Goal: Task Accomplishment & Management: Manage account settings

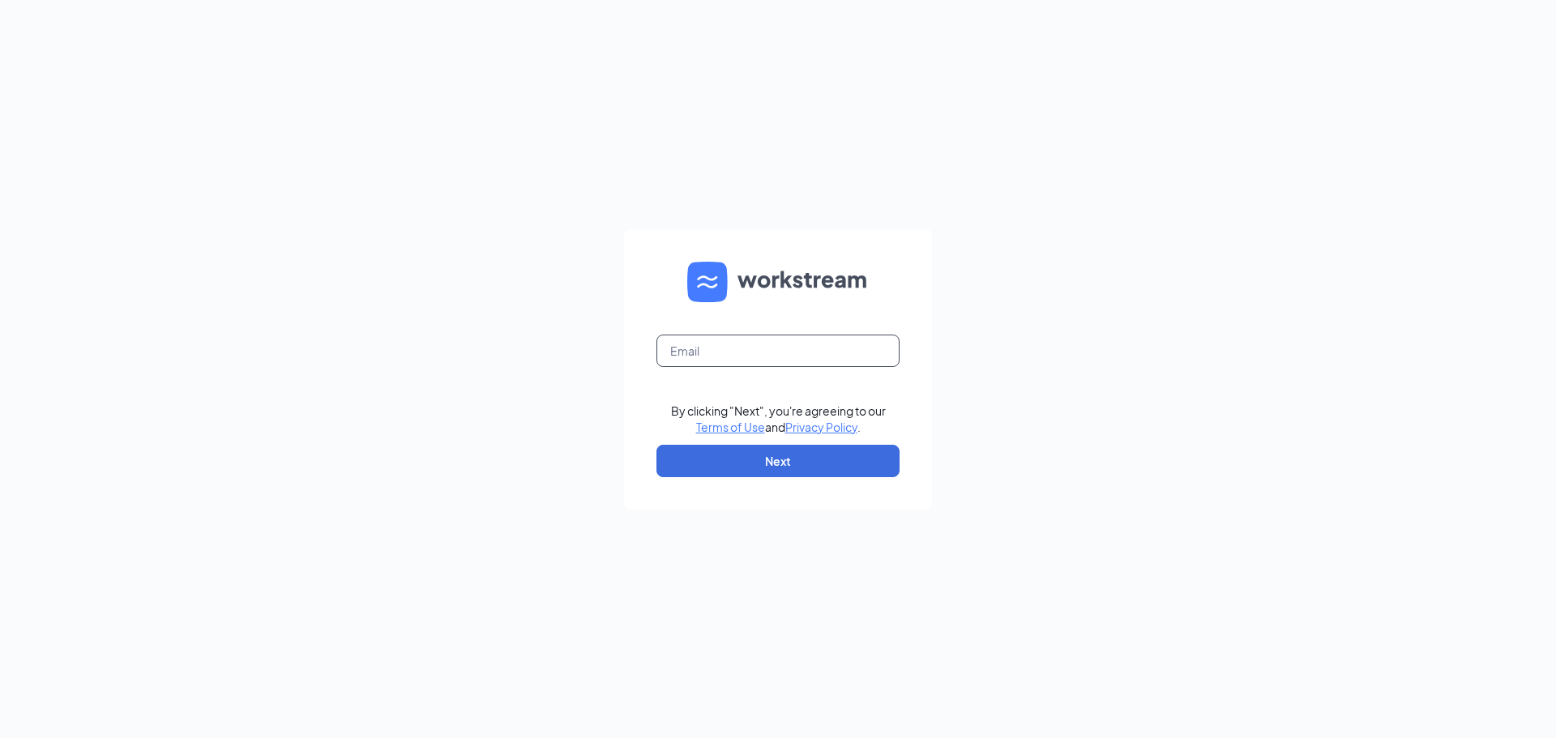
click at [716, 348] on input "text" at bounding box center [777, 351] width 243 height 32
type input "[PERSON_NAME][EMAIL_ADDRESS][DEMOGRAPHIC_DATA][DOMAIN_NAME]"
click at [726, 455] on button "Next" at bounding box center [777, 461] width 243 height 32
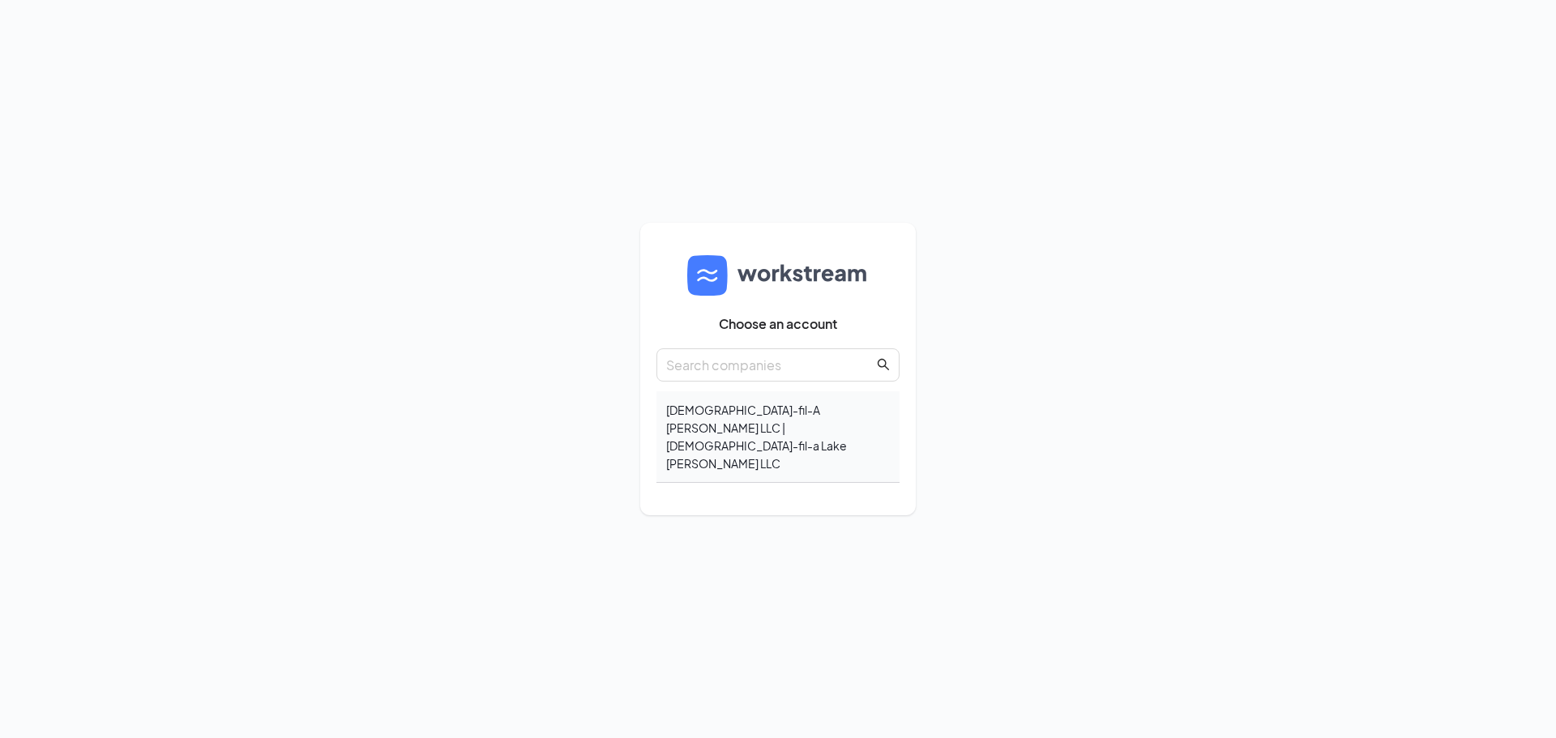
click at [833, 410] on div "Chick-fil-A Cornelius LLC | Chick-fil-a Lake Norman LLC" at bounding box center [777, 437] width 243 height 92
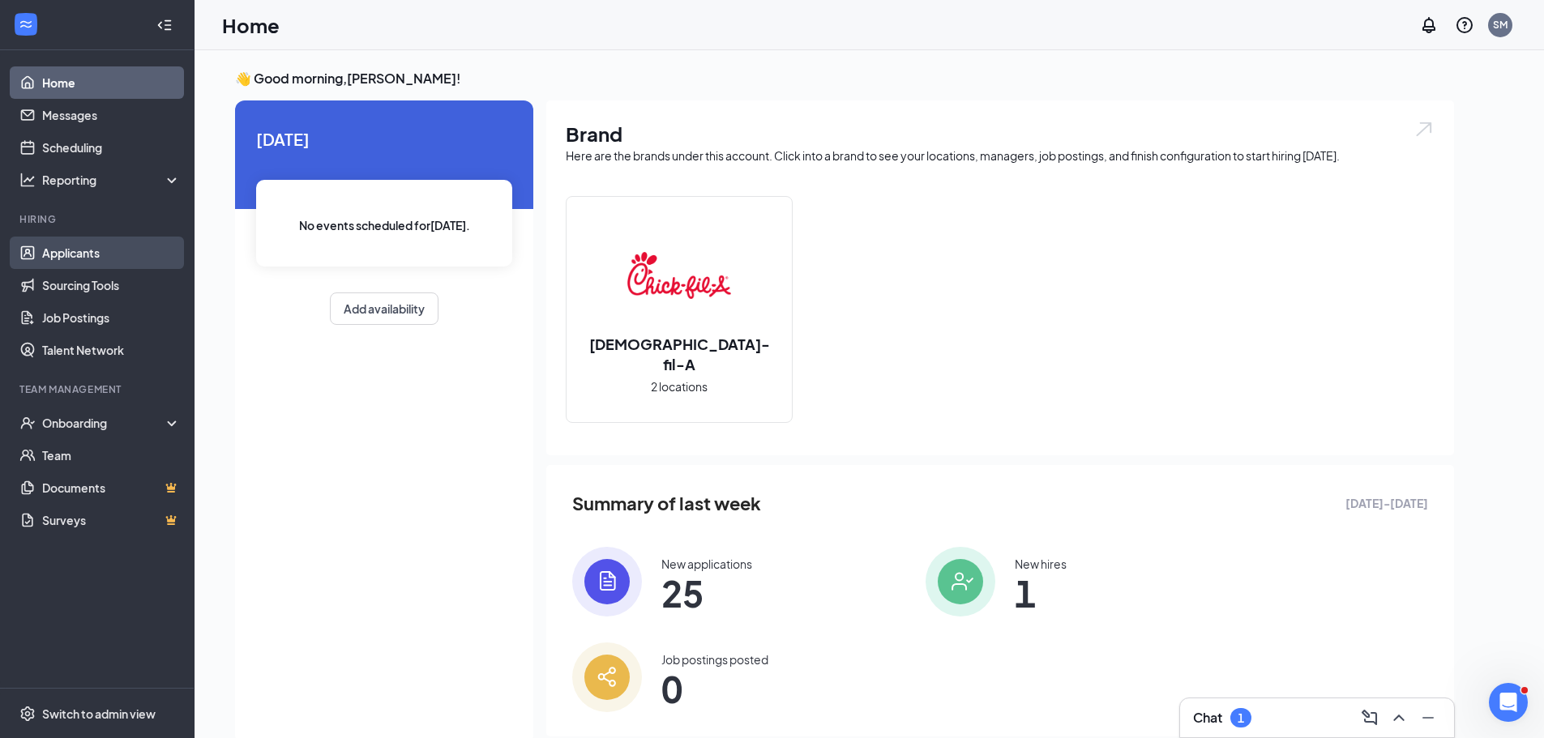
click at [42, 254] on link "Applicants" at bounding box center [111, 253] width 139 height 32
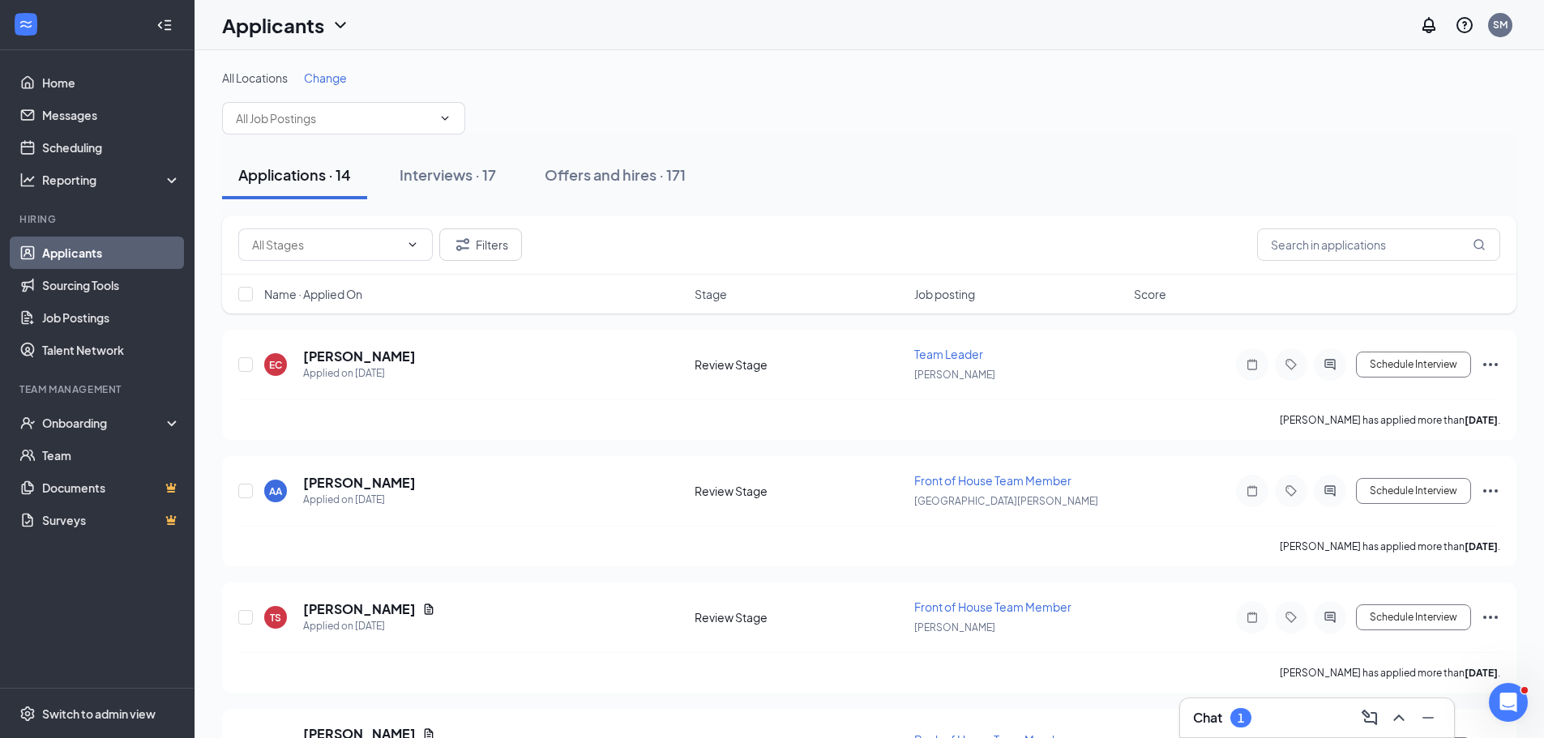
click at [317, 74] on span "Change" at bounding box center [325, 77] width 43 height 15
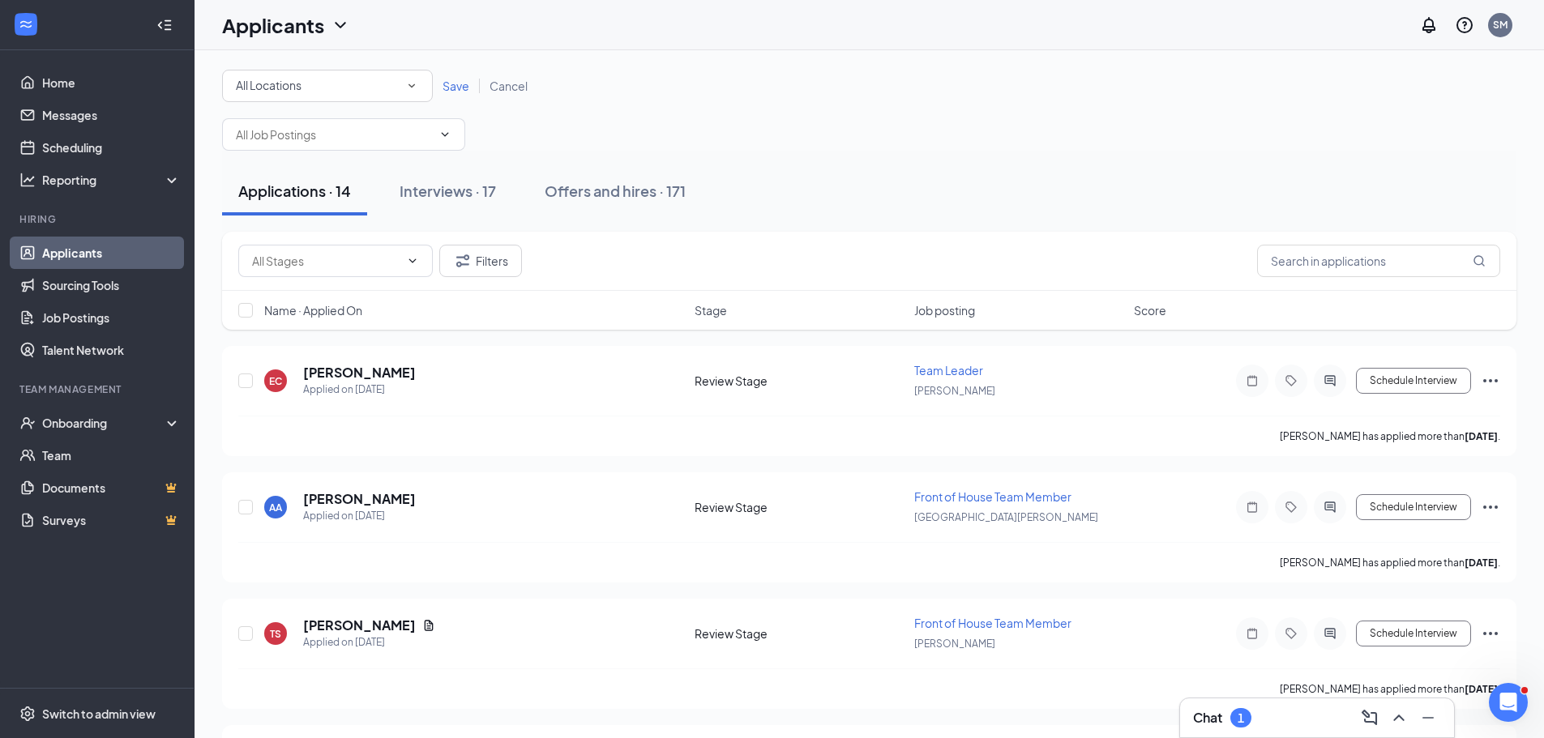
click at [451, 88] on span "Save" at bounding box center [455, 86] width 27 height 15
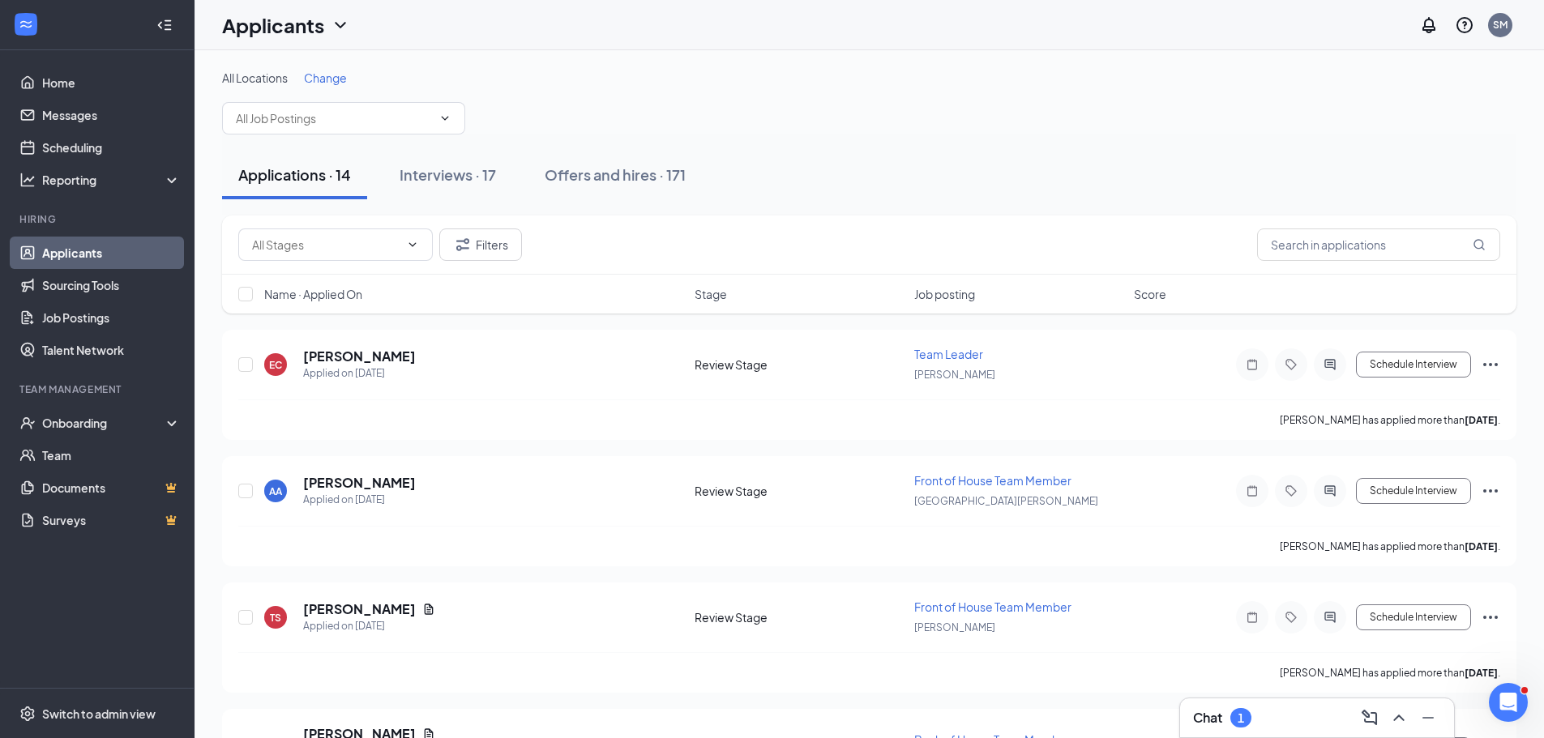
click at [334, 79] on span "Change" at bounding box center [325, 77] width 43 height 15
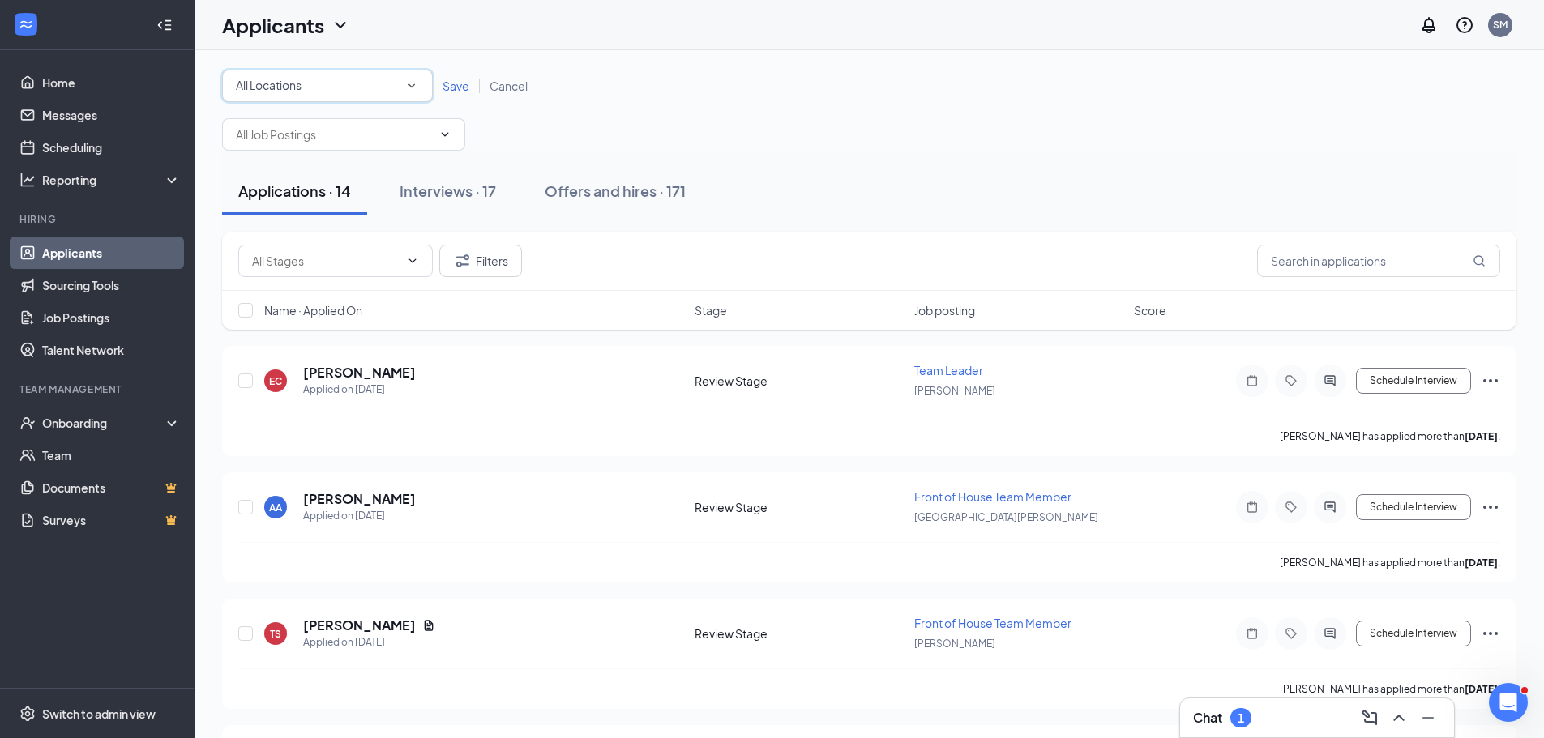
click at [337, 82] on div "All Locations" at bounding box center [327, 85] width 183 height 19
click at [329, 213] on div "[GEOGRAPHIC_DATA][PERSON_NAME]" at bounding box center [327, 208] width 185 height 19
click at [447, 85] on span "Save" at bounding box center [455, 86] width 27 height 15
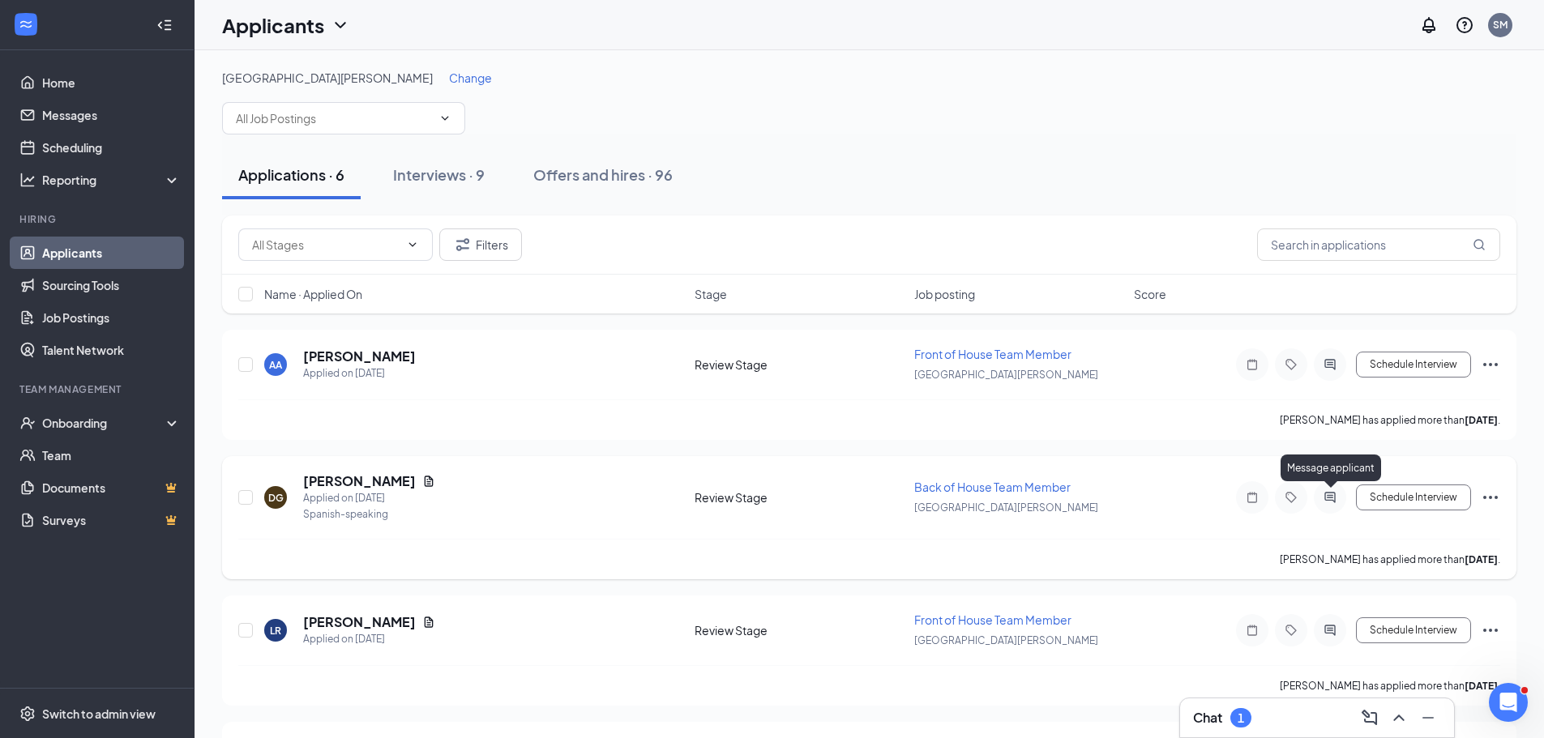
click at [1335, 492] on icon "ActiveChat" at bounding box center [1329, 497] width 19 height 13
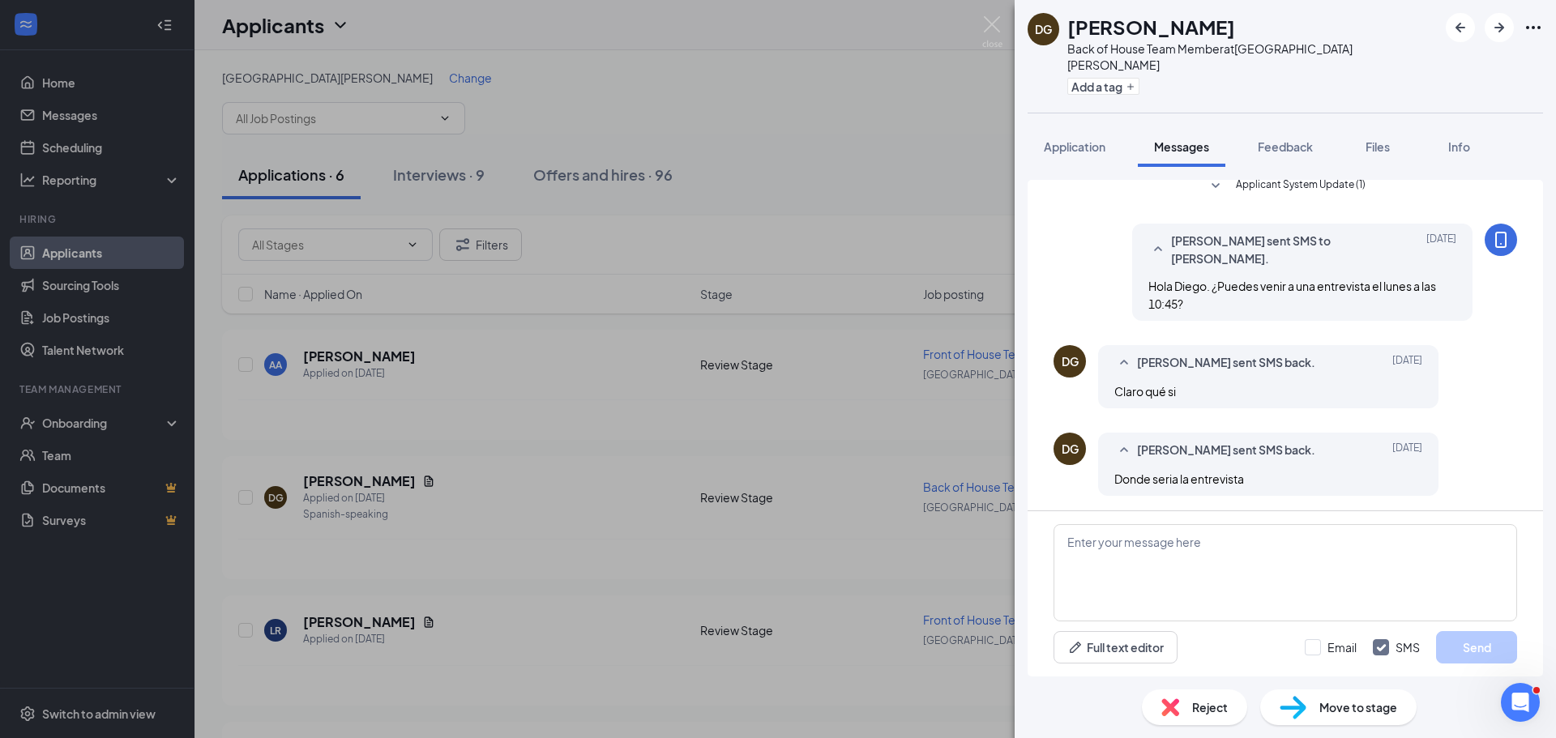
scroll to position [63, 0]
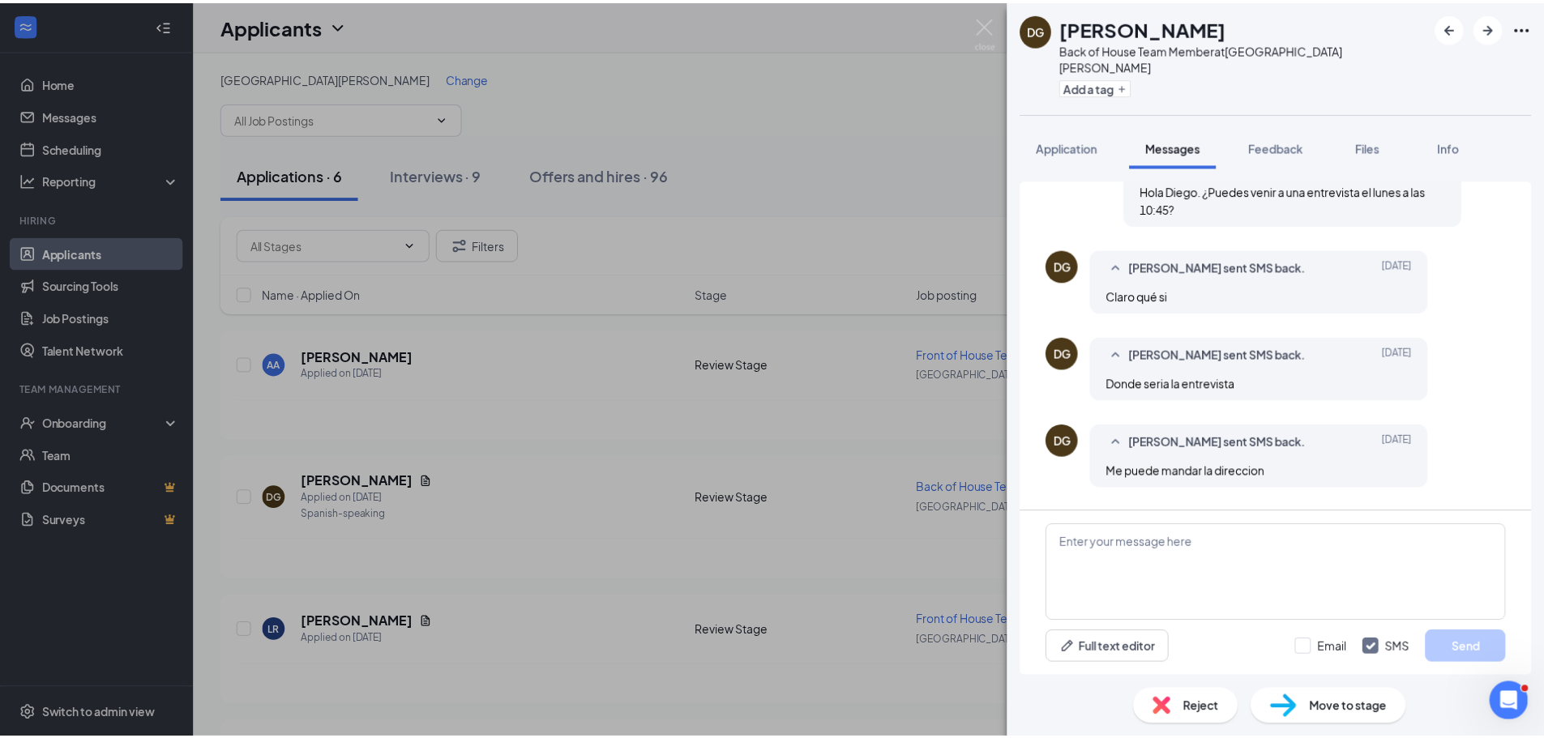
scroll to position [387, 0]
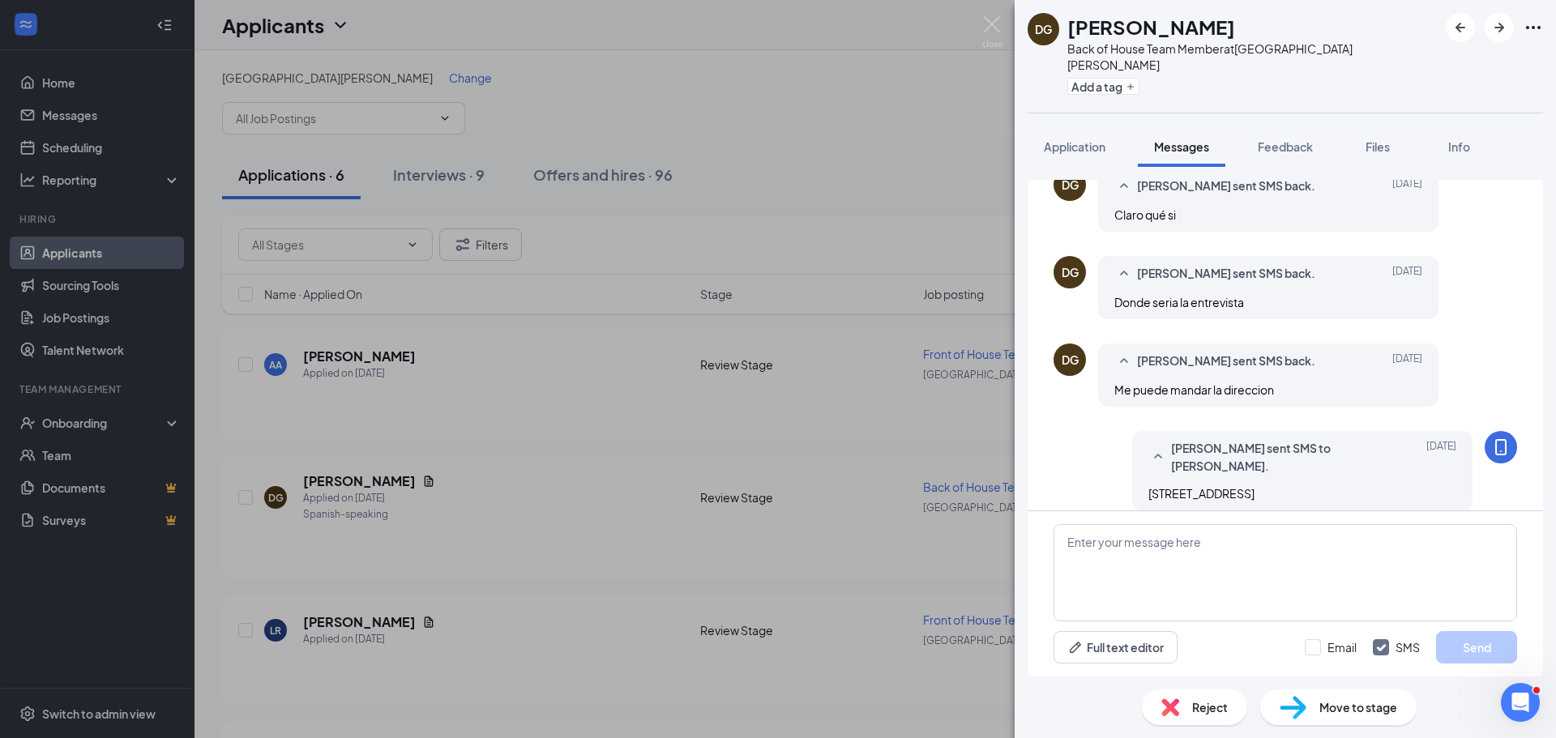
click at [767, 539] on div "DG Diego Guillen Back of House Team Member at Lake Norman Add a tag Application…" at bounding box center [778, 369] width 1556 height 738
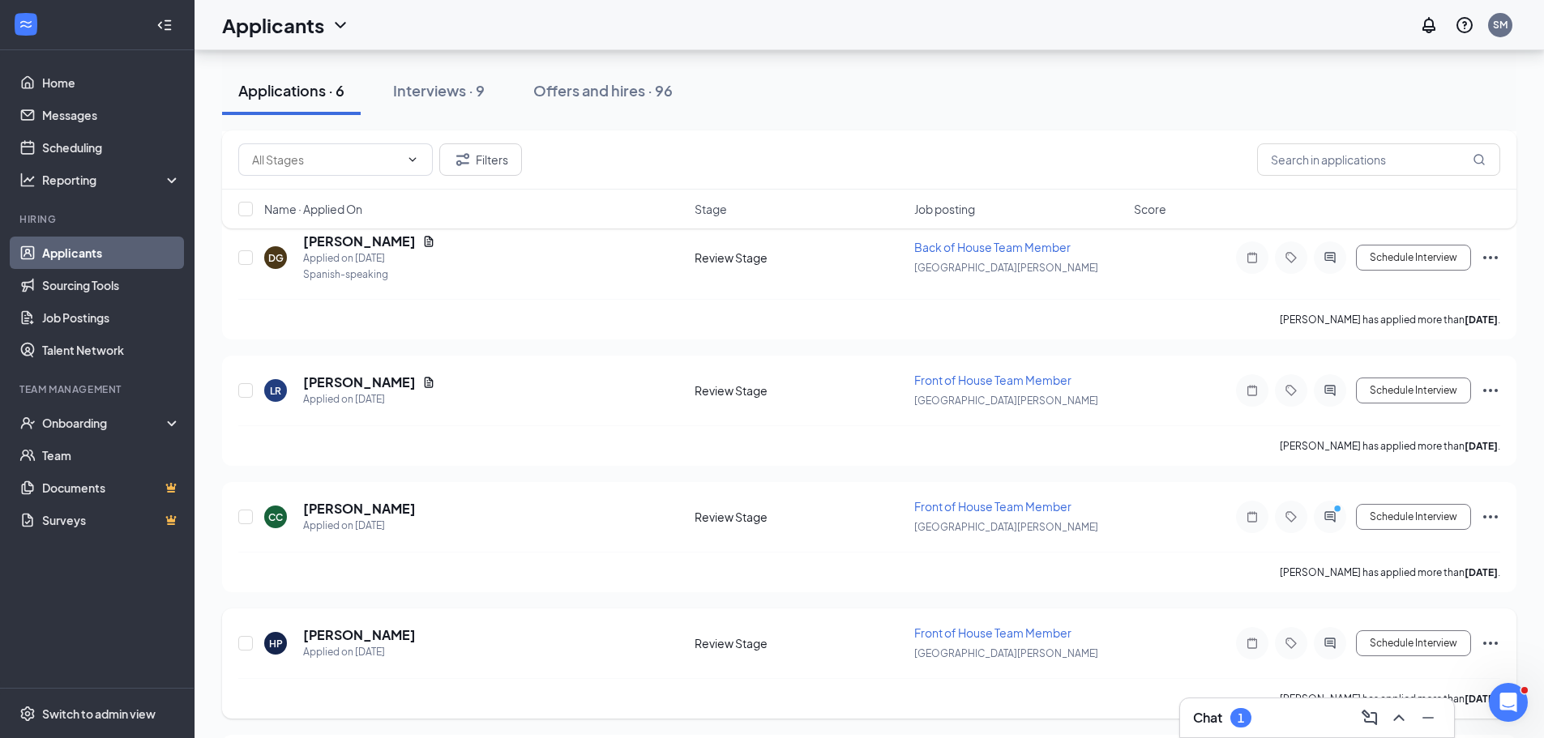
scroll to position [366, 0]
click at [245, 637] on input "checkbox" at bounding box center [245, 643] width 15 height 15
checkbox input "true"
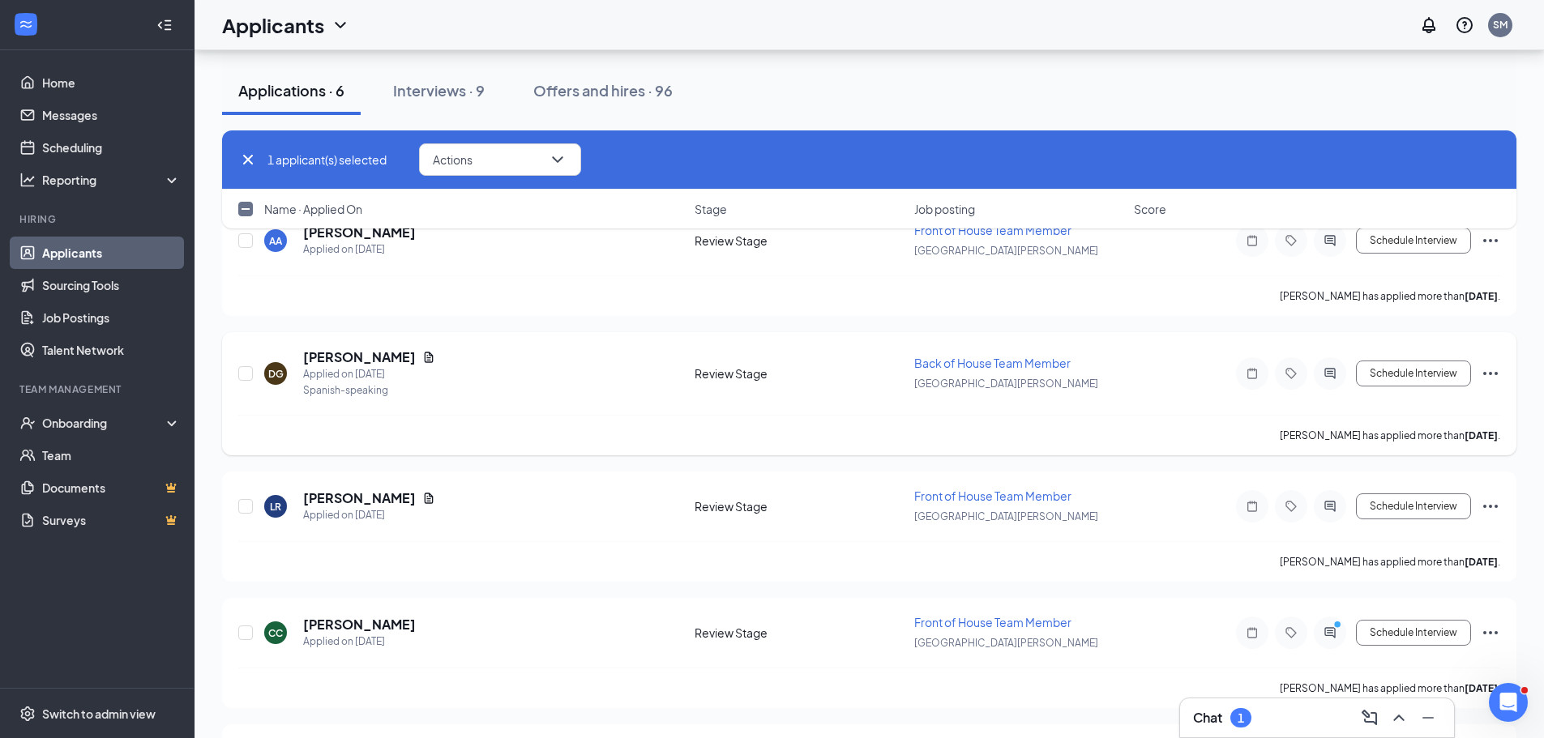
scroll to position [123, 0]
click at [247, 515] on div at bounding box center [246, 507] width 16 height 37
click at [244, 509] on input "checkbox" at bounding box center [245, 507] width 15 height 15
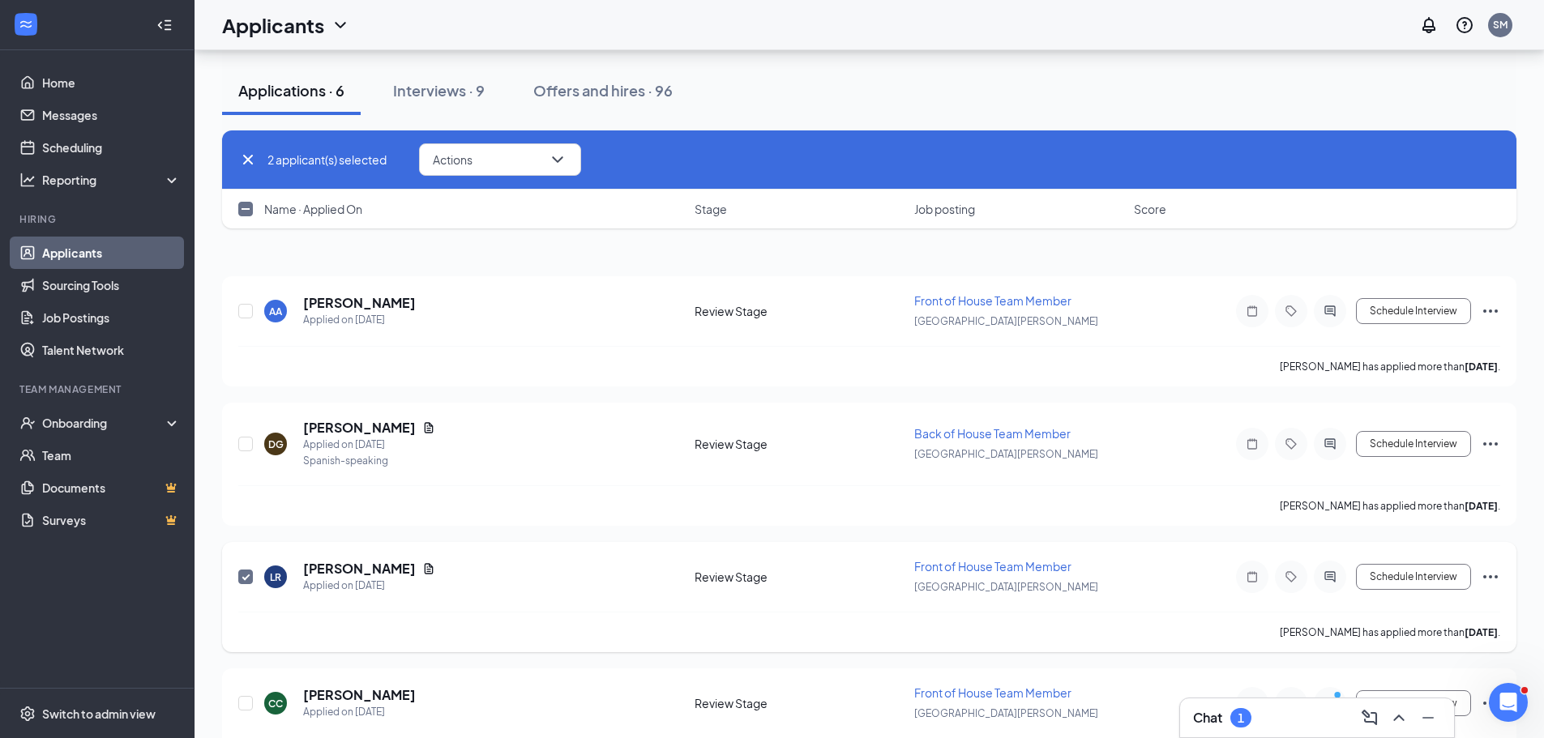
scroll to position [0, 0]
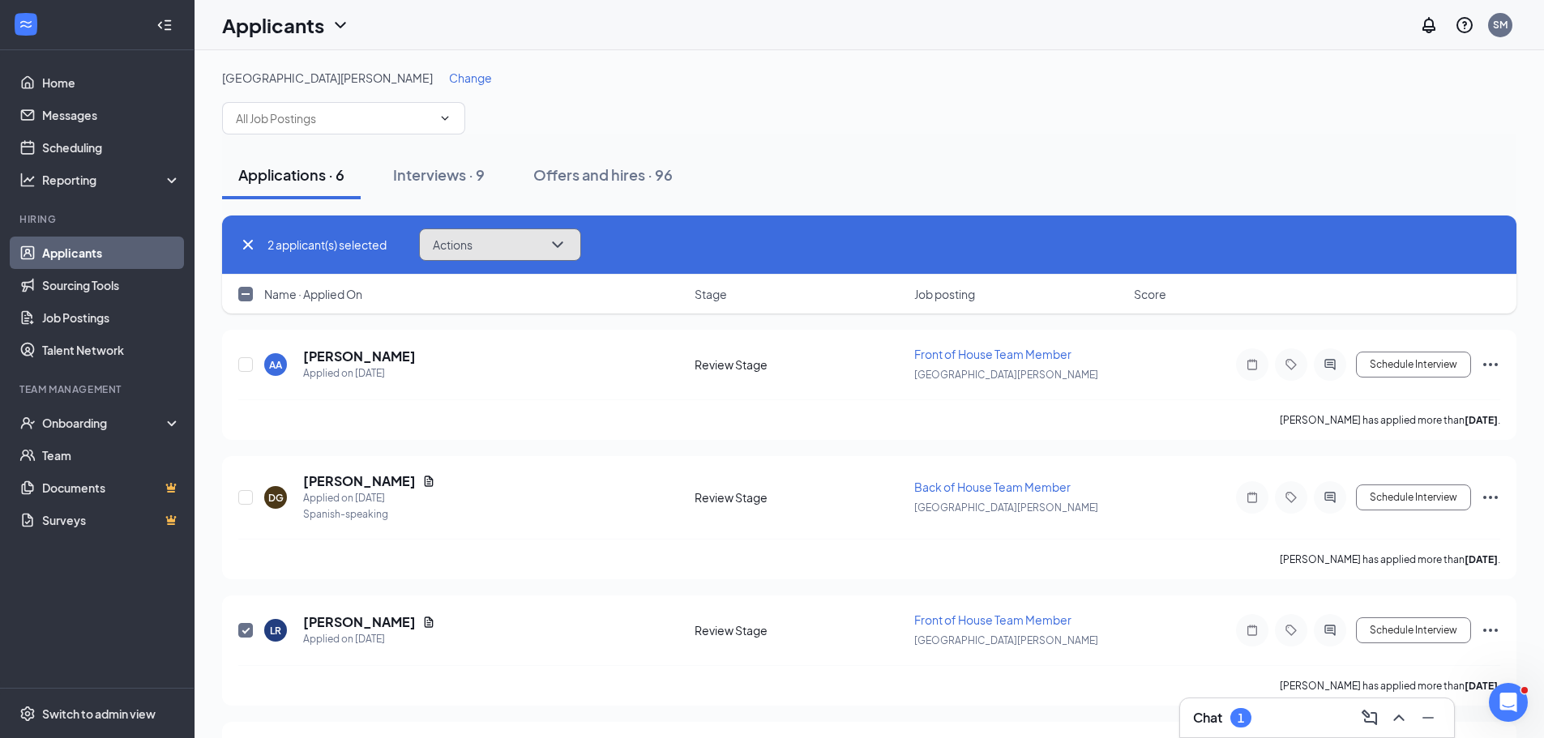
click at [468, 254] on button "Actions" at bounding box center [500, 244] width 162 height 32
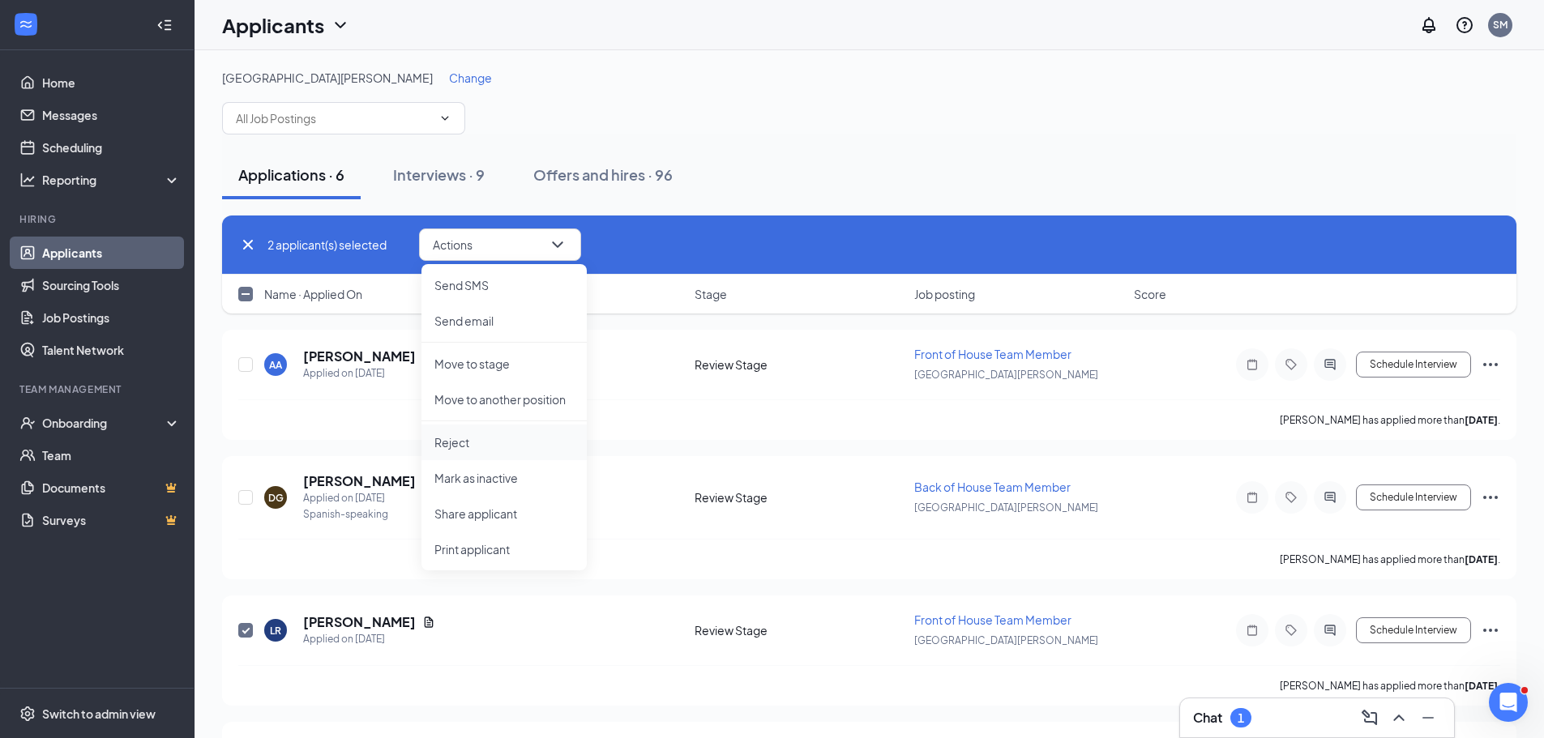
click at [467, 447] on p "Reject" at bounding box center [503, 442] width 139 height 16
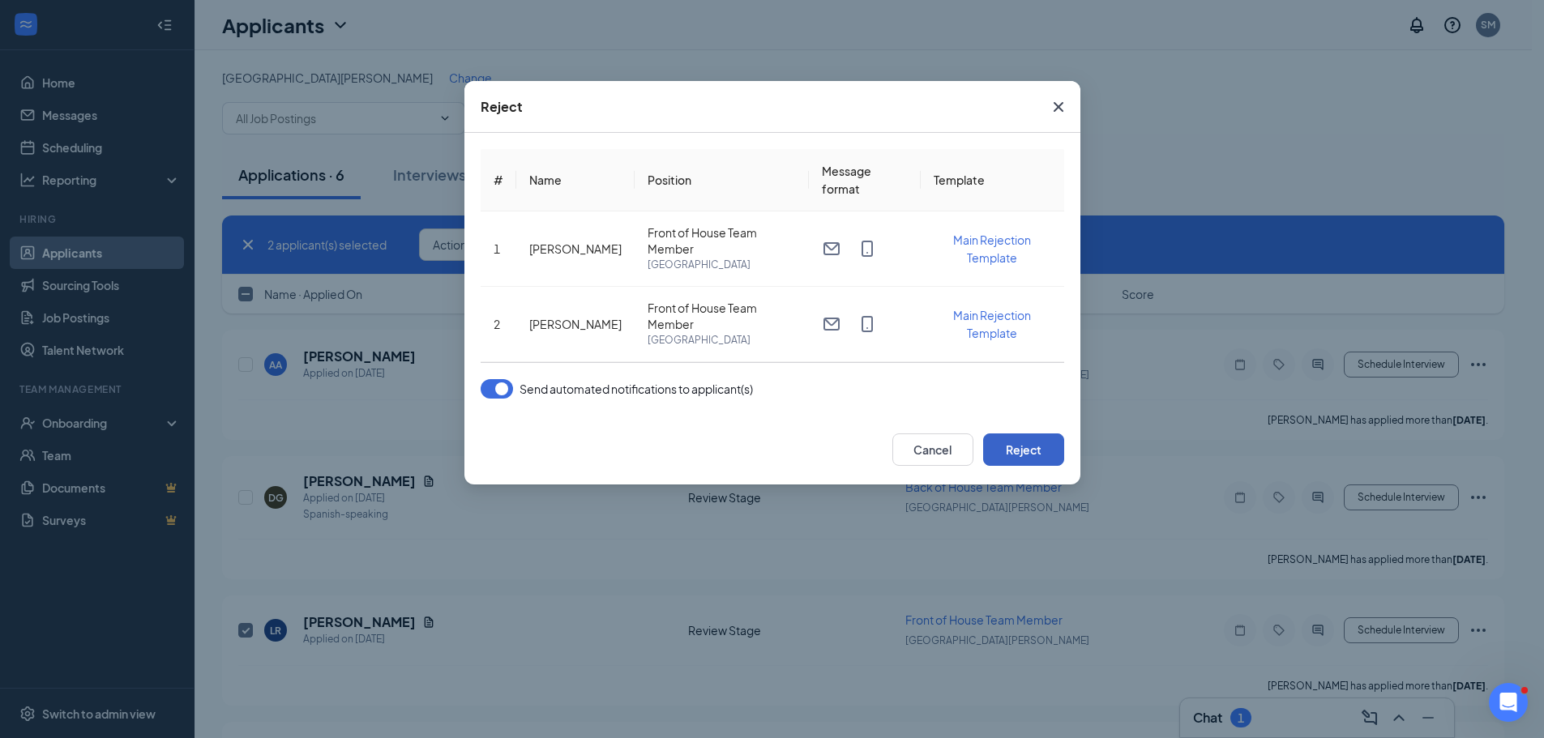
click at [1025, 439] on button "Reject" at bounding box center [1023, 449] width 81 height 32
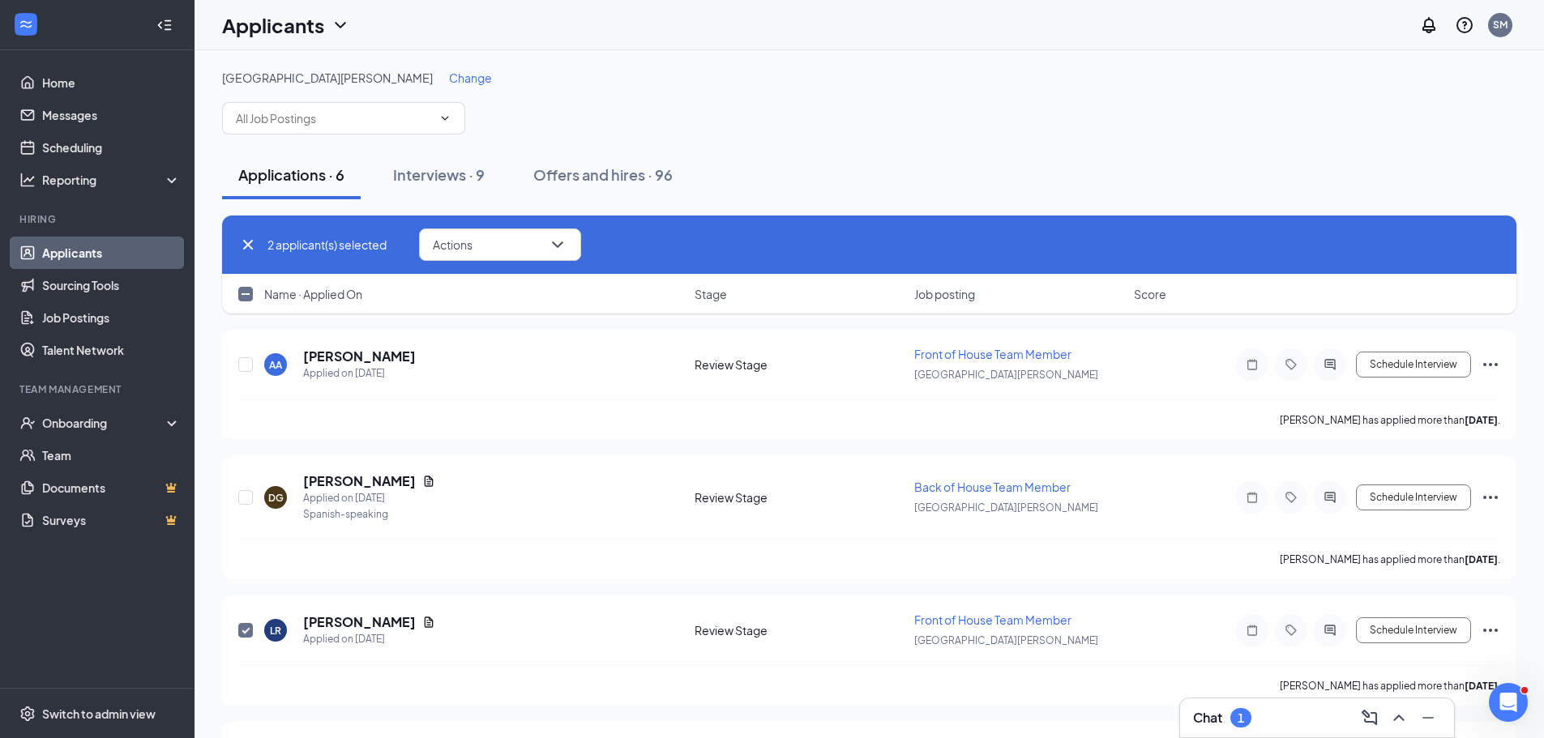
checkbox input "false"
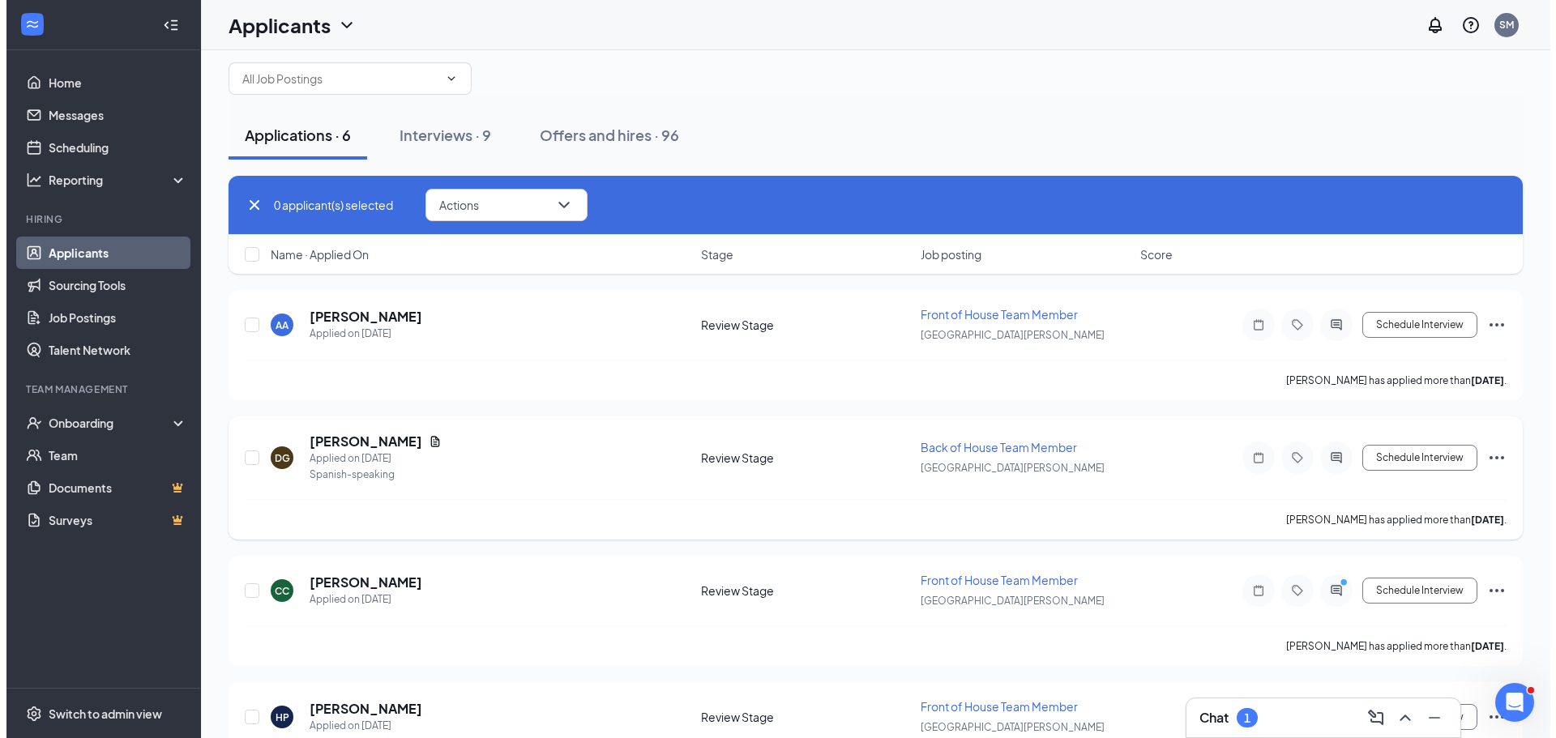
scroll to position [113, 0]
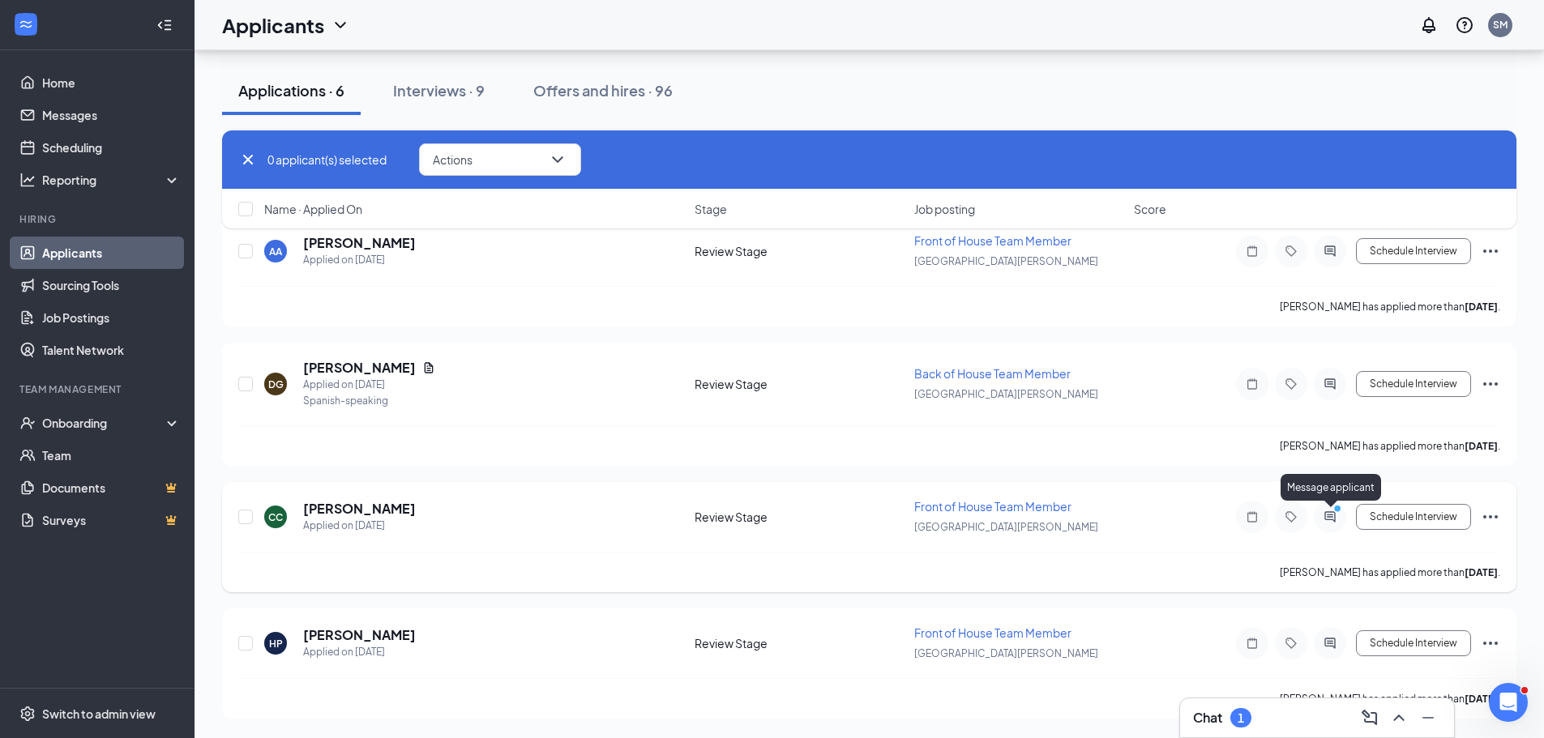
click at [1332, 507] on icon "PrimaryDot" at bounding box center [1339, 510] width 19 height 13
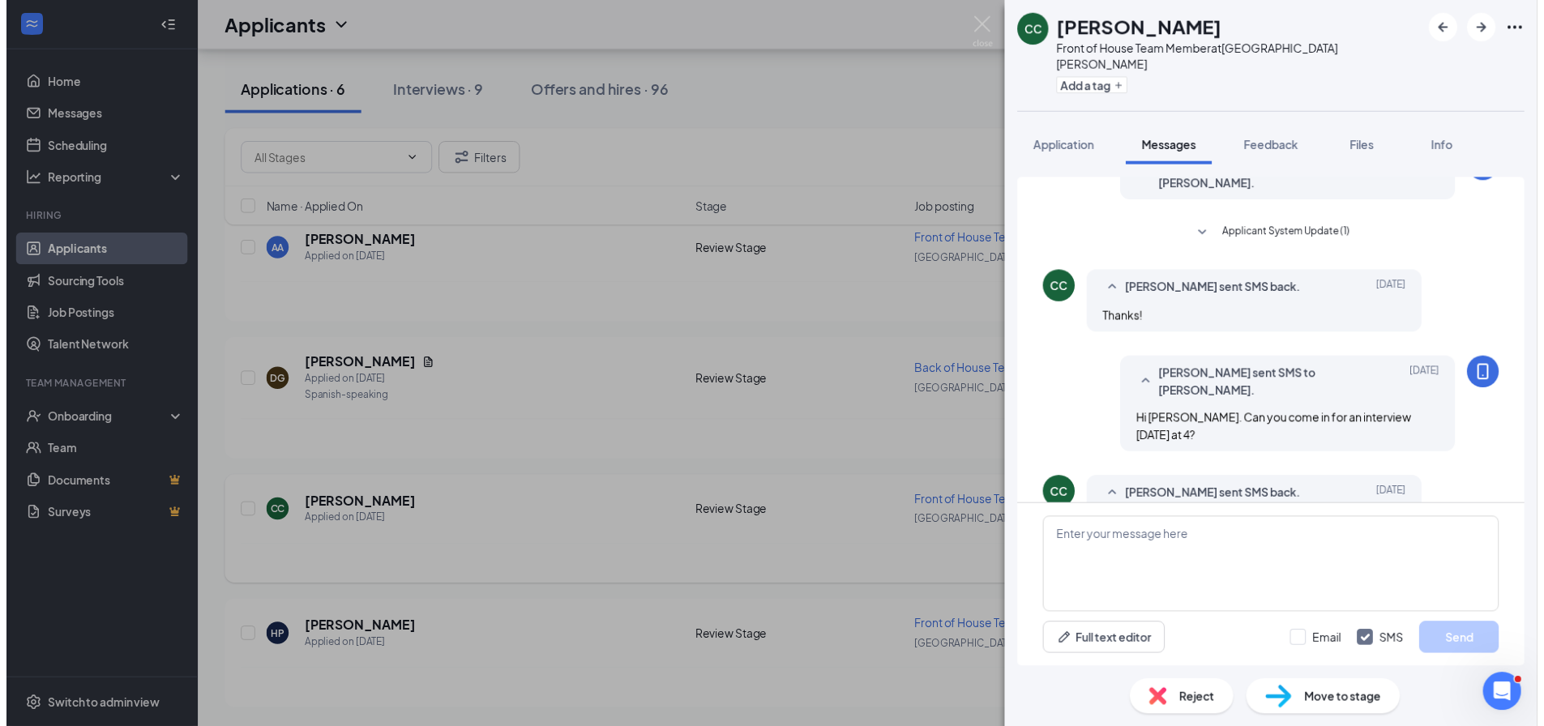
scroll to position [196, 0]
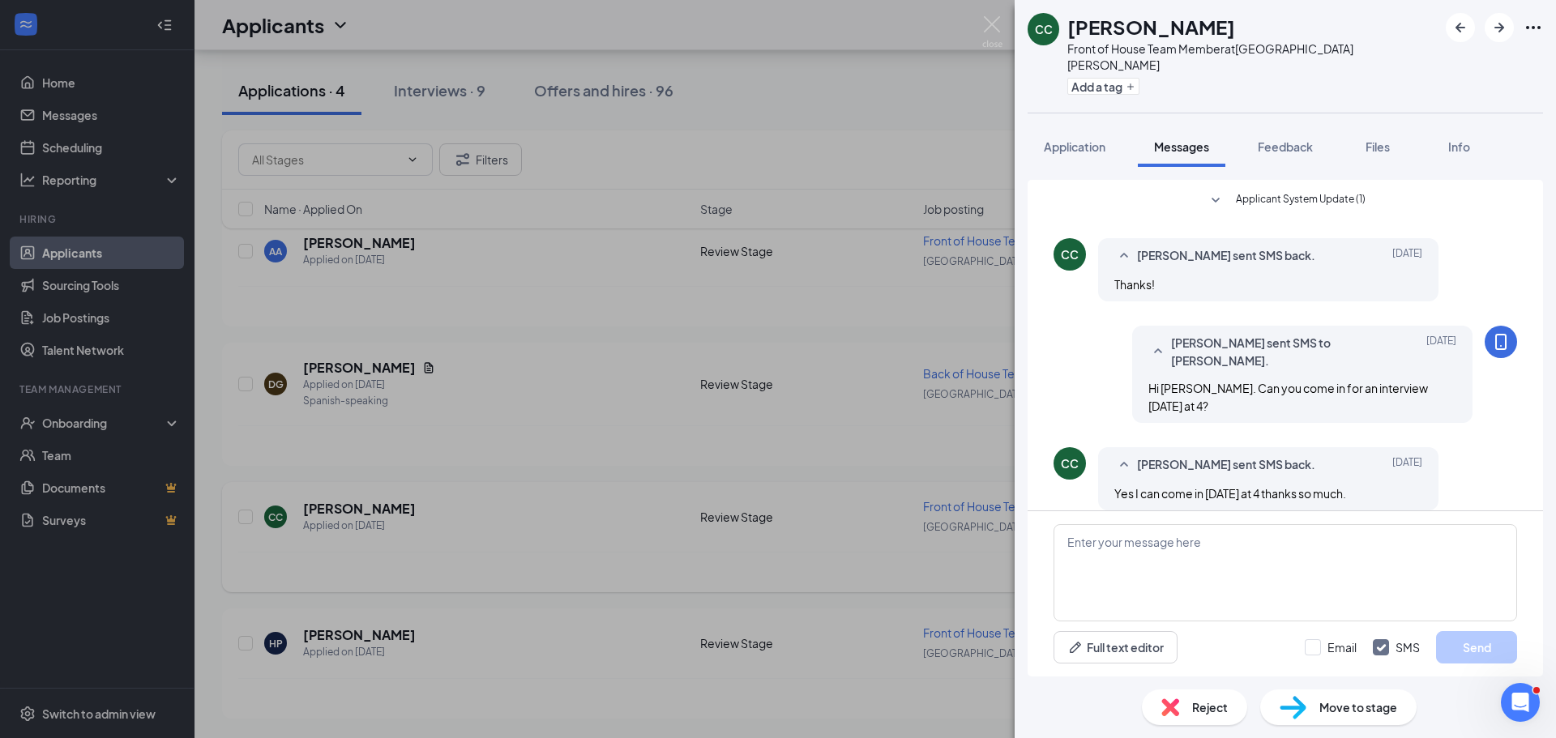
click at [813, 99] on div "CC Claira Cummings Front of House Team Member at Lake Norman Add a tag Applicat…" at bounding box center [778, 369] width 1556 height 738
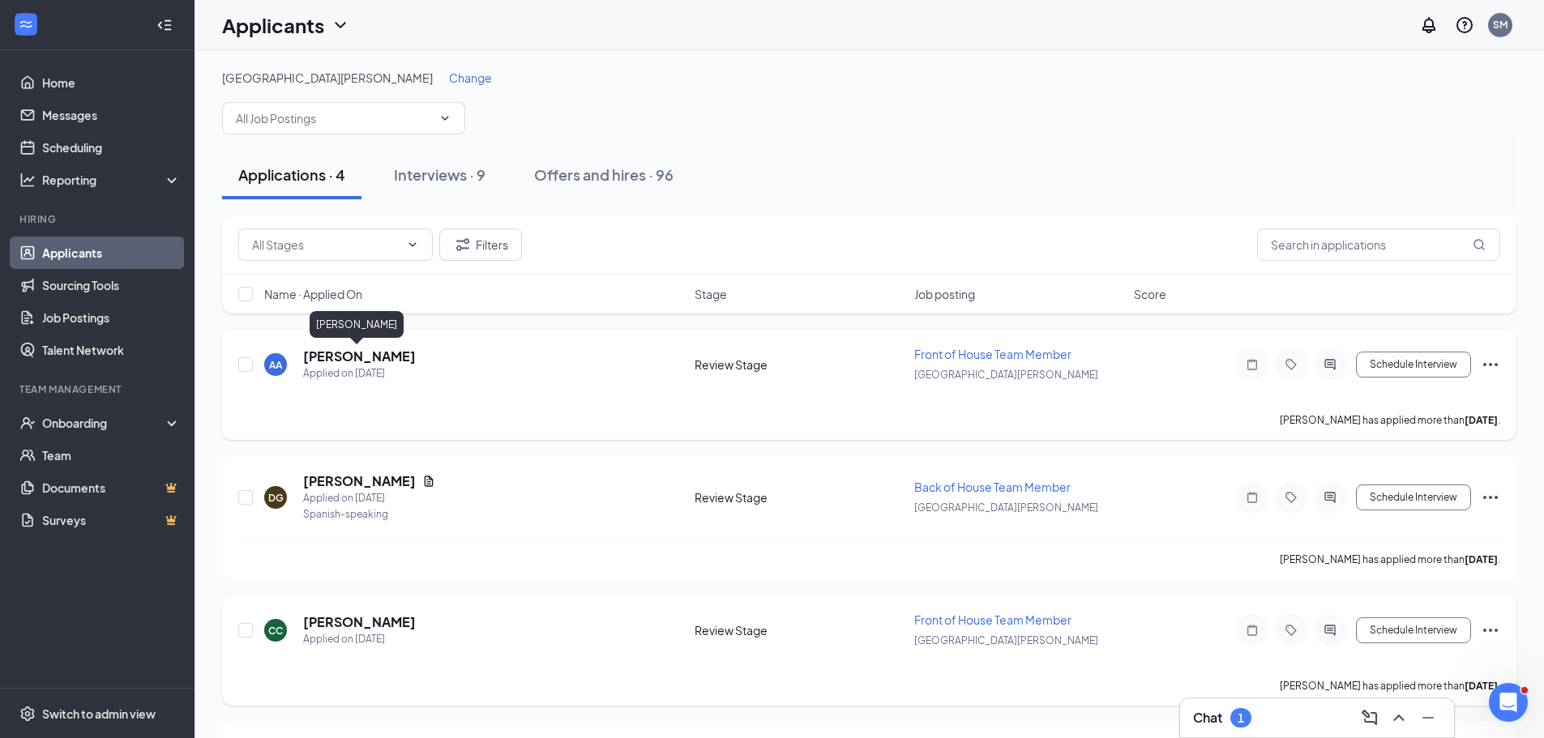
click at [350, 357] on h5 "[PERSON_NAME]" at bounding box center [359, 357] width 113 height 18
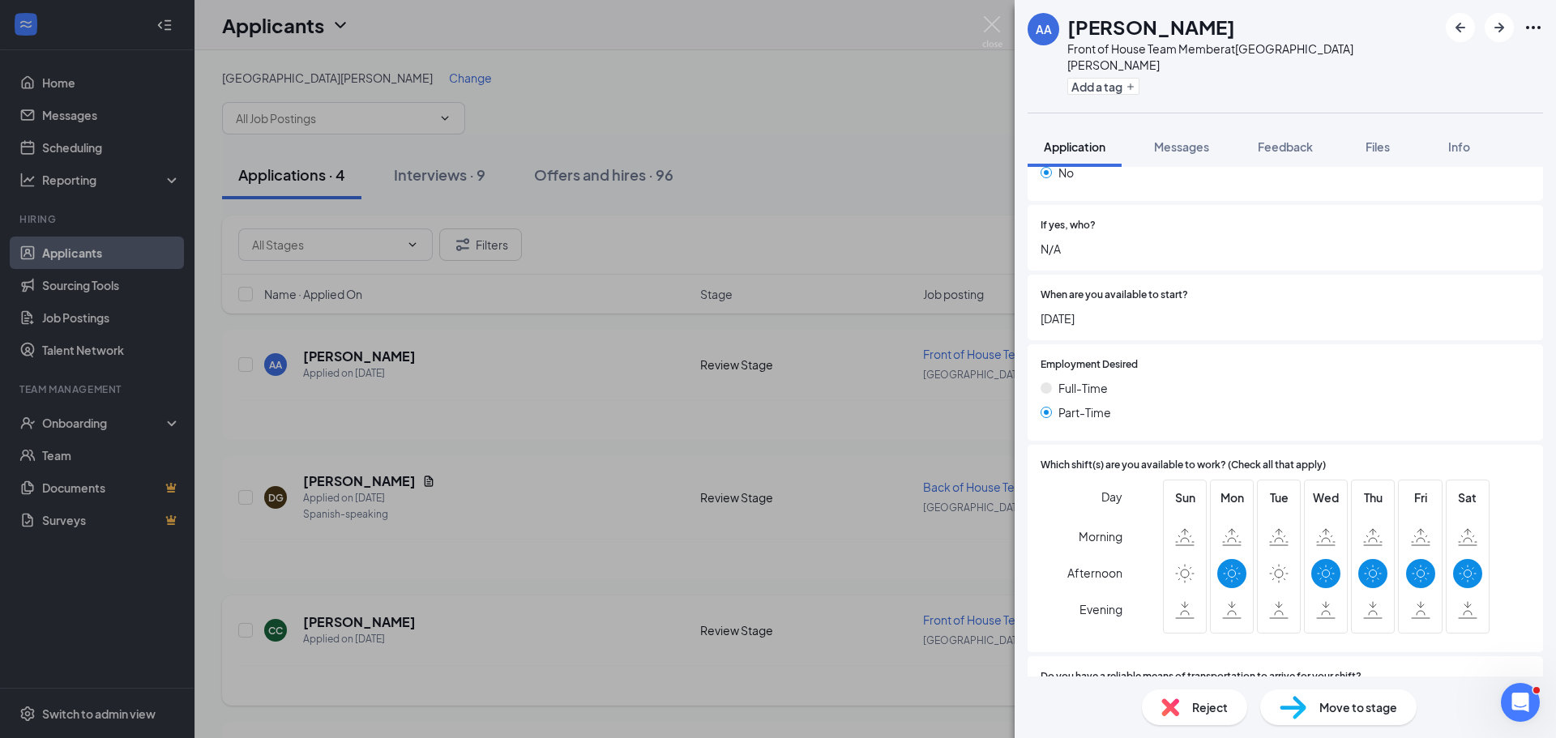
scroll to position [1476, 0]
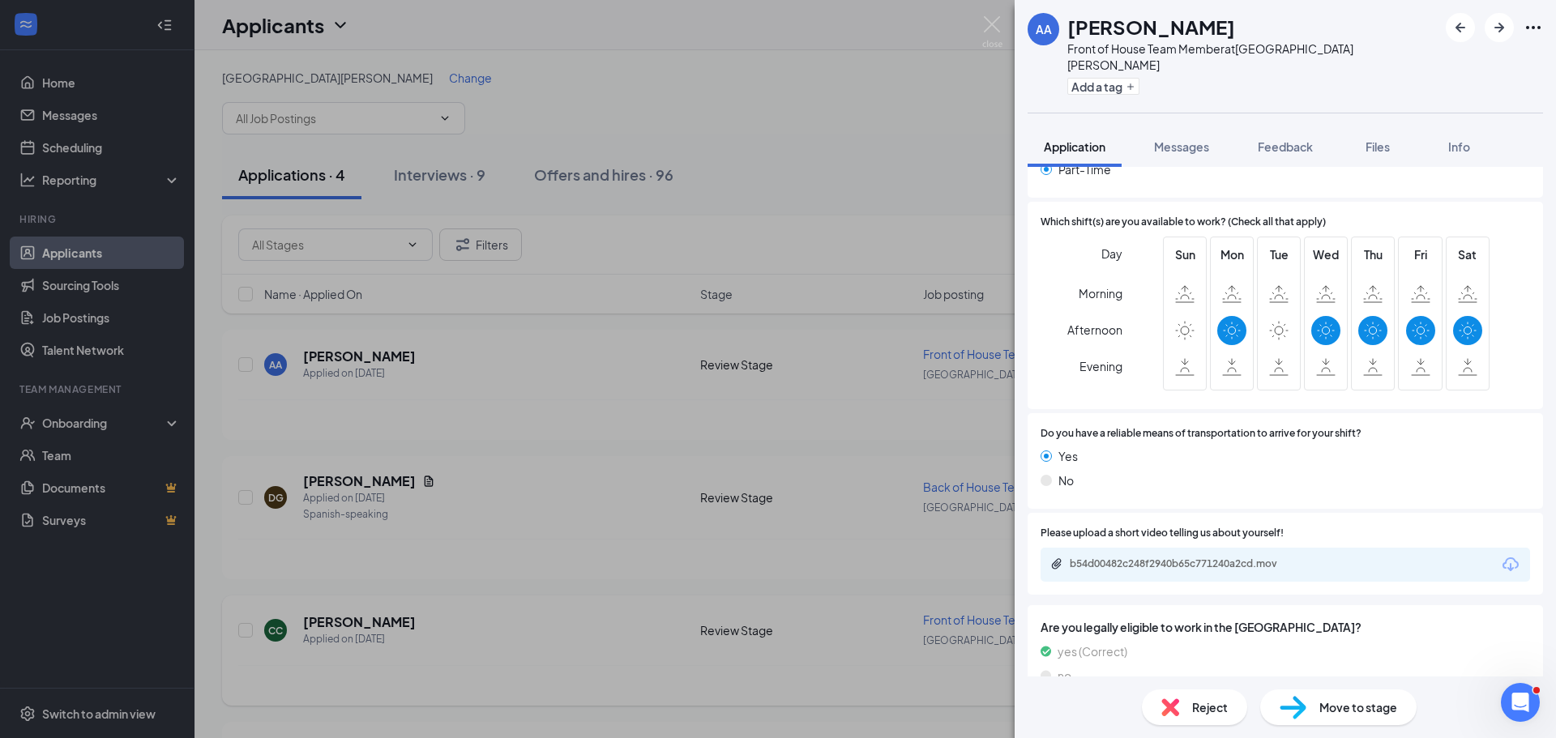
click at [1502, 557] on icon "Download" at bounding box center [1510, 564] width 16 height 14
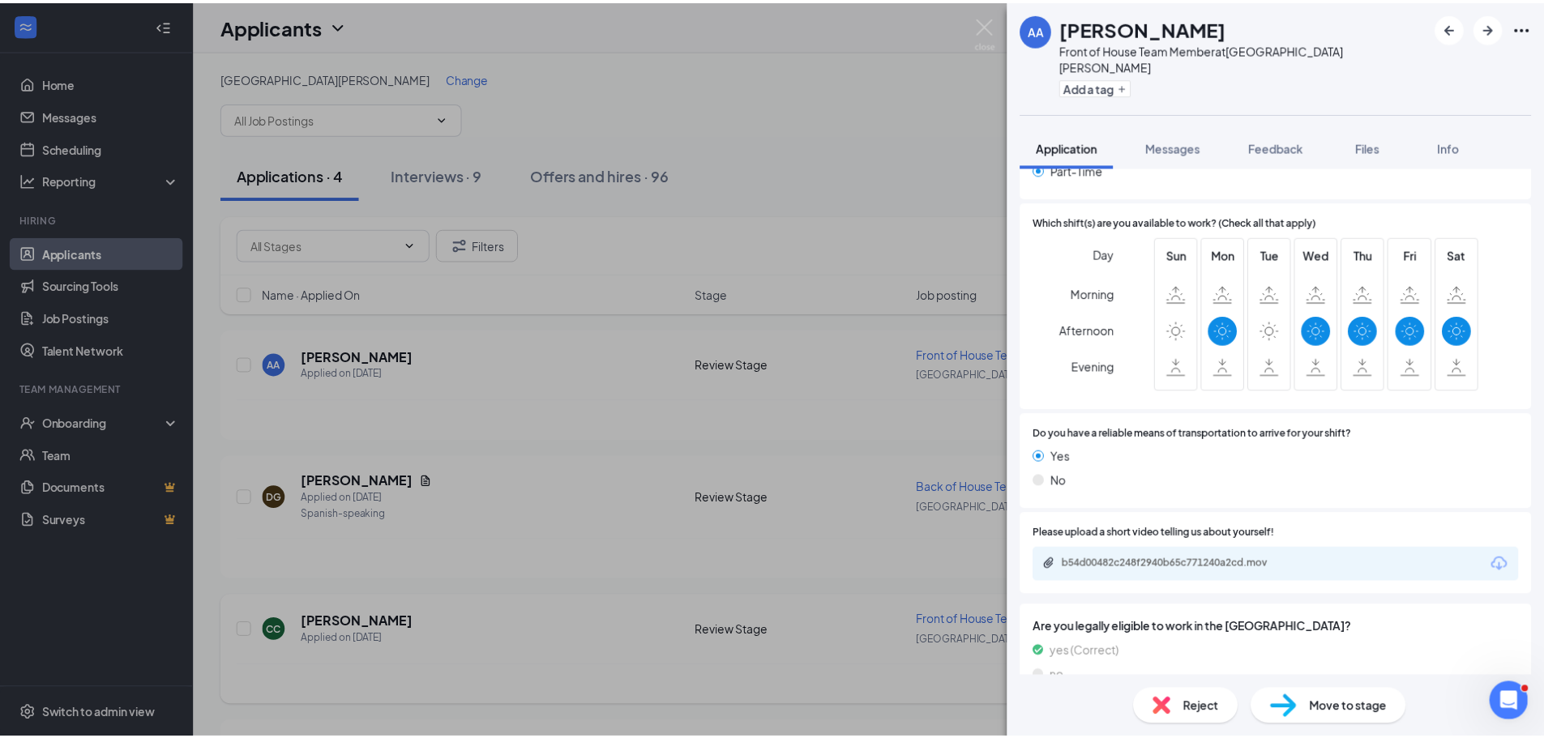
scroll to position [1471, 0]
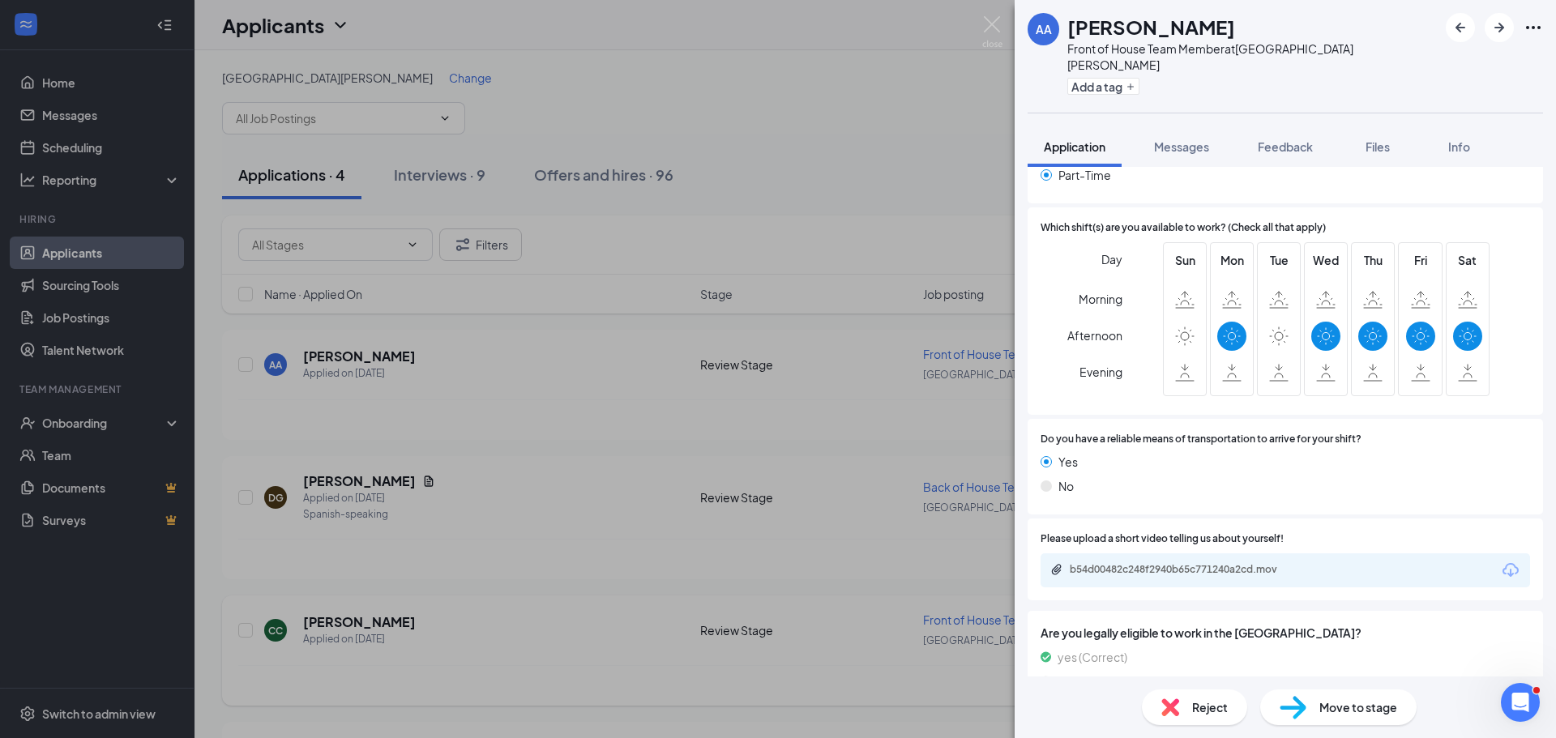
click at [801, 113] on div "AA Aleyda Aguilar Front of House Team Member at Lake Norman Add a tag Applicati…" at bounding box center [778, 369] width 1556 height 738
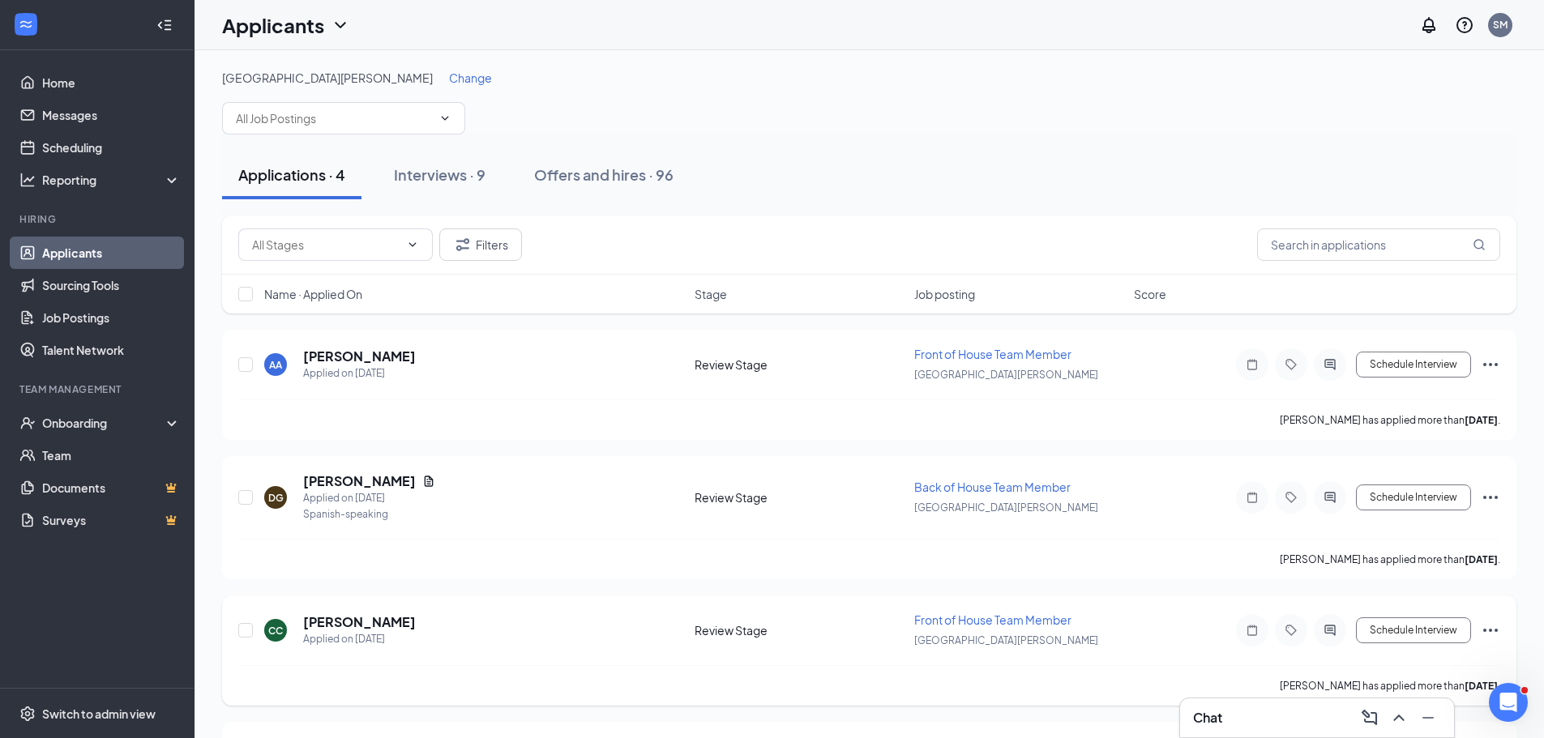
click at [924, 59] on div "Lake Norman Change Applications · 4 Interviews · 9 Offers and hires · 96 Filter…" at bounding box center [868, 450] width 1349 height 801
click at [449, 79] on span "Change" at bounding box center [470, 77] width 43 height 15
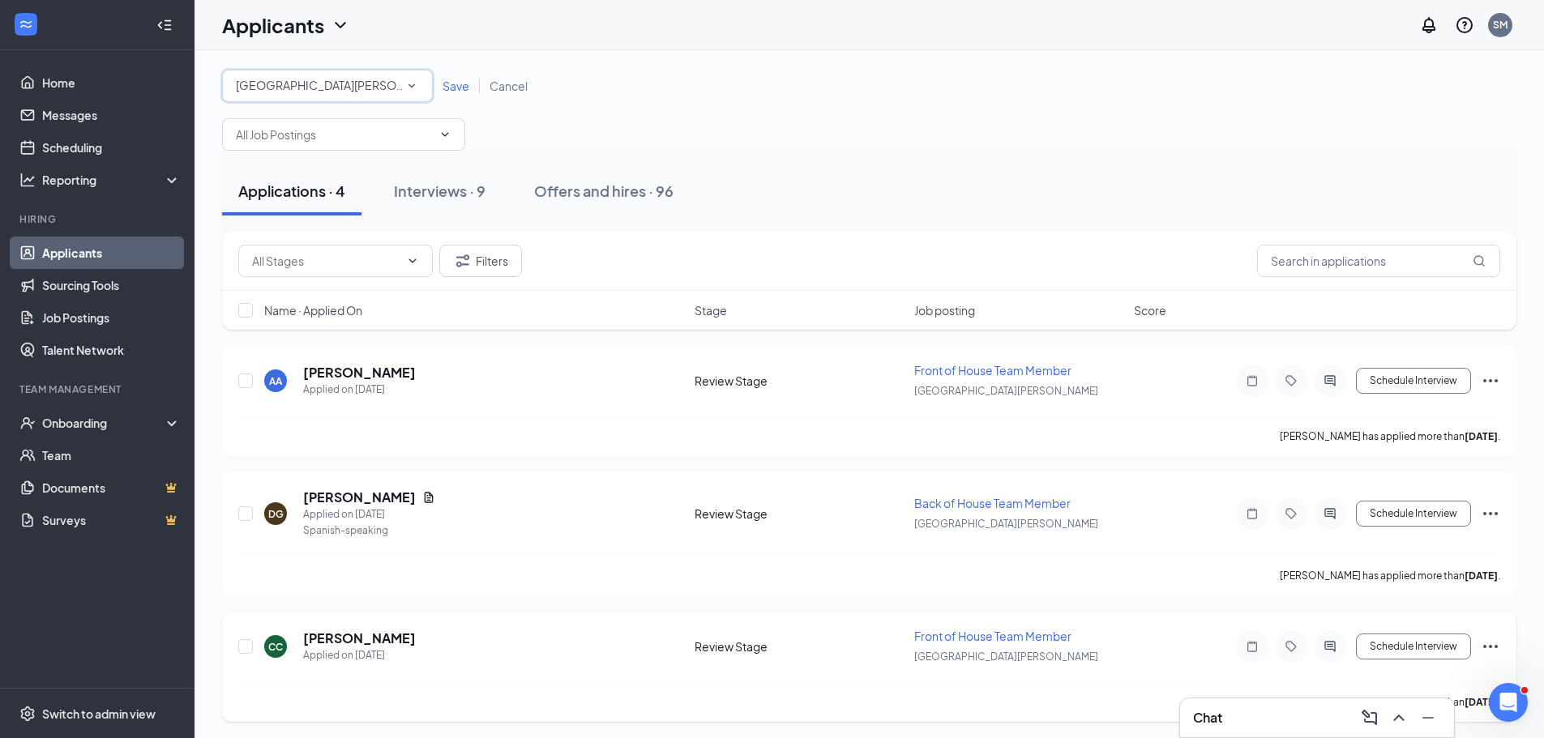
click at [301, 95] on div "[GEOGRAPHIC_DATA][PERSON_NAME]" at bounding box center [327, 85] width 183 height 19
click at [293, 126] on span "All Locations" at bounding box center [268, 131] width 66 height 15
click at [455, 93] on div "Save Cancel" at bounding box center [485, 86] width 105 height 16
click at [452, 86] on span "Save" at bounding box center [455, 86] width 27 height 15
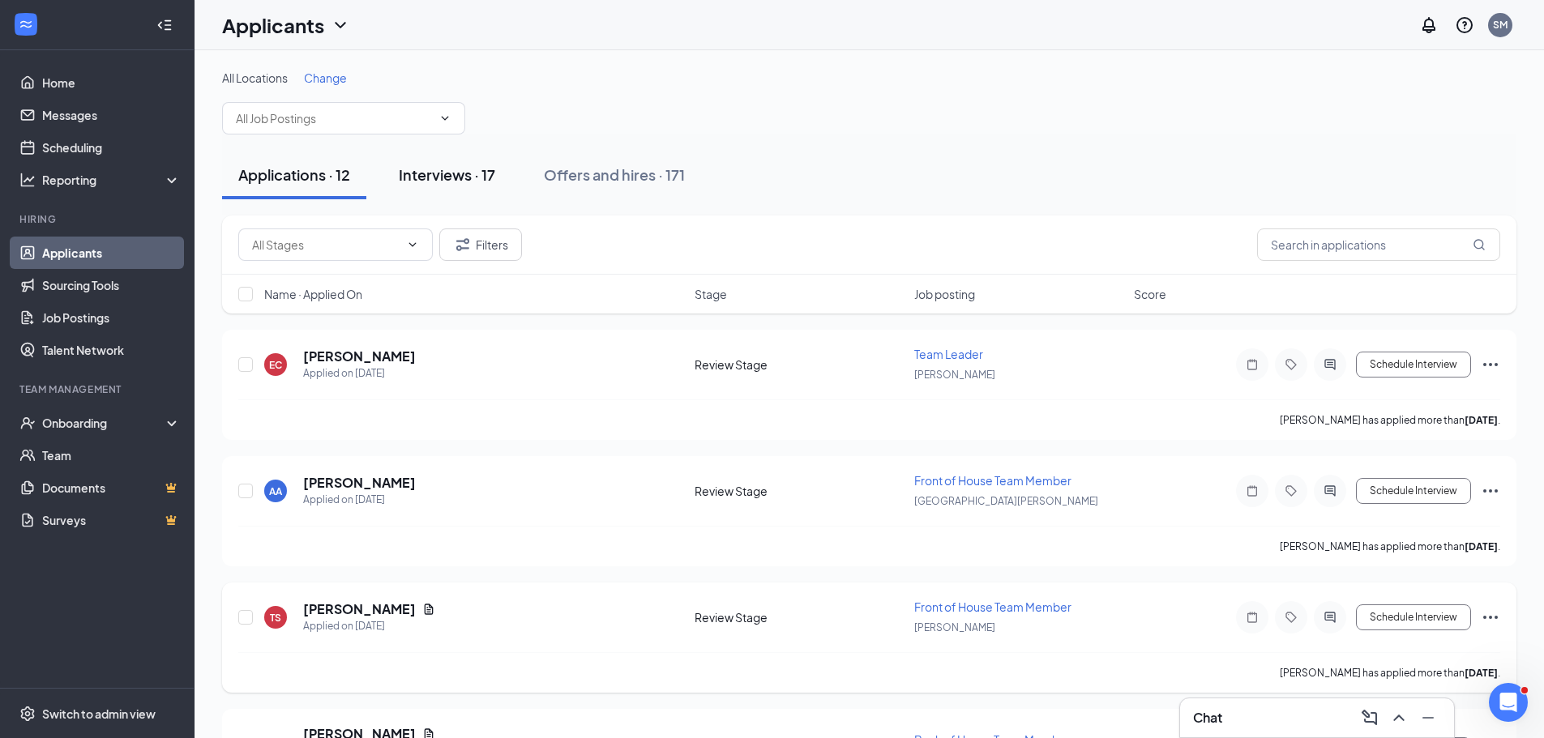
click at [465, 169] on div "Interviews · 17" at bounding box center [447, 174] width 96 height 20
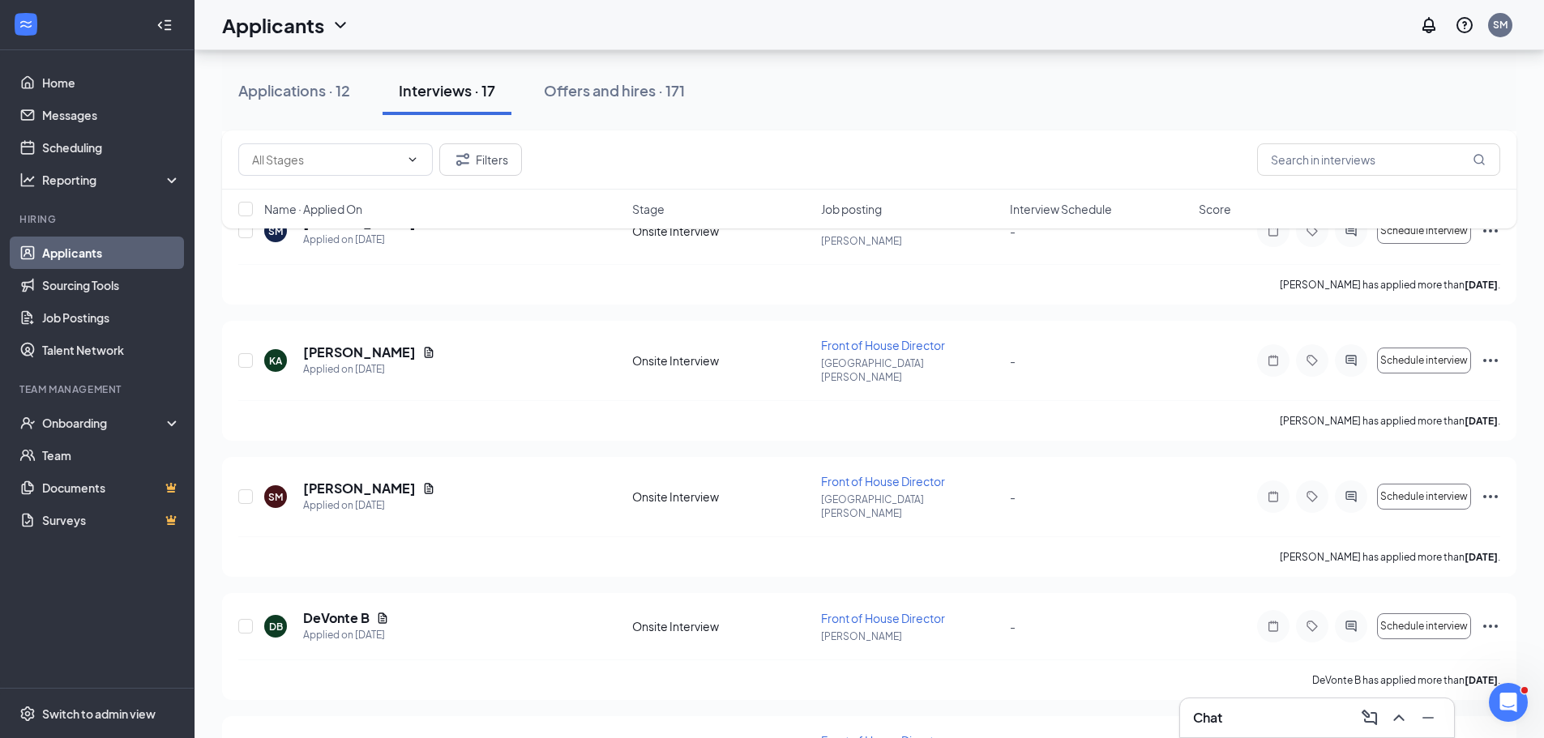
scroll to position [1689, 0]
drag, startPoint x: 245, startPoint y: 521, endPoint x: 249, endPoint y: 540, distance: 19.9
click at [245, 618] on input "checkbox" at bounding box center [245, 625] width 15 height 15
checkbox input "true"
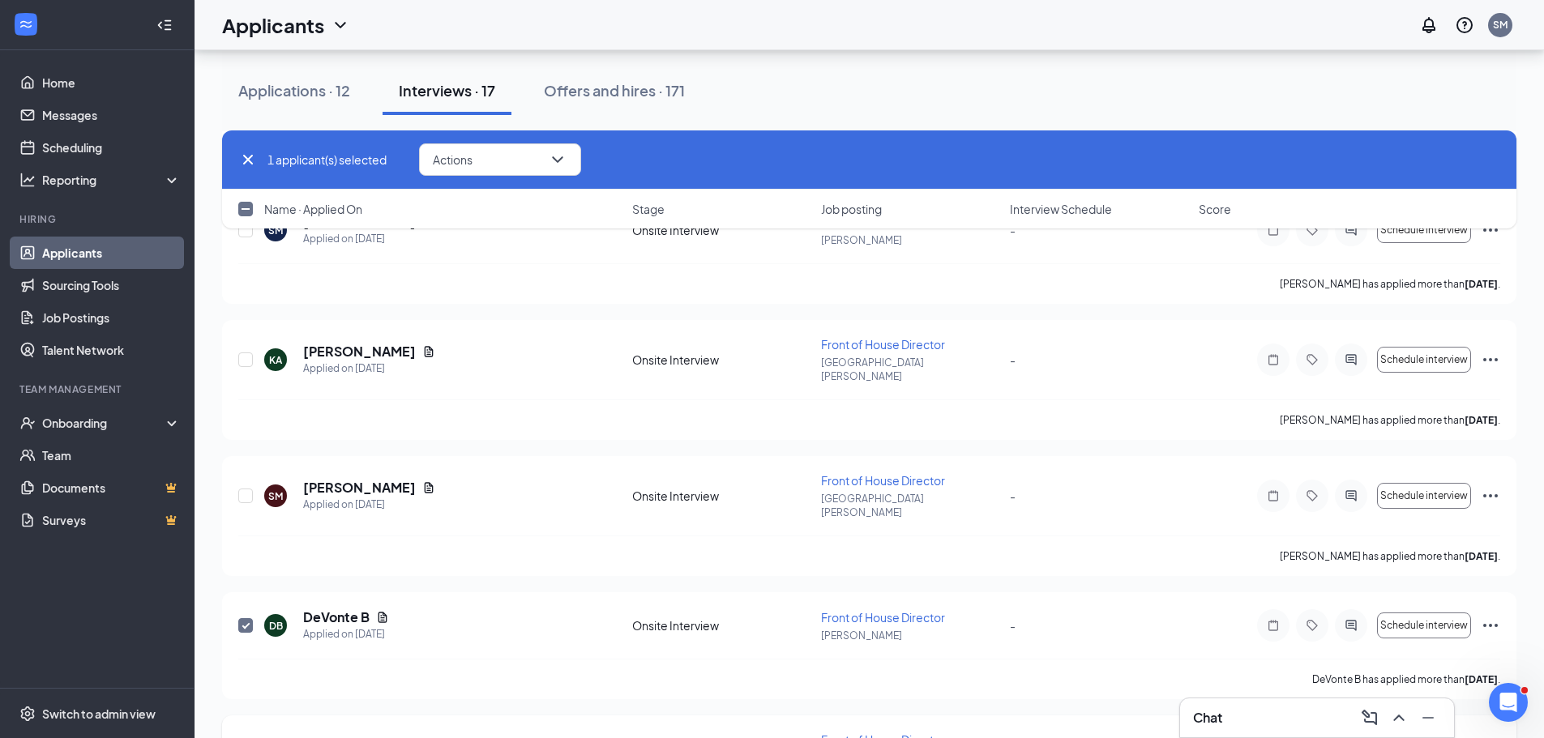
checkbox input "true"
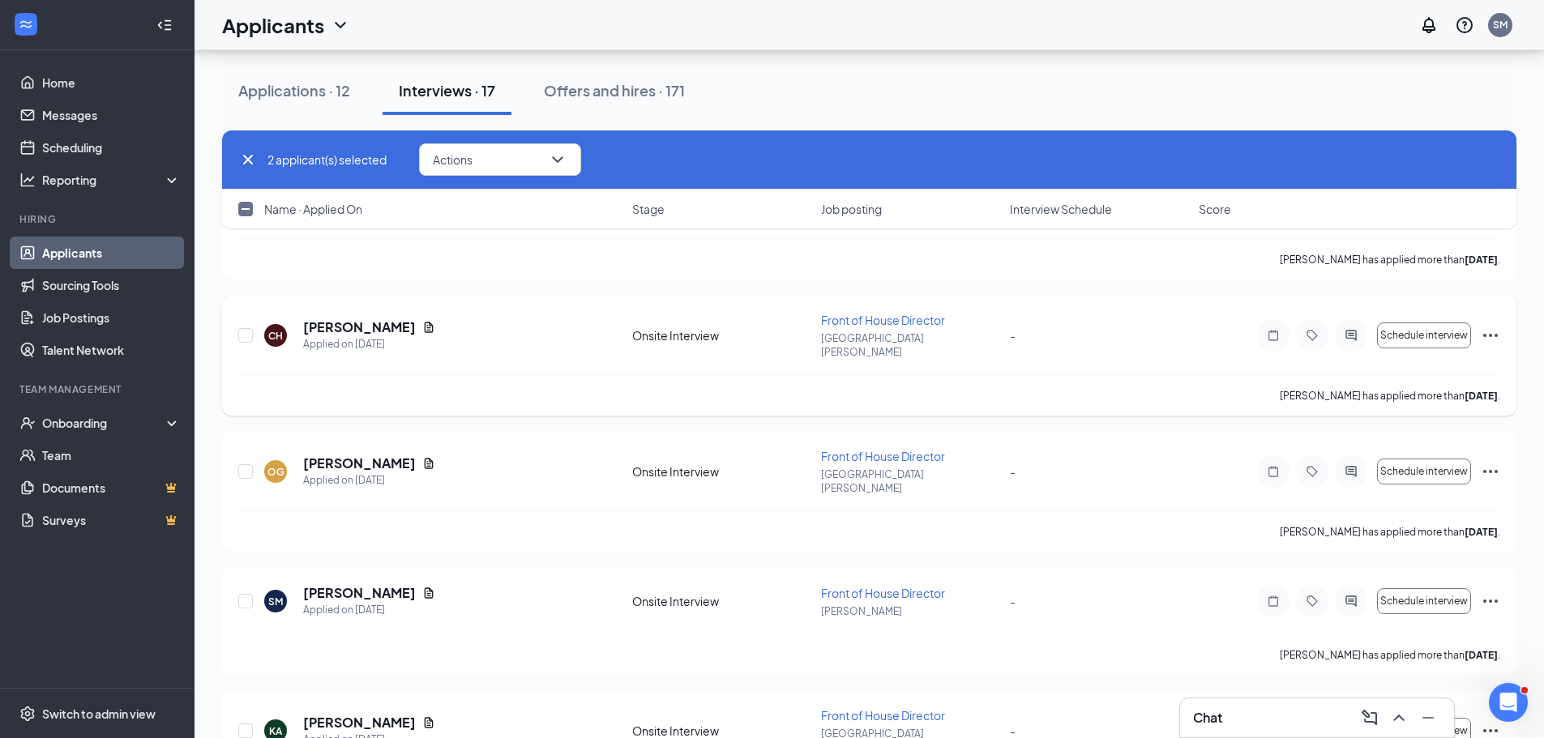
scroll to position [1283, 0]
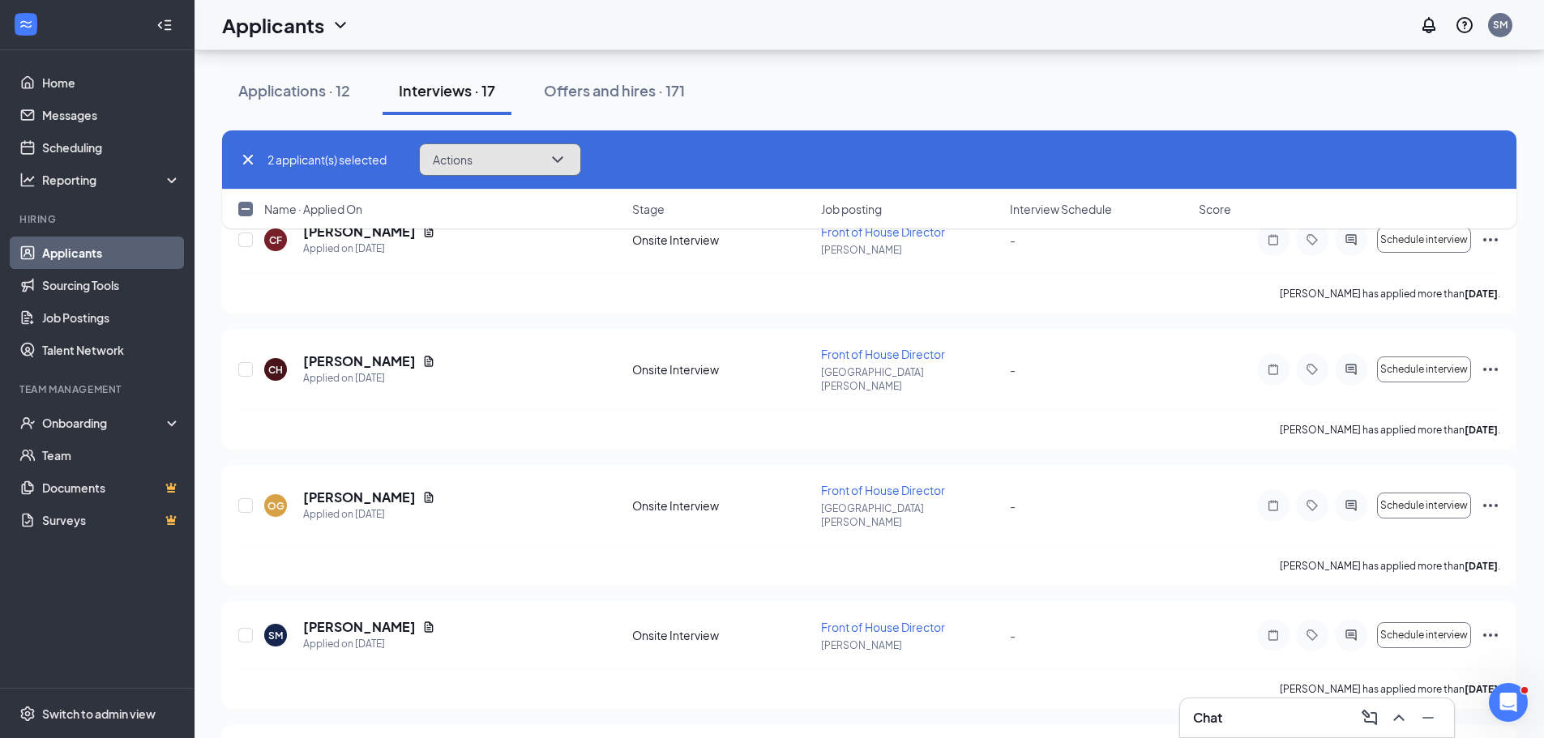
click at [516, 156] on button "Actions" at bounding box center [500, 159] width 162 height 32
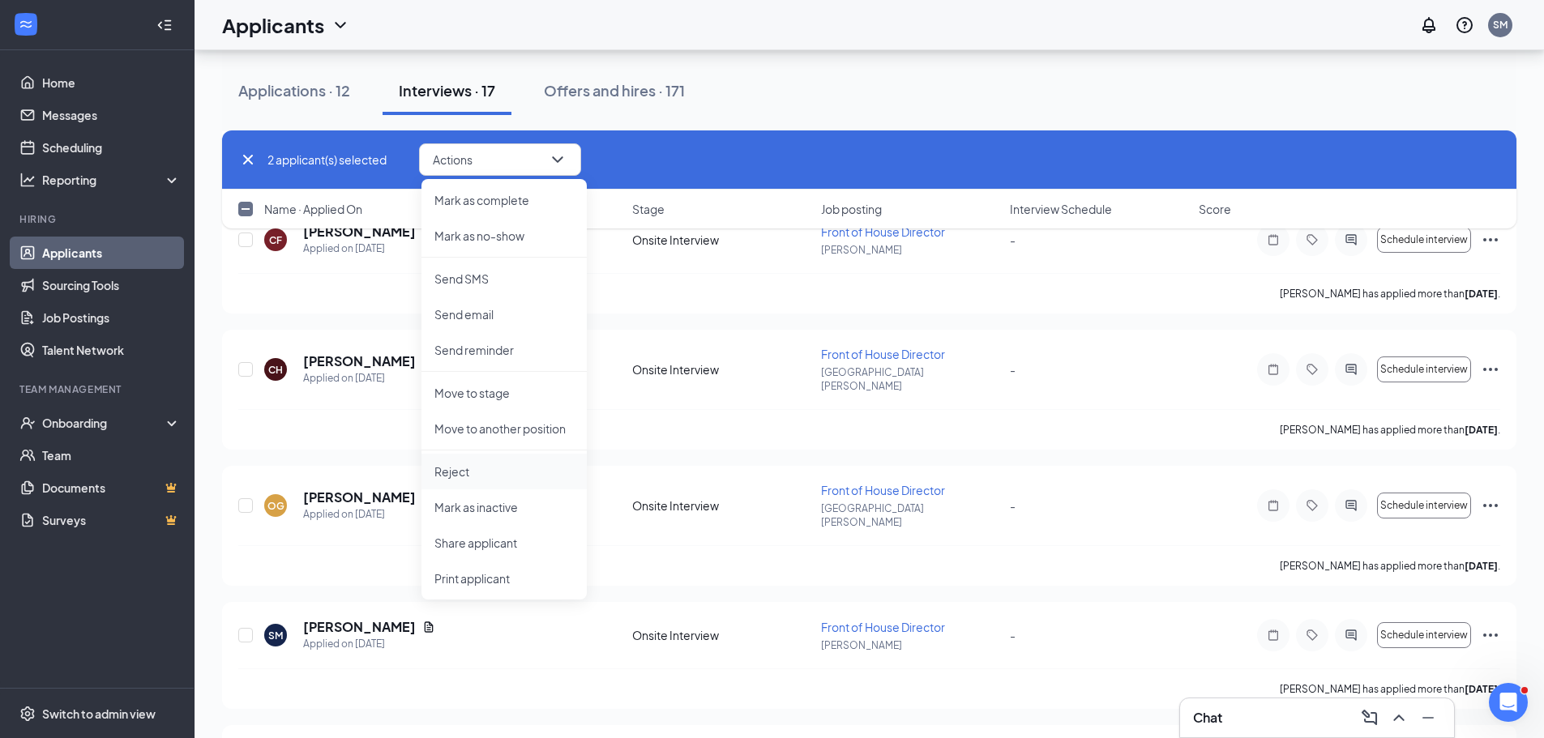
click at [468, 476] on p "Reject" at bounding box center [503, 471] width 139 height 16
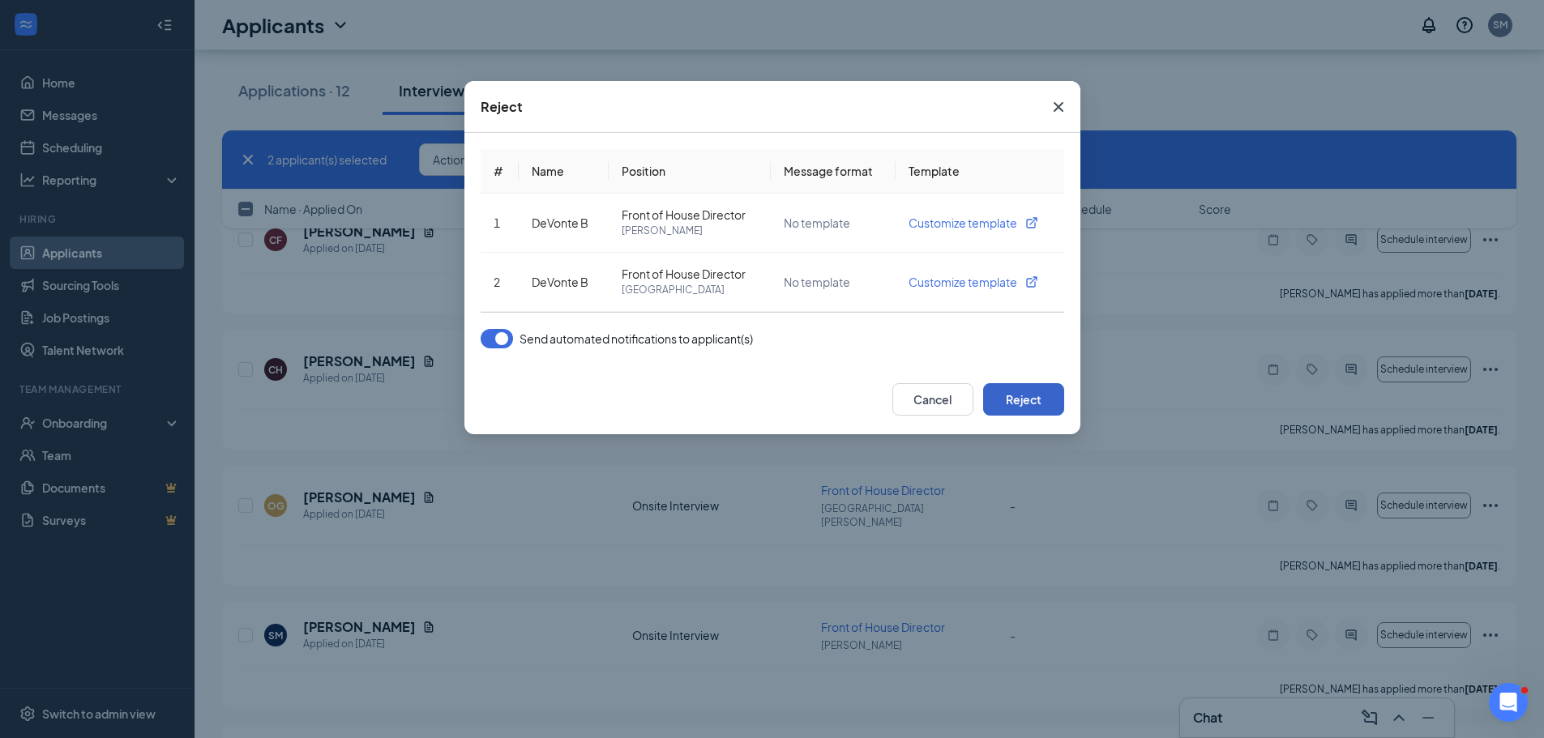
click at [1024, 392] on button "Reject" at bounding box center [1023, 399] width 81 height 32
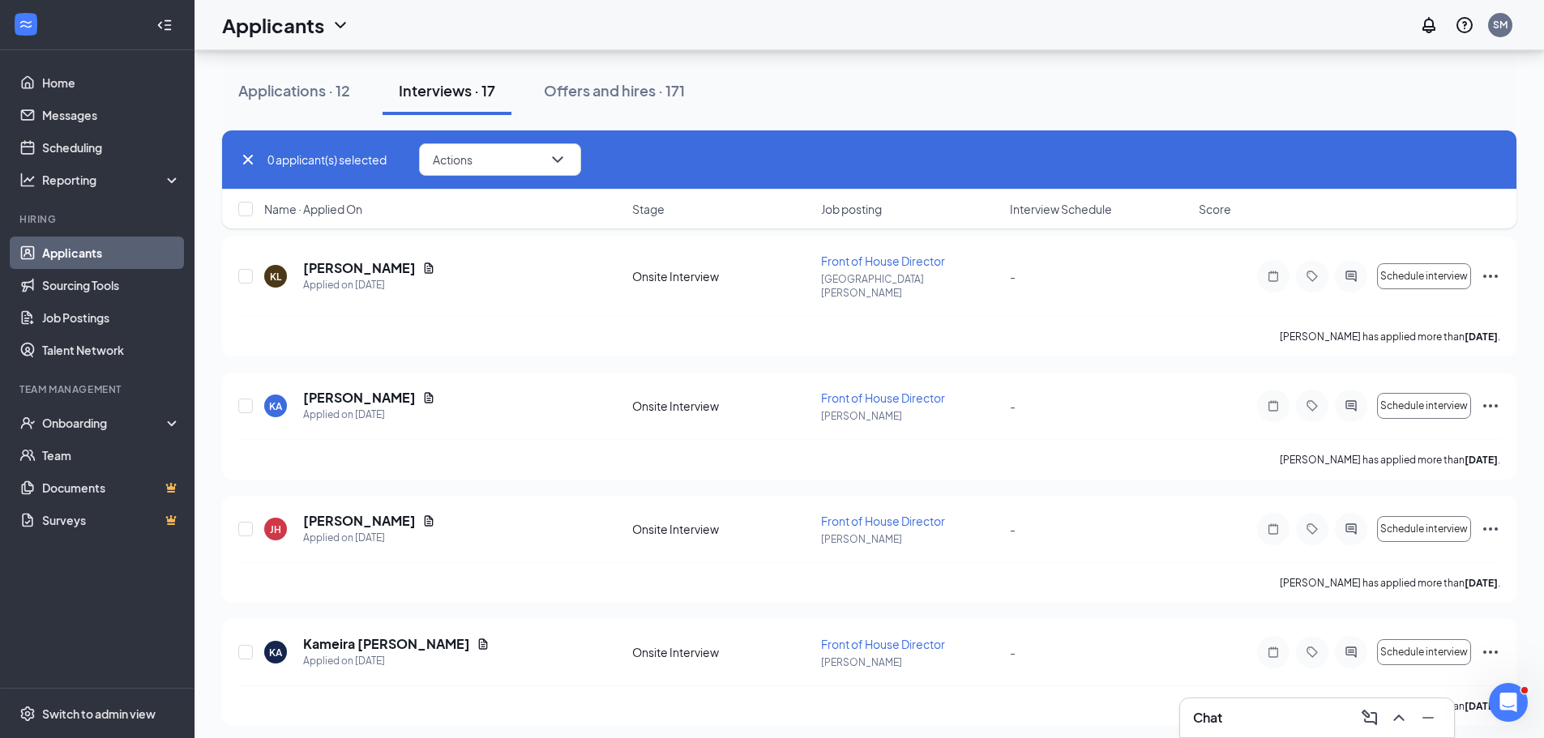
scroll to position [0, 0]
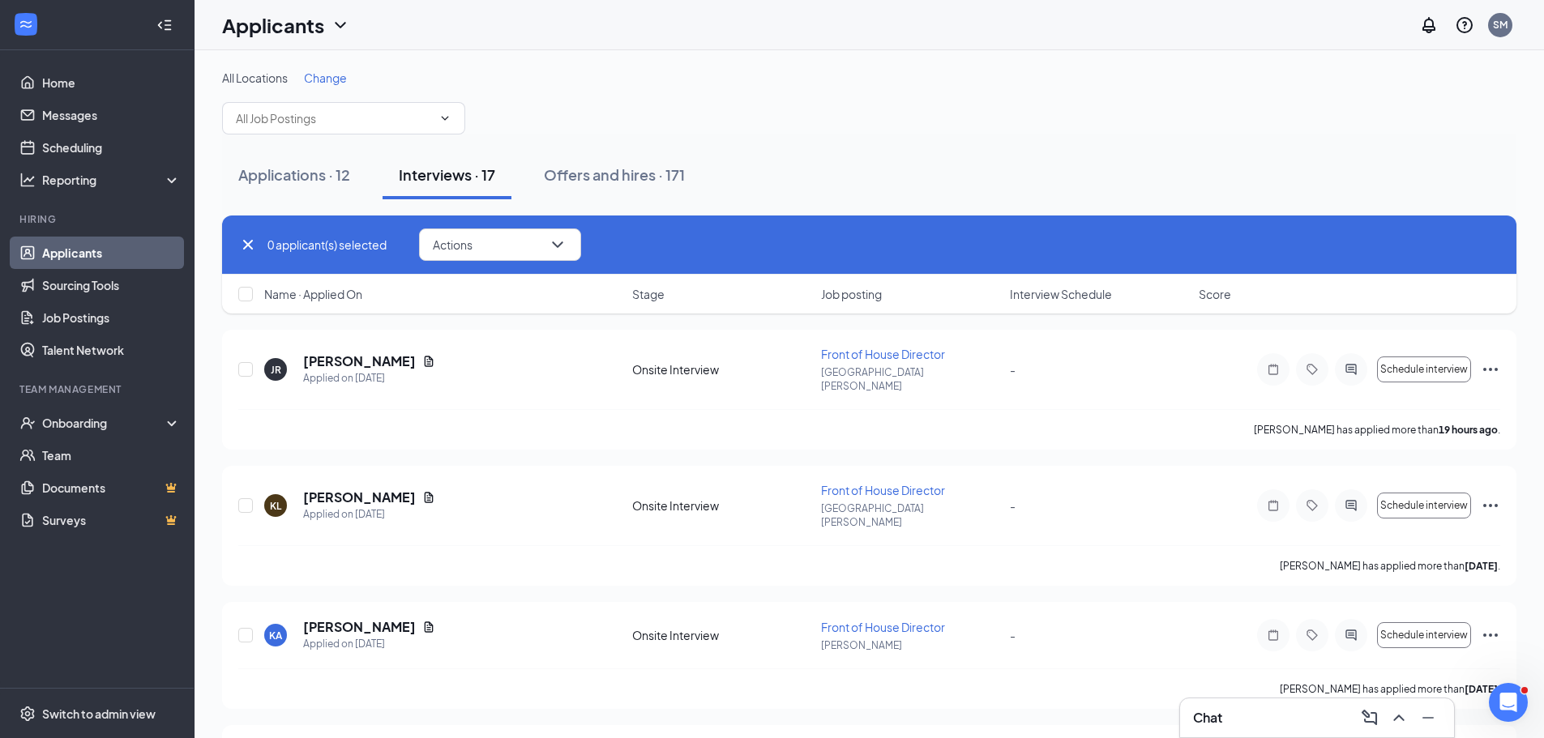
click at [256, 247] on icon "Cross" at bounding box center [247, 244] width 19 height 19
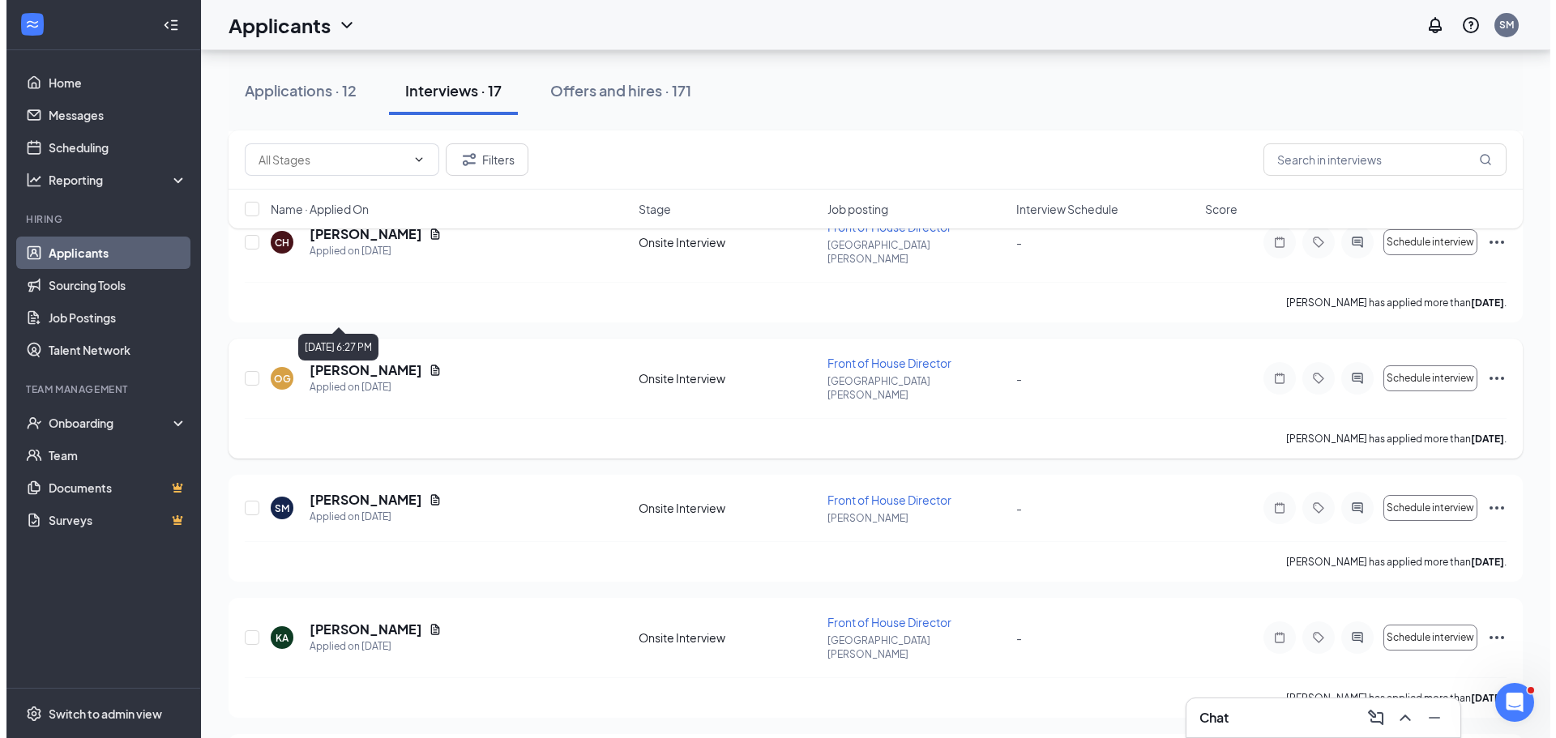
scroll to position [1442, 0]
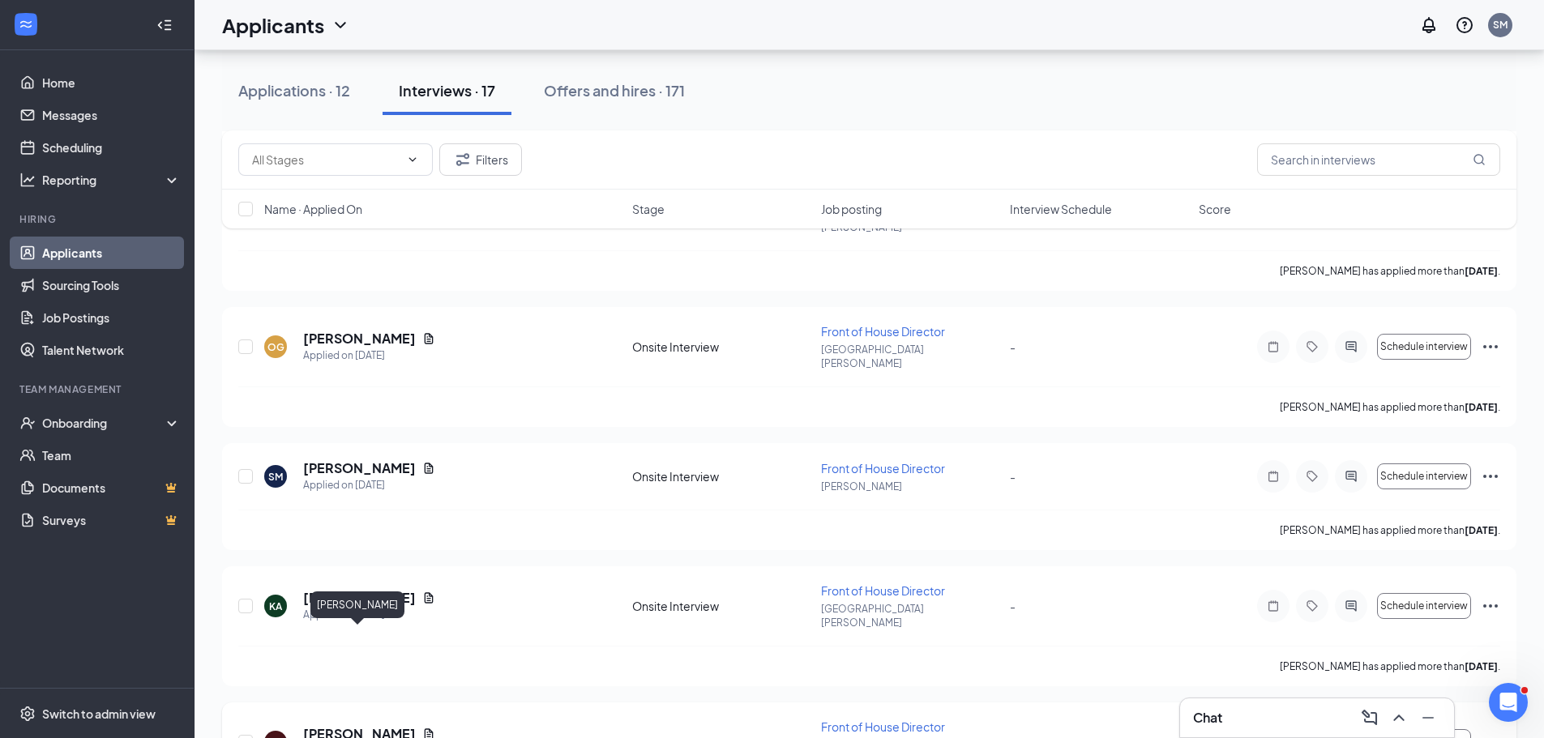
click at [351, 725] on h5 "[PERSON_NAME]" at bounding box center [359, 734] width 113 height 18
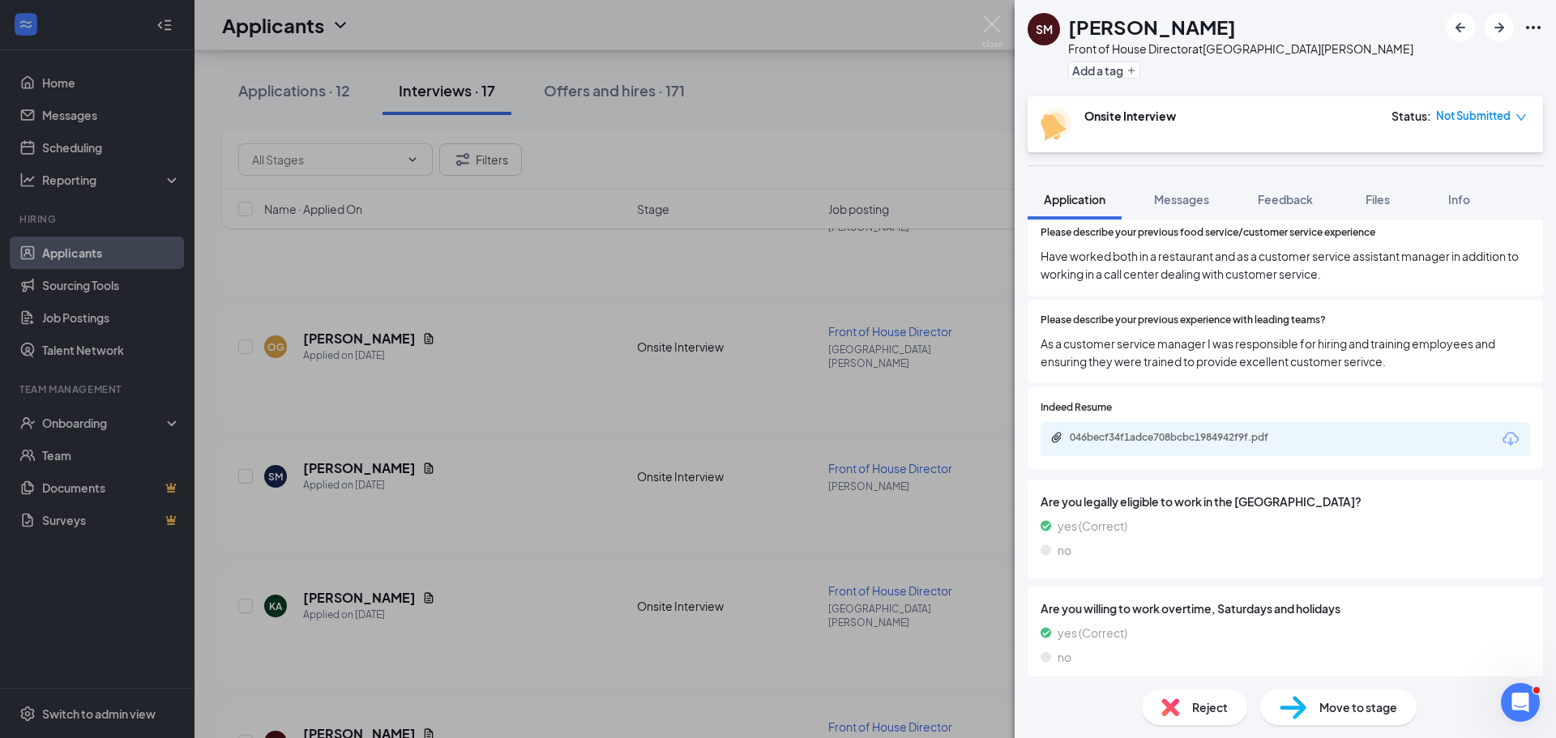
scroll to position [374, 0]
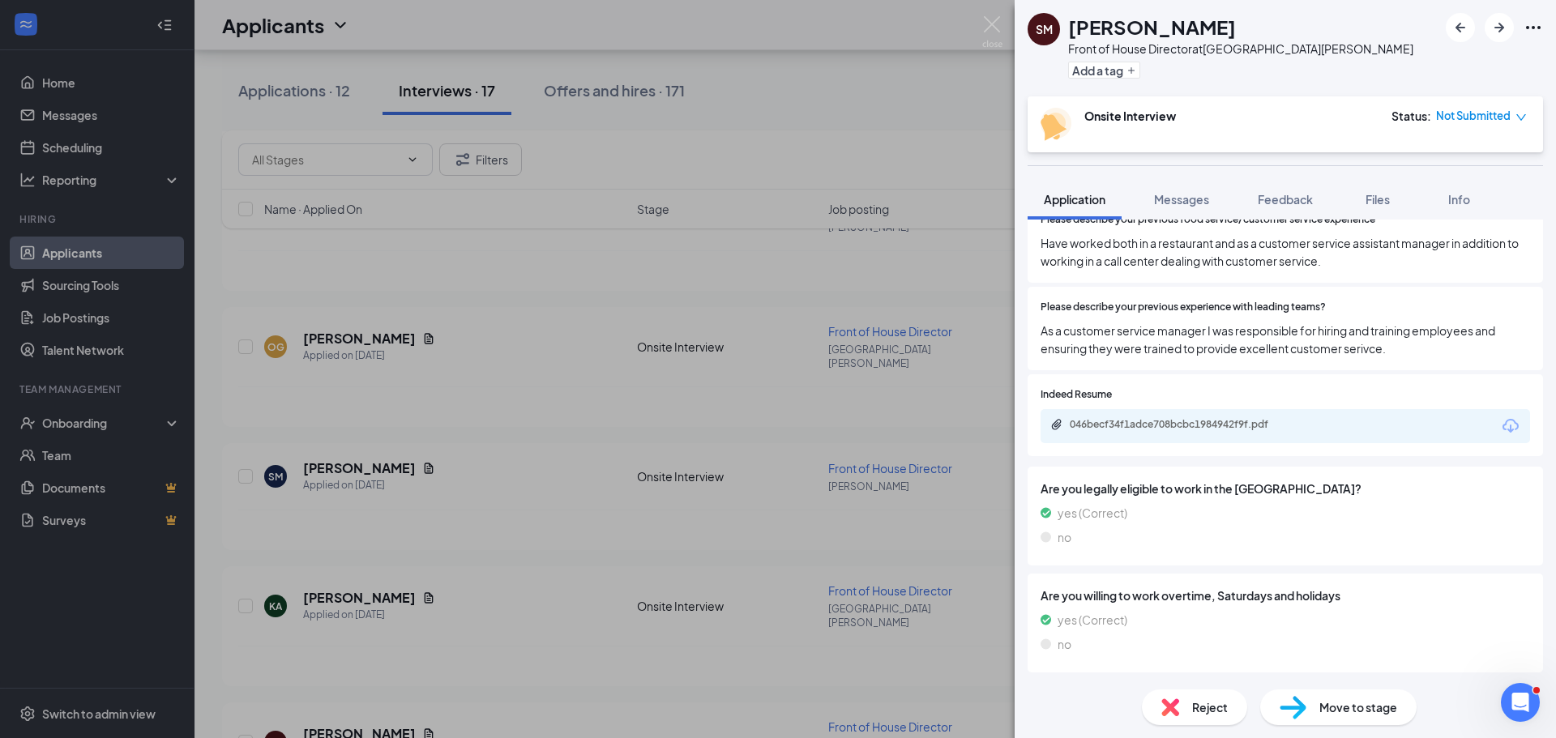
click at [1502, 429] on icon "Download" at bounding box center [1510, 426] width 16 height 14
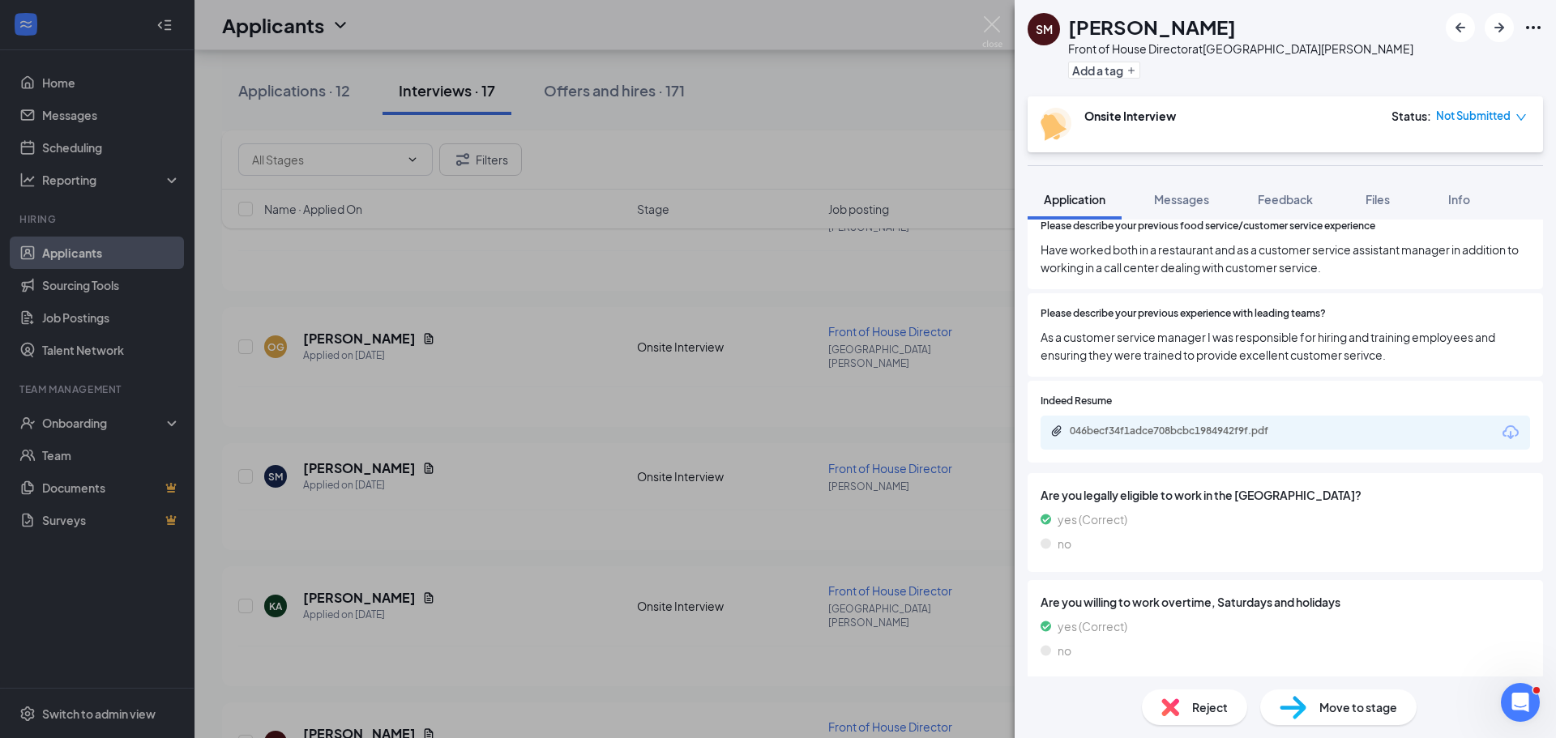
click at [523, 453] on div "SM SHAWN MYERS Front of House Director at Lake Norman Add a tag Onsite Intervie…" at bounding box center [778, 369] width 1556 height 738
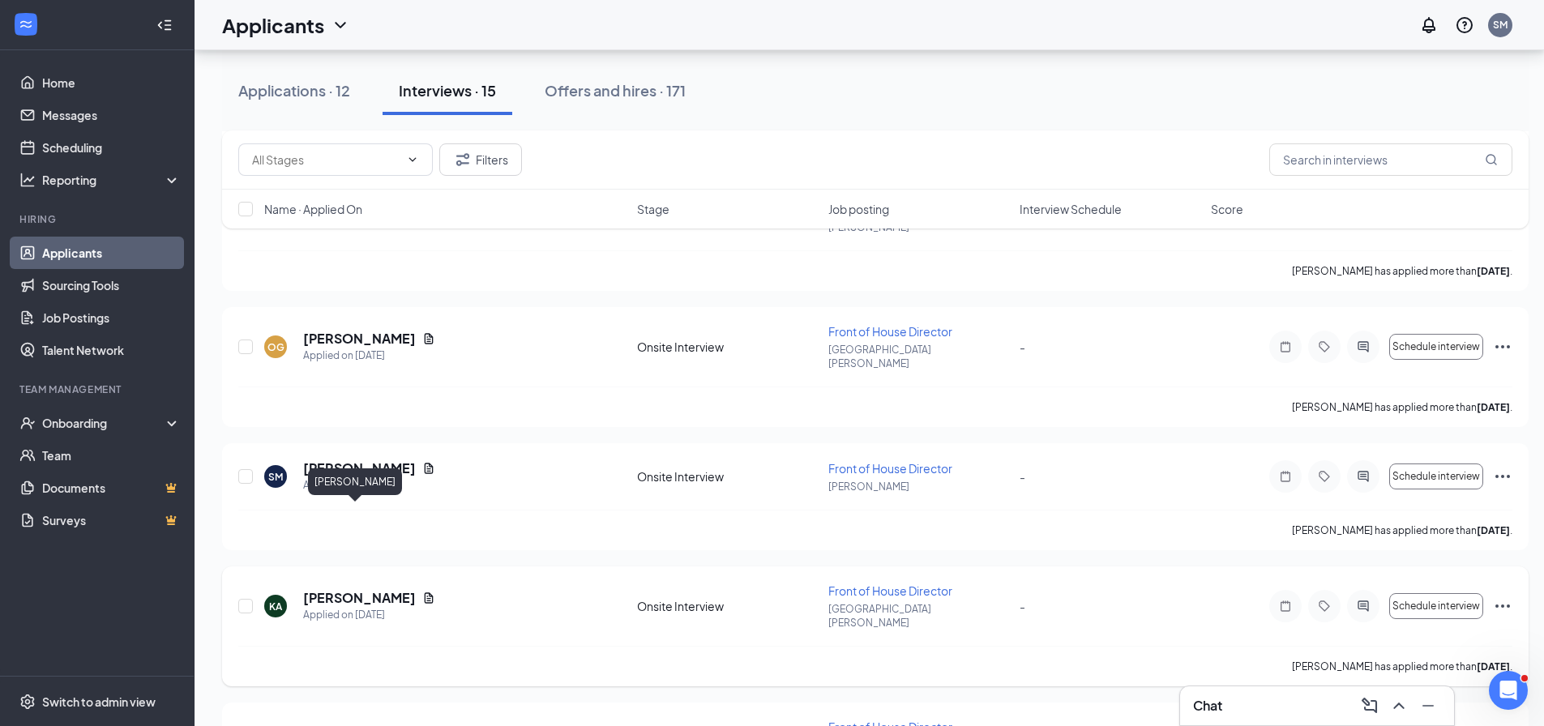
click at [377, 589] on h5 "[PERSON_NAME]" at bounding box center [359, 598] width 113 height 18
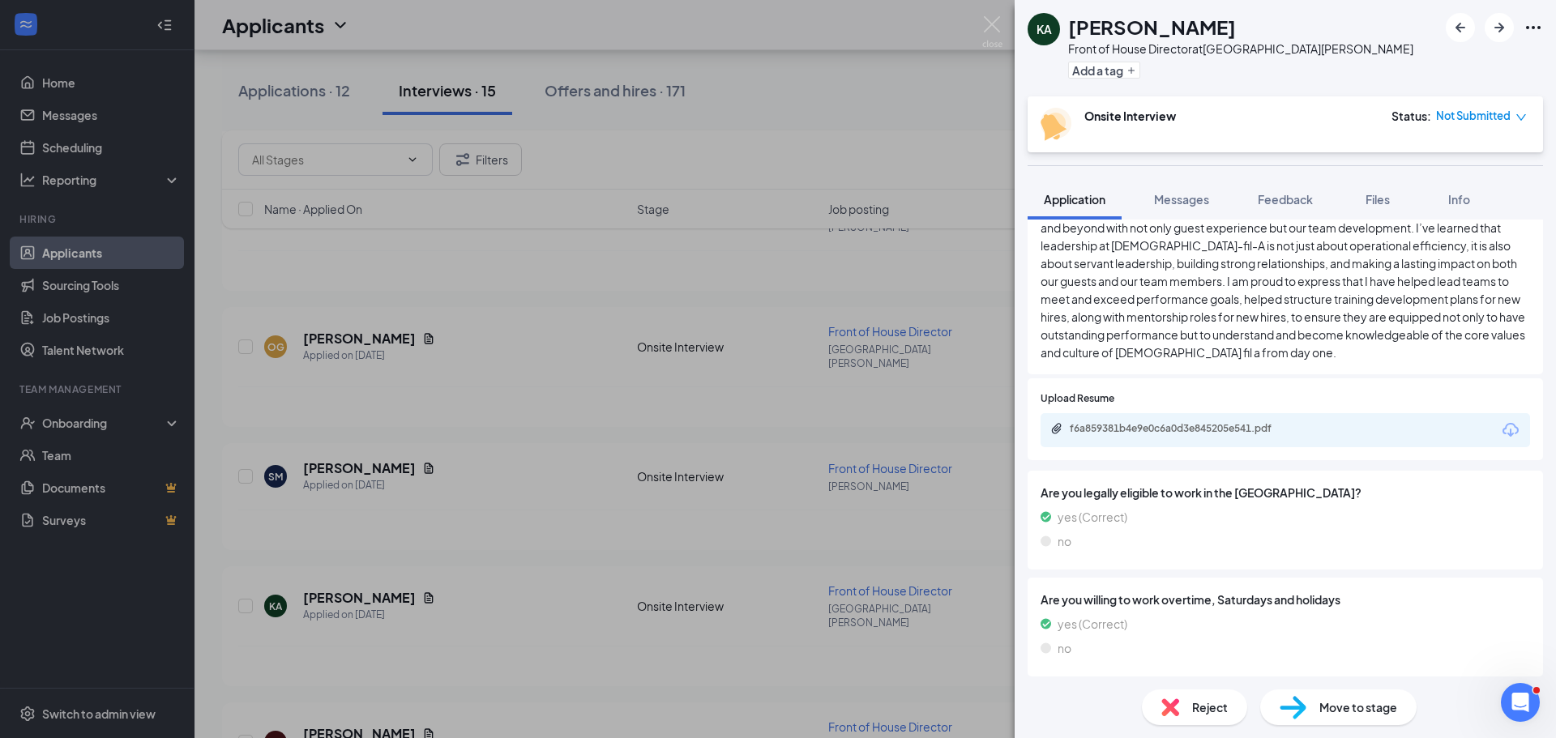
scroll to position [567, 0]
click at [1501, 425] on icon "Download" at bounding box center [1510, 428] width 19 height 19
click at [547, 514] on div "KA kalika adams Front of House Director at Lake Norman Add a tag Onsite Intervi…" at bounding box center [778, 369] width 1556 height 738
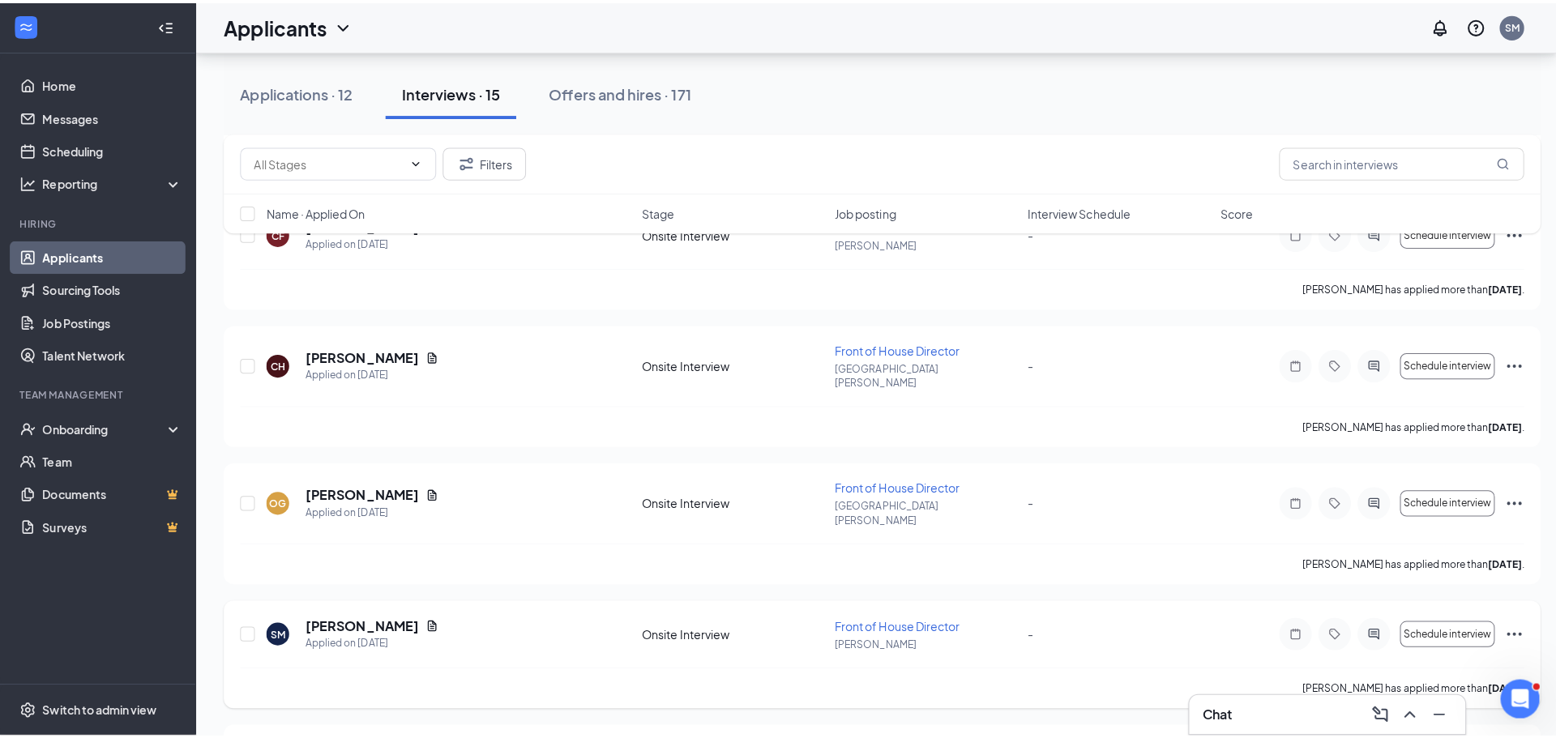
scroll to position [1211, 0]
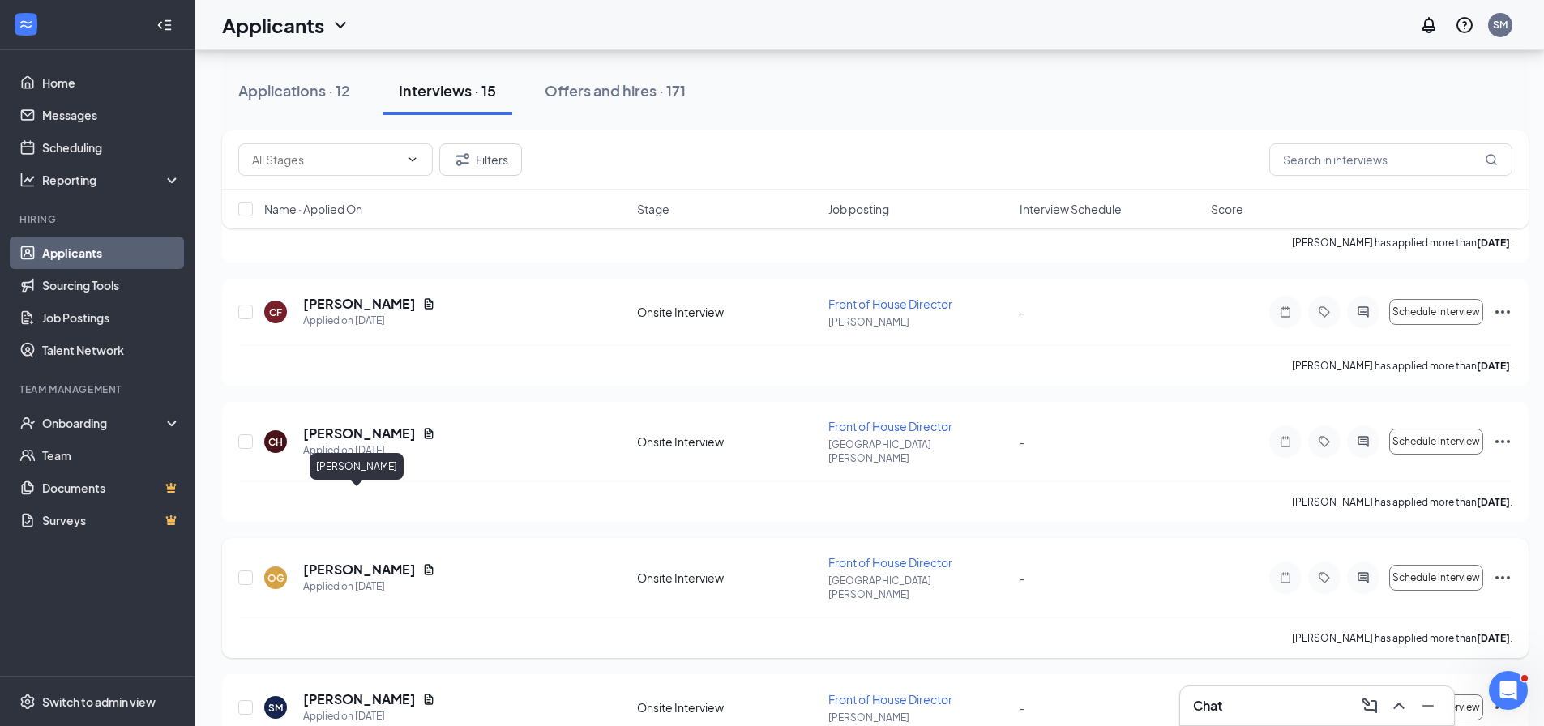
click at [348, 561] on h5 "[PERSON_NAME]" at bounding box center [359, 570] width 113 height 18
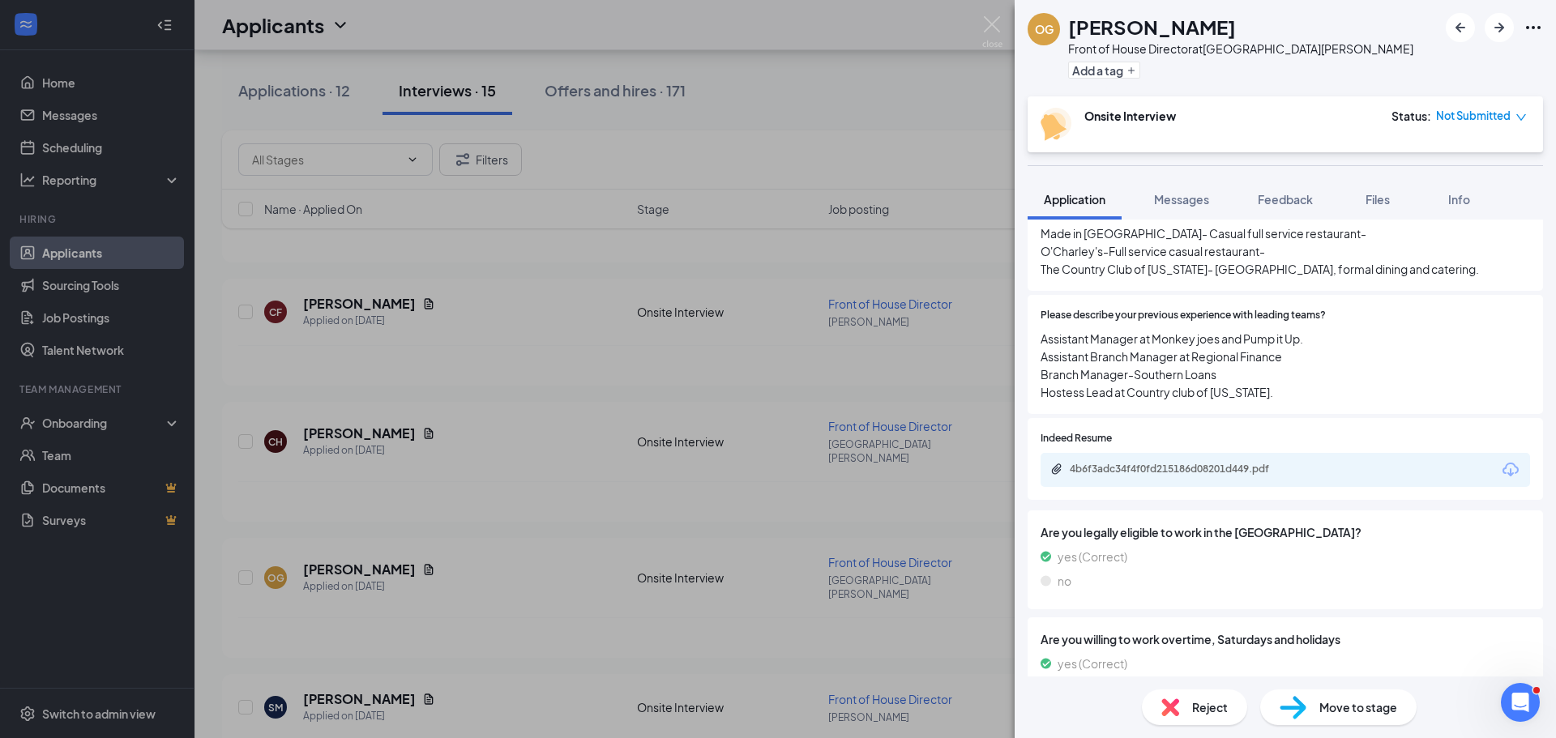
scroll to position [382, 0]
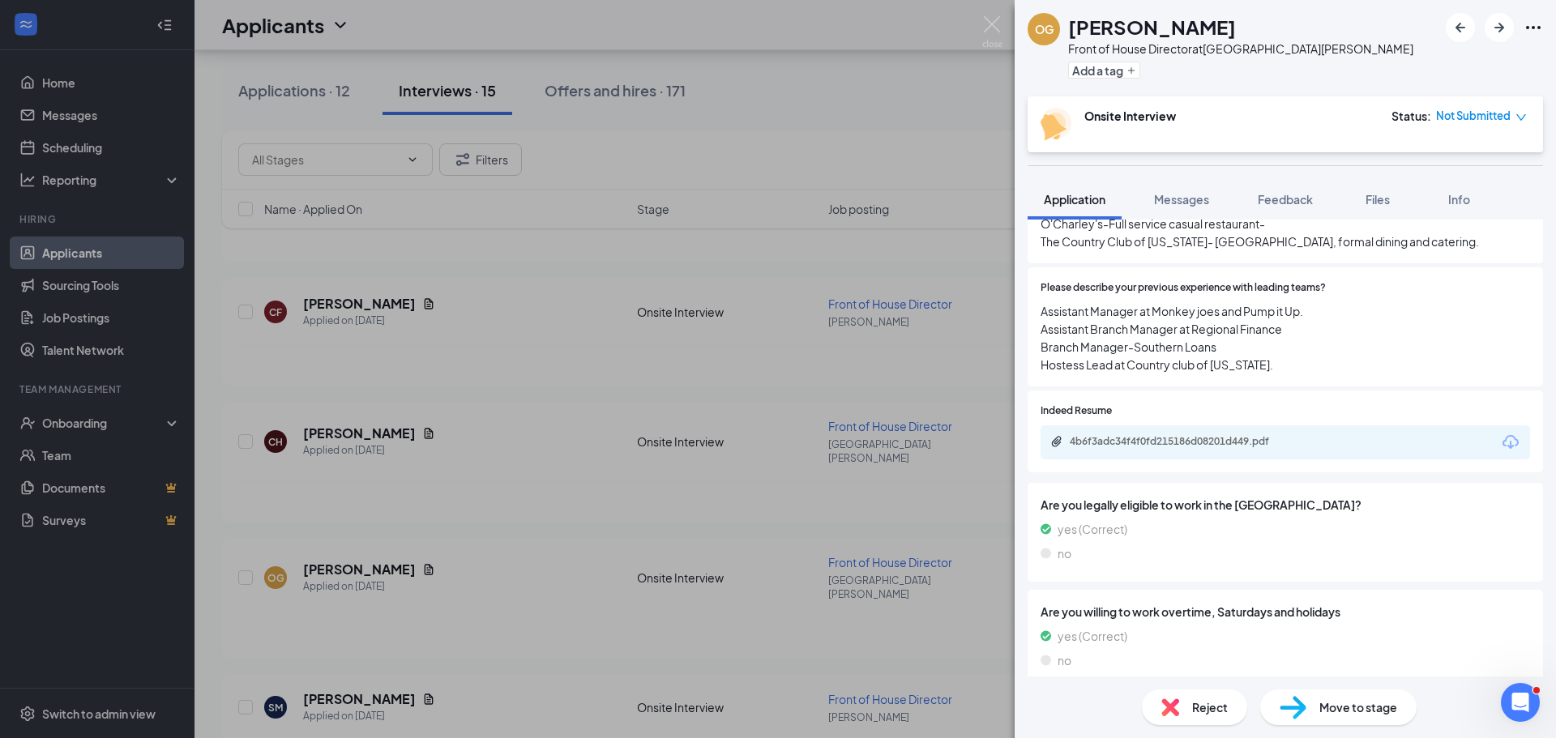
click at [1502, 435] on icon "Download" at bounding box center [1510, 442] width 16 height 14
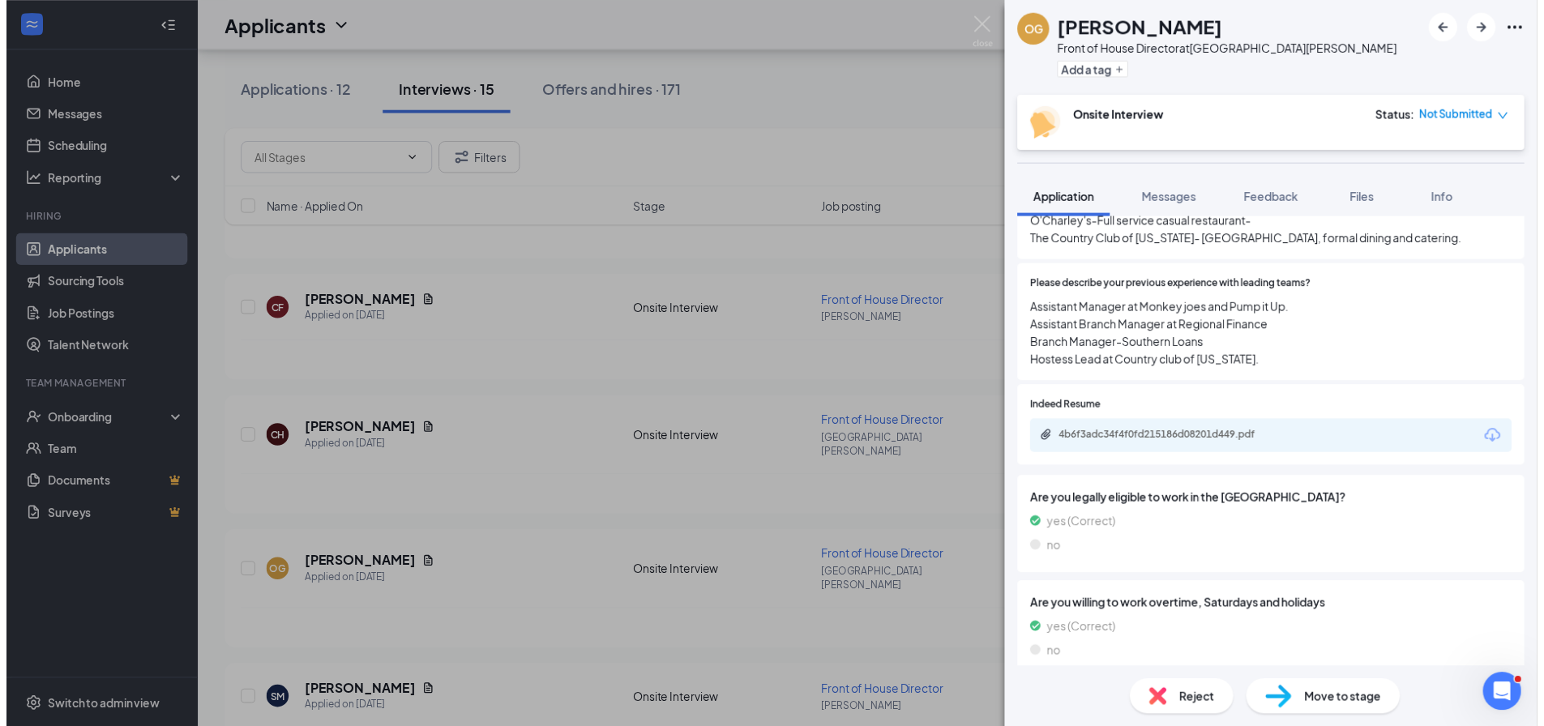
scroll to position [375, 0]
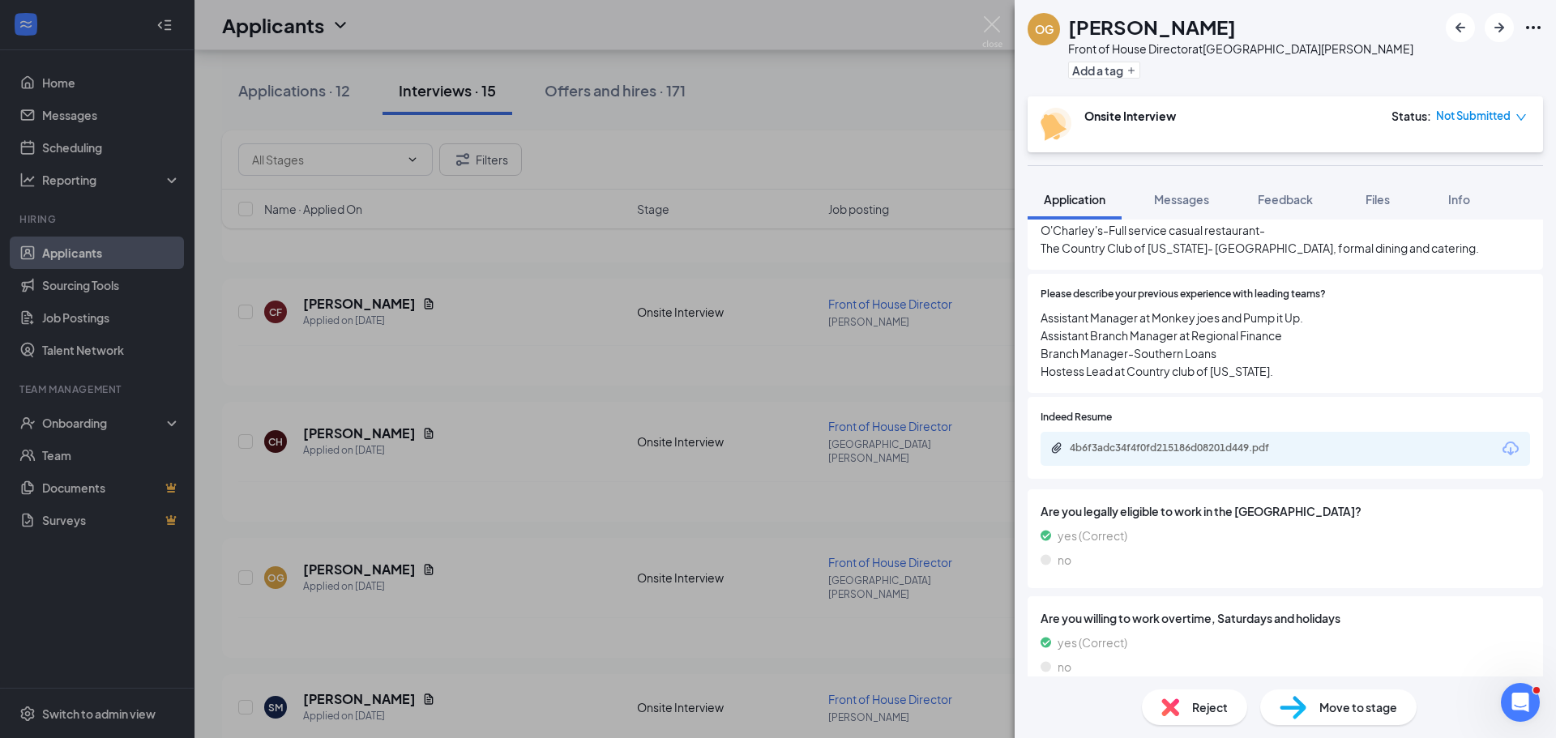
click at [502, 683] on div "OG Olivia Guimond Front of House Director at Lake Norman Add a tag Onsite Inter…" at bounding box center [778, 369] width 1556 height 738
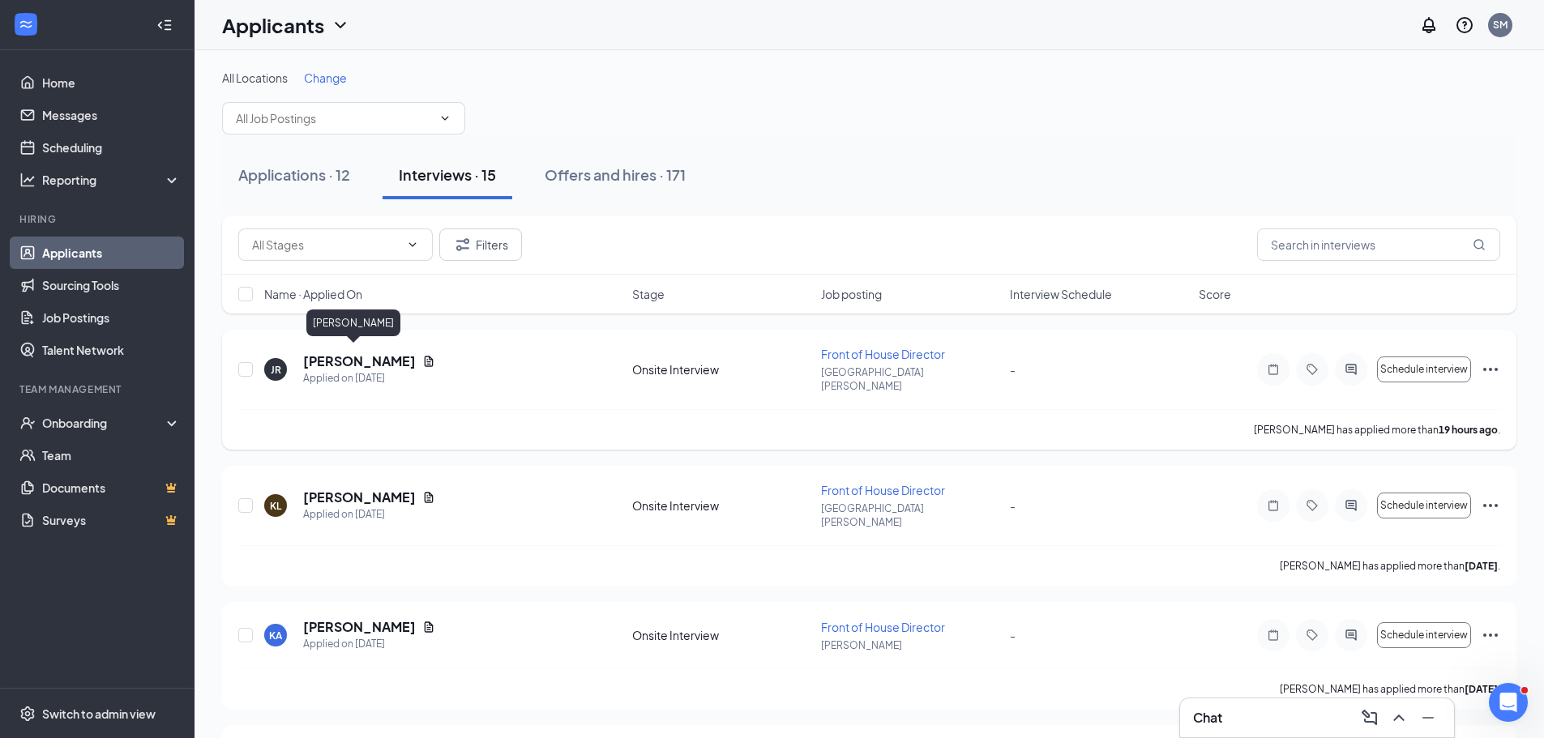
click at [356, 361] on h5 "[PERSON_NAME]" at bounding box center [359, 361] width 113 height 18
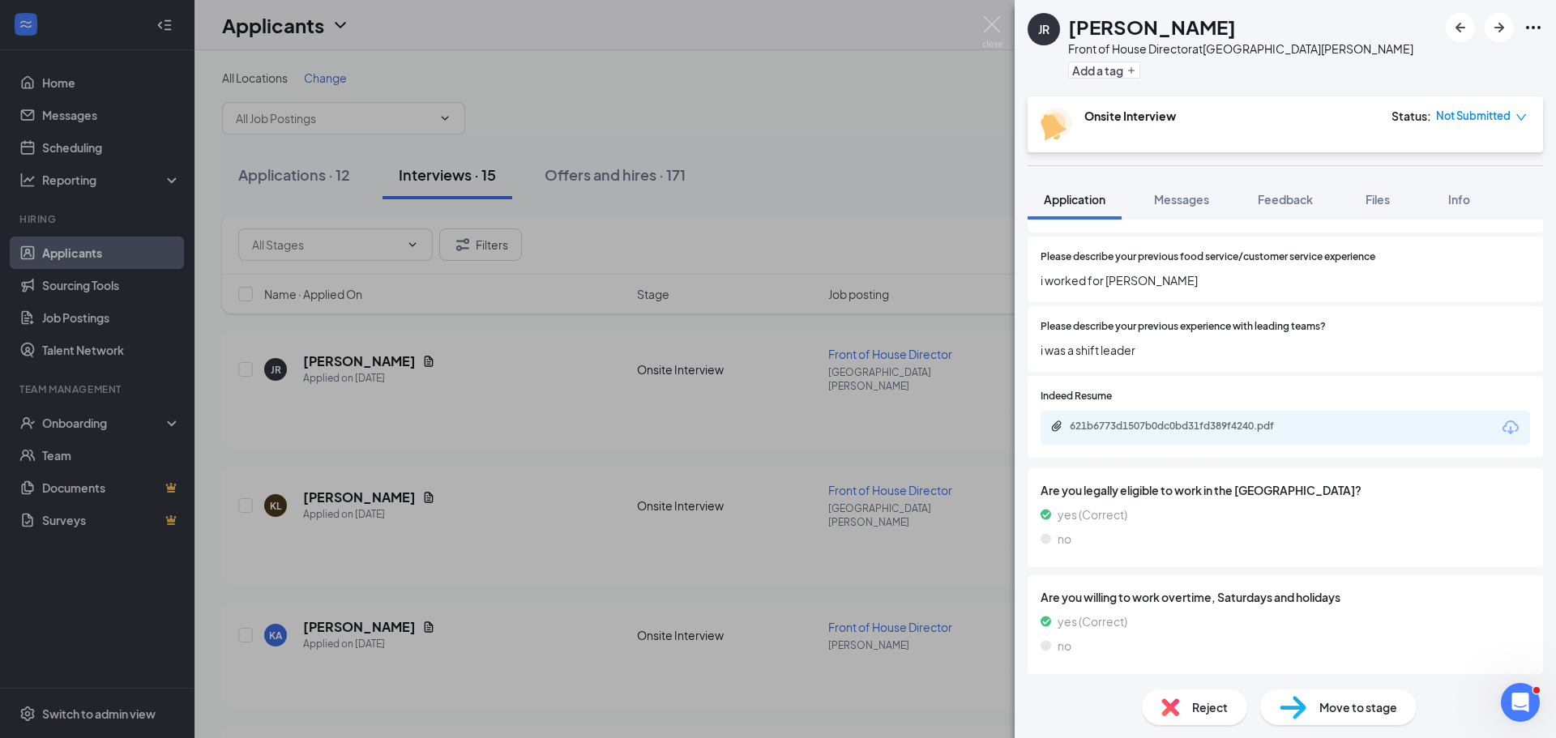
scroll to position [293, 0]
click at [1502, 426] on icon "Download" at bounding box center [1510, 426] width 16 height 14
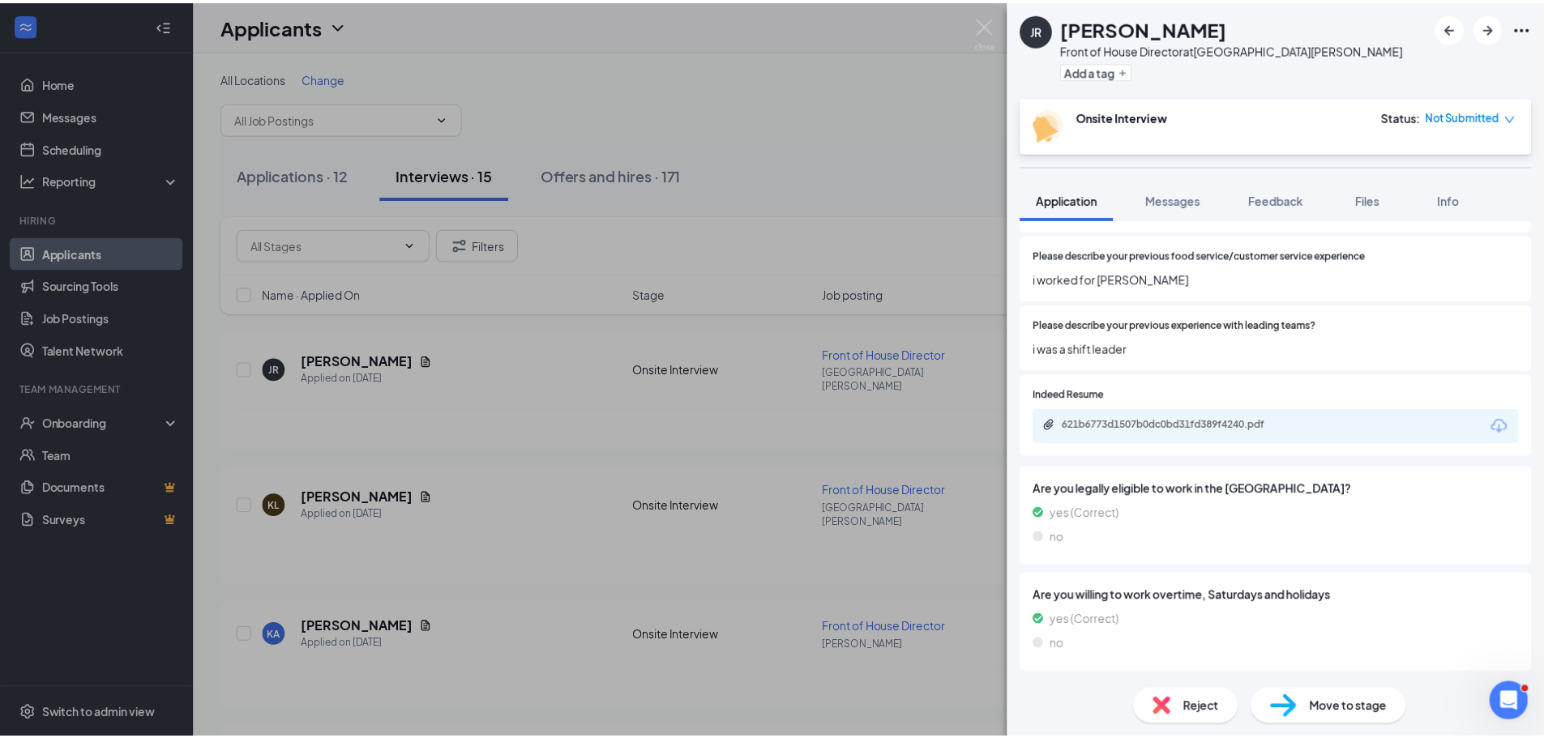
scroll to position [286, 0]
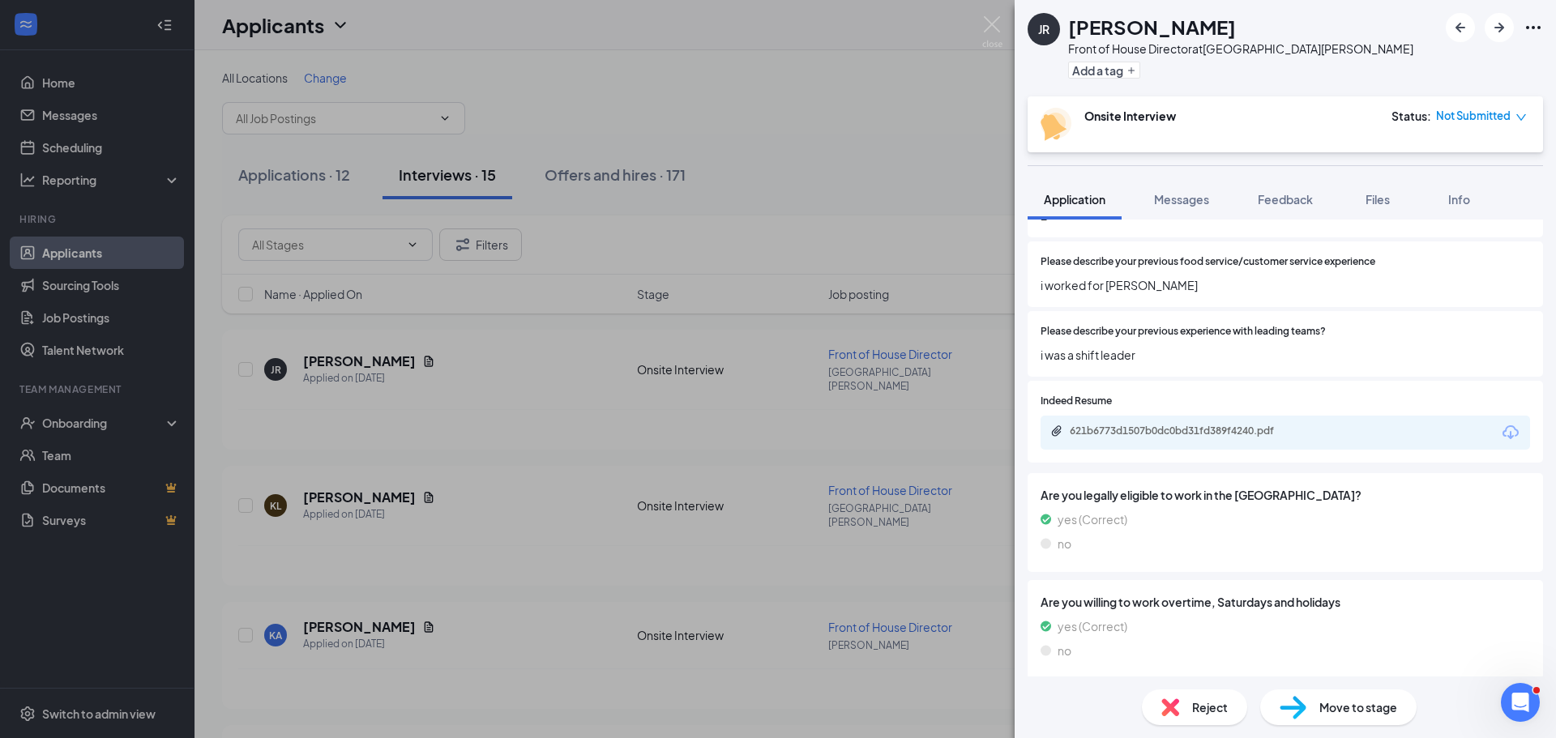
click at [728, 532] on div "JR Jaquill Rush Front of House Director at Lake Norman Add a tag Onsite Intervi…" at bounding box center [778, 369] width 1556 height 738
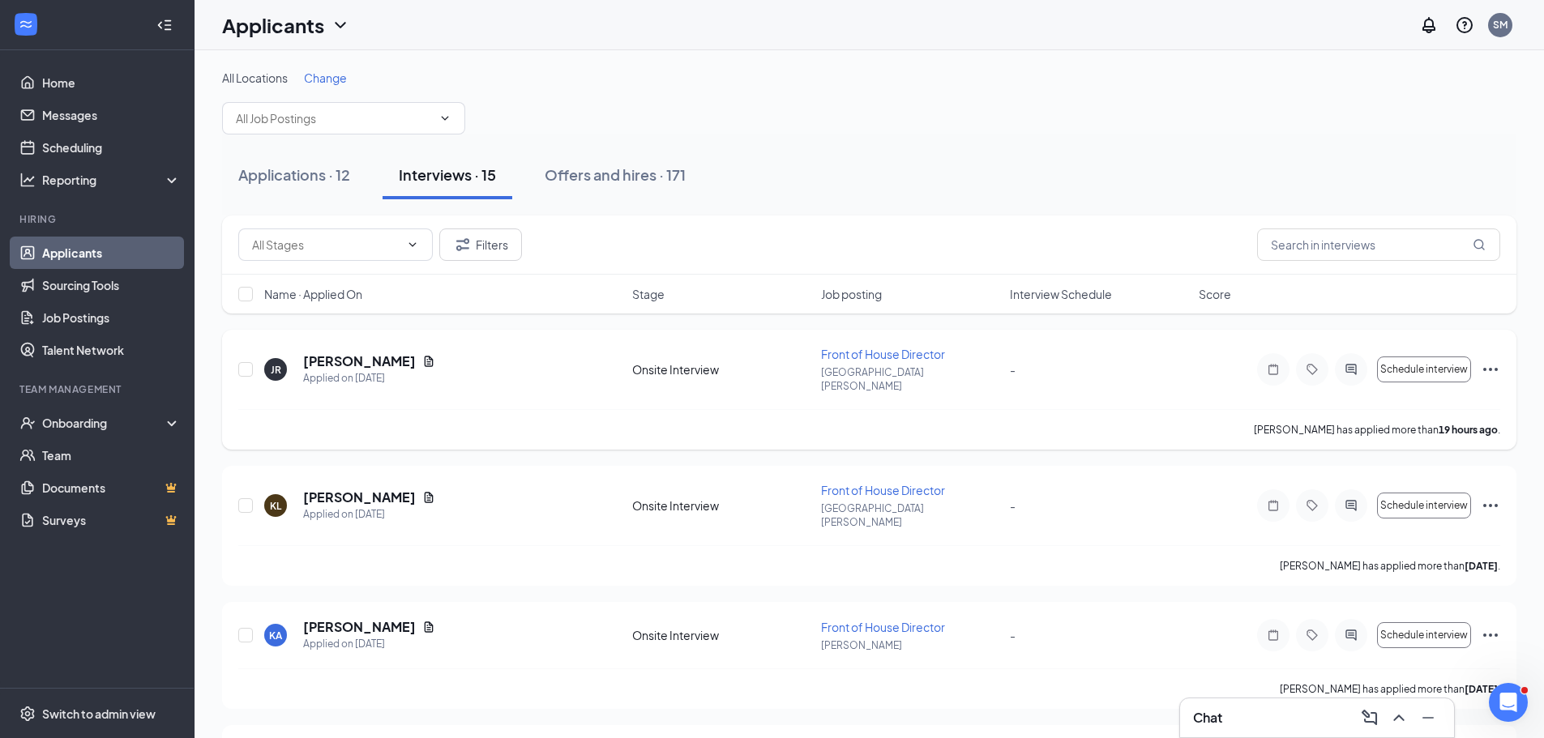
click at [1492, 361] on icon "Ellipses" at bounding box center [1489, 369] width 19 height 19
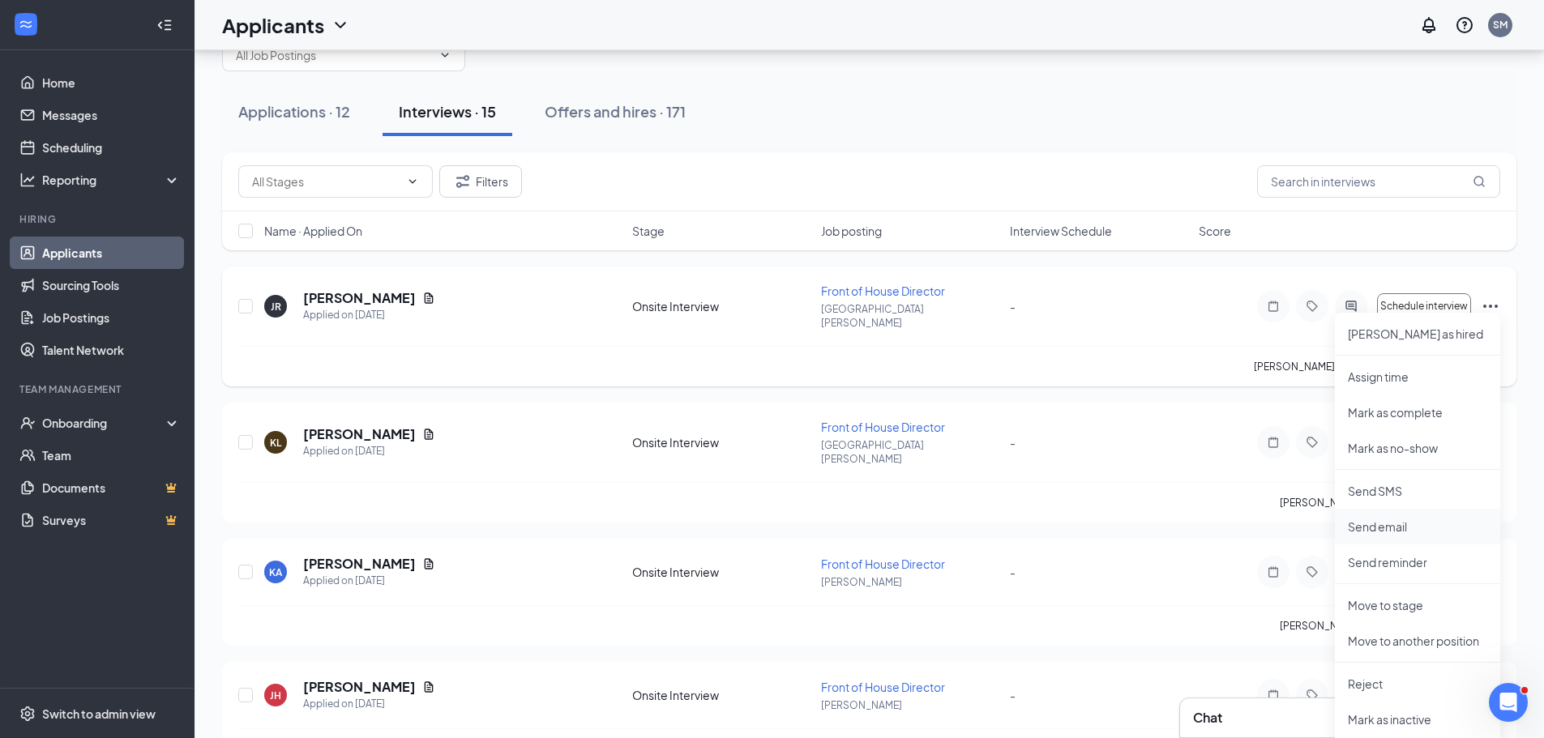
scroll to position [162, 0]
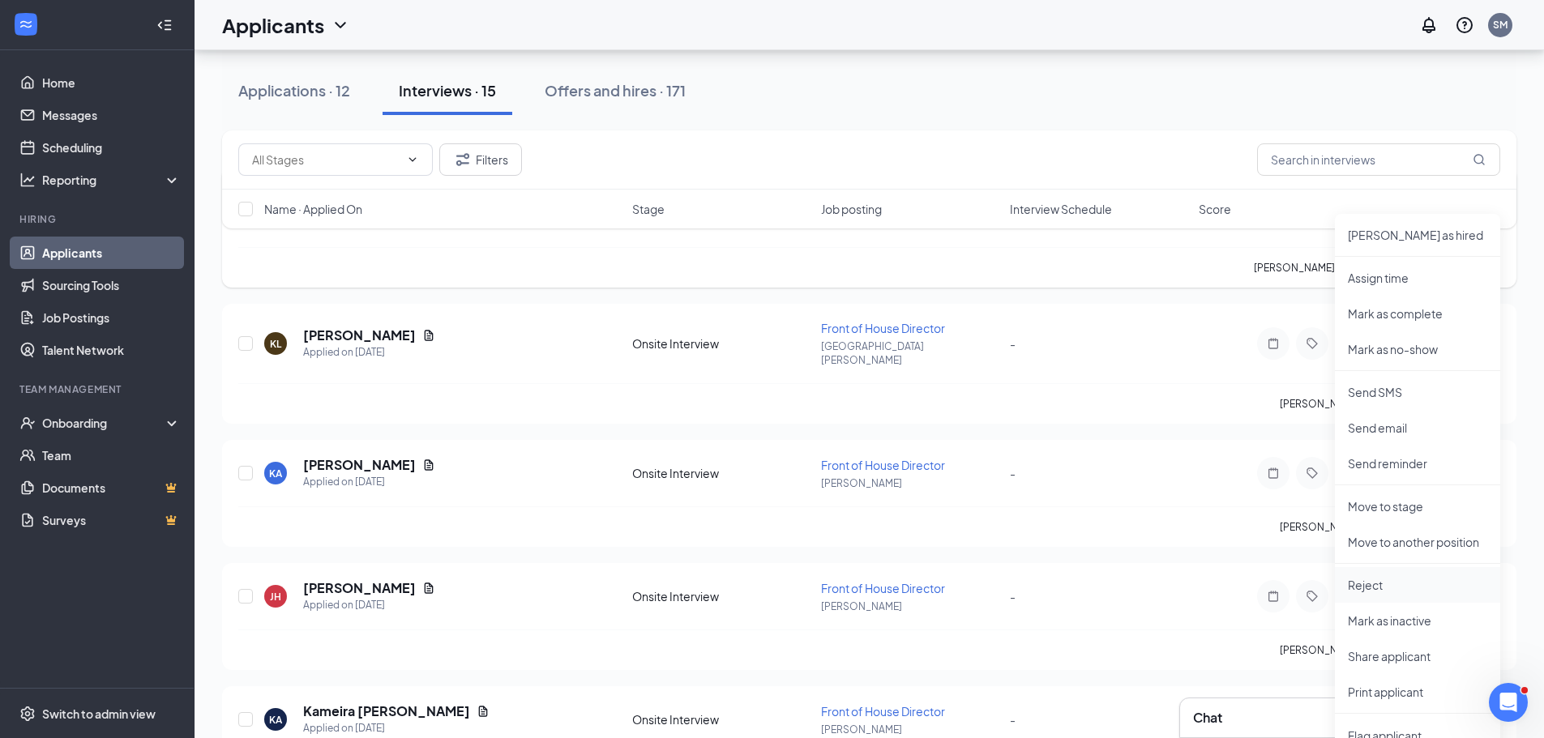
click at [1364, 589] on p "Reject" at bounding box center [1416, 585] width 139 height 16
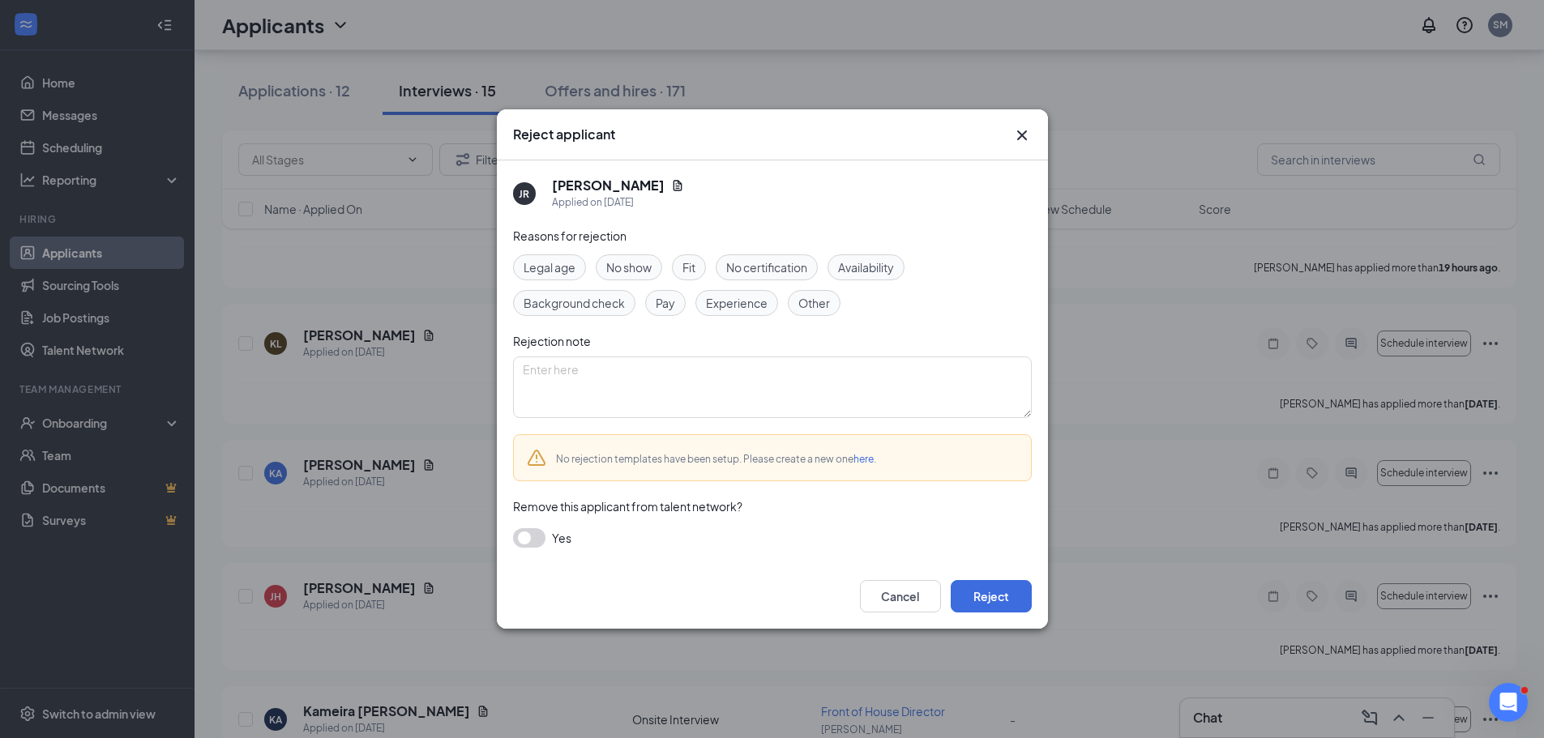
click at [869, 463] on link "here" at bounding box center [863, 459] width 20 height 12
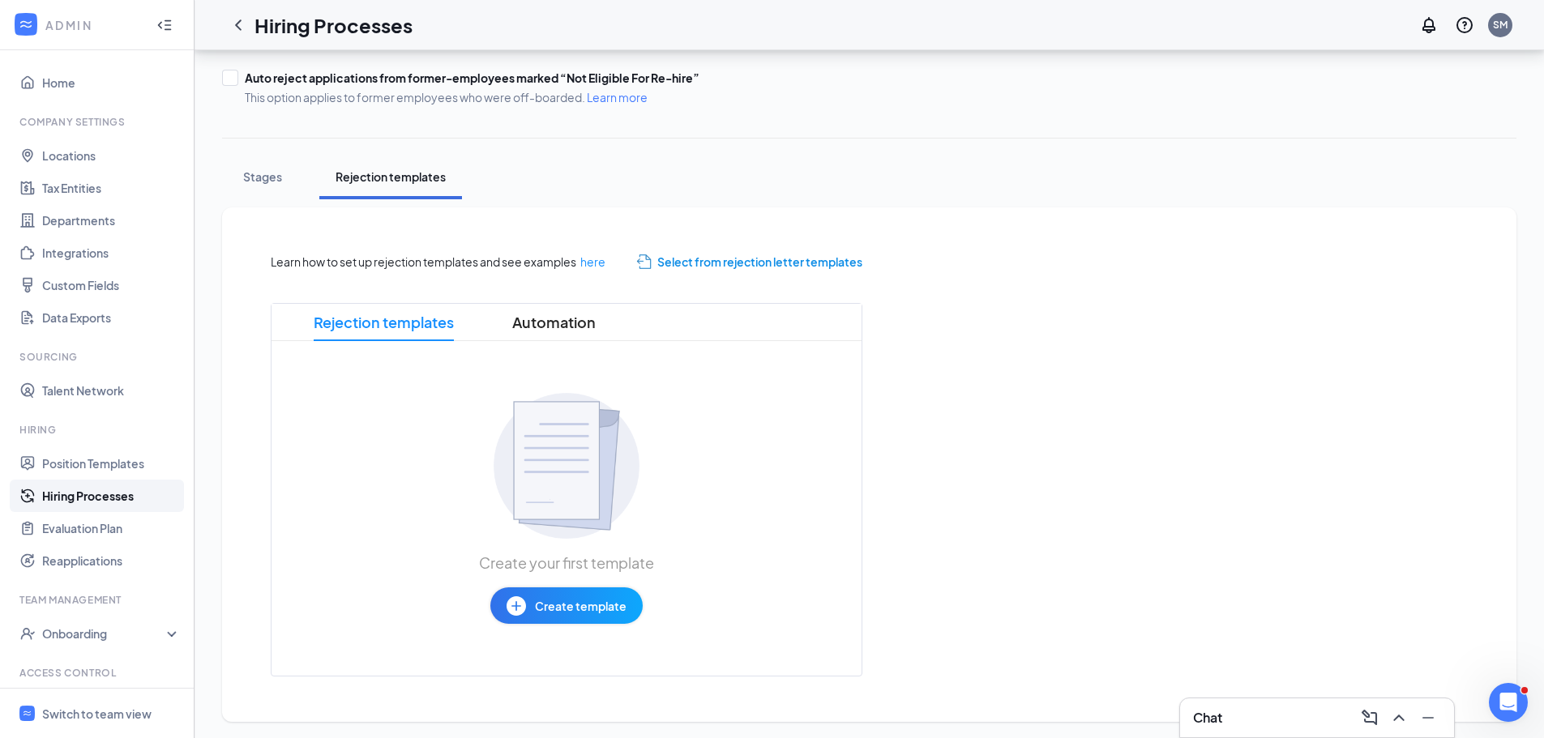
scroll to position [188, 0]
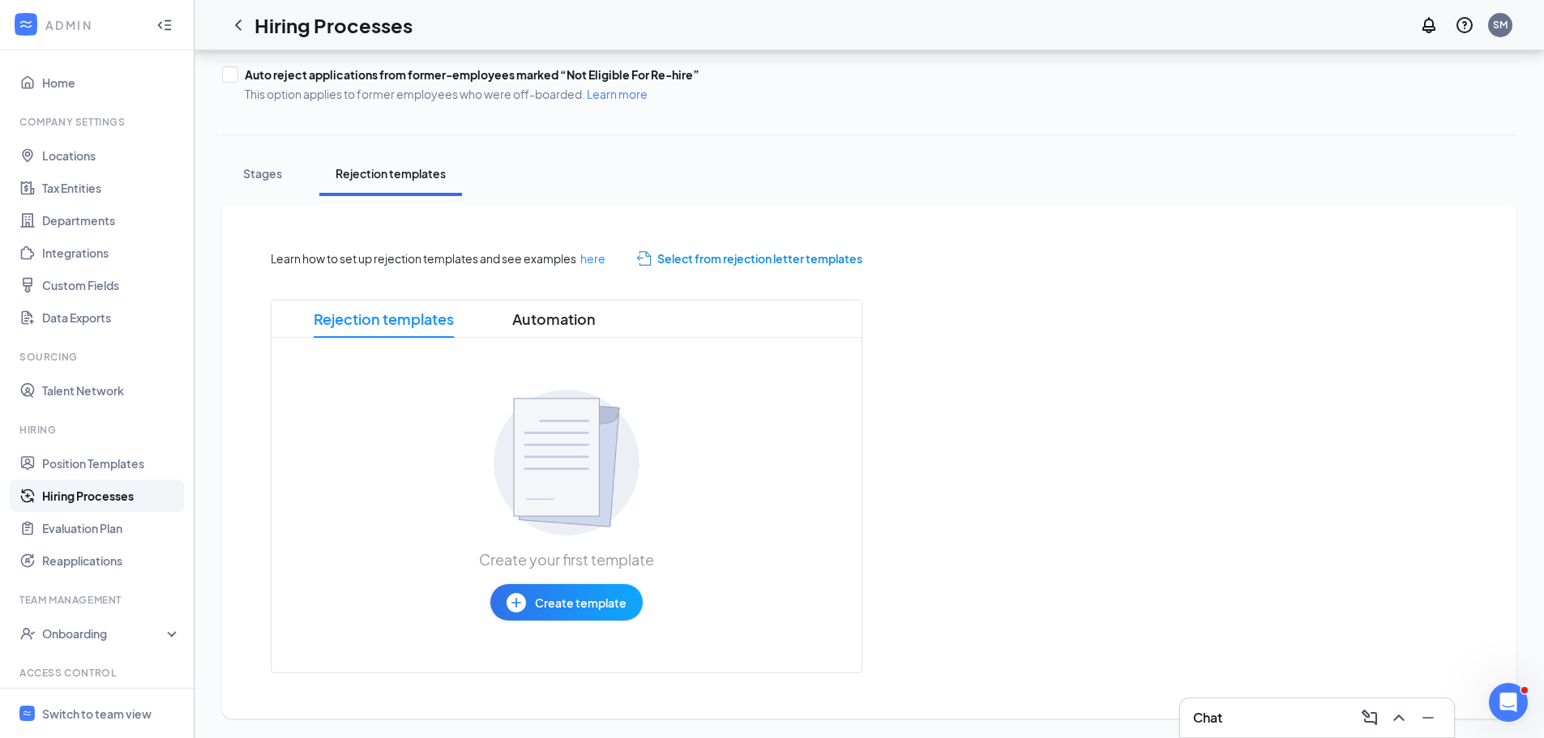
click at [568, 606] on span "Create template" at bounding box center [581, 603] width 92 height 18
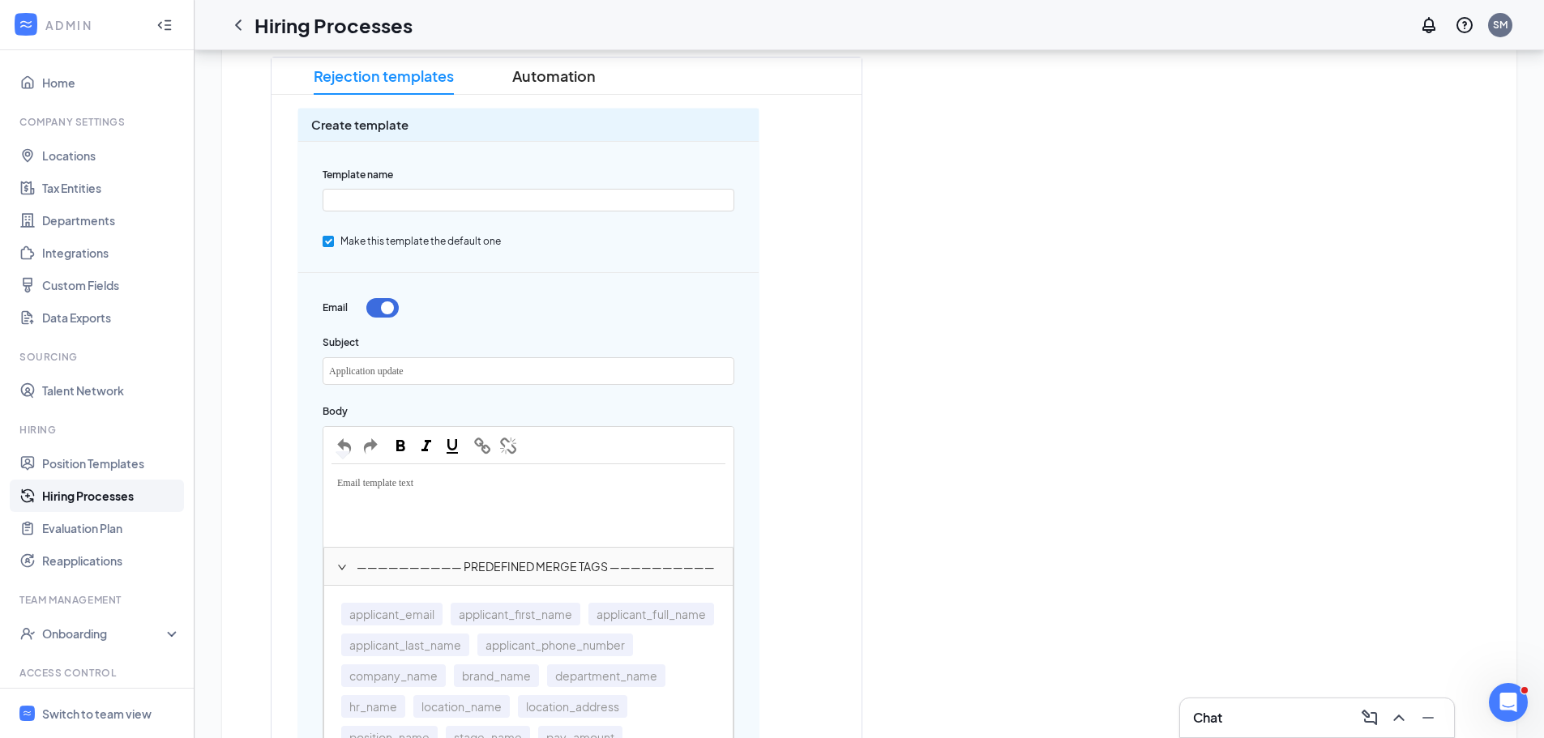
scroll to position [81, 0]
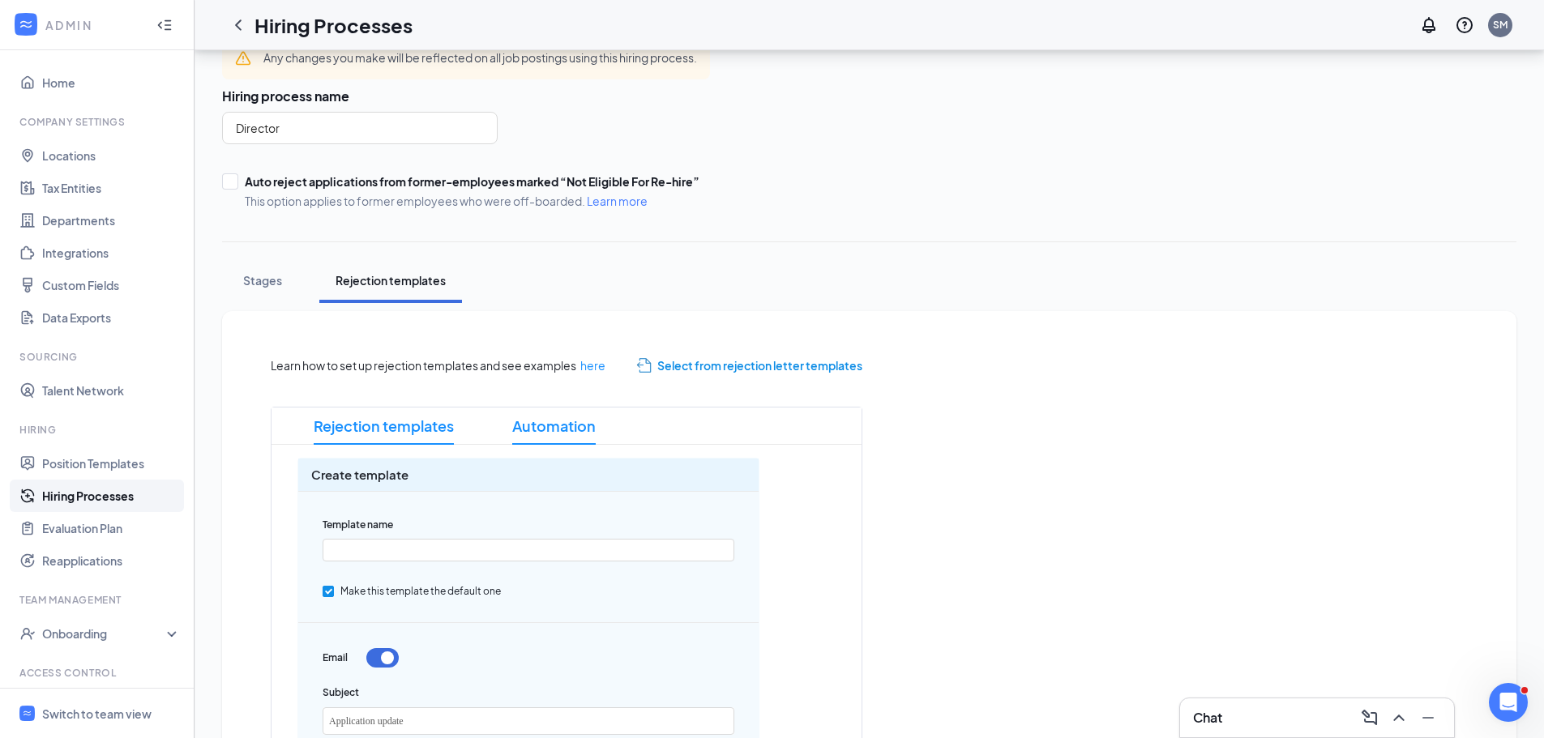
click at [530, 425] on span "Automation" at bounding box center [553, 426] width 83 height 37
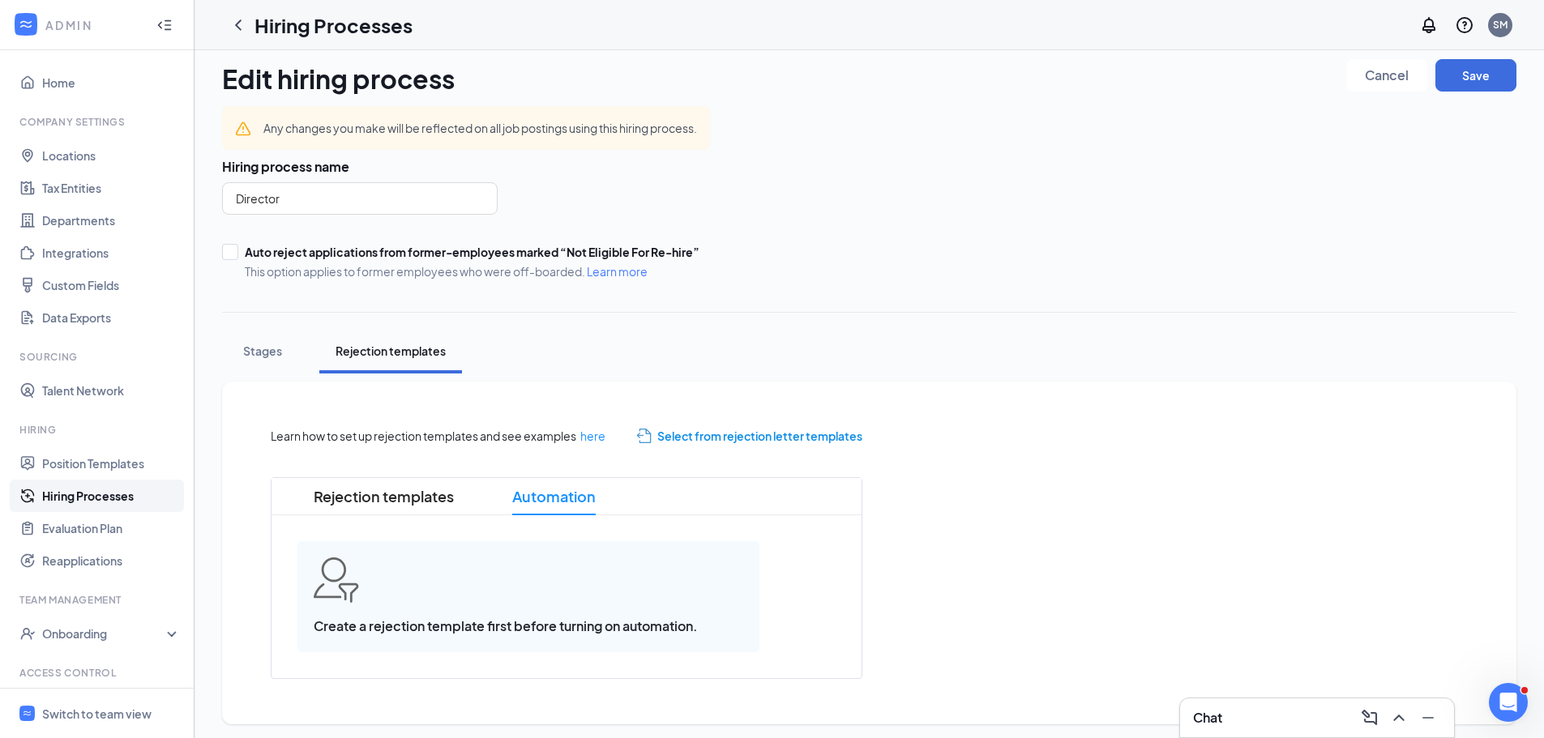
scroll to position [16, 0]
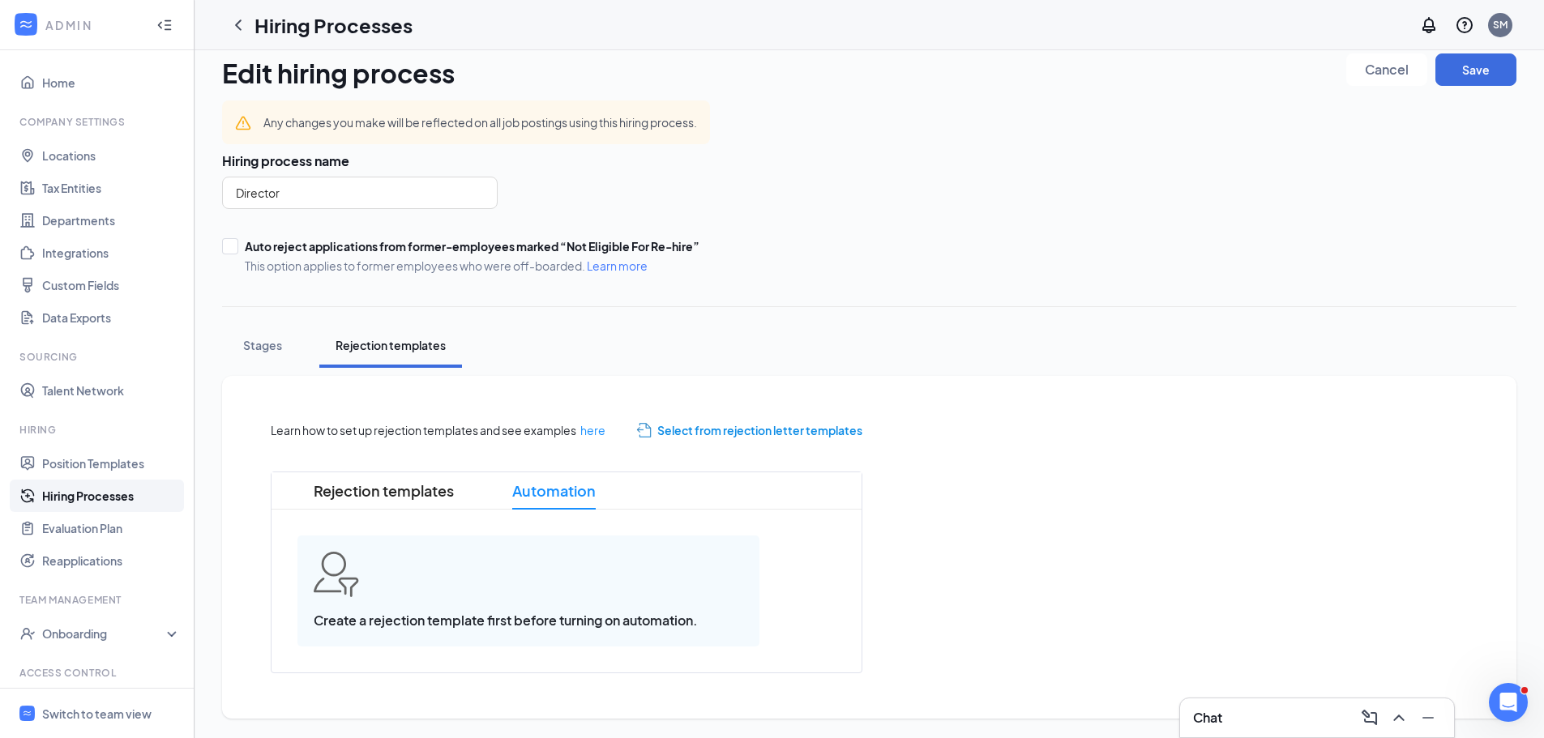
click at [746, 429] on span "Select from rejection letter templates" at bounding box center [759, 430] width 205 height 18
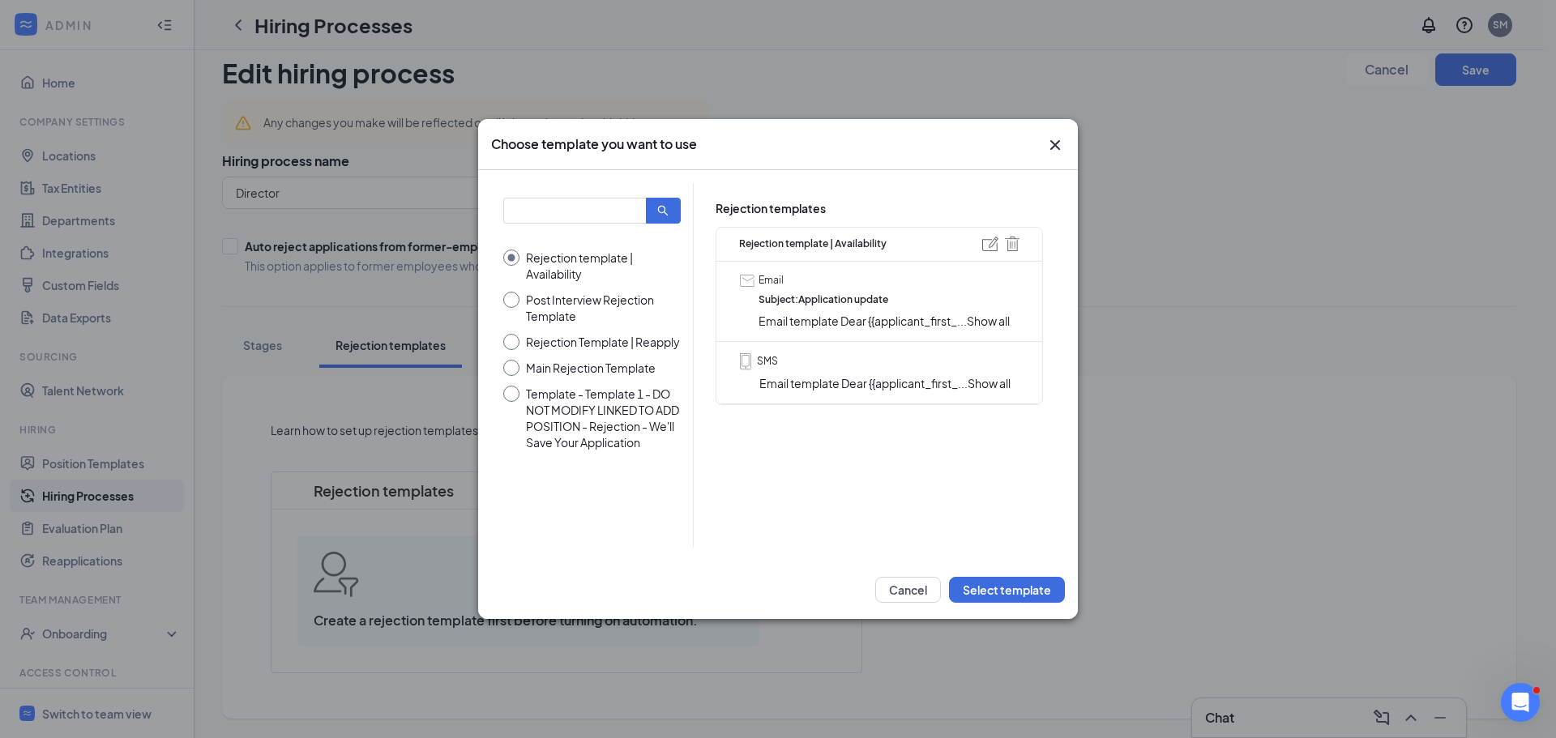
click at [514, 369] on input "Main Rejection Template" at bounding box center [591, 368] width 177 height 16
radio input "true"
radio input "false"
click at [1043, 586] on button "Select template" at bounding box center [1007, 590] width 116 height 26
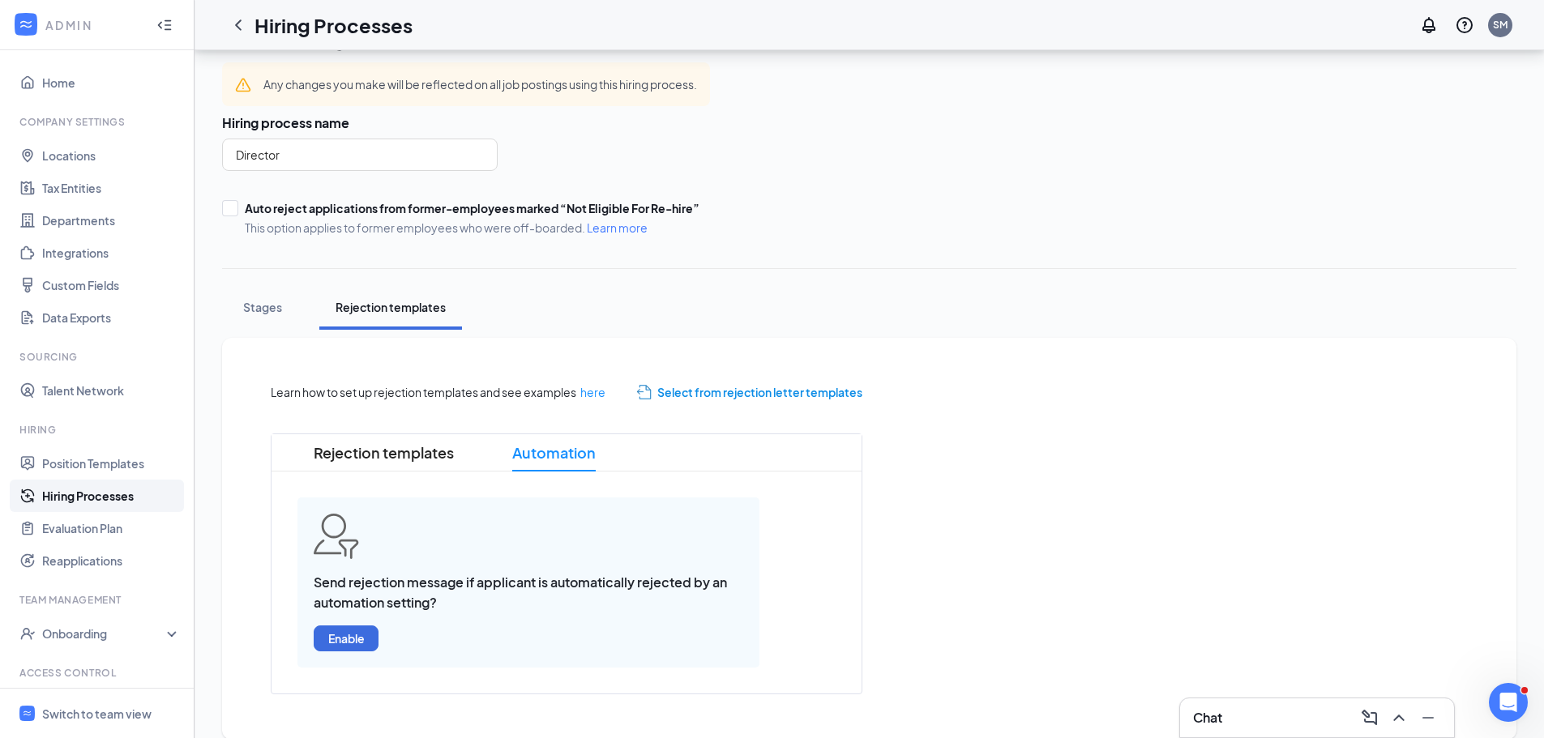
scroll to position [75, 0]
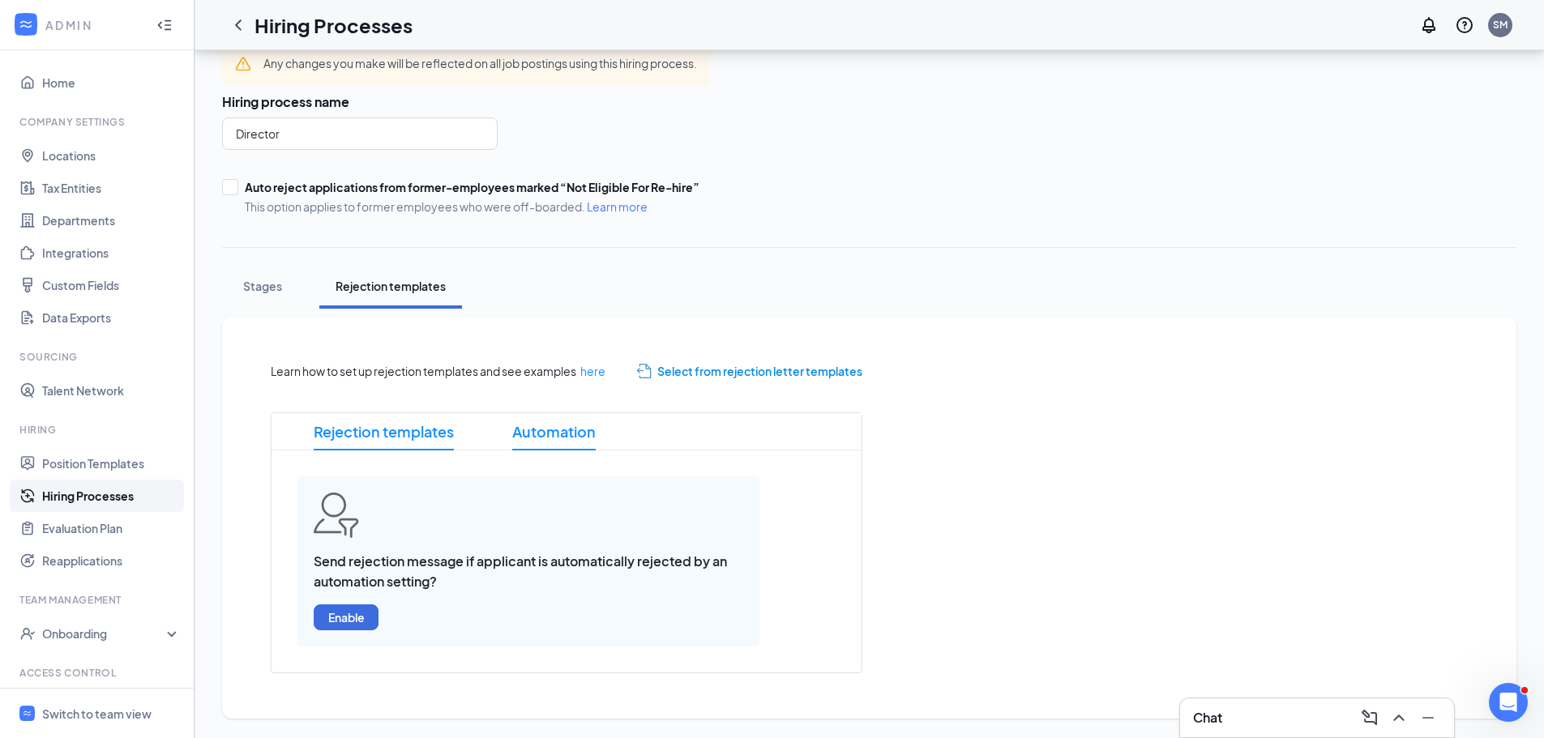
click at [353, 429] on span "Rejection templates" at bounding box center [384, 431] width 140 height 37
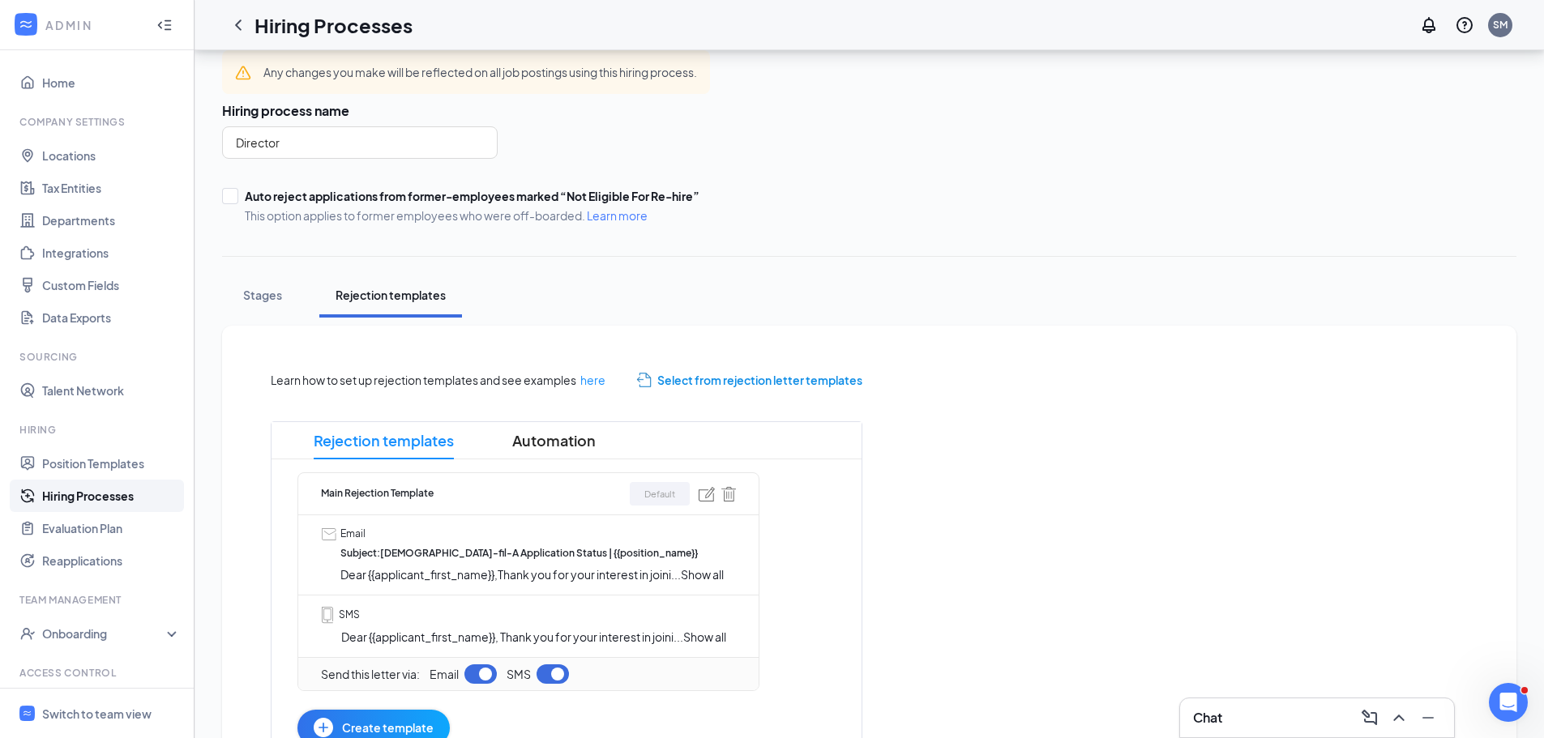
scroll to position [0, 0]
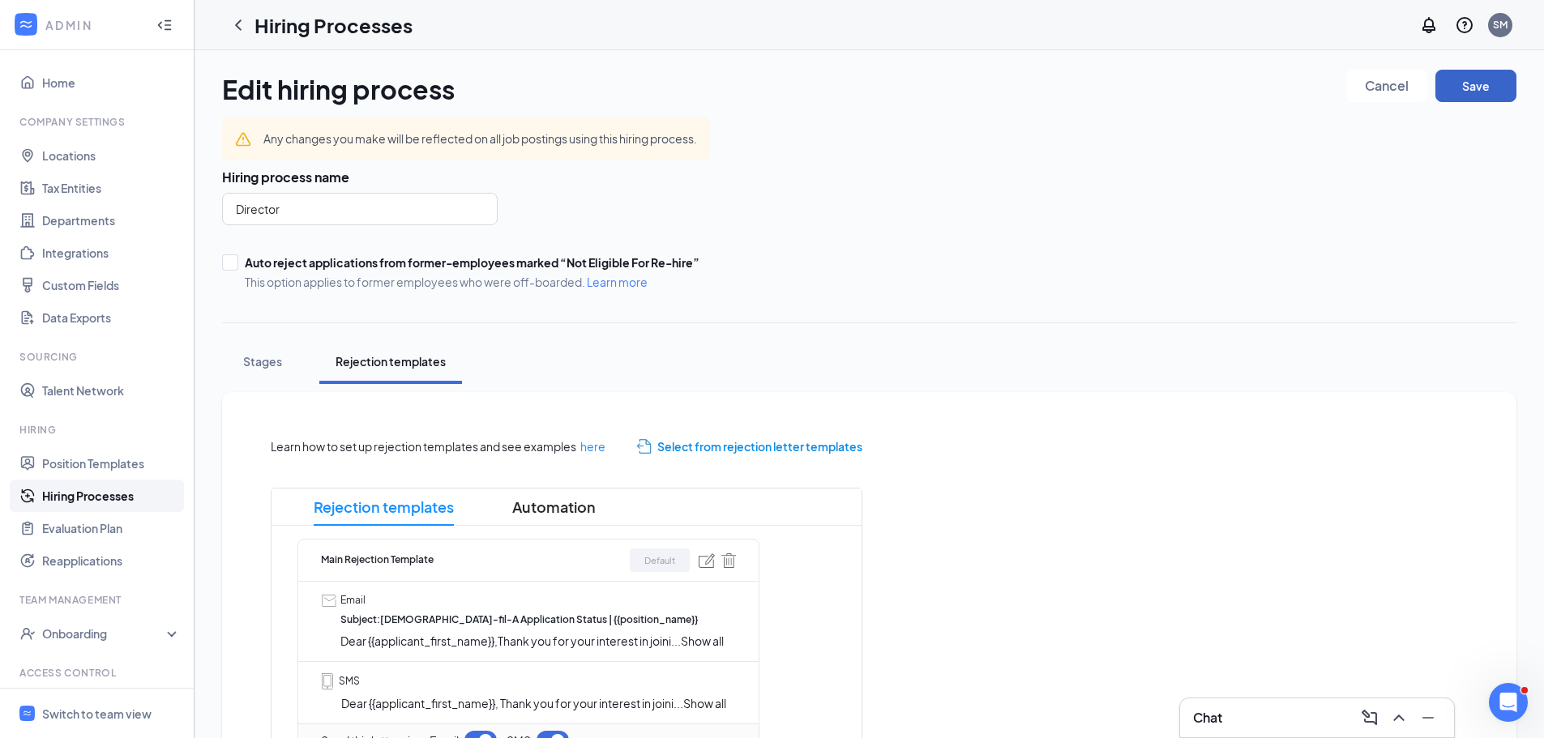
click at [1490, 96] on button "Save" at bounding box center [1475, 86] width 81 height 32
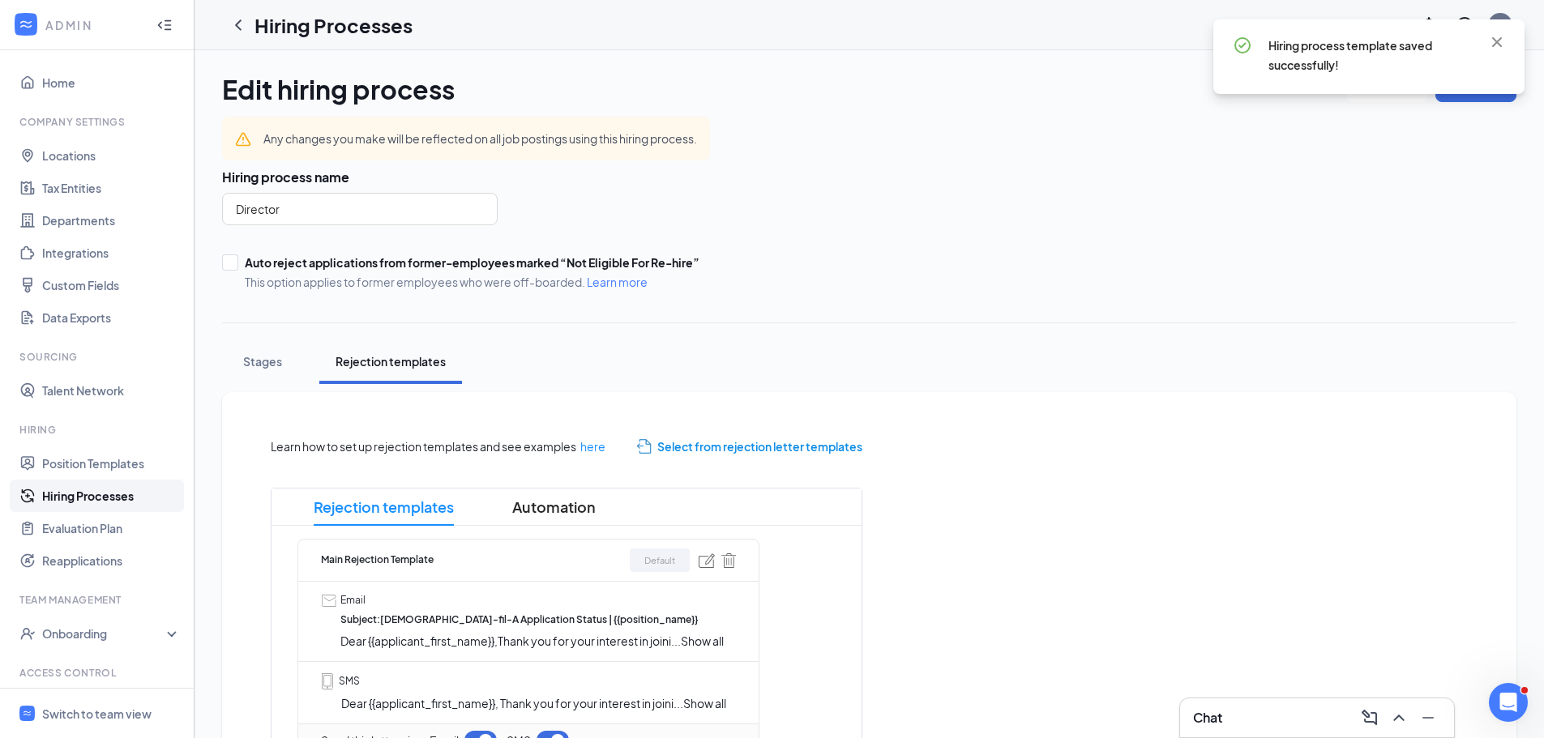
click at [124, 494] on link "Hiring Processes" at bounding box center [111, 496] width 139 height 32
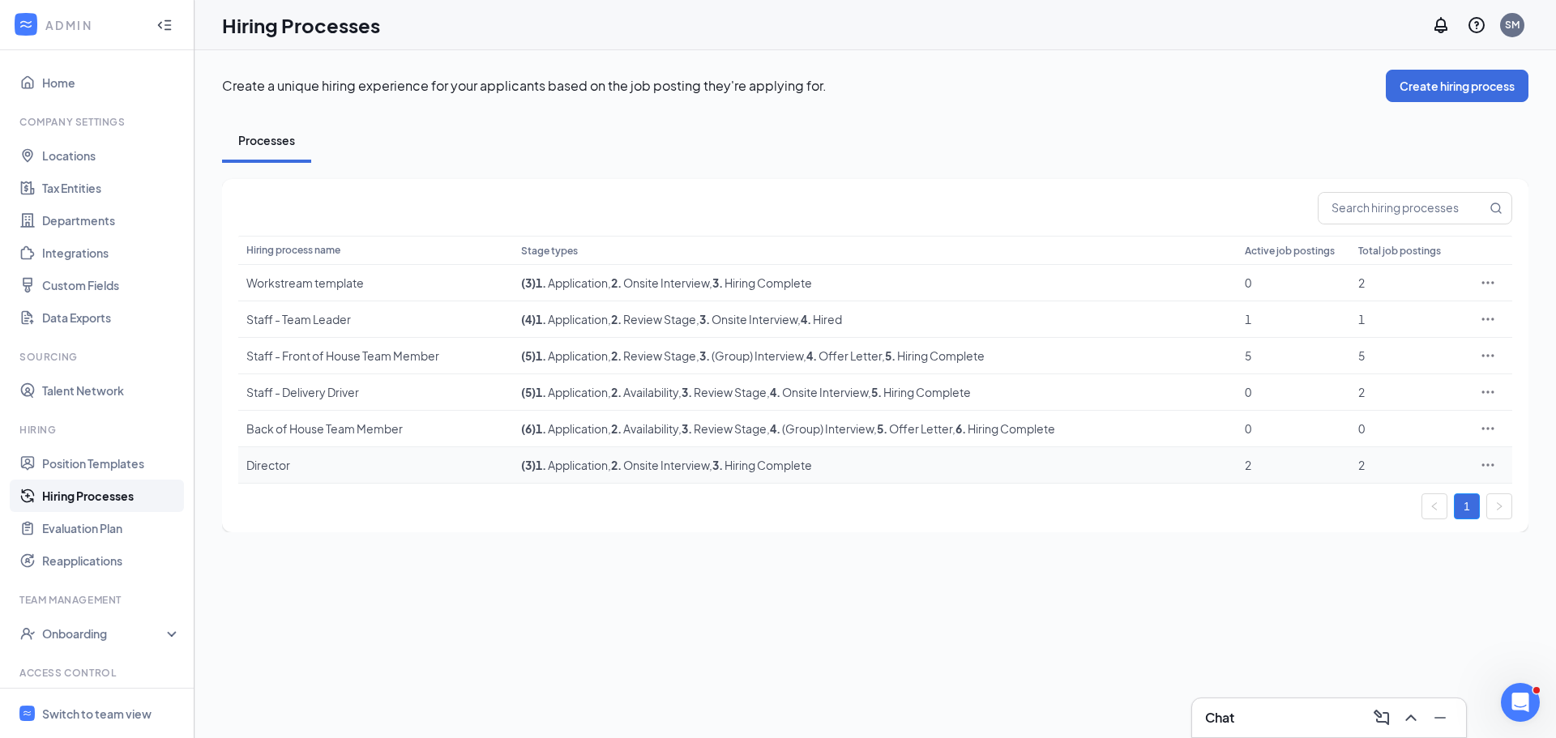
click at [1488, 465] on icon "Ellipses" at bounding box center [1488, 464] width 12 height 2
click at [1411, 503] on span "Edit" at bounding box center [1412, 498] width 139 height 18
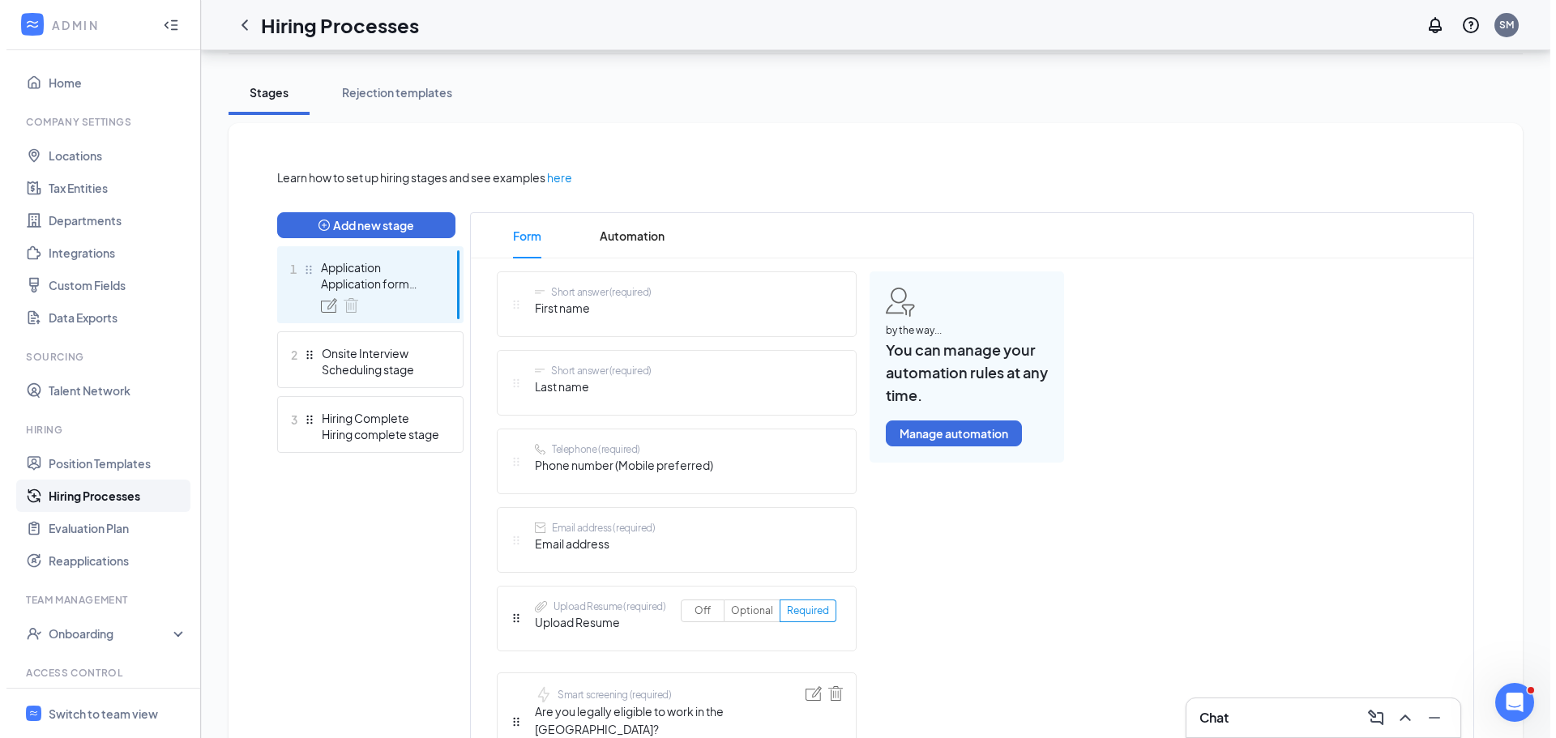
scroll to position [243, 0]
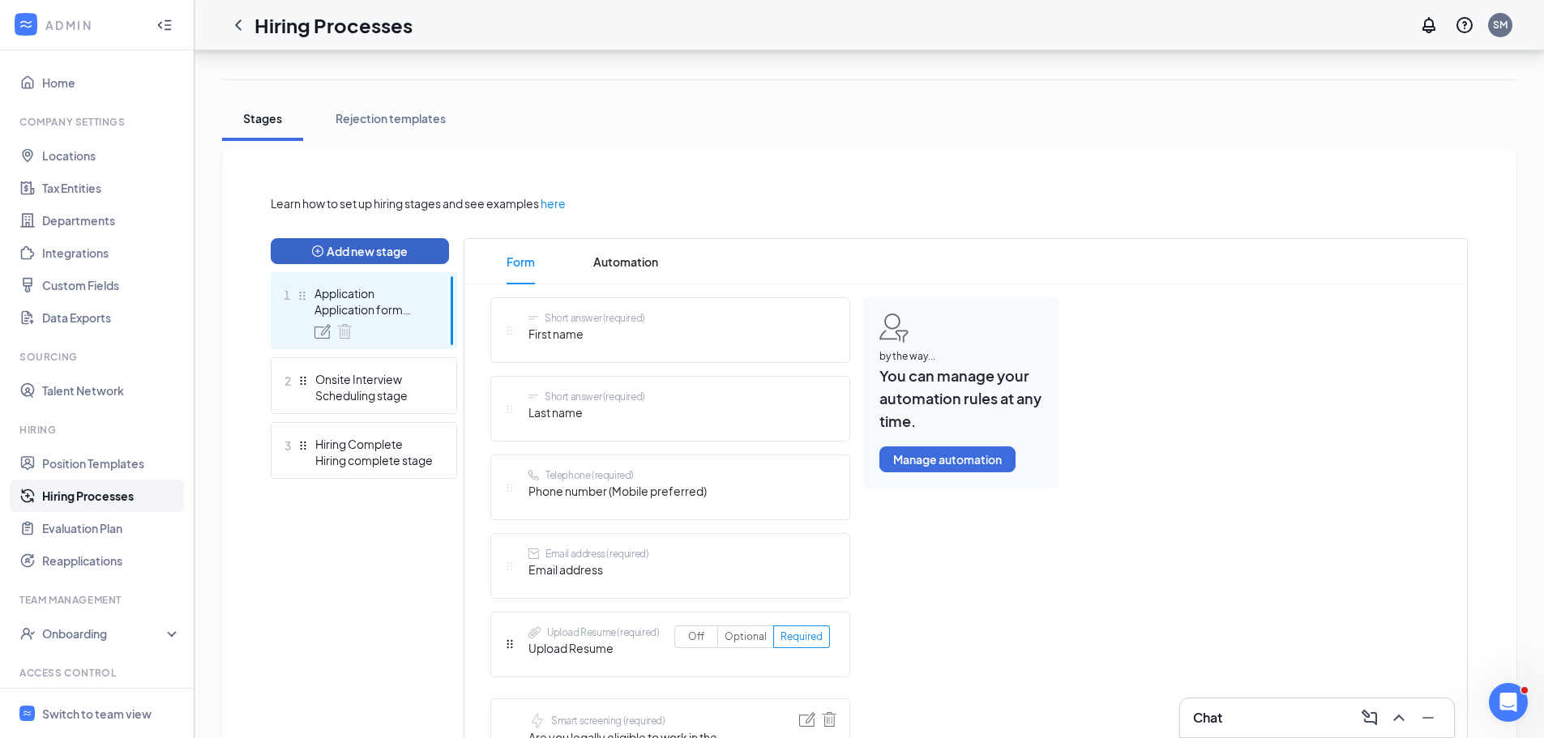
click at [381, 250] on button "Add new stage" at bounding box center [360, 251] width 178 height 26
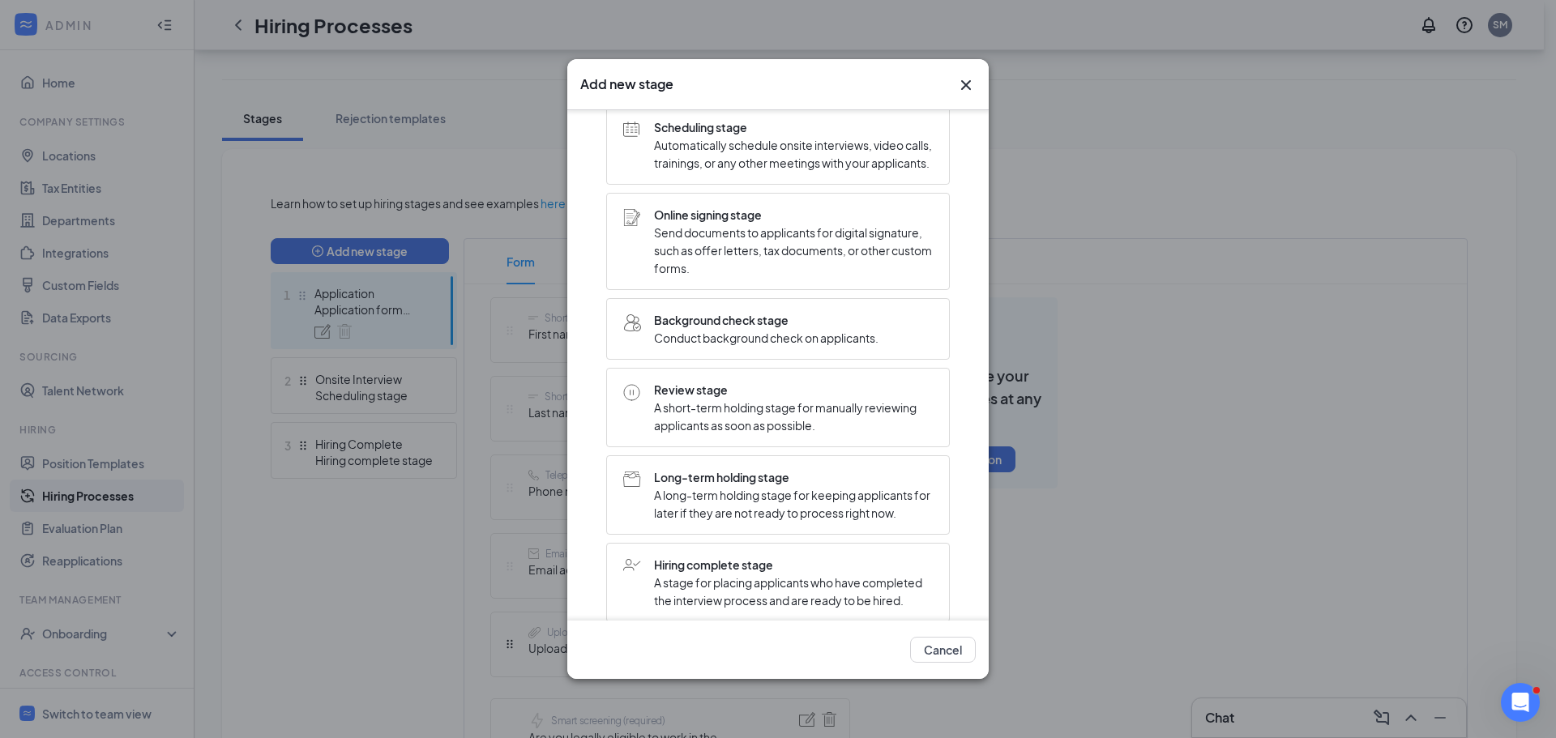
click at [729, 434] on span "A short-term holding stage for manually reviewing applicants as soon as possibl…" at bounding box center [793, 417] width 279 height 36
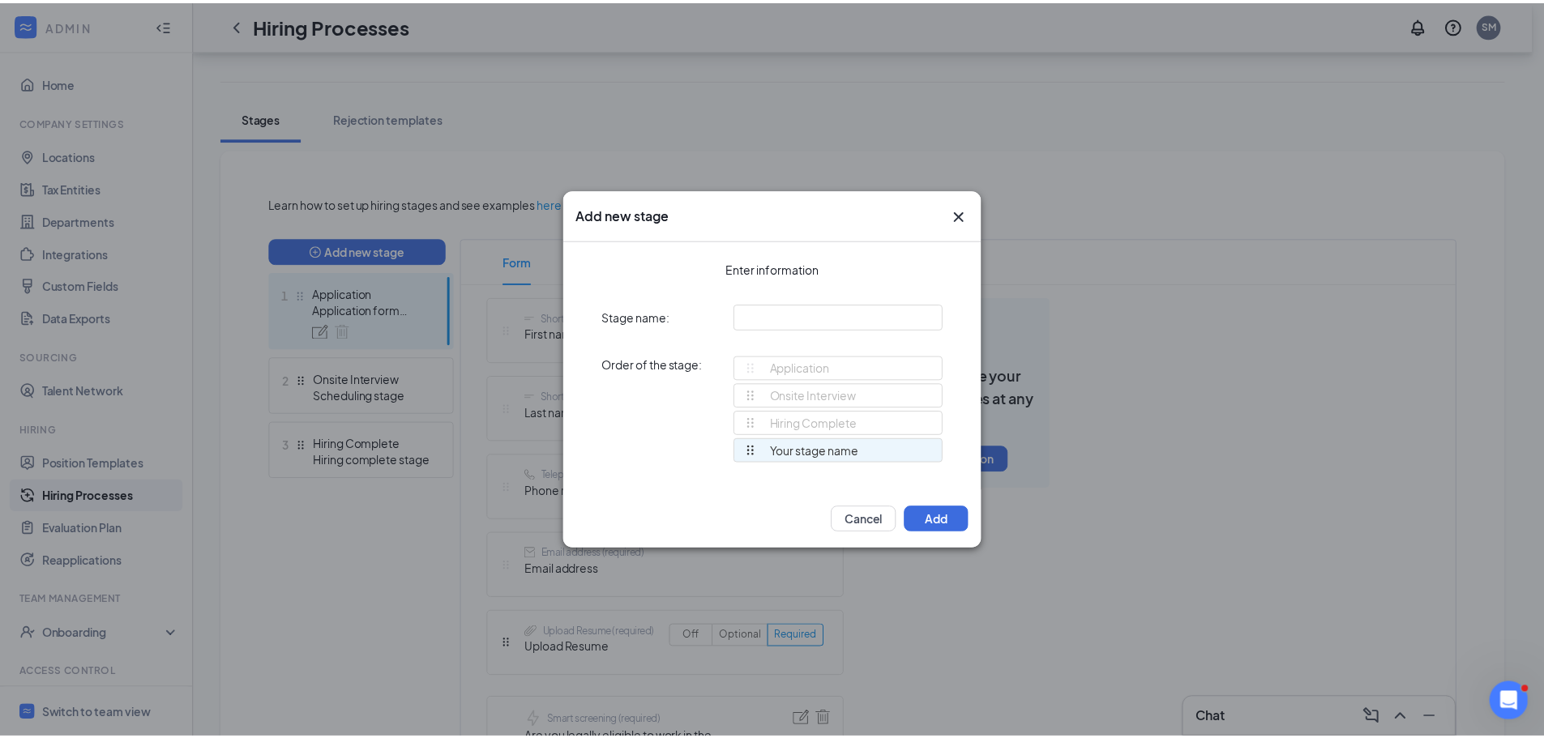
scroll to position [0, 0]
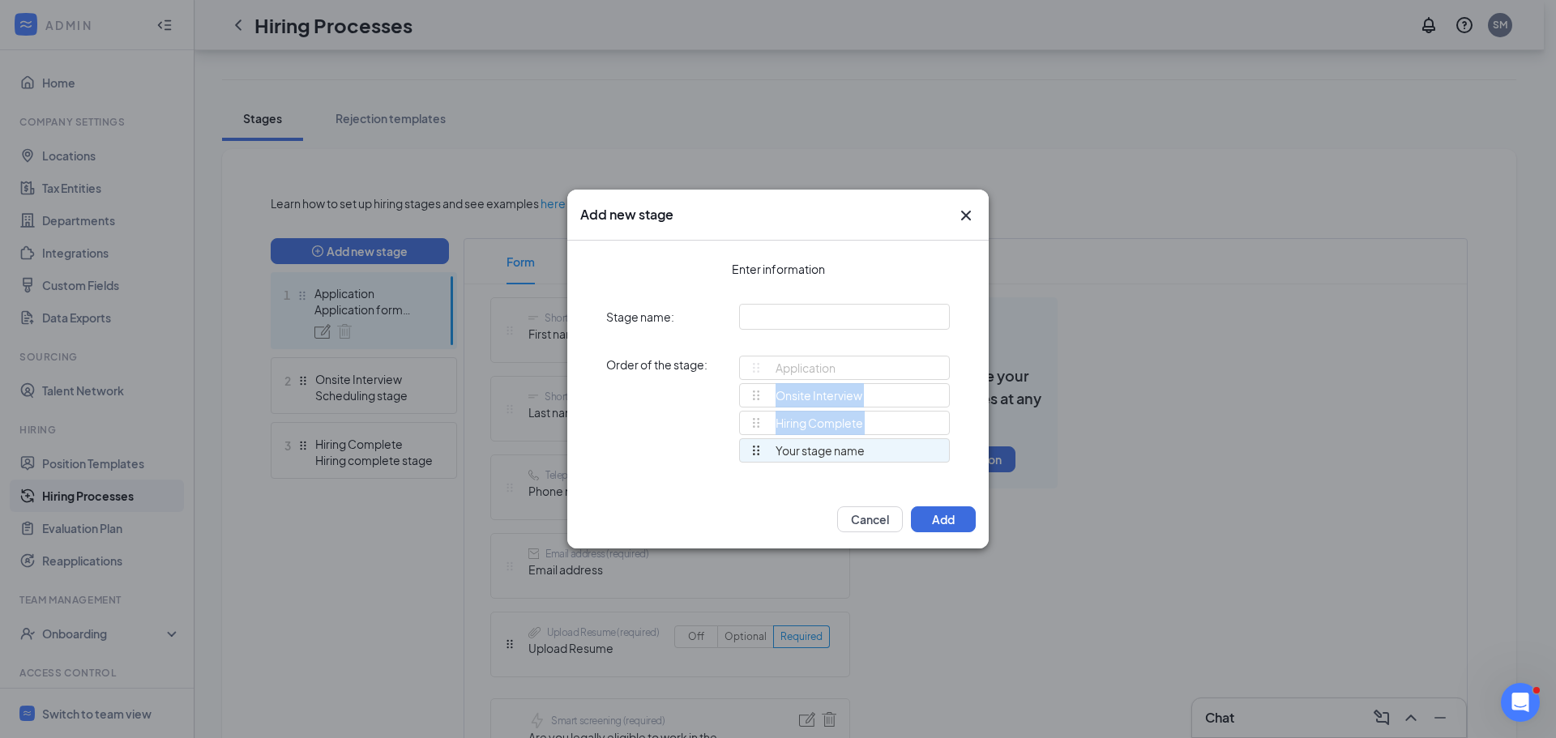
drag, startPoint x: 749, startPoint y: 446, endPoint x: 744, endPoint y: 396, distance: 50.5
click at [744, 396] on ul "Onsite Interview Hiring Complete Your stage name" at bounding box center [844, 424] width 211 height 83
click at [669, 477] on div "Enter information Stage name: Order of the stage: Application Onsite Interview …" at bounding box center [777, 366] width 421 height 250
drag, startPoint x: 756, startPoint y: 454, endPoint x: 759, endPoint y: 404, distance: 49.5
click at [759, 404] on div "Application Onsite Interview Hiring Complete Your stage name Your stage name To…" at bounding box center [844, 417] width 211 height 122
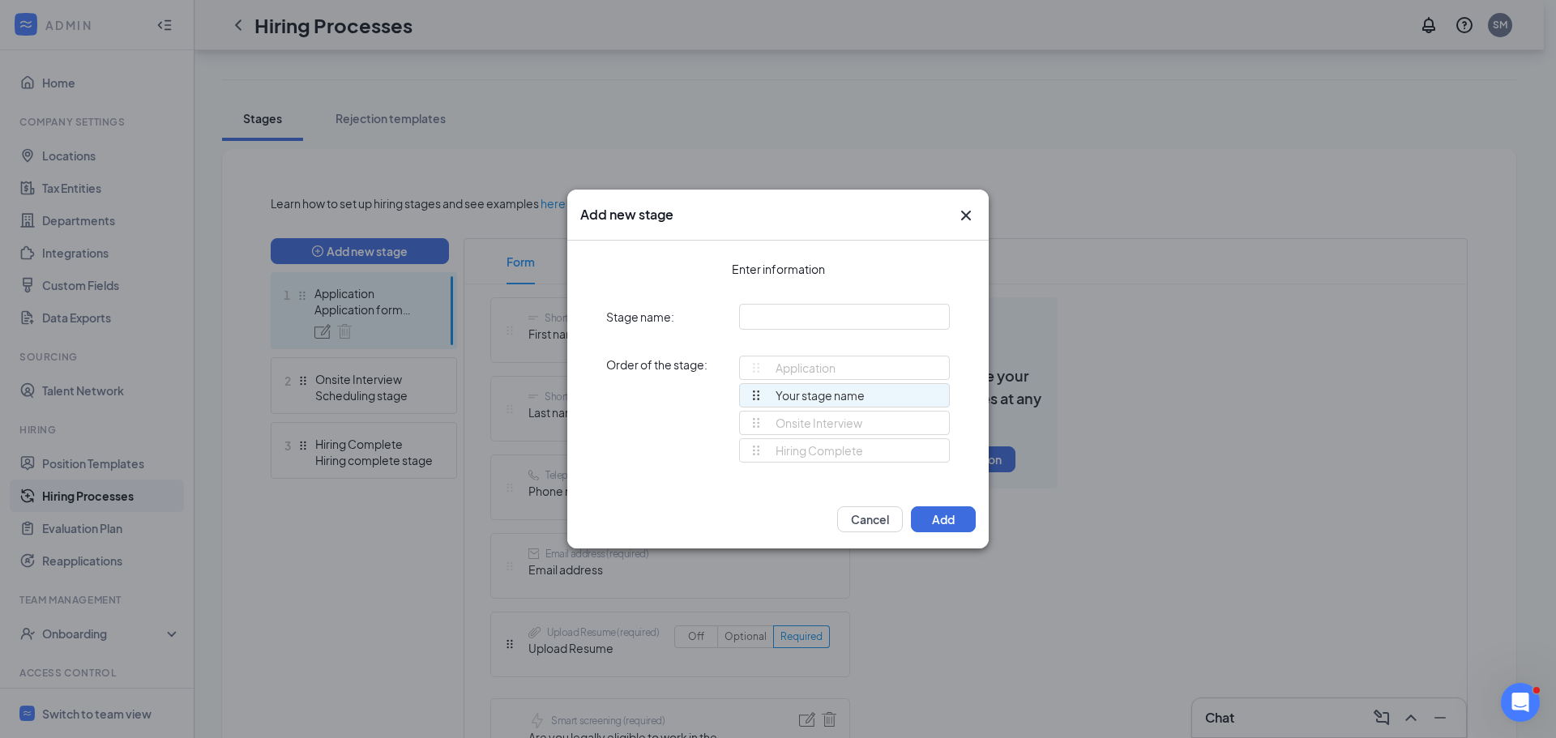
click at [795, 401] on div "Your stage name" at bounding box center [807, 395] width 115 height 23
click at [933, 515] on button "Add" at bounding box center [943, 519] width 65 height 26
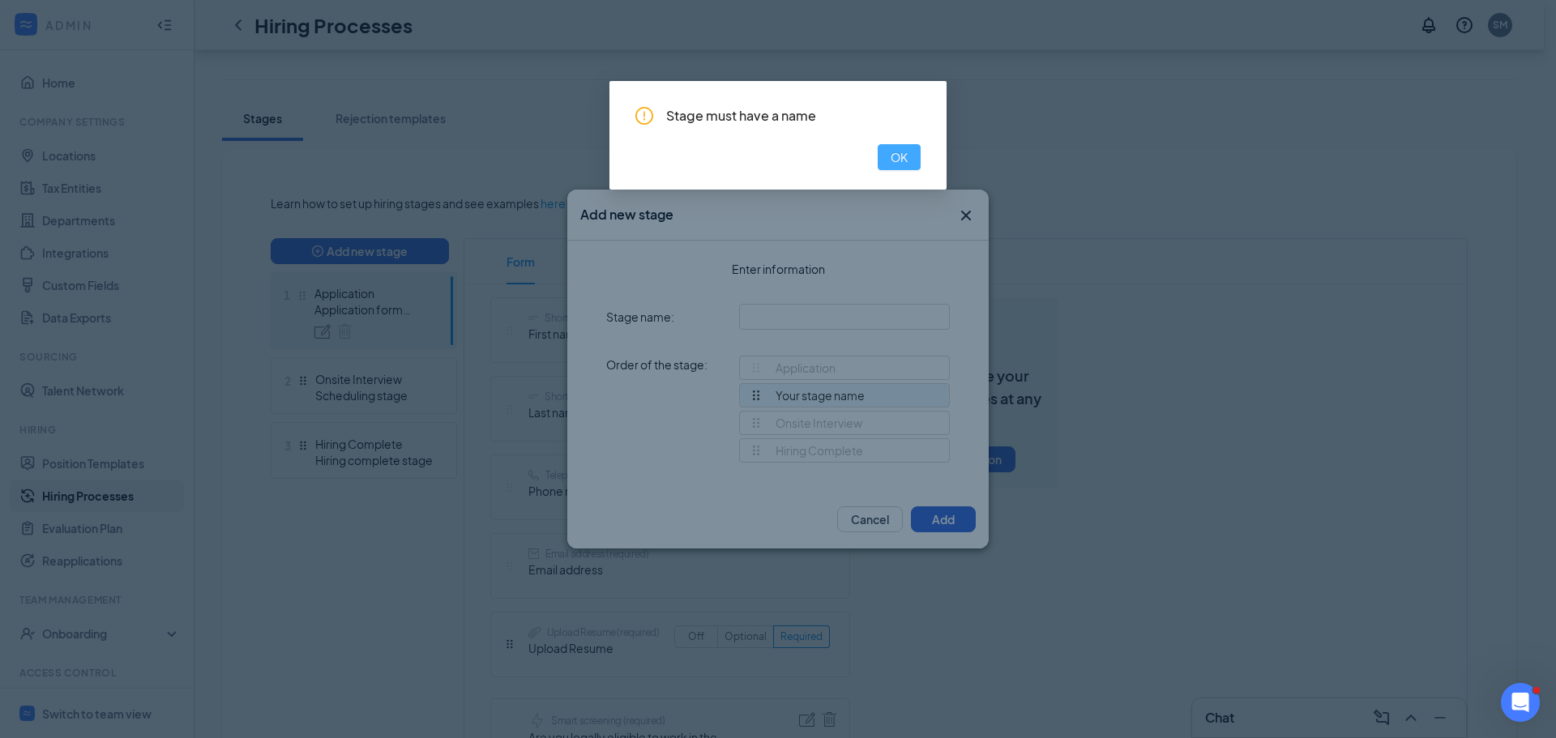
click at [917, 161] on button "OK" at bounding box center [899, 157] width 43 height 26
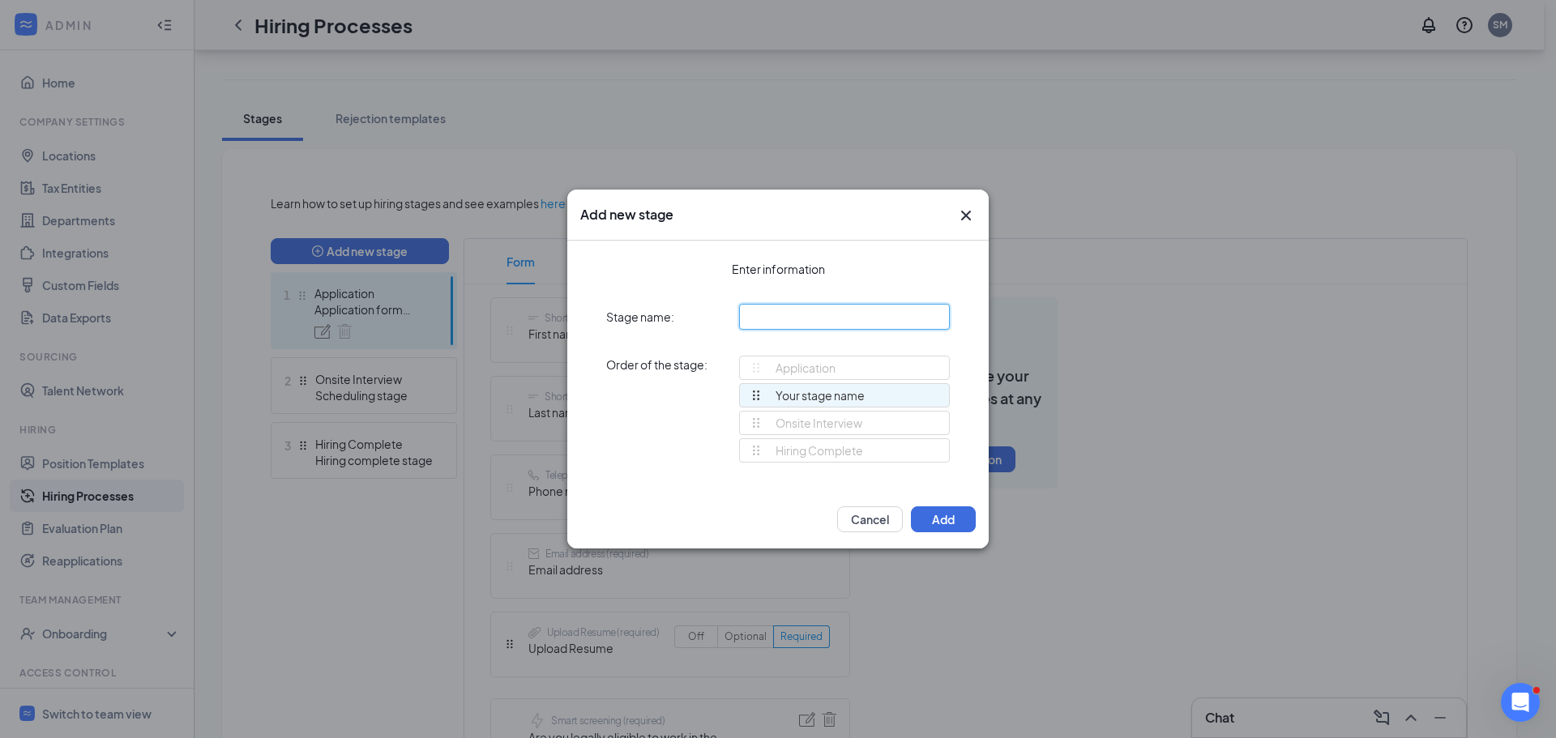
click at [775, 309] on input "text" at bounding box center [844, 317] width 211 height 26
type input "Review"
click at [945, 307] on input "Review" at bounding box center [844, 317] width 211 height 26
click at [949, 512] on button "Add" at bounding box center [943, 519] width 65 height 26
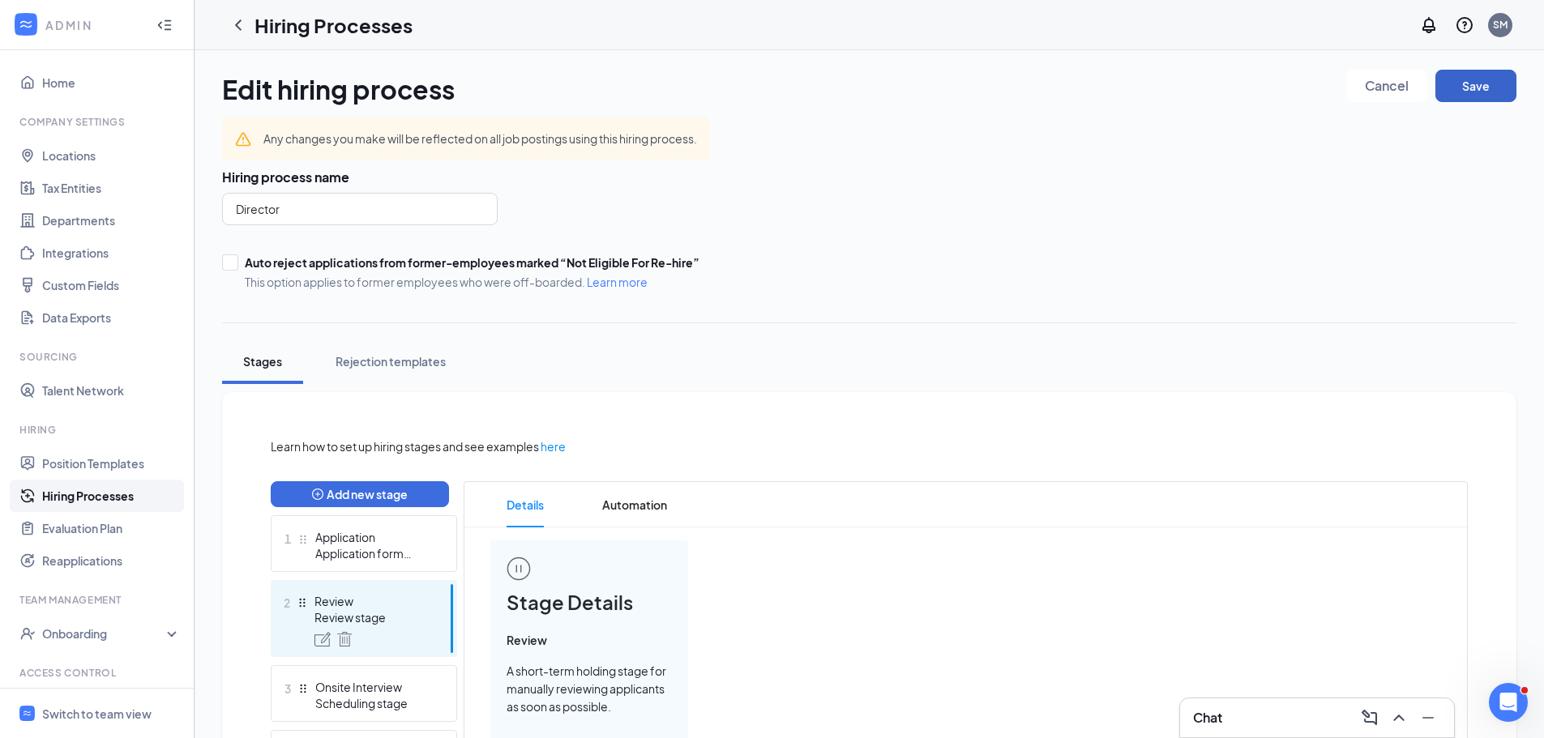
click at [1495, 88] on button "Save" at bounding box center [1475, 86] width 81 height 32
click at [103, 720] on div "Switch to team view" at bounding box center [96, 714] width 109 height 16
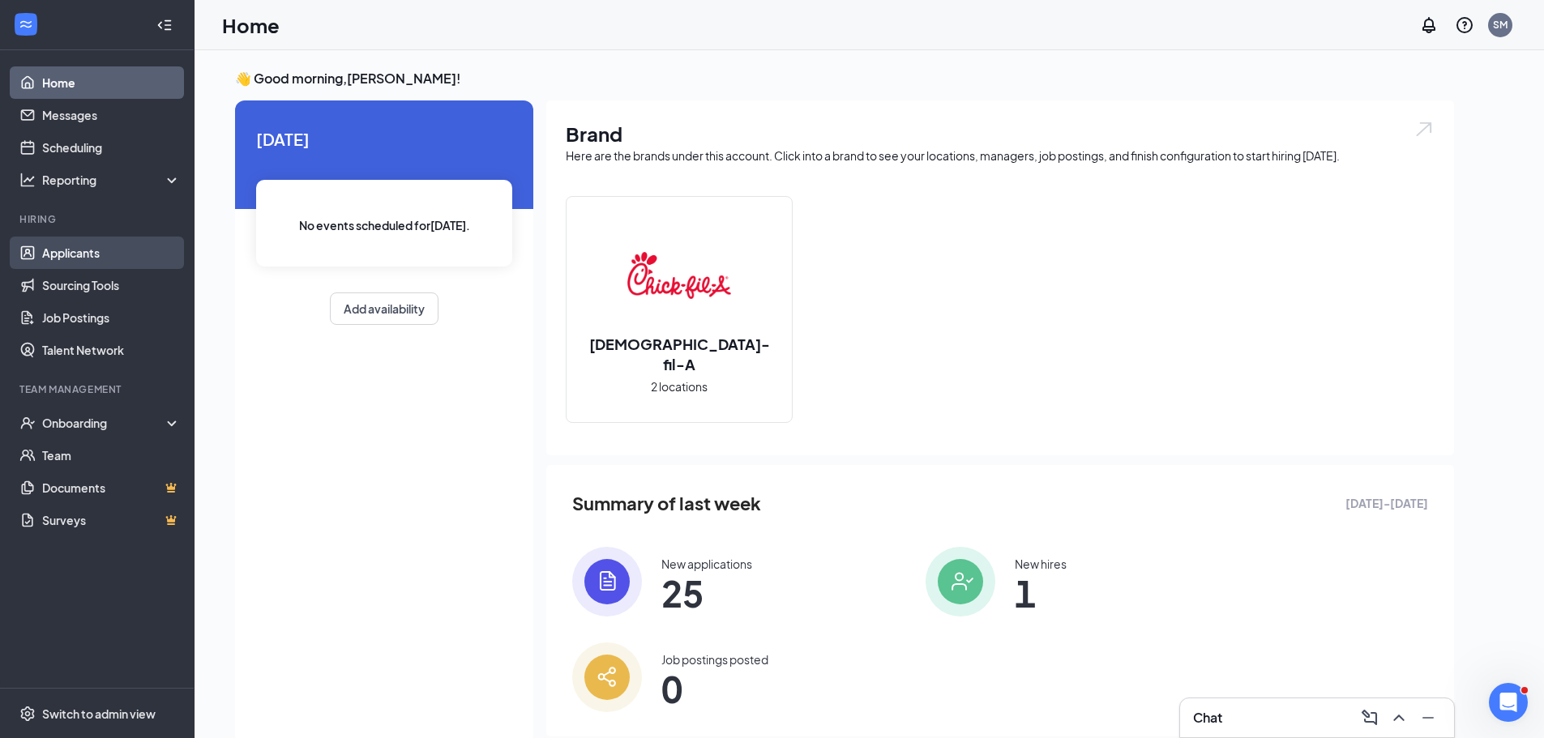
click at [127, 254] on link "Applicants" at bounding box center [111, 253] width 139 height 32
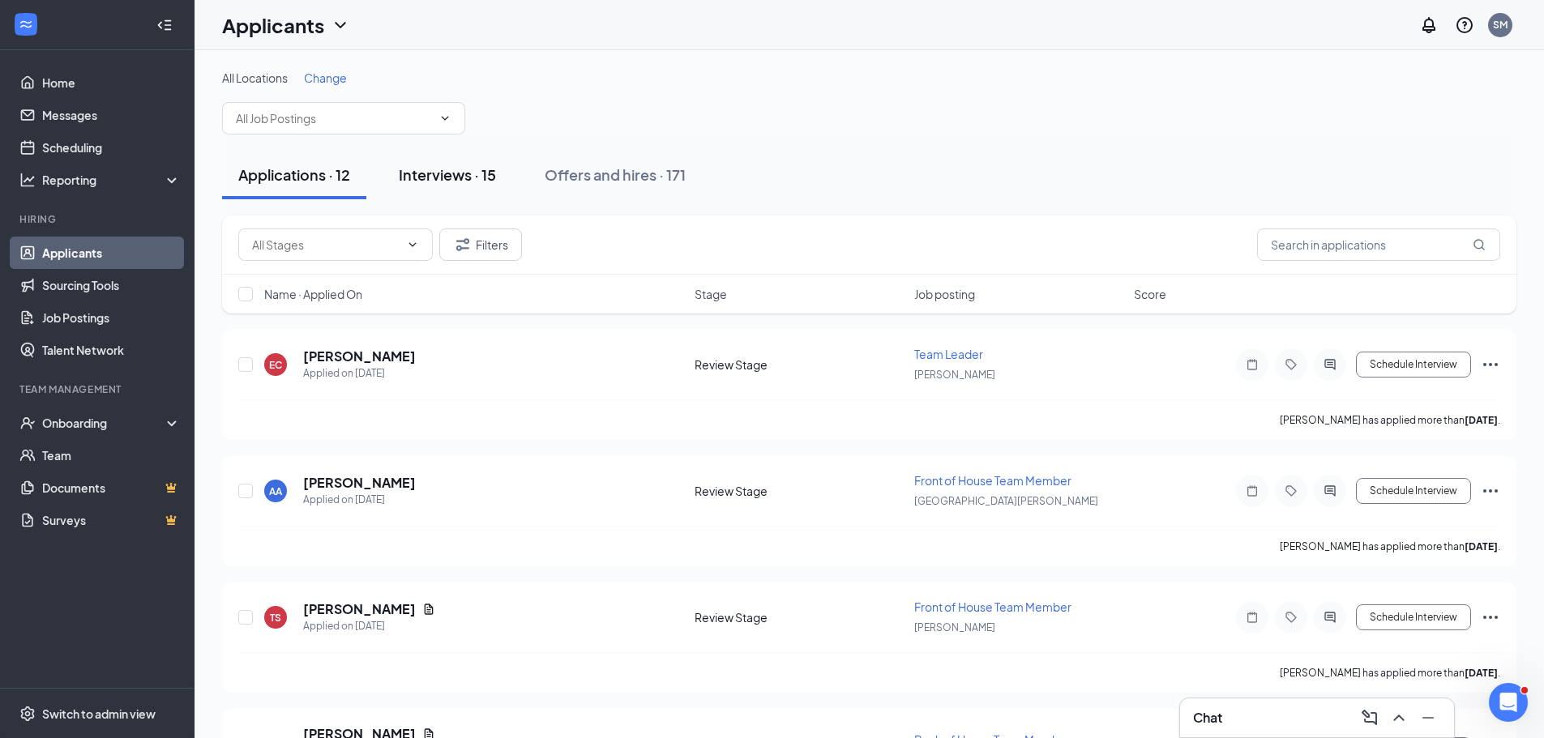
click at [484, 191] on button "Interviews · 15" at bounding box center [447, 175] width 130 height 49
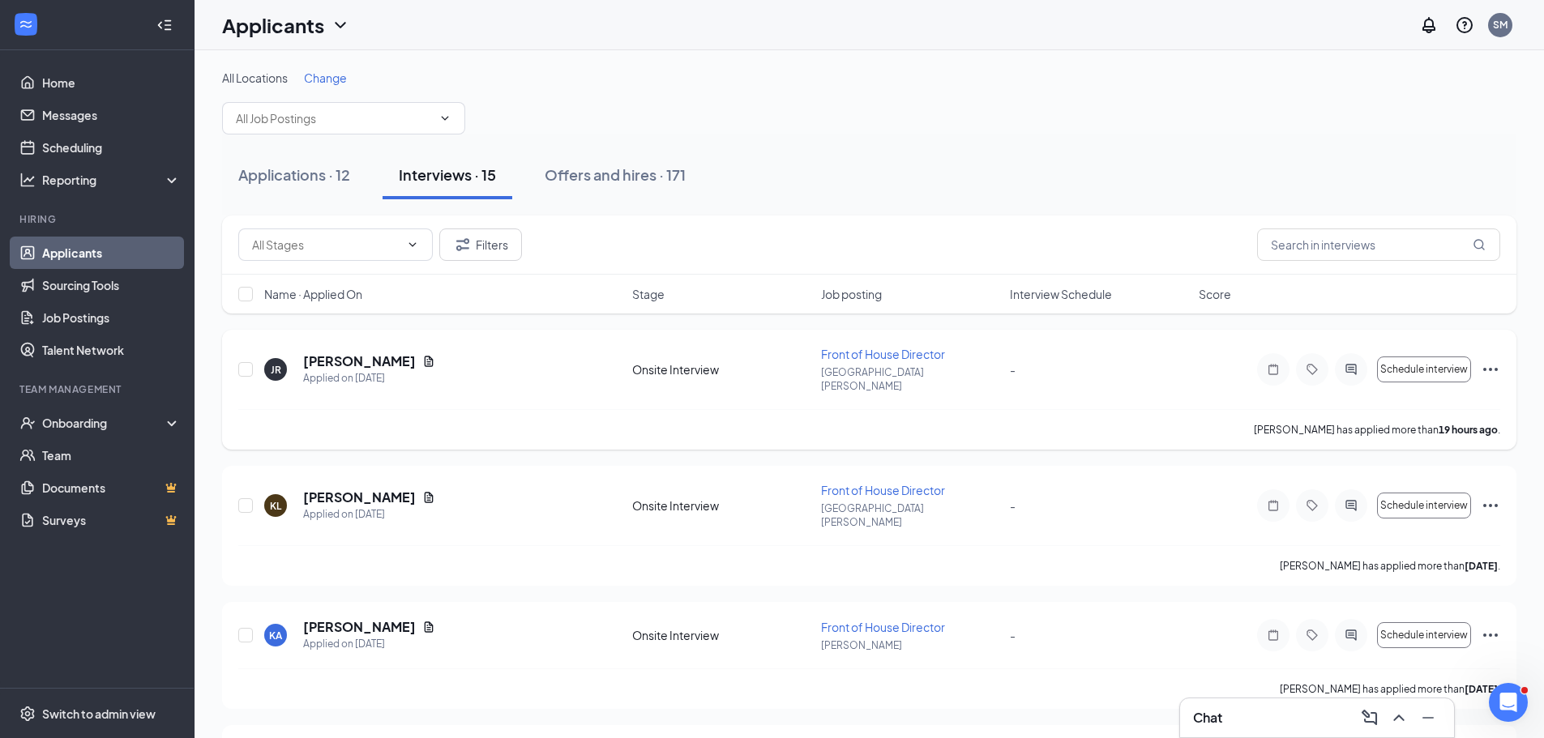
click at [1494, 360] on icon "Ellipses" at bounding box center [1489, 369] width 19 height 19
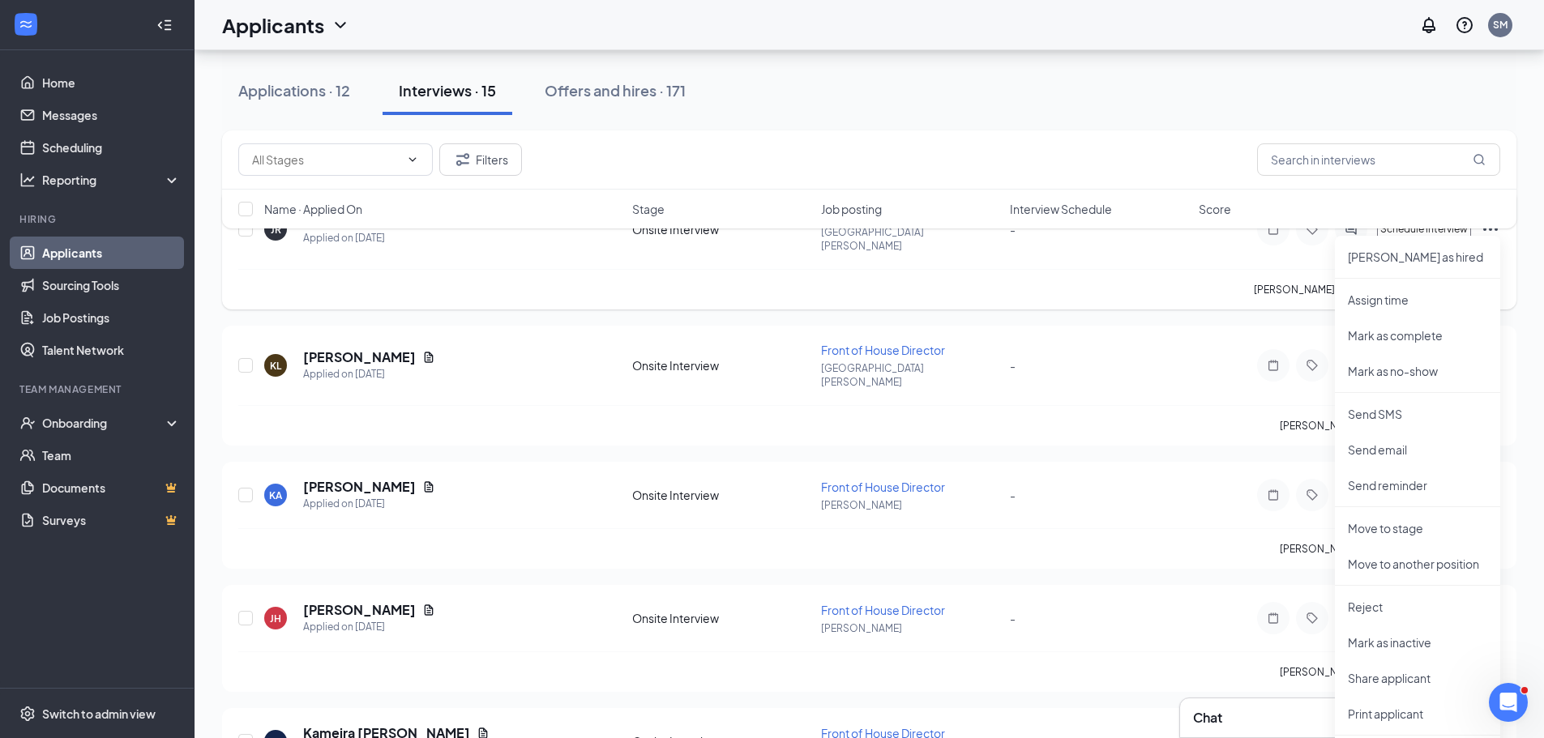
scroll to position [162, 0]
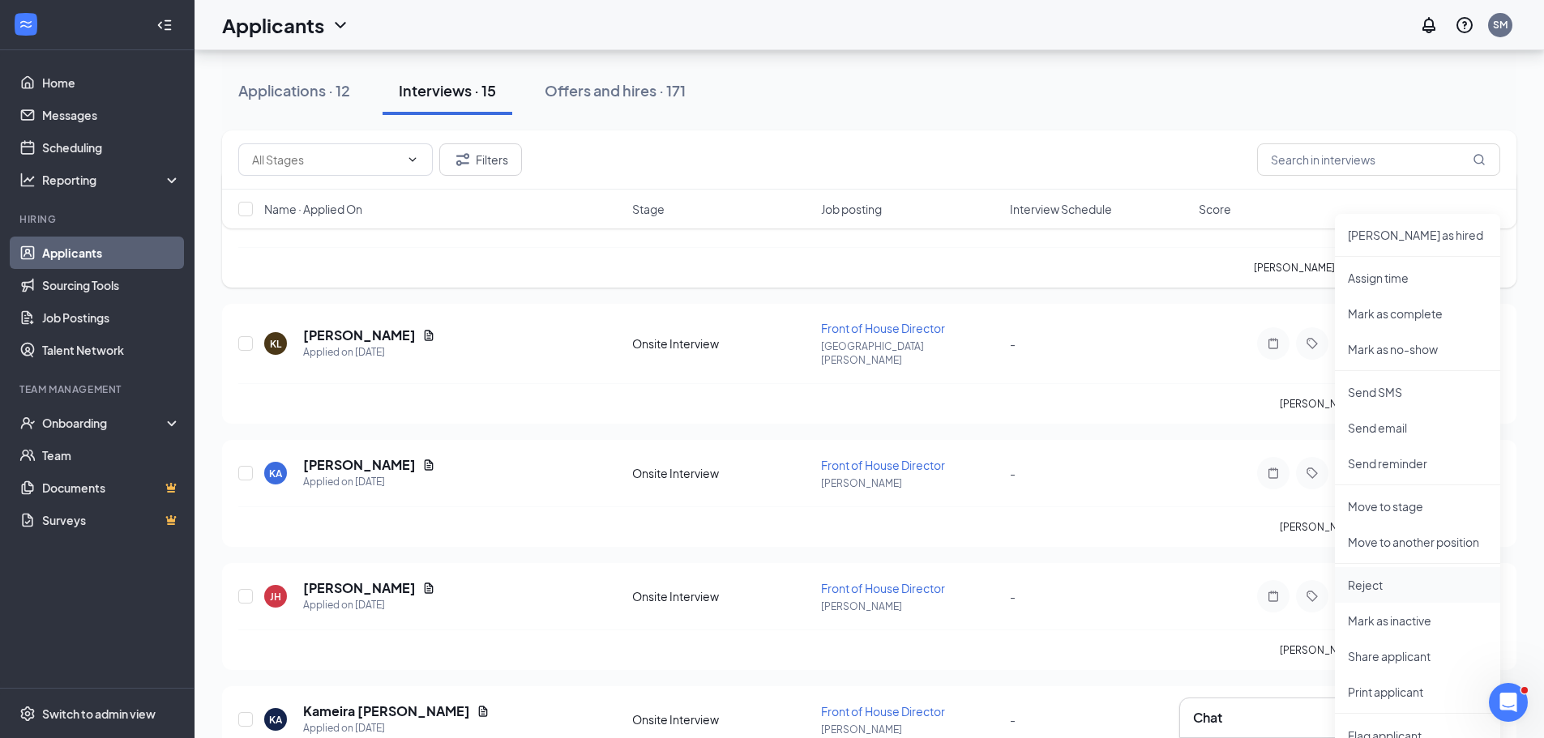
click at [1394, 589] on p "Reject" at bounding box center [1416, 585] width 139 height 16
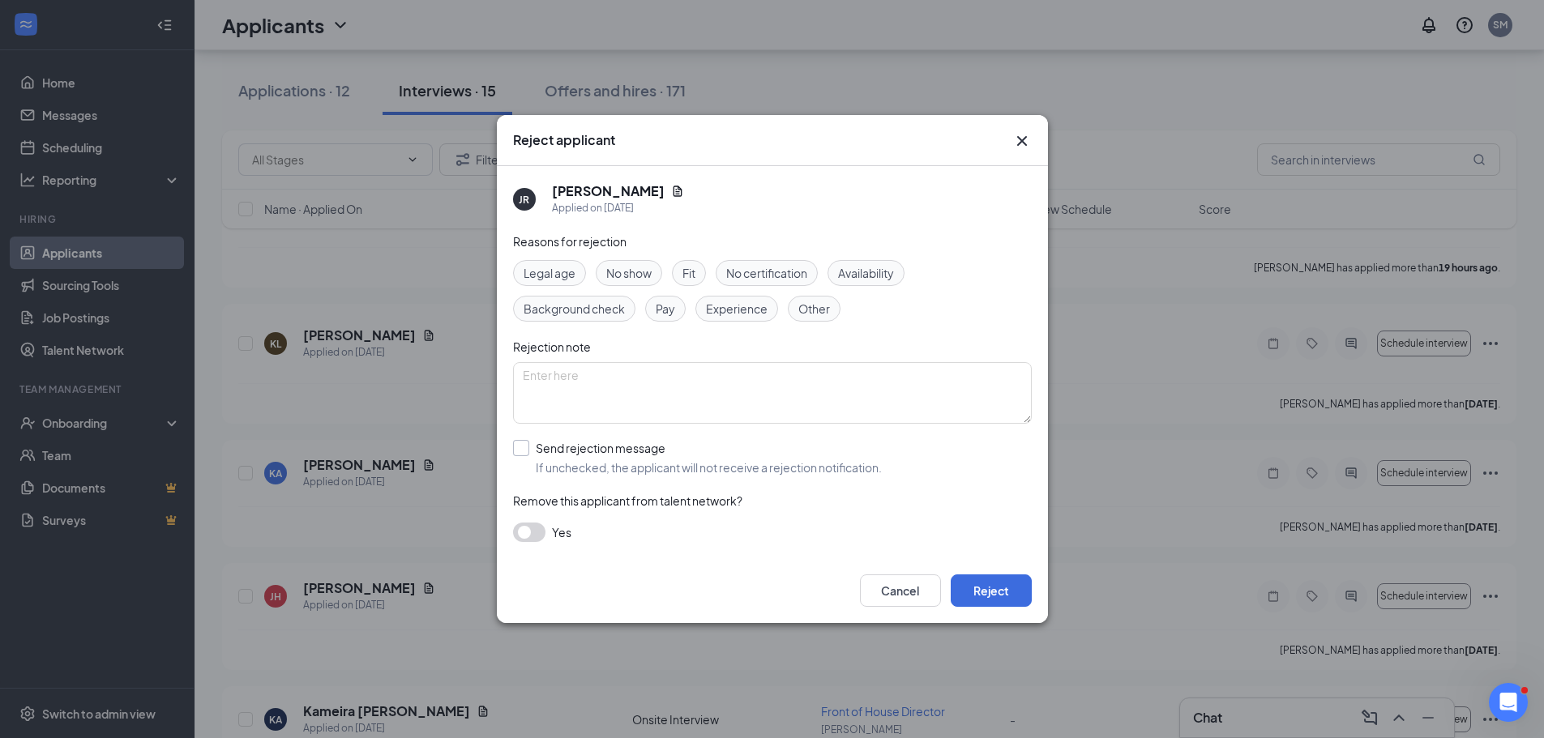
click at [576, 450] on input "Send rejection message If unchecked, the applicant will not receive a rejection…" at bounding box center [697, 458] width 369 height 36
checkbox input "true"
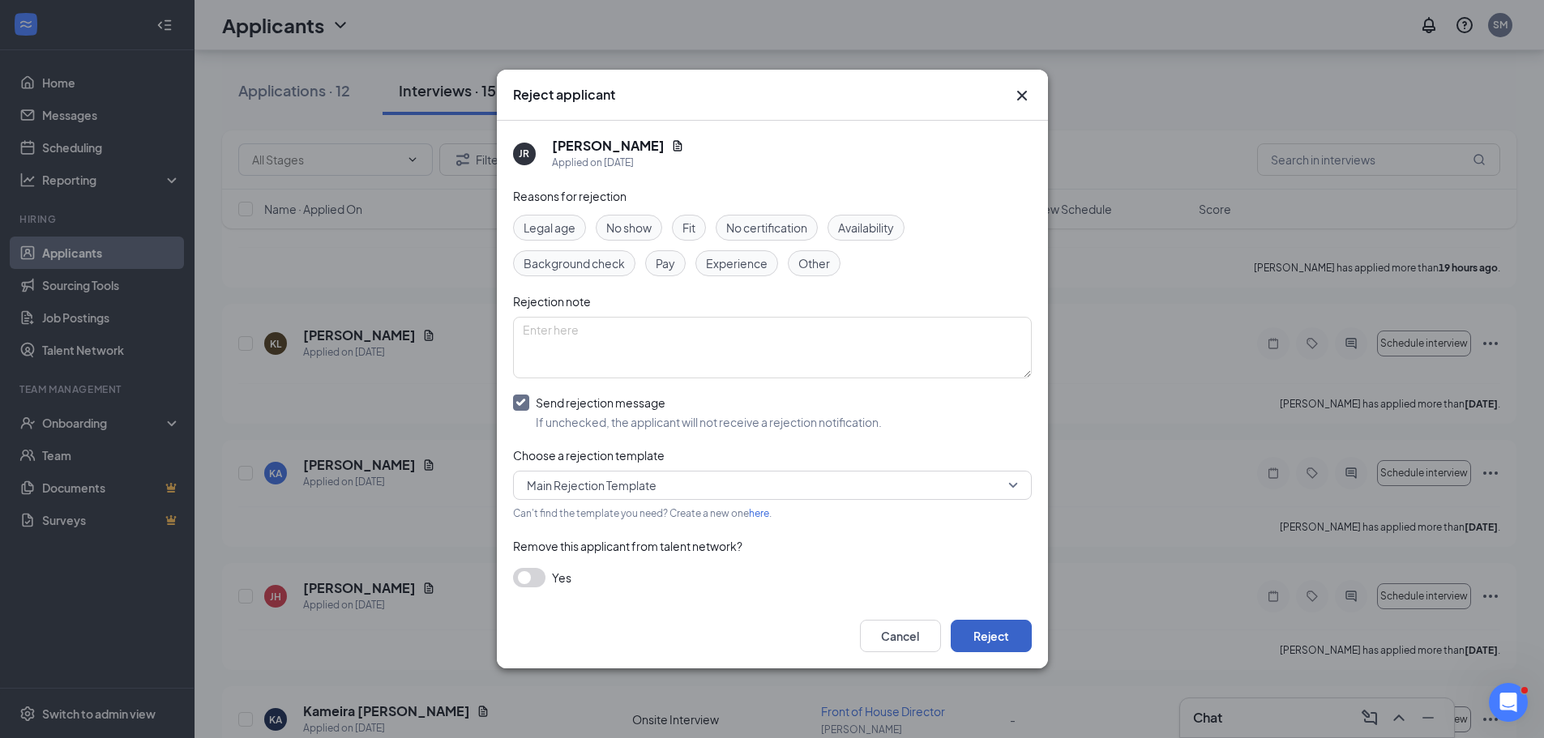
click at [1010, 645] on button "Reject" at bounding box center [990, 636] width 81 height 32
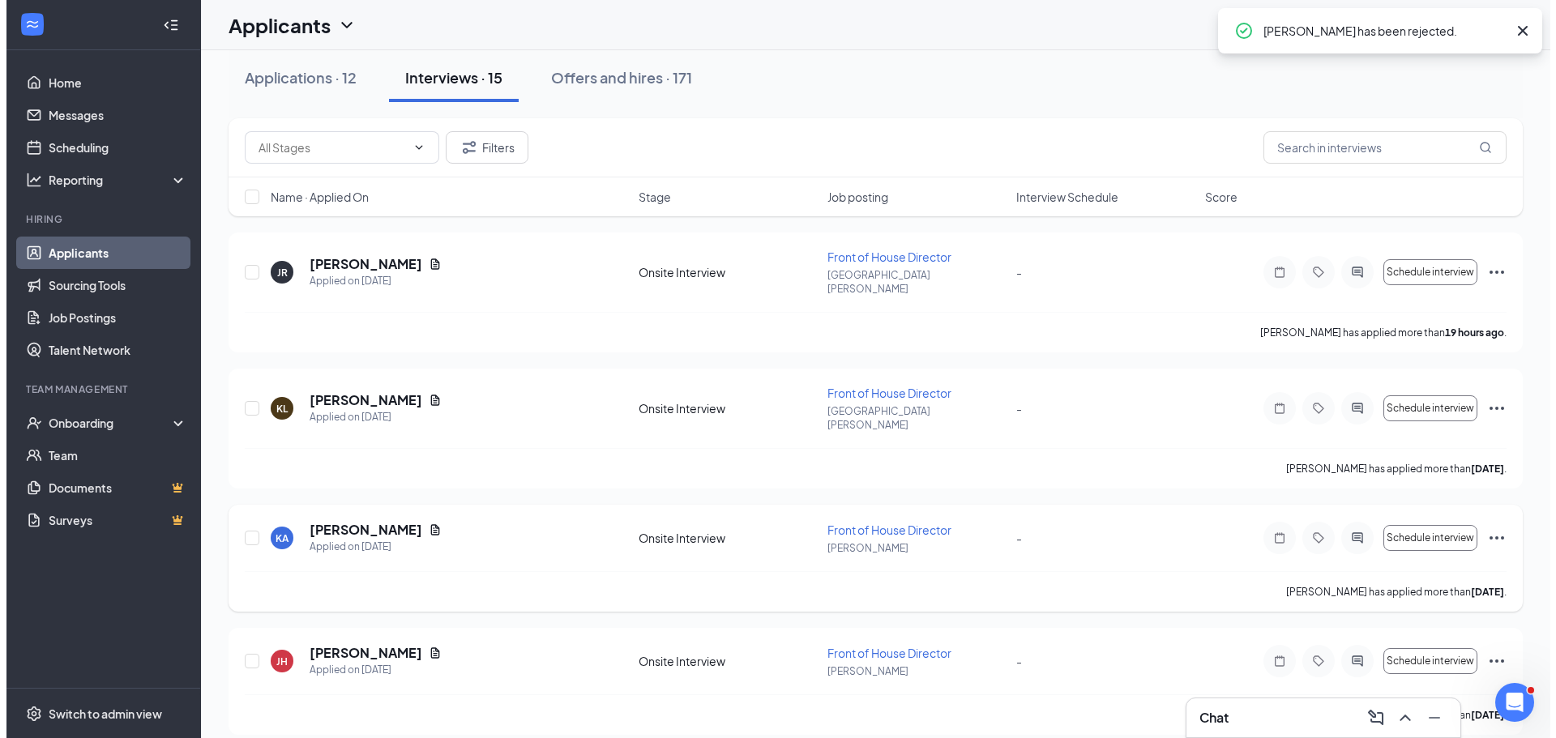
scroll to position [0, 0]
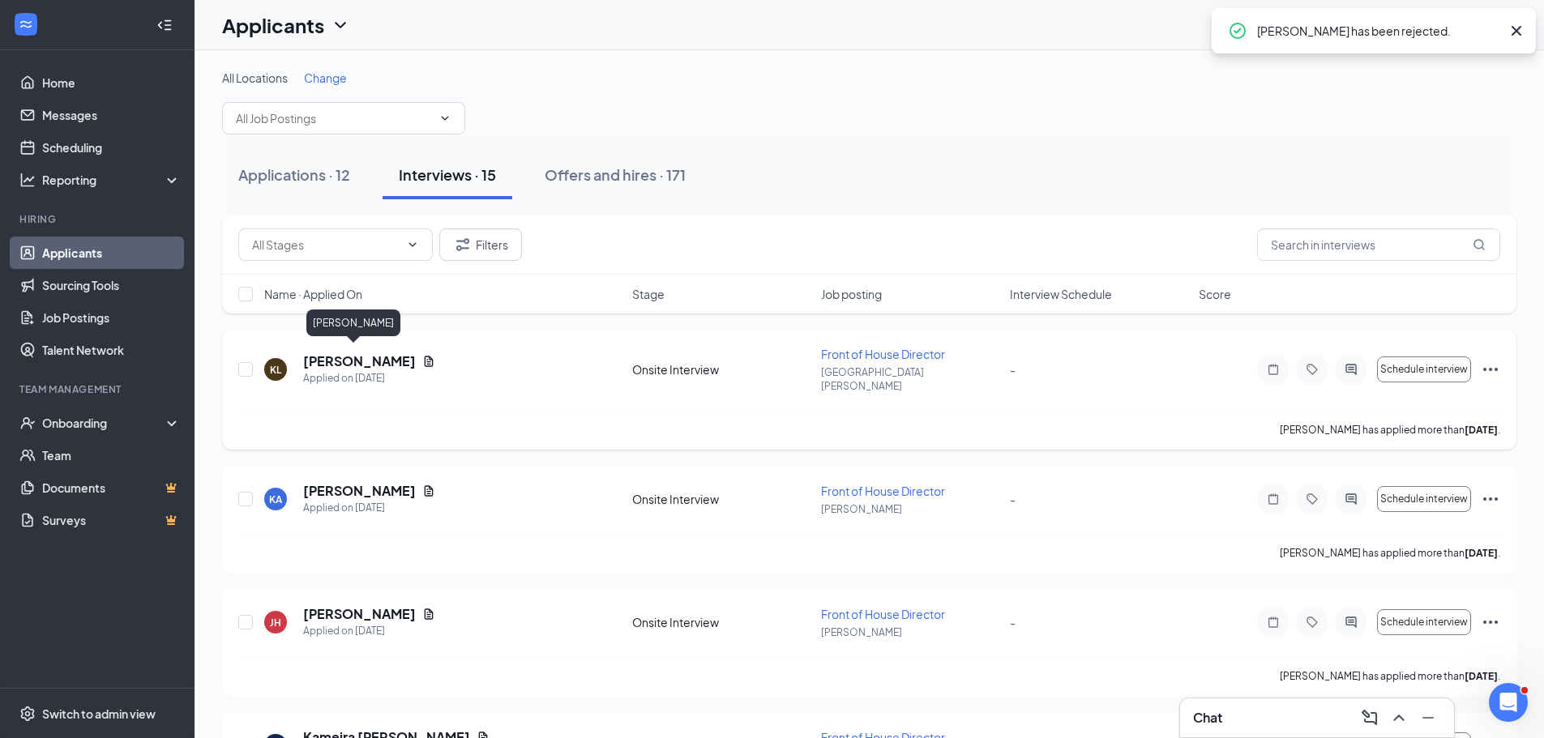
click at [344, 352] on h5 "[PERSON_NAME]" at bounding box center [359, 361] width 113 height 18
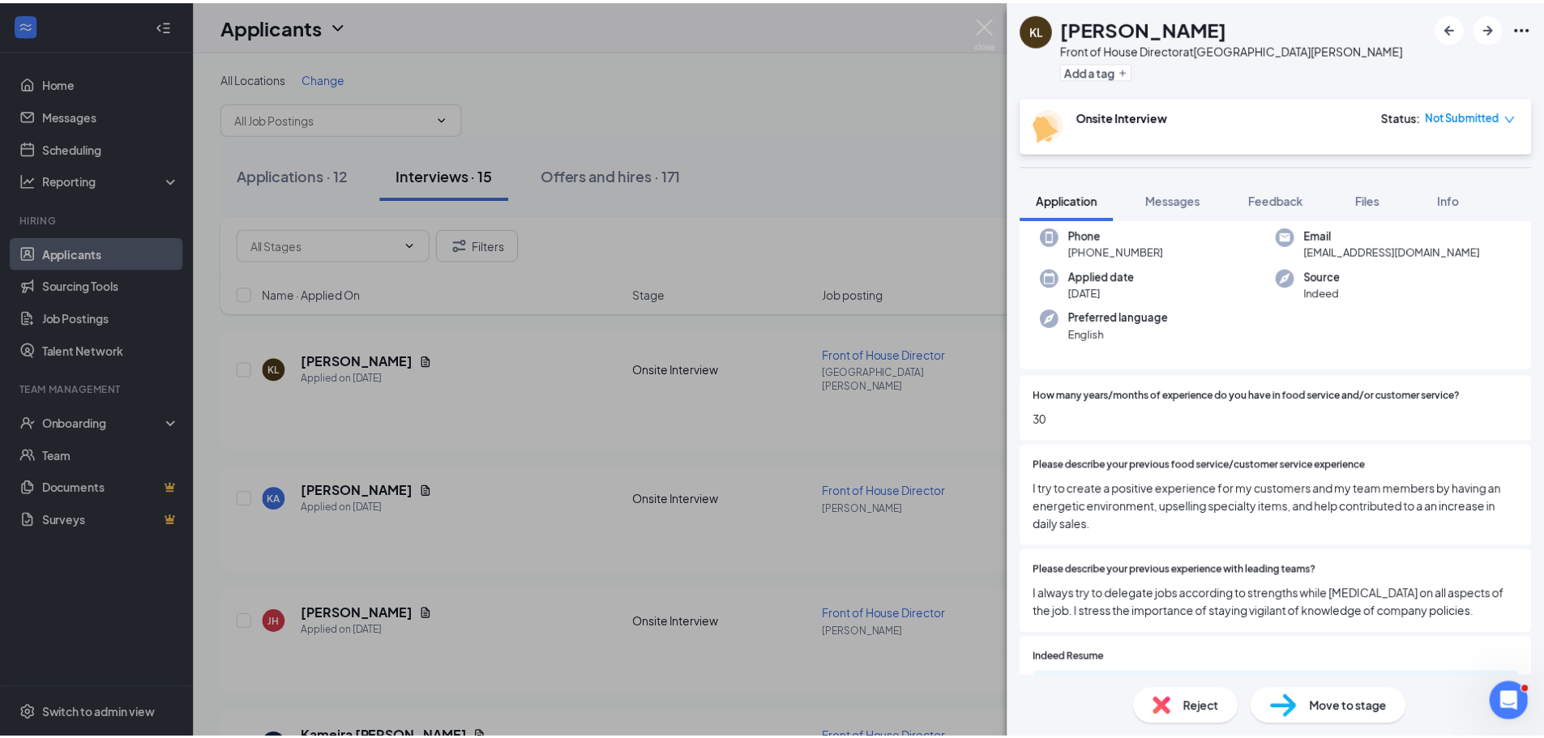
scroll to position [162, 0]
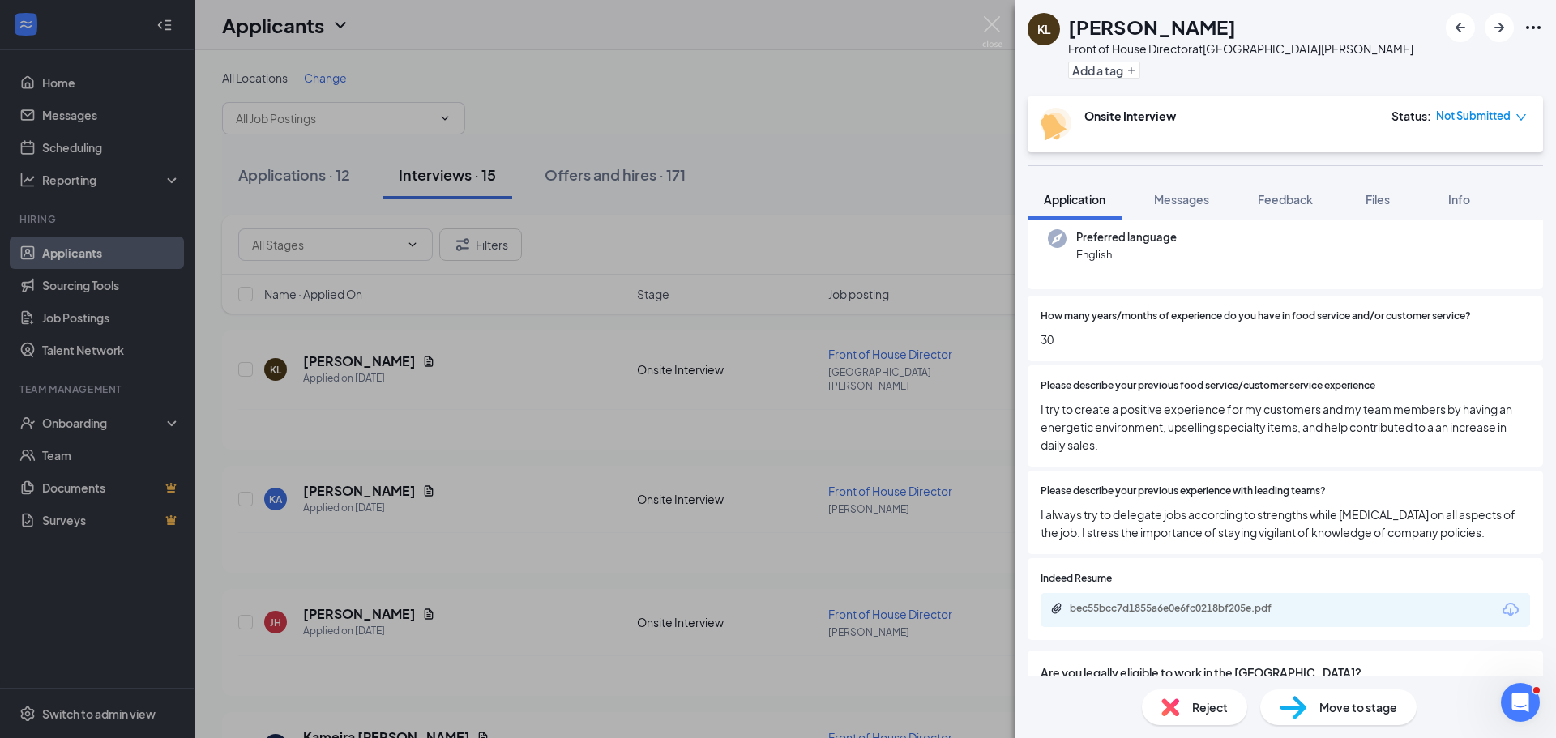
click at [1502, 613] on icon "Download" at bounding box center [1510, 610] width 16 height 14
click at [246, 552] on div "KL [PERSON_NAME] Front of House Director at [GEOGRAPHIC_DATA][PERSON_NAME] Add …" at bounding box center [778, 369] width 1556 height 738
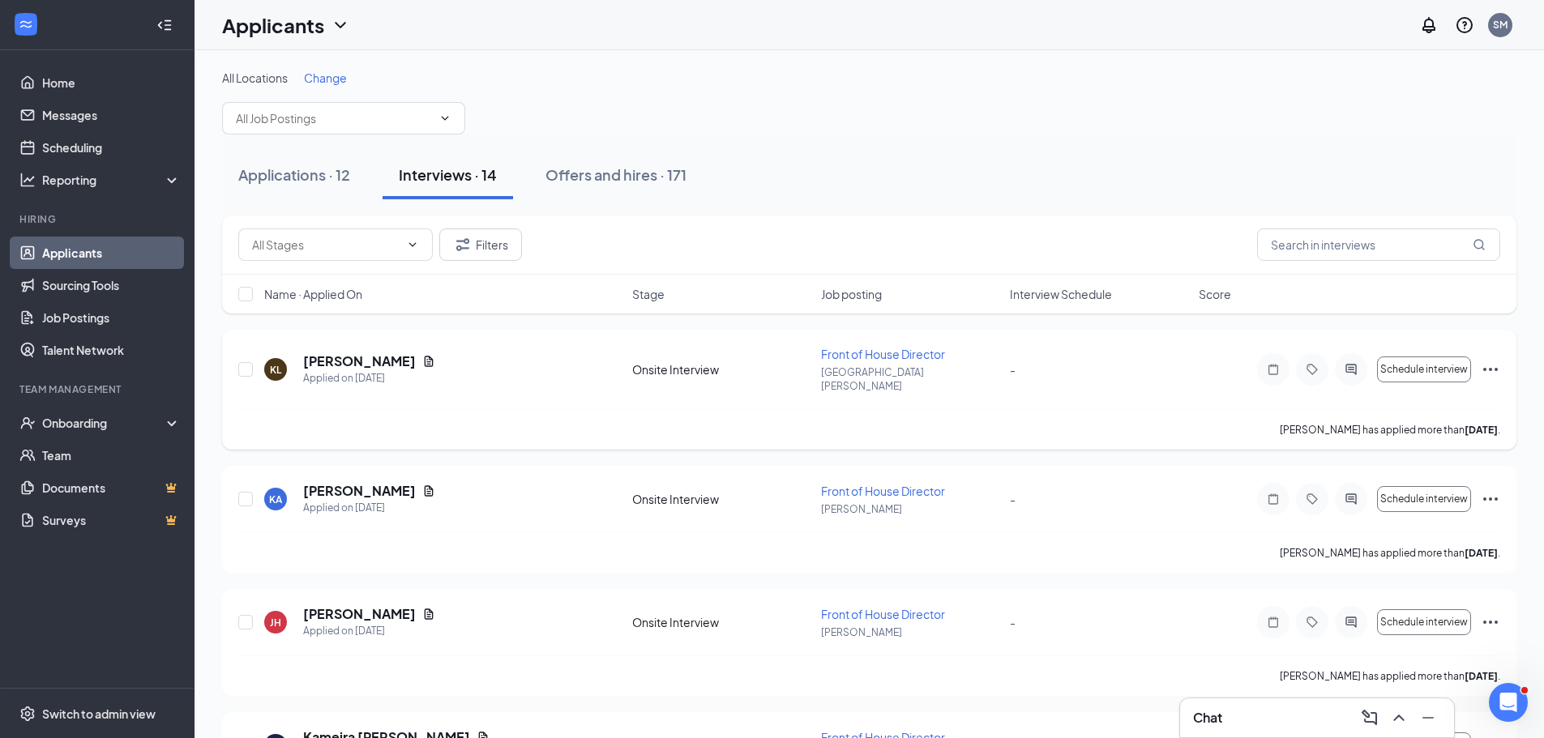
click at [1497, 361] on icon "Ellipses" at bounding box center [1489, 369] width 19 height 19
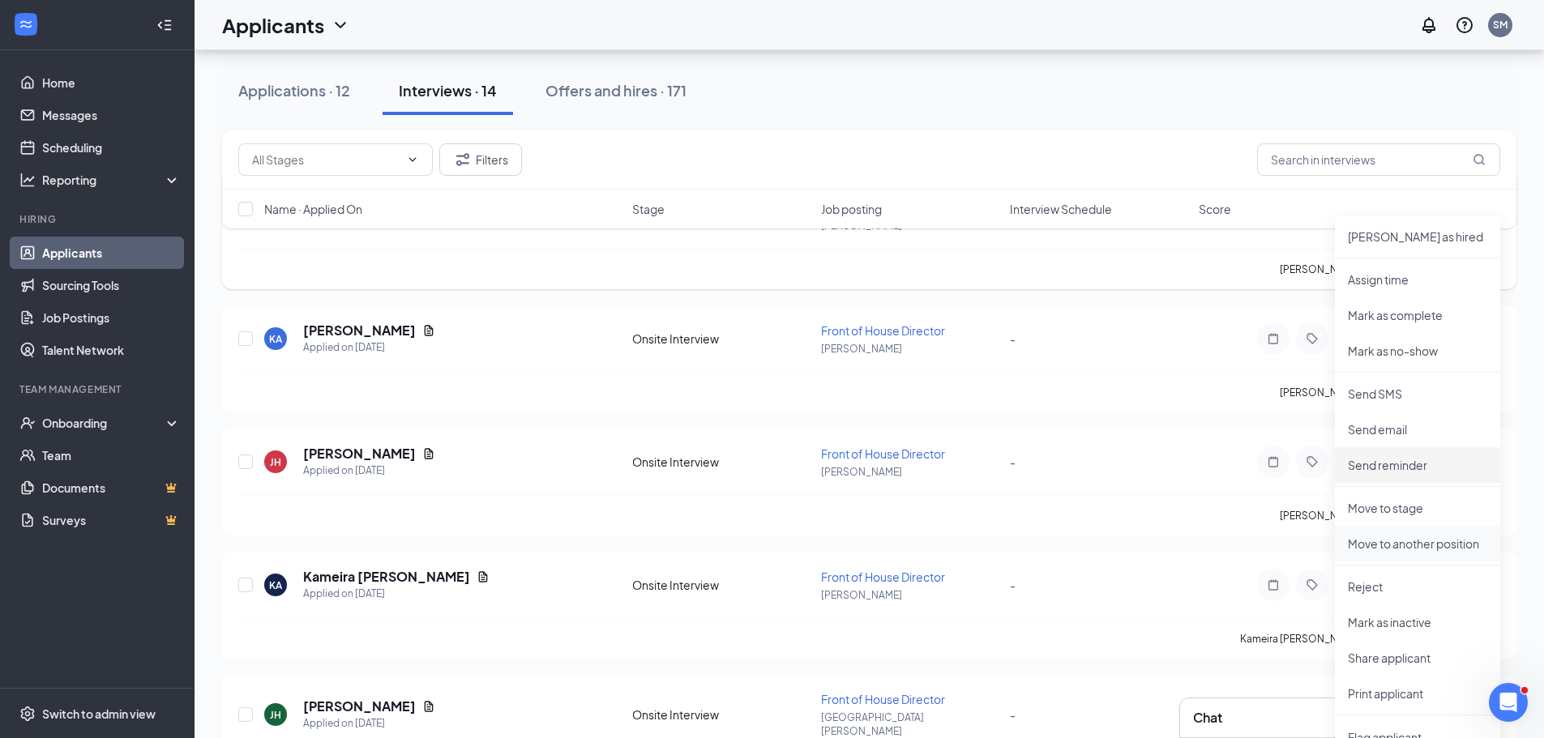
scroll to position [162, 0]
click at [1399, 576] on li "Reject" at bounding box center [1417, 585] width 165 height 36
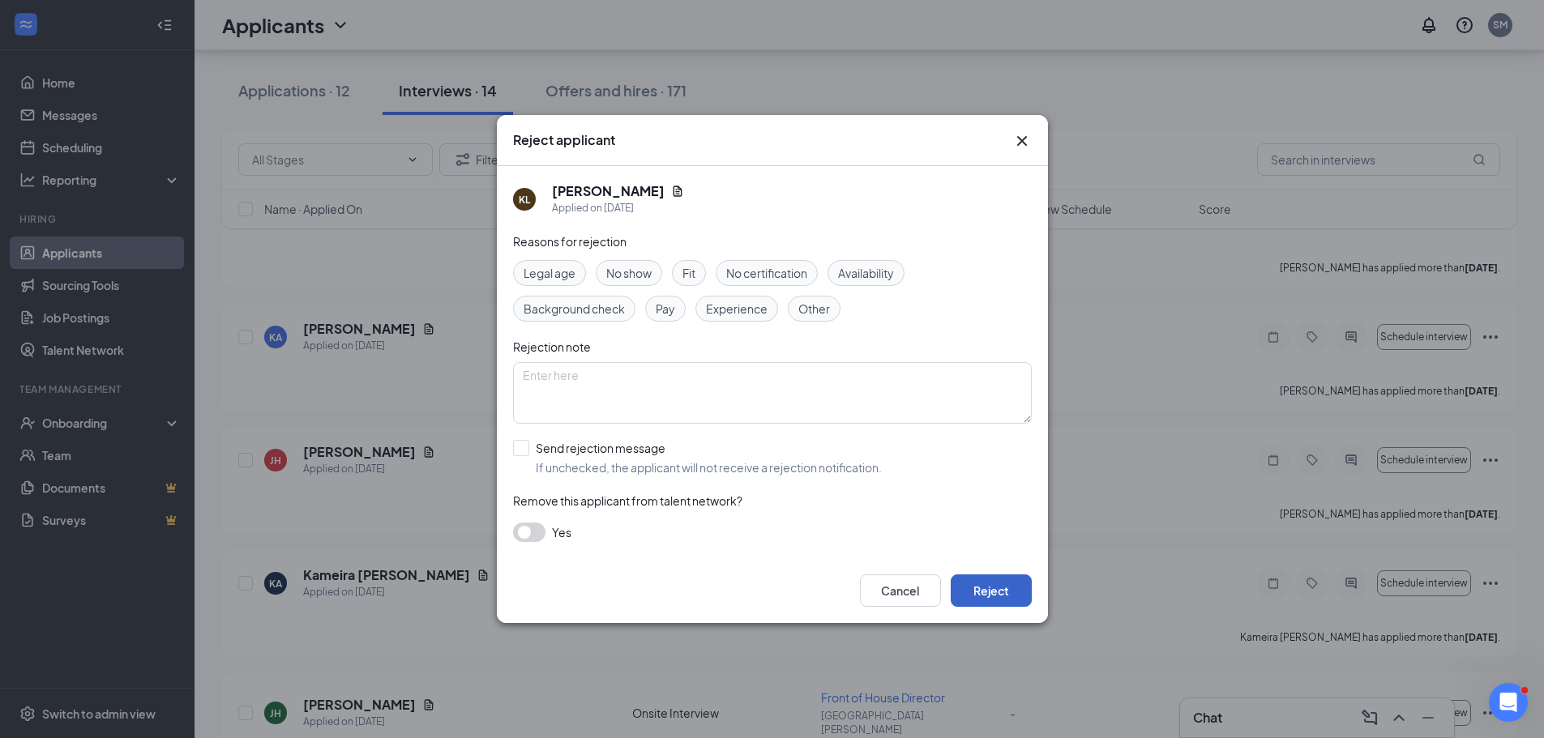
click at [1013, 596] on button "Reject" at bounding box center [990, 590] width 81 height 32
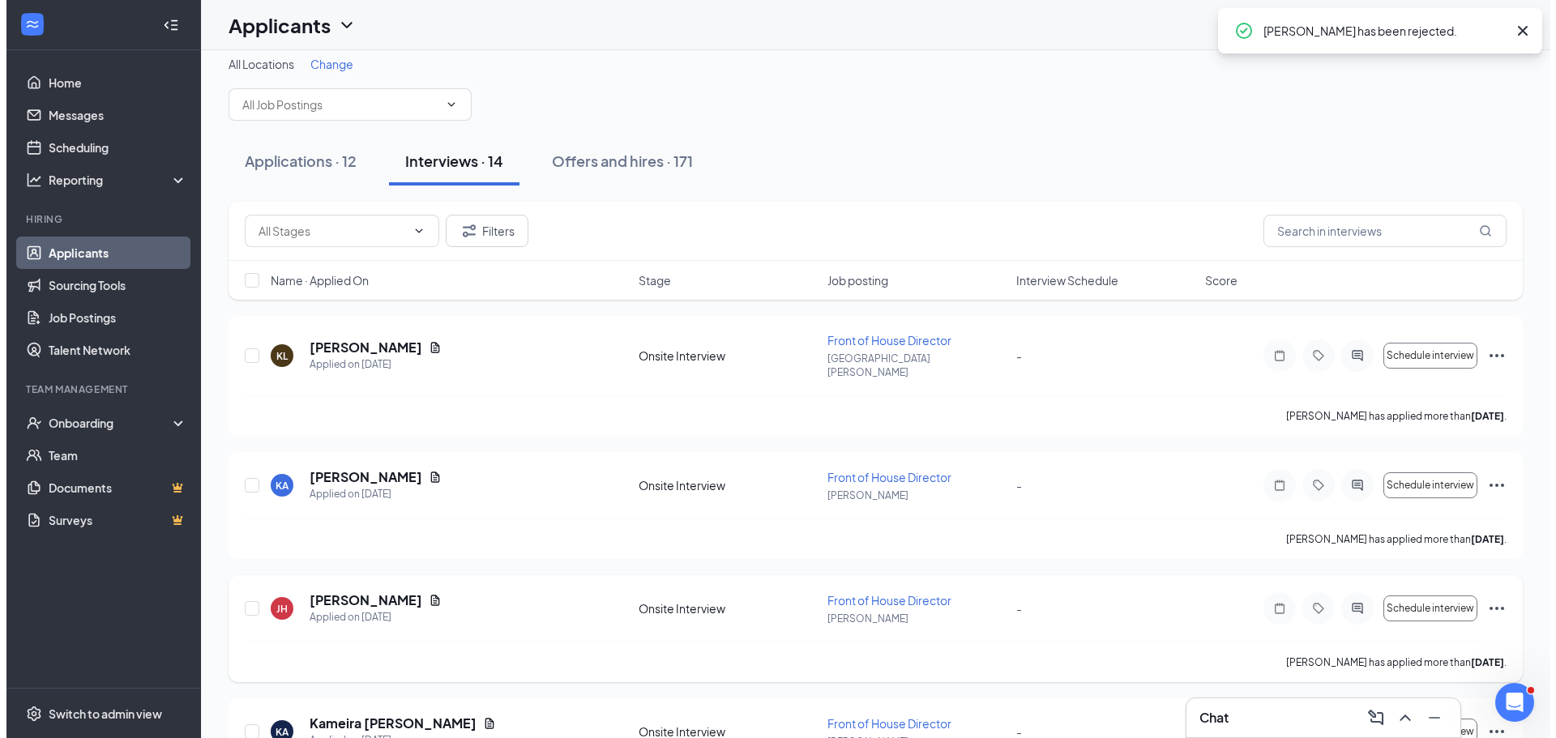
scroll to position [0, 0]
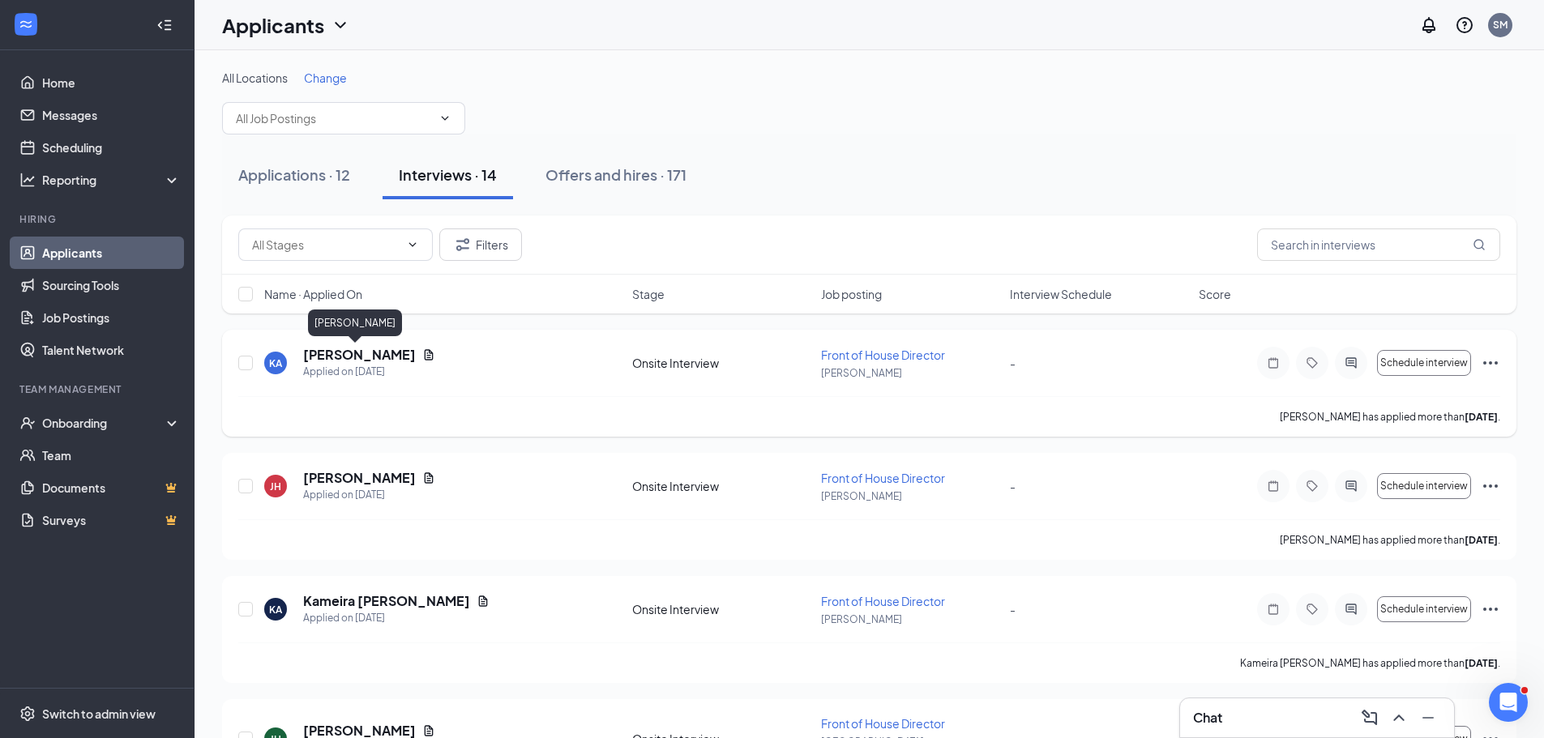
click at [361, 351] on h5 "[PERSON_NAME]" at bounding box center [359, 355] width 113 height 18
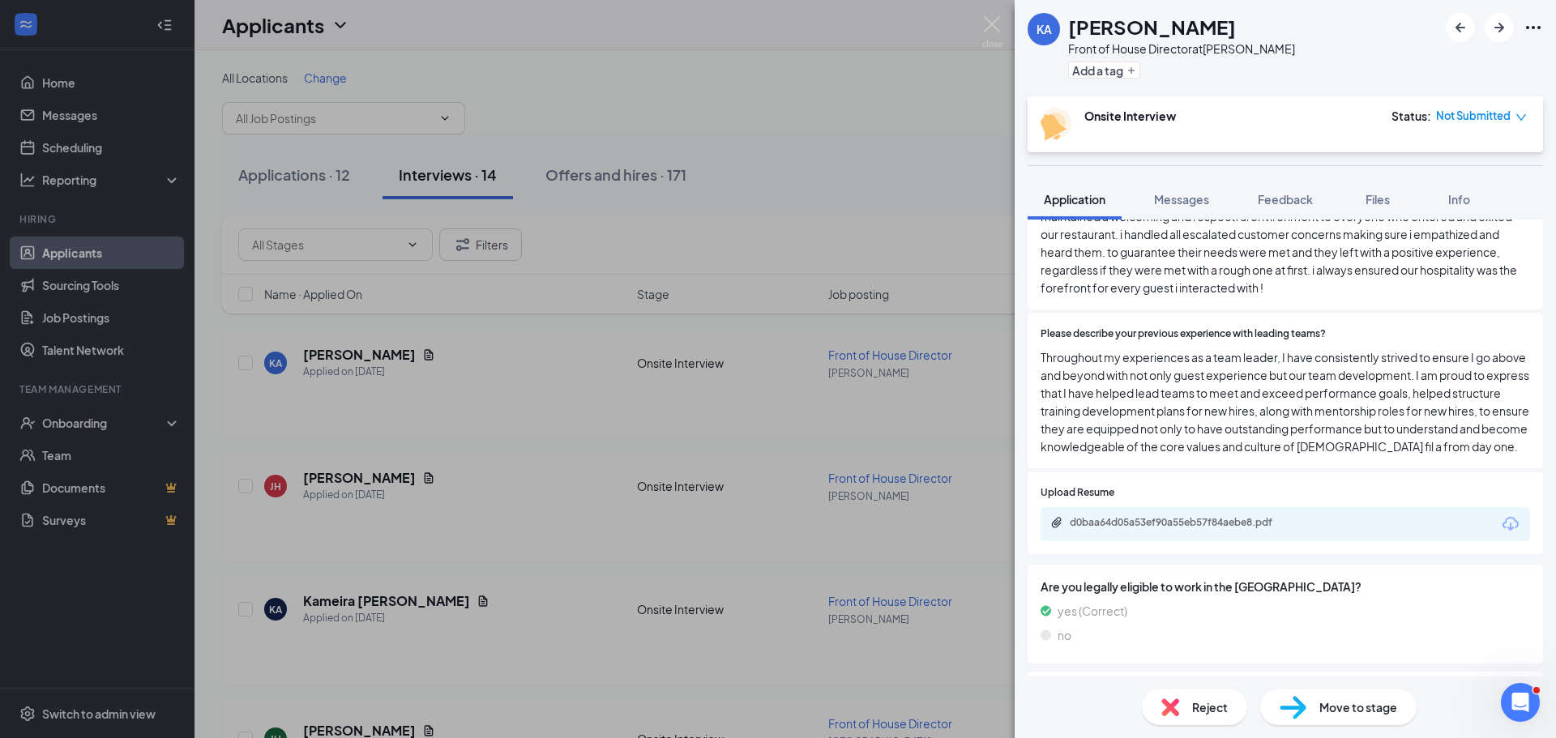
scroll to position [486, 0]
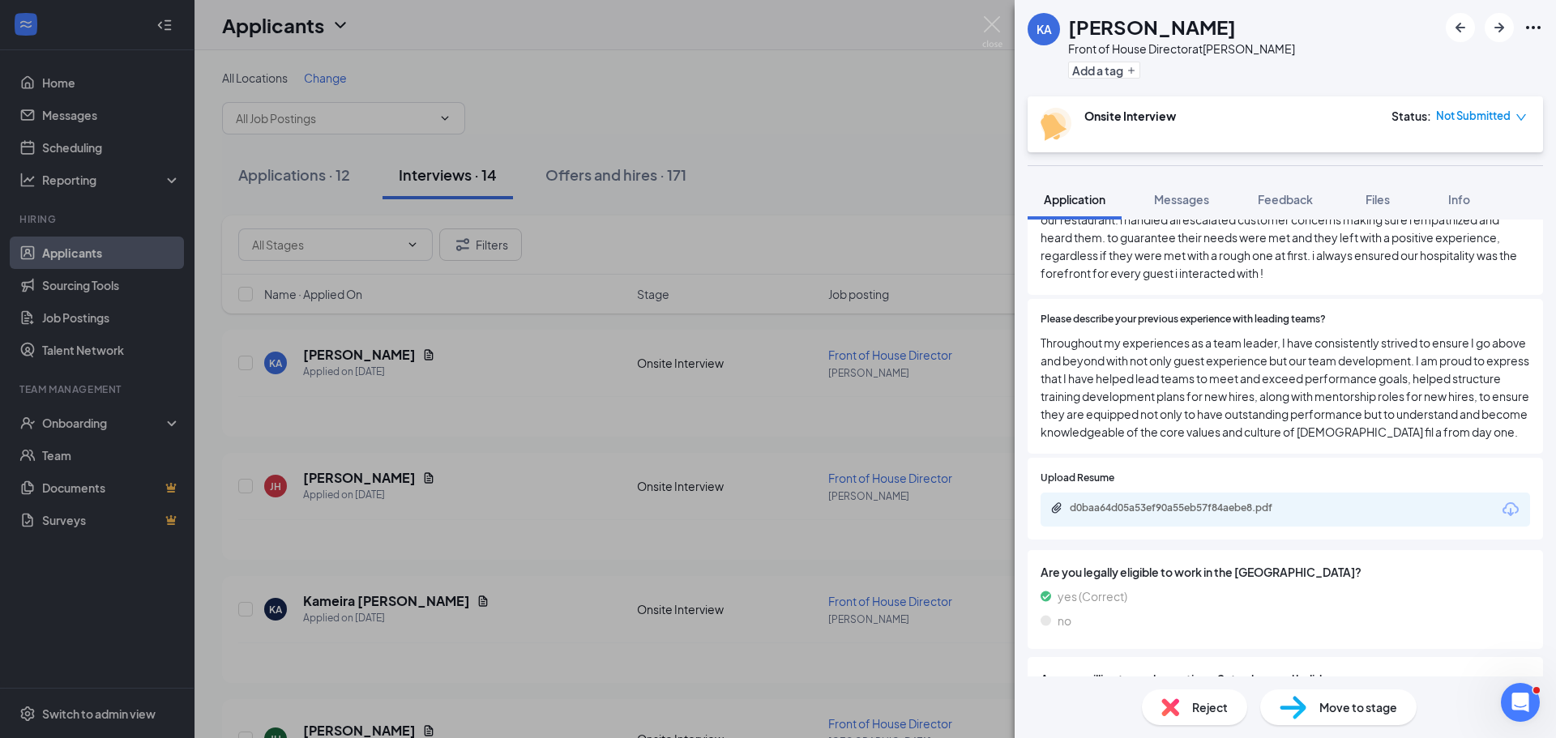
click at [1501, 519] on icon "Download" at bounding box center [1510, 509] width 19 height 19
click at [732, 523] on div "KA [PERSON_NAME] Front of House Director at [PERSON_NAME] Add a tag Onsite Inte…" at bounding box center [778, 369] width 1556 height 738
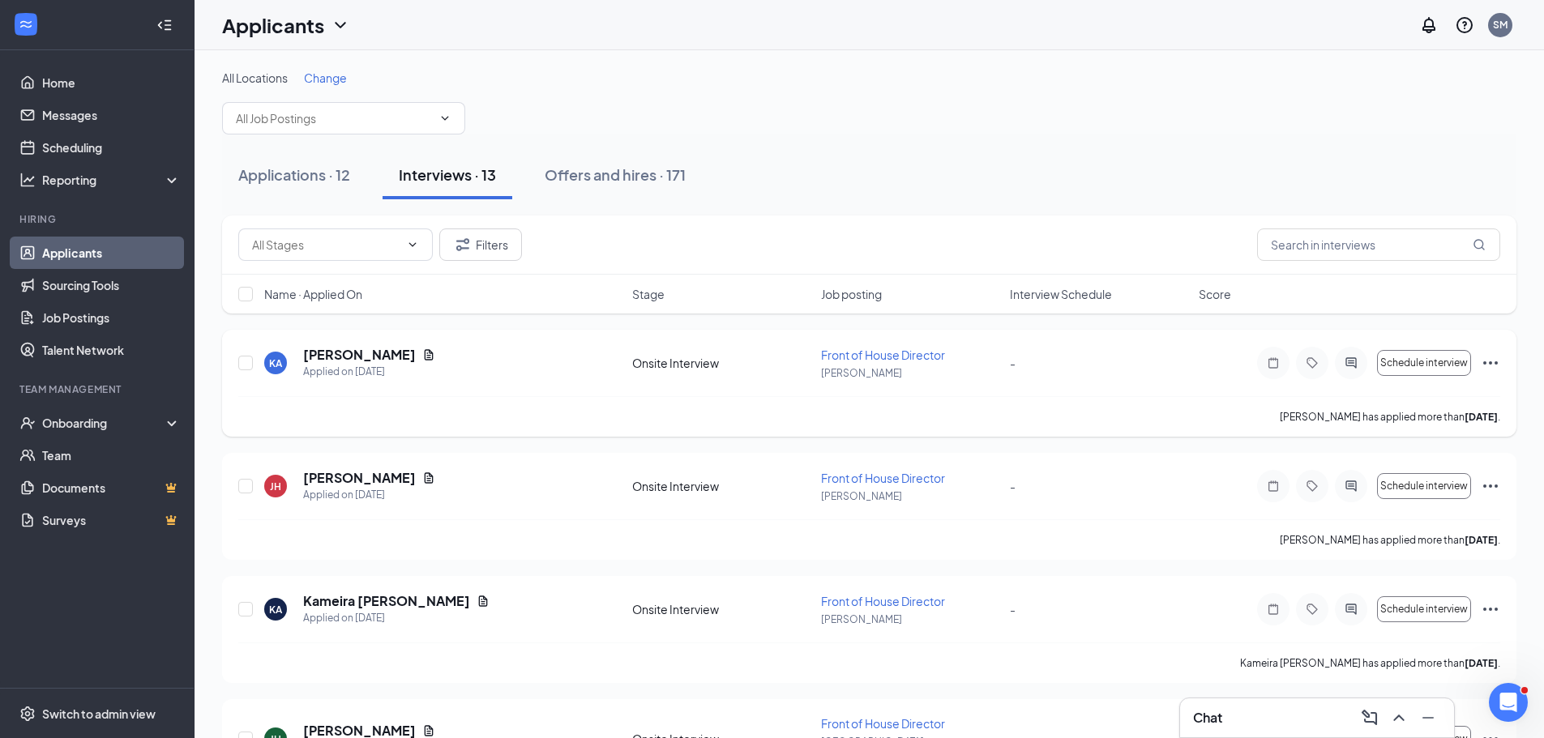
click at [1342, 365] on icon "ActiveChat" at bounding box center [1350, 363] width 19 height 13
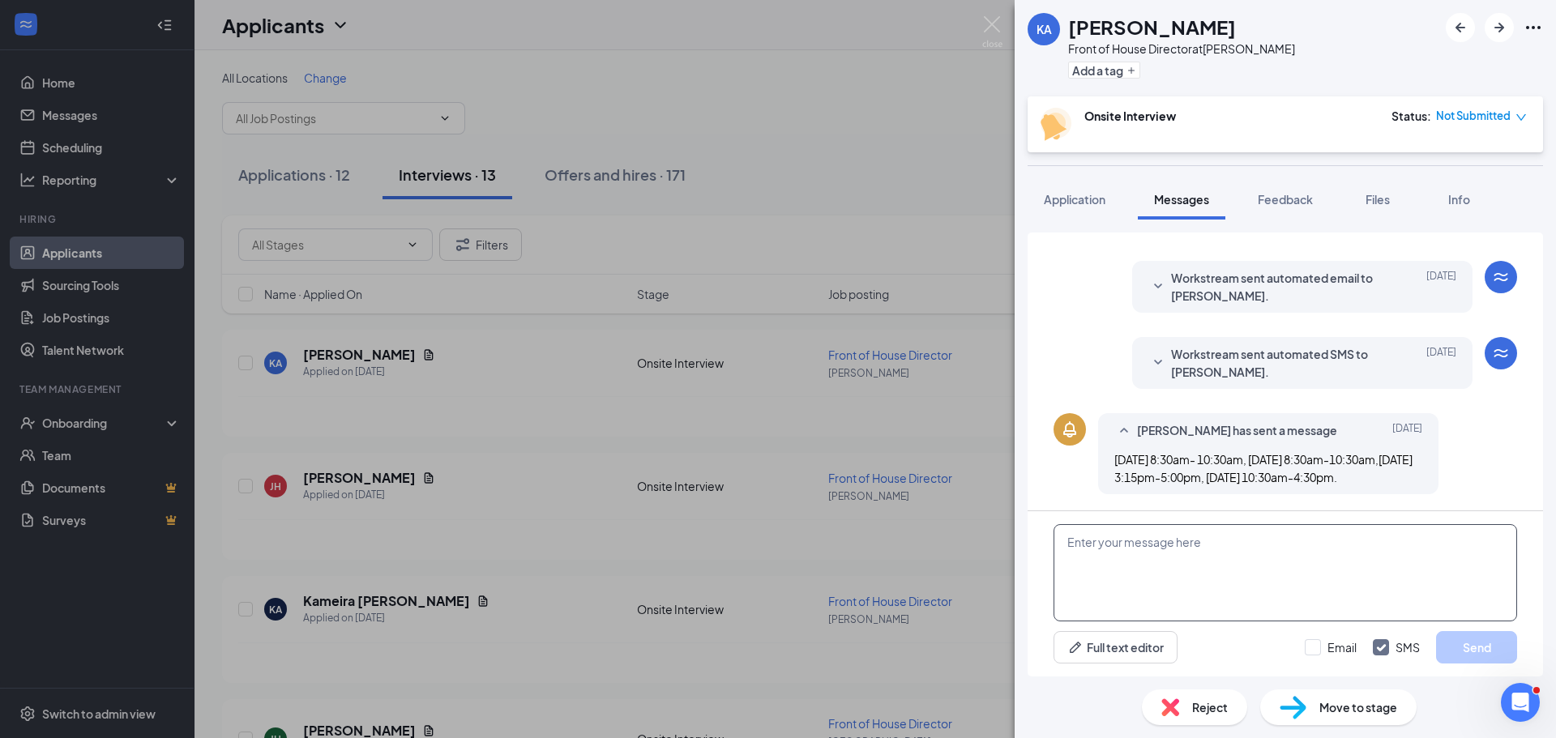
scroll to position [168, 0]
click at [1167, 557] on textarea at bounding box center [1284, 572] width 463 height 97
type textarea "Hi [PERSON_NAME]! What [DEMOGRAPHIC_DATA]-fil-A(s) did you work at previously?"
click at [1483, 651] on button "Send" at bounding box center [1476, 647] width 81 height 32
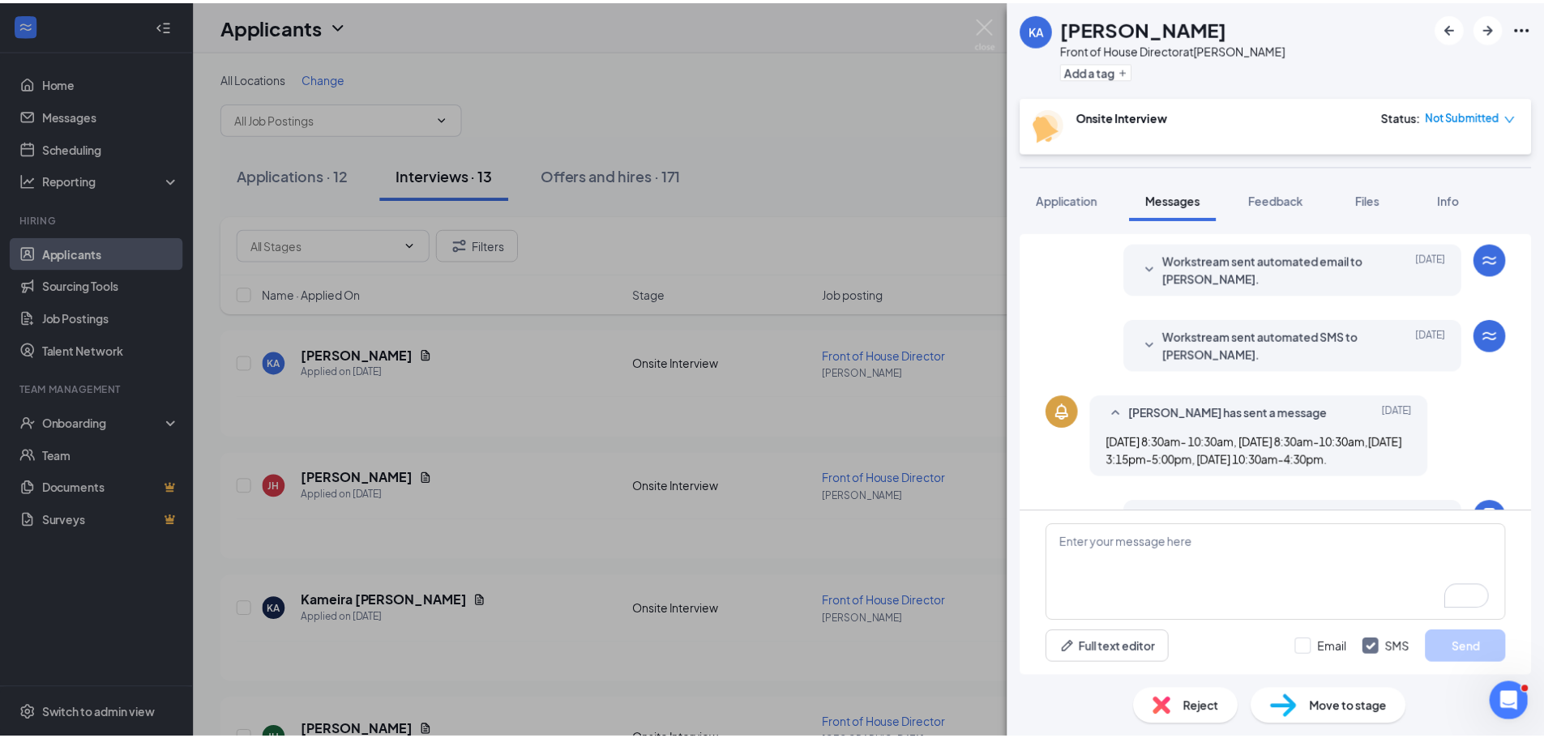
scroll to position [264, 0]
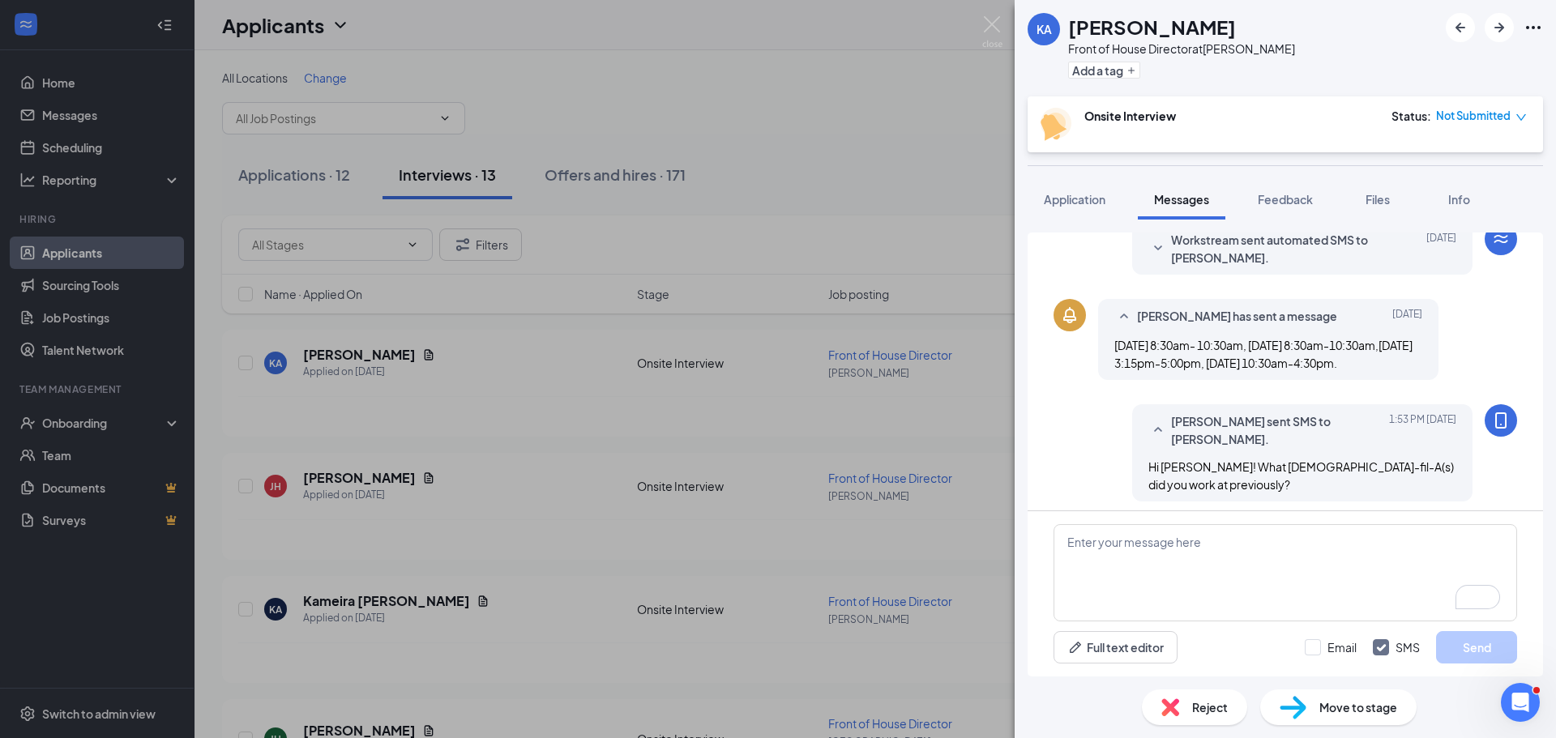
click at [825, 161] on div "KA [PERSON_NAME] Front of House Director at [PERSON_NAME] Add a tag Onsite Inte…" at bounding box center [778, 369] width 1556 height 738
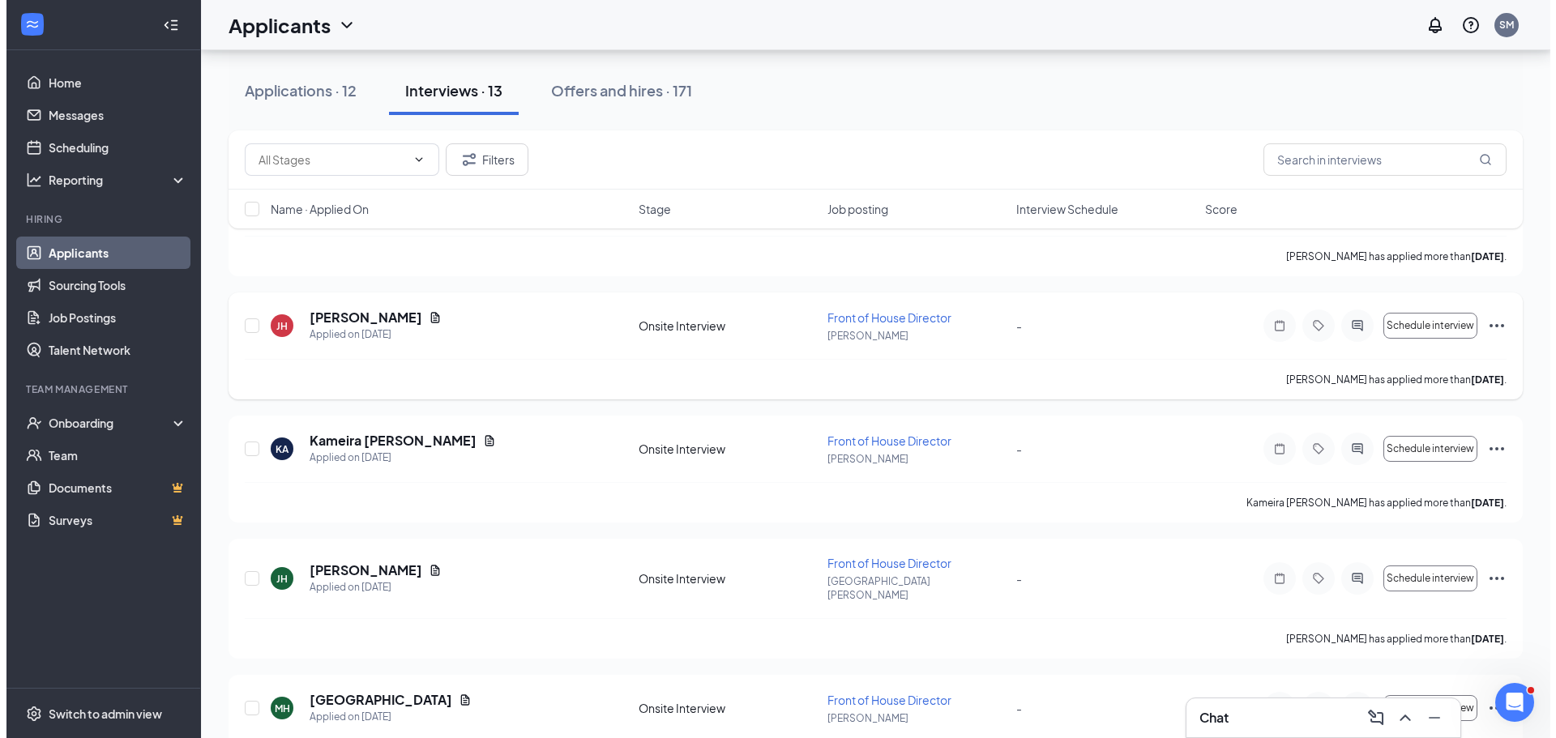
scroll to position [162, 0]
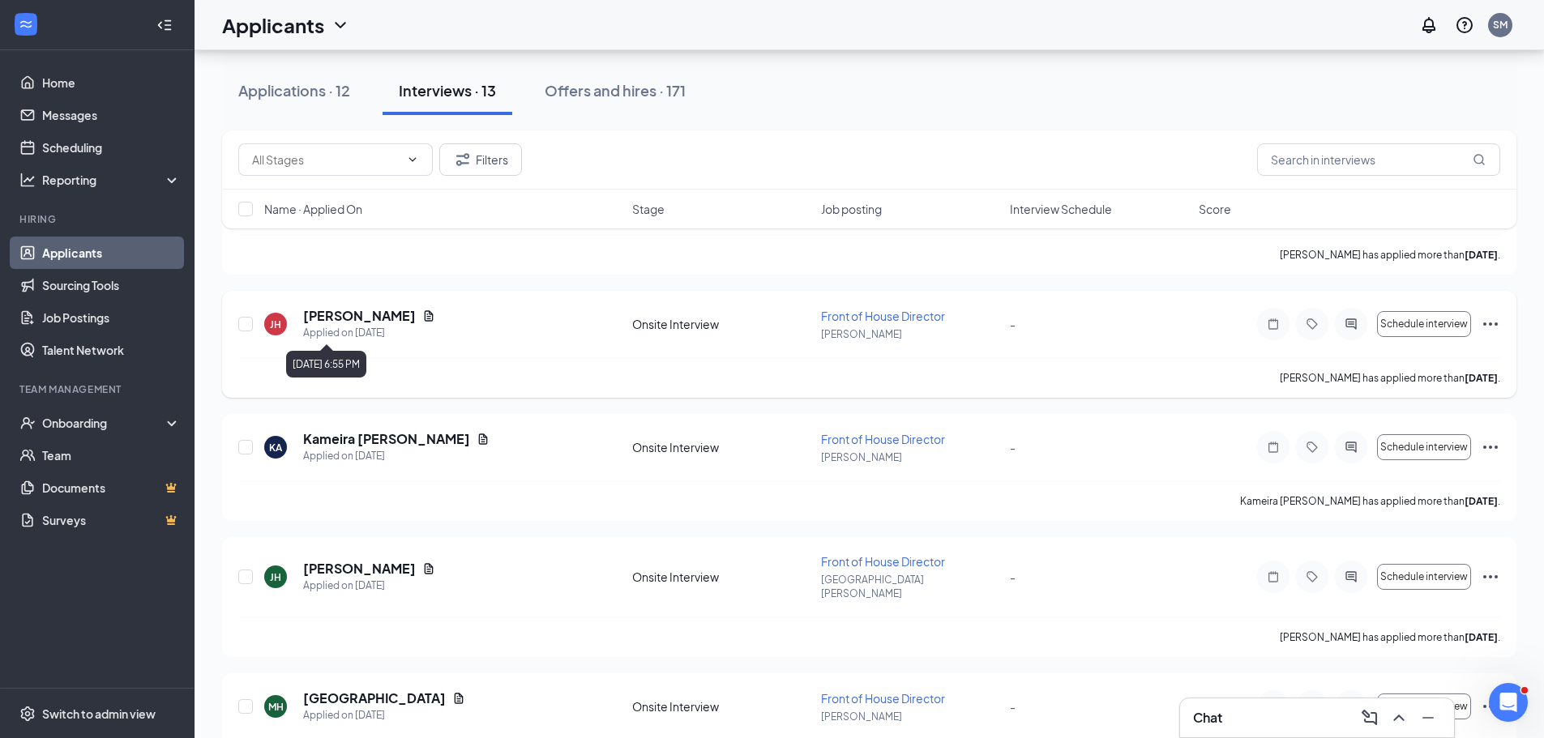
click at [373, 327] on div "Applied on [DATE]" at bounding box center [369, 333] width 132 height 16
click at [374, 318] on h5 "[PERSON_NAME]" at bounding box center [359, 316] width 113 height 18
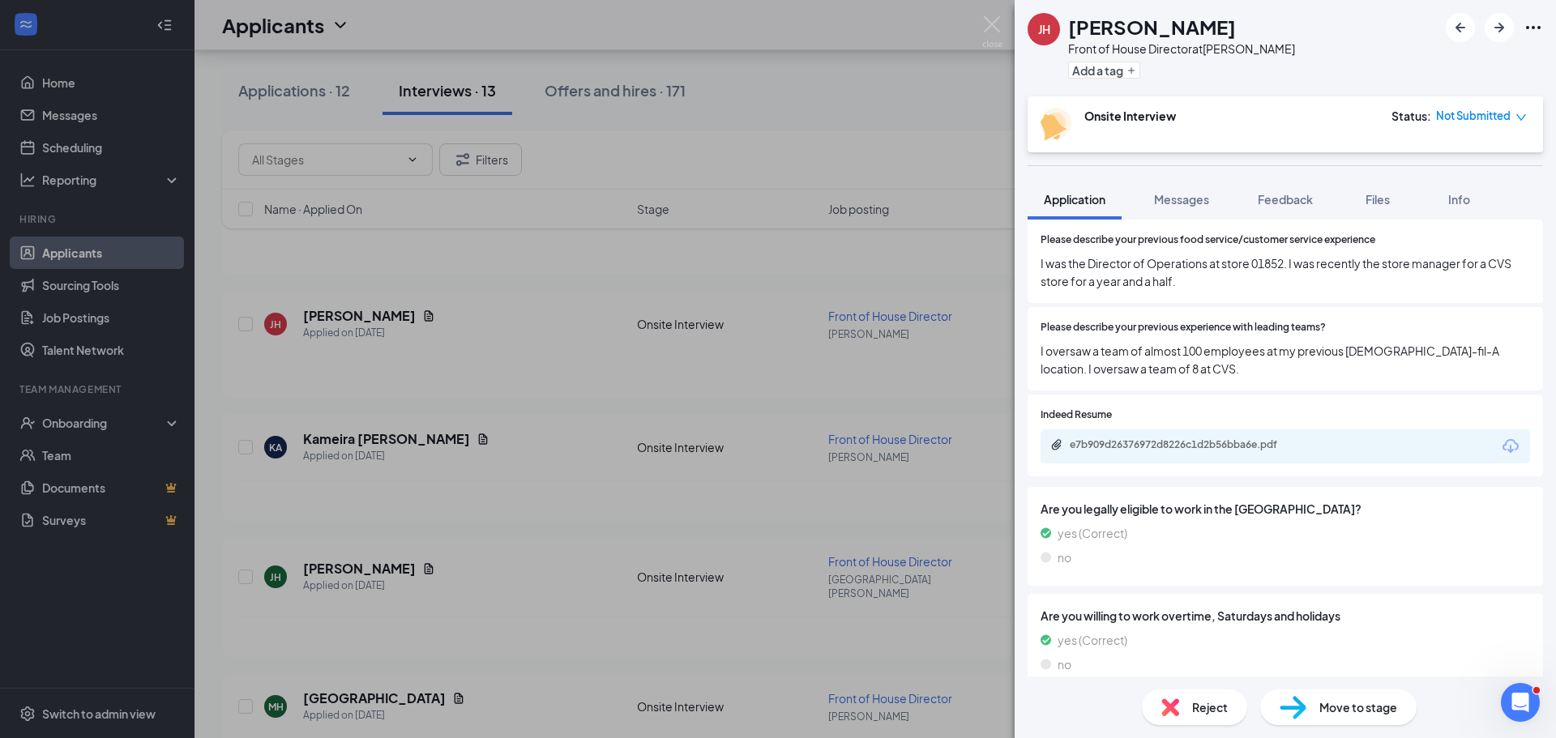
scroll to position [374, 0]
click at [1501, 434] on icon "Download" at bounding box center [1510, 443] width 19 height 19
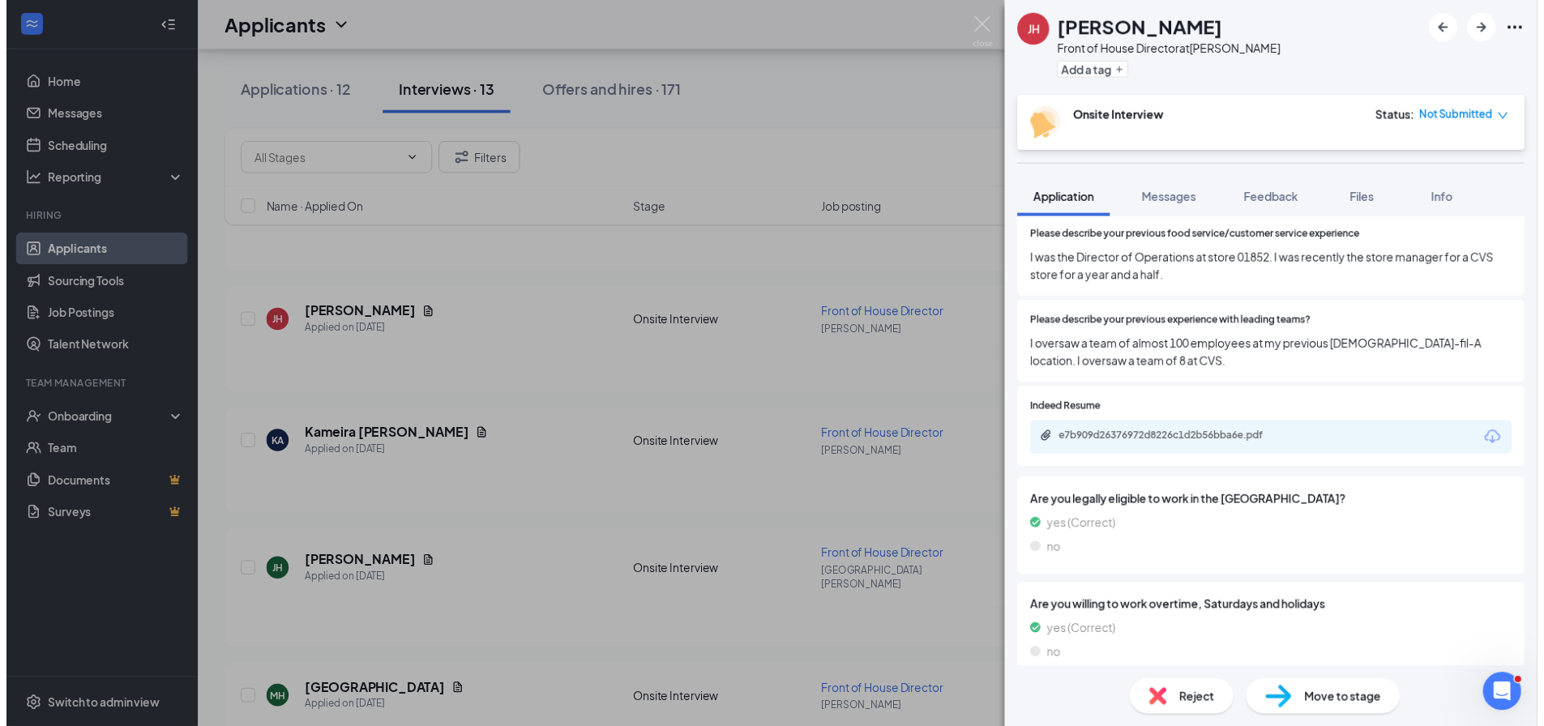
scroll to position [367, 0]
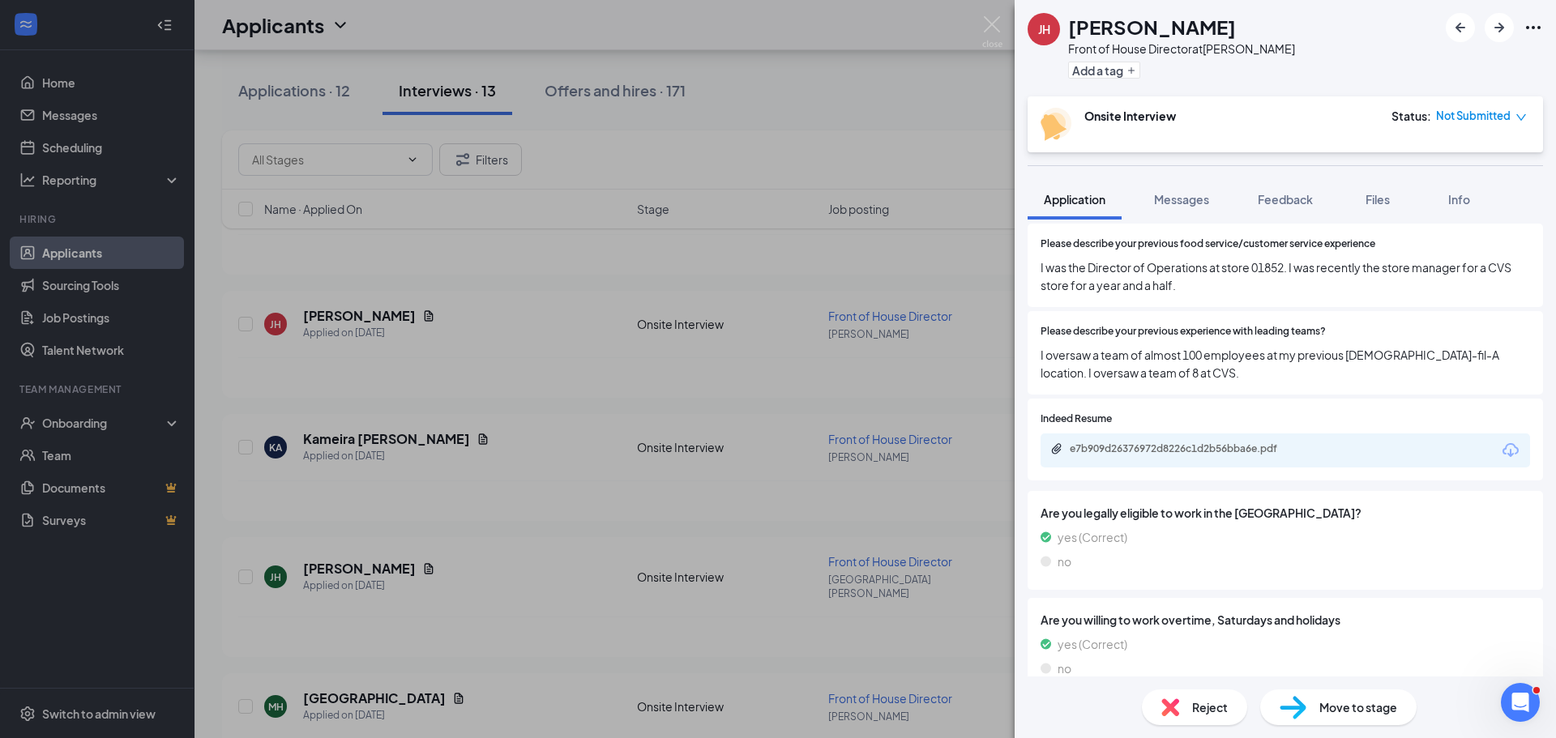
click at [698, 480] on div "[PERSON_NAME] Front of House Director at [PERSON_NAME] Add a tag Onsite Intervi…" at bounding box center [778, 369] width 1556 height 738
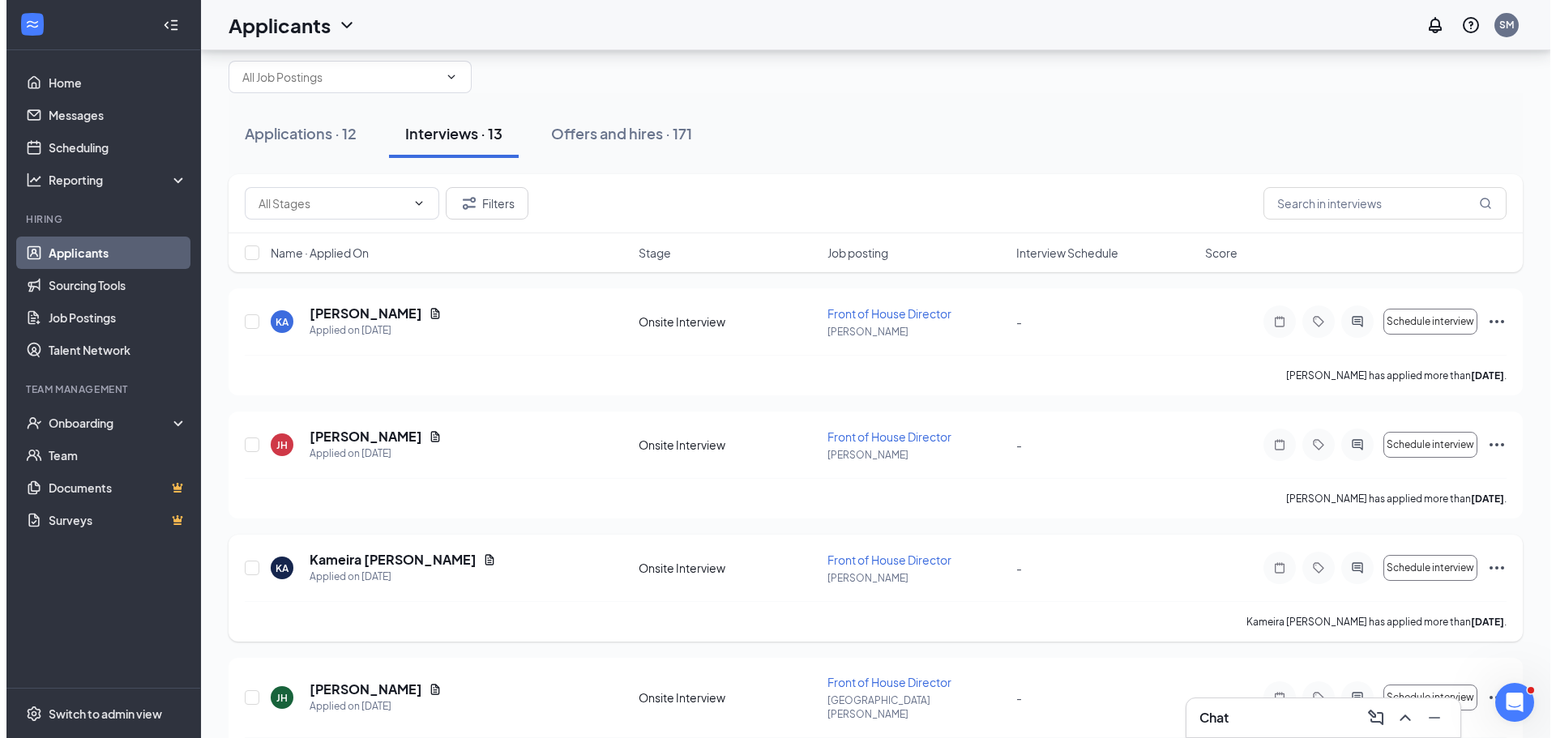
scroll to position [81, 0]
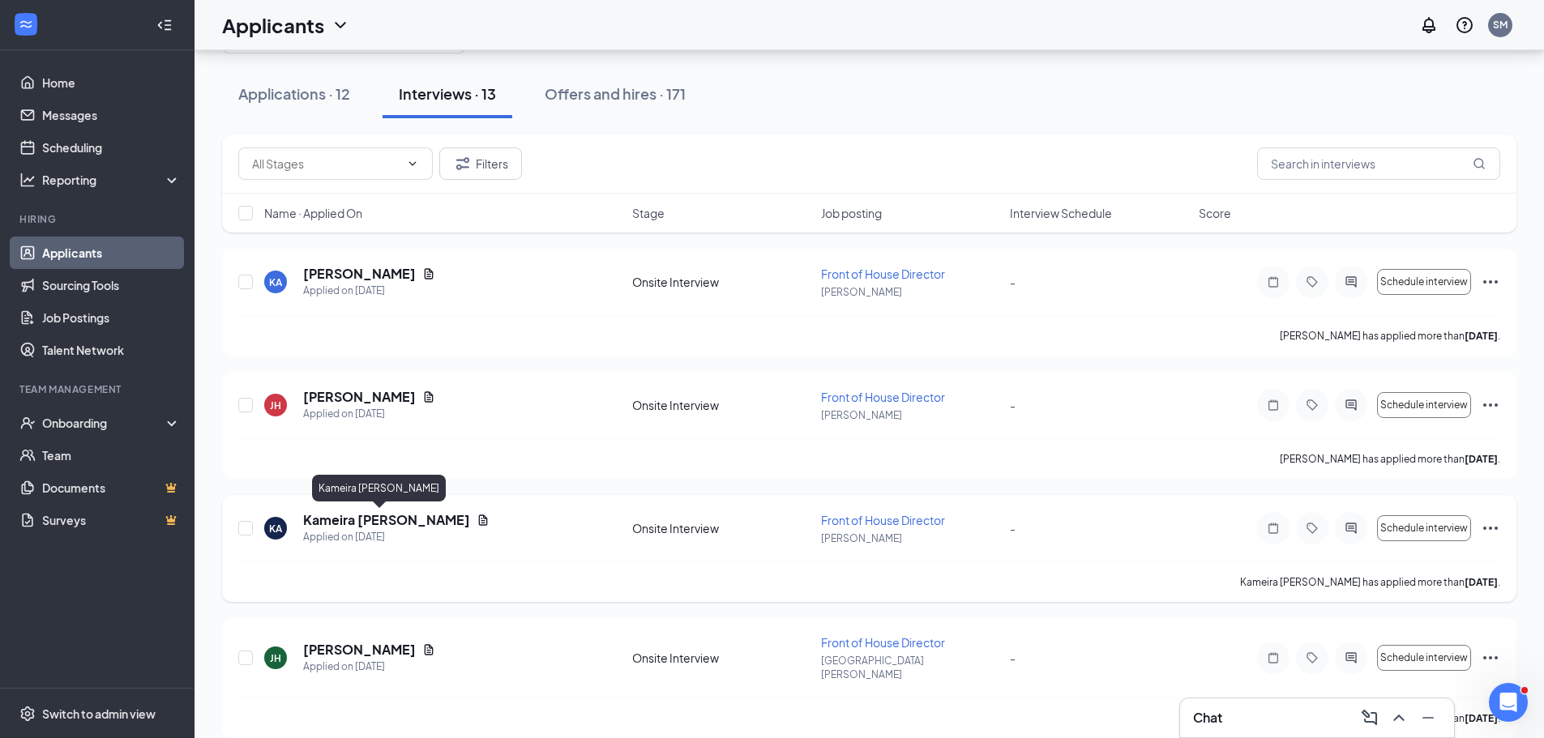
click at [346, 526] on h5 "Kameira [PERSON_NAME]" at bounding box center [386, 520] width 167 height 18
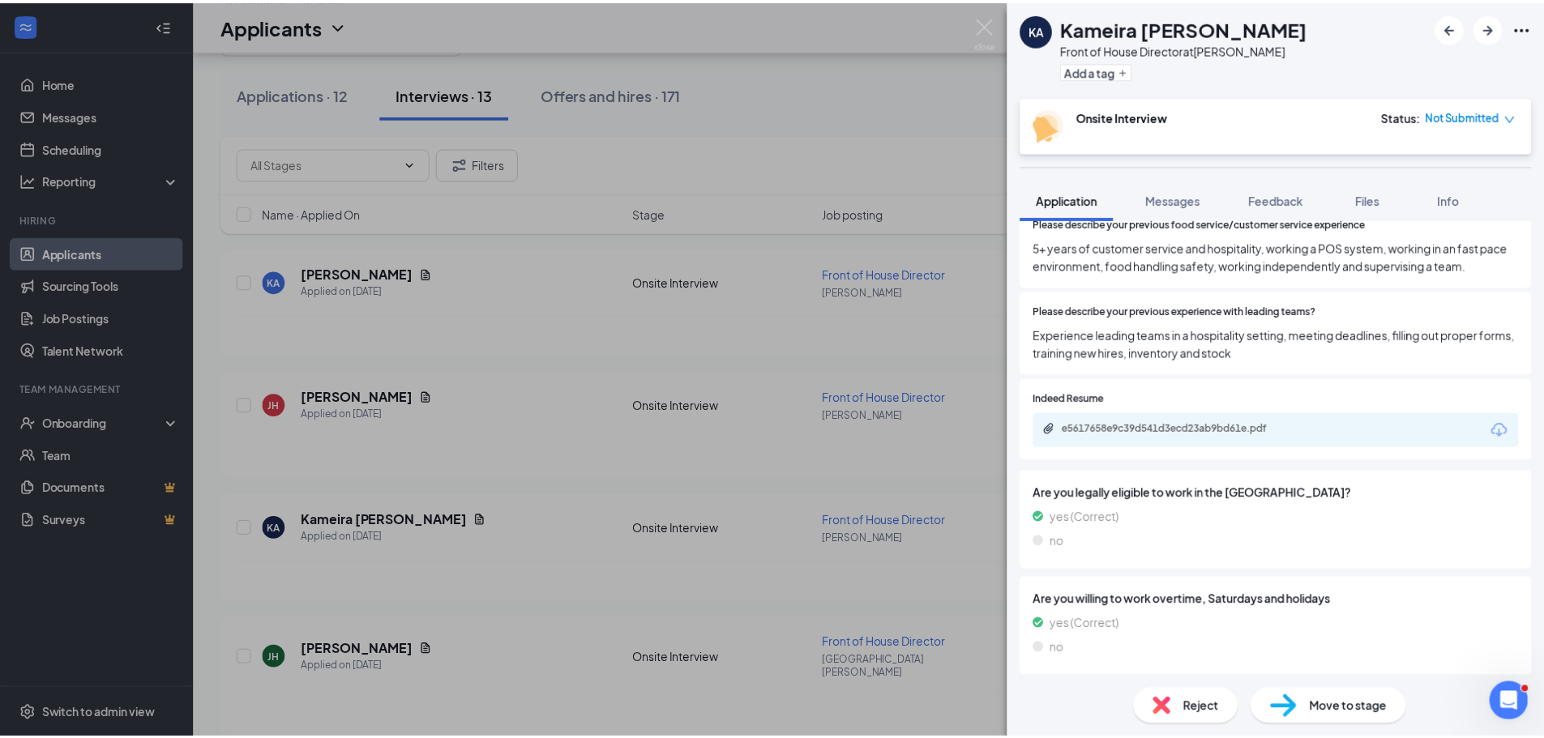
scroll to position [328, 0]
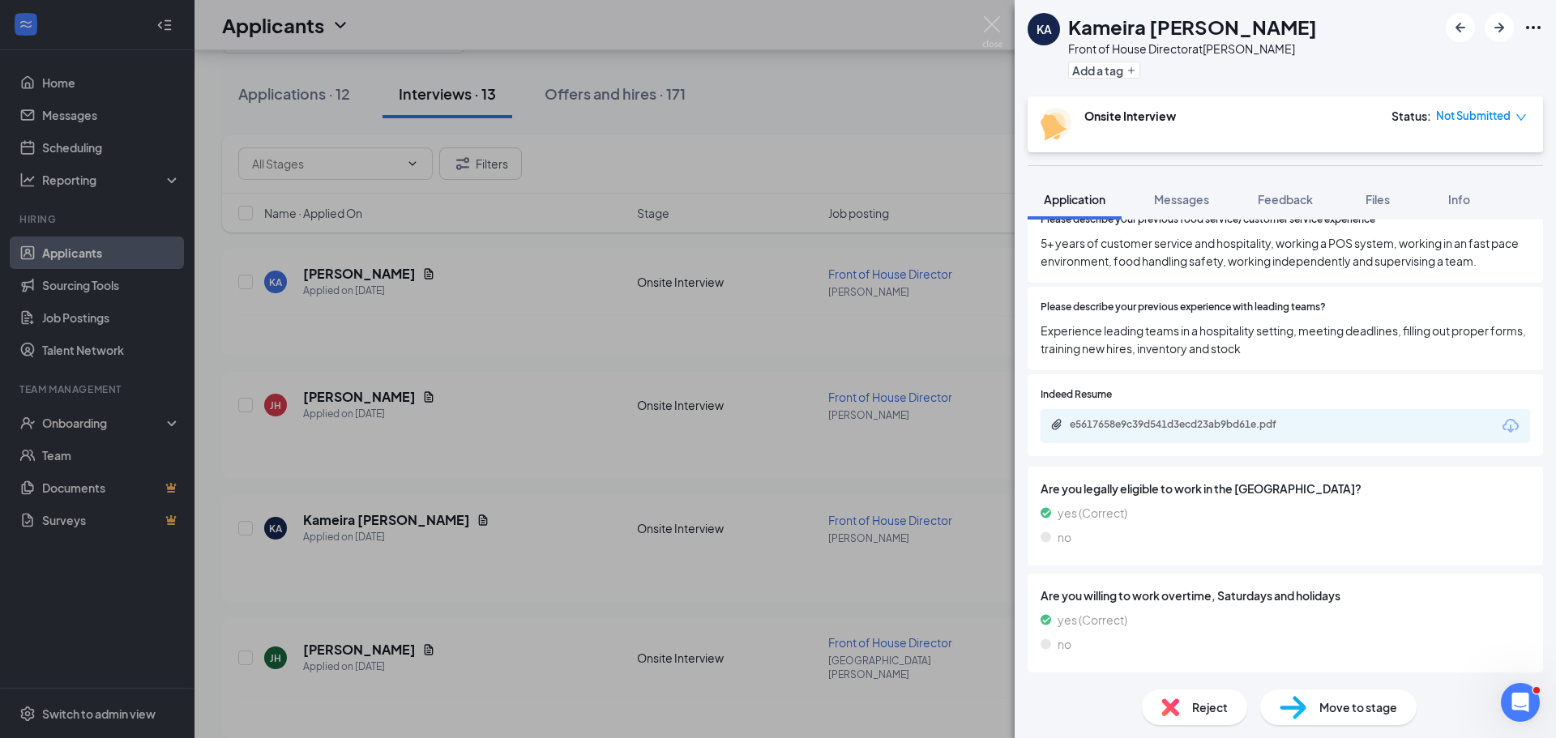
click at [661, 437] on div "KA [PERSON_NAME] Front of House Director at [PERSON_NAME] Add a tag Onsite Inte…" at bounding box center [778, 369] width 1556 height 738
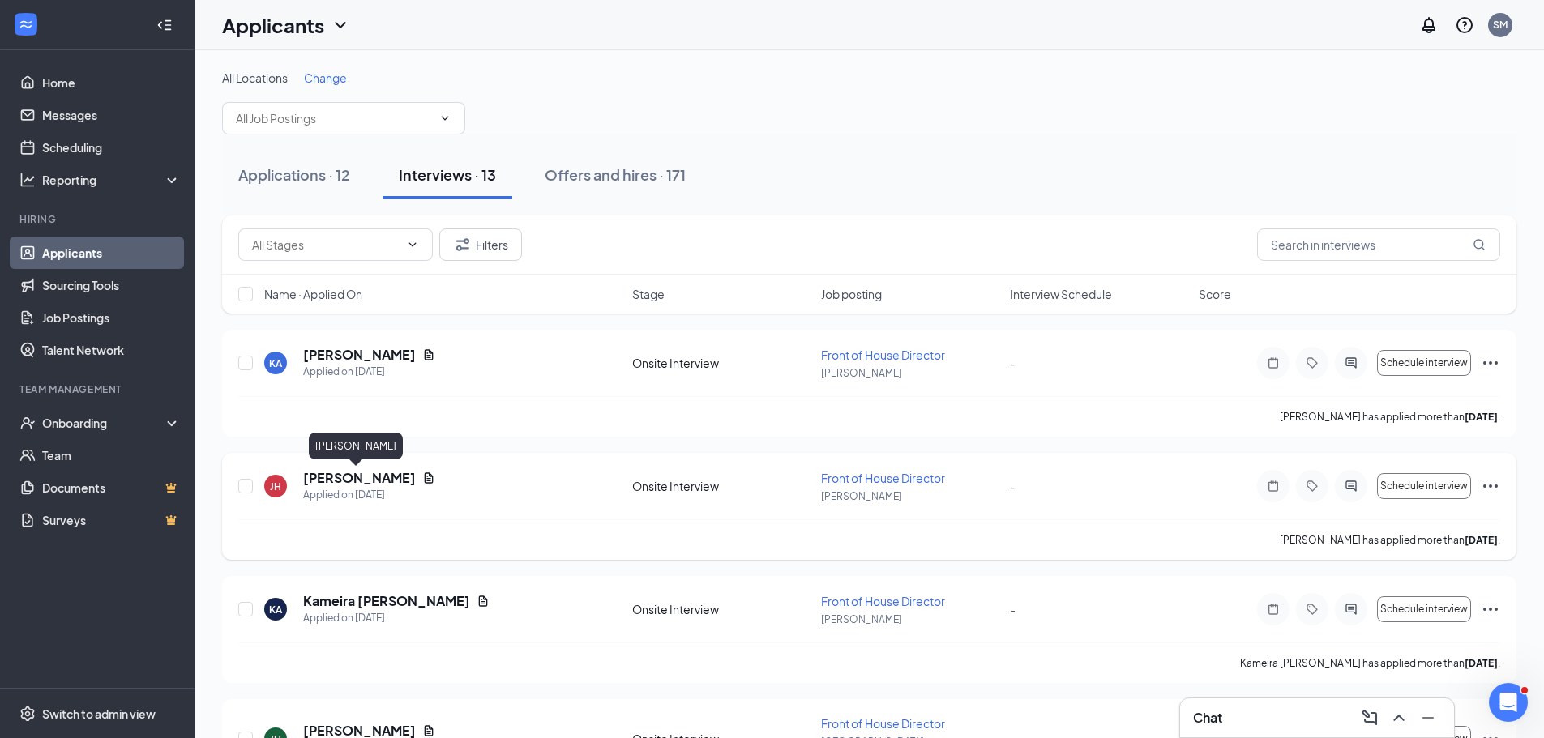
click at [373, 472] on h5 "[PERSON_NAME]" at bounding box center [359, 478] width 113 height 18
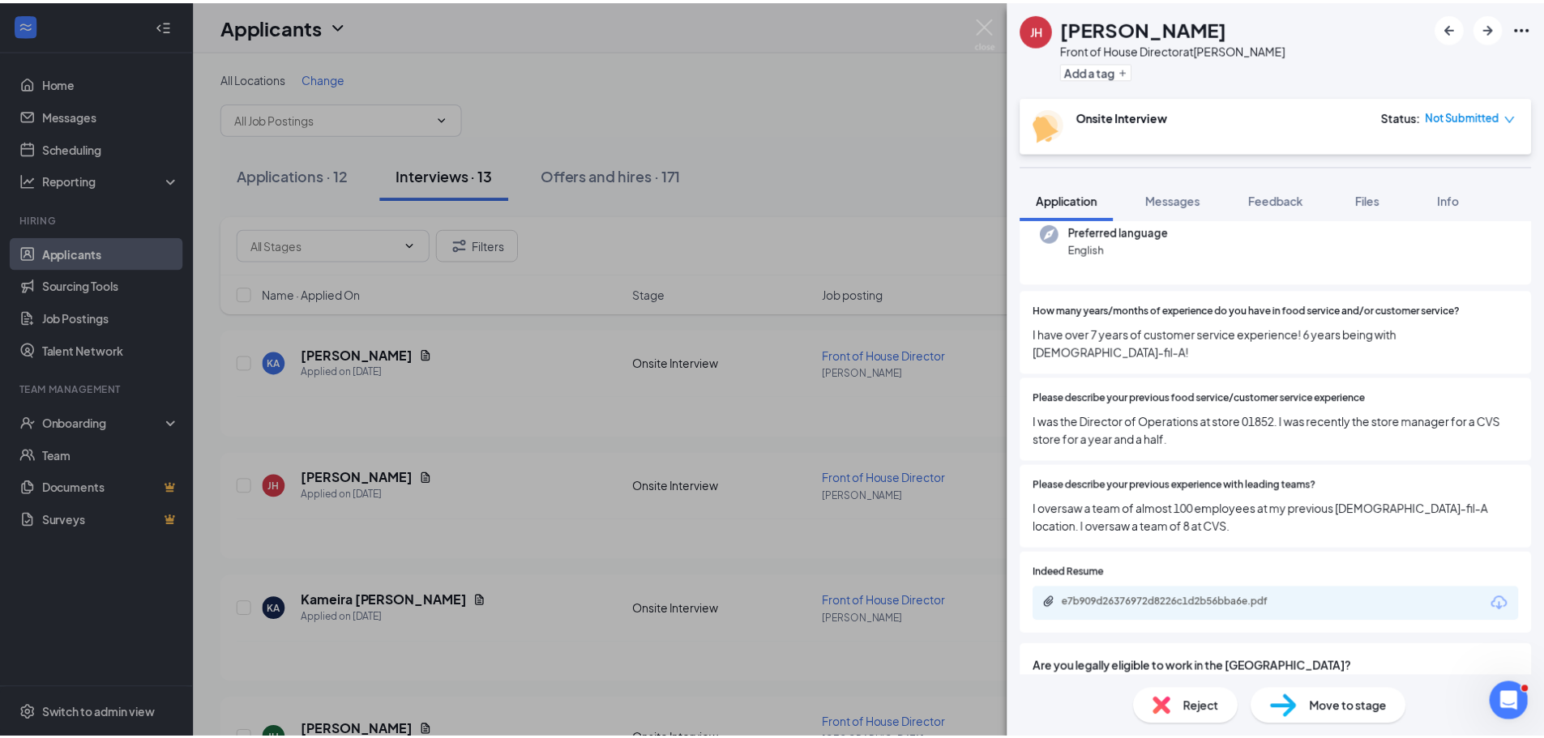
scroll to position [211, 0]
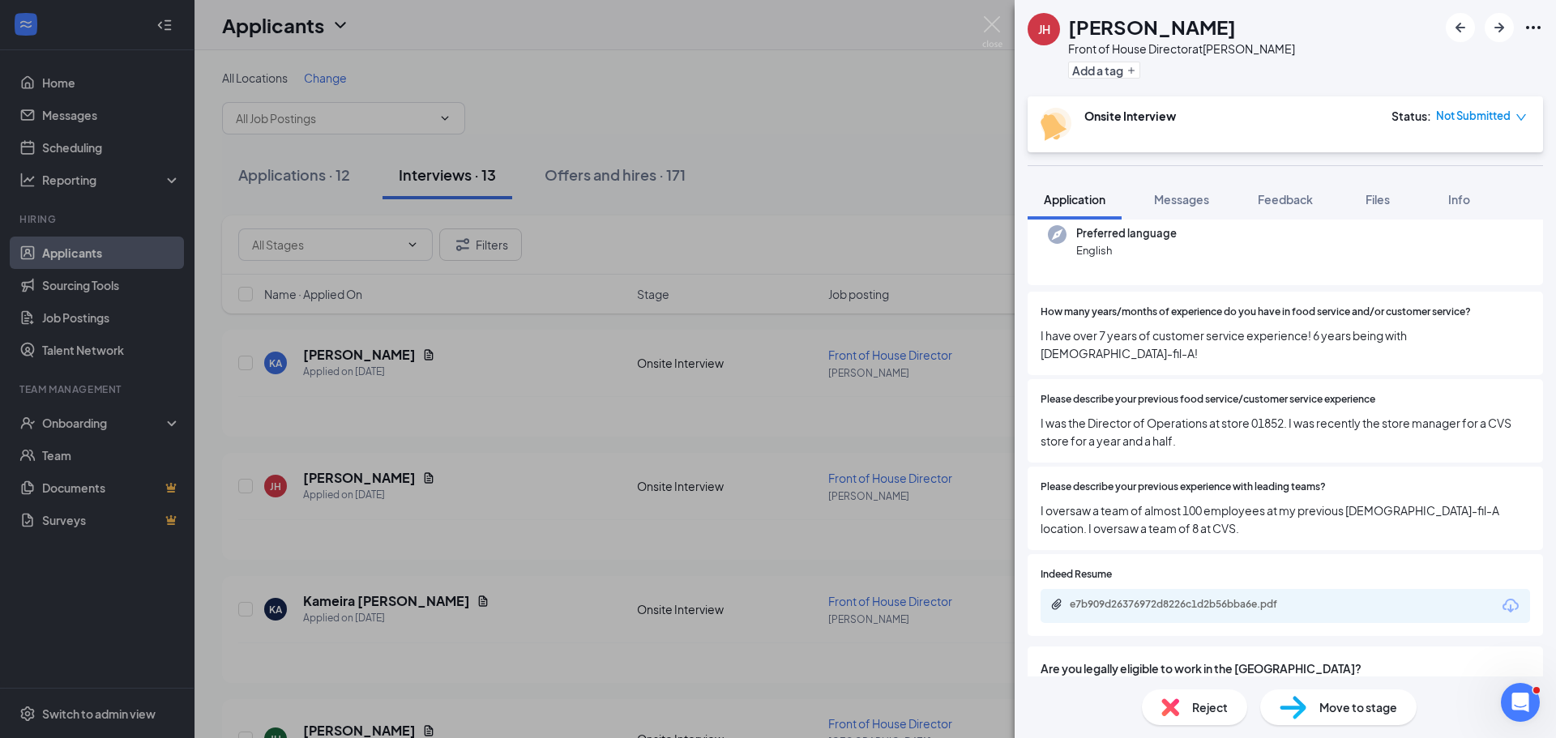
click at [608, 600] on div "[PERSON_NAME] Front of House Director at [PERSON_NAME] Add a tag Onsite Intervi…" at bounding box center [778, 369] width 1556 height 738
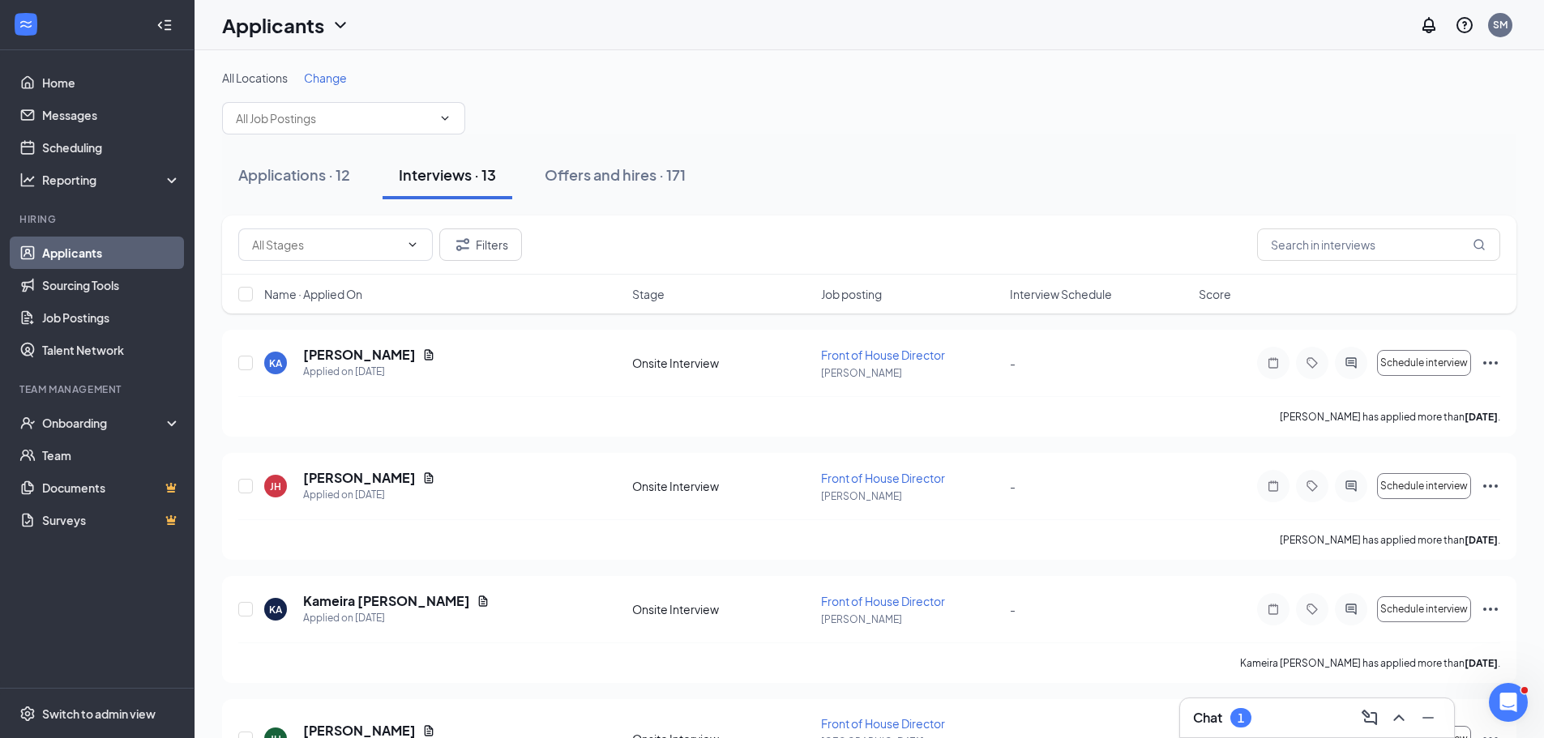
click at [1269, 731] on div "Chat 1" at bounding box center [1317, 717] width 274 height 39
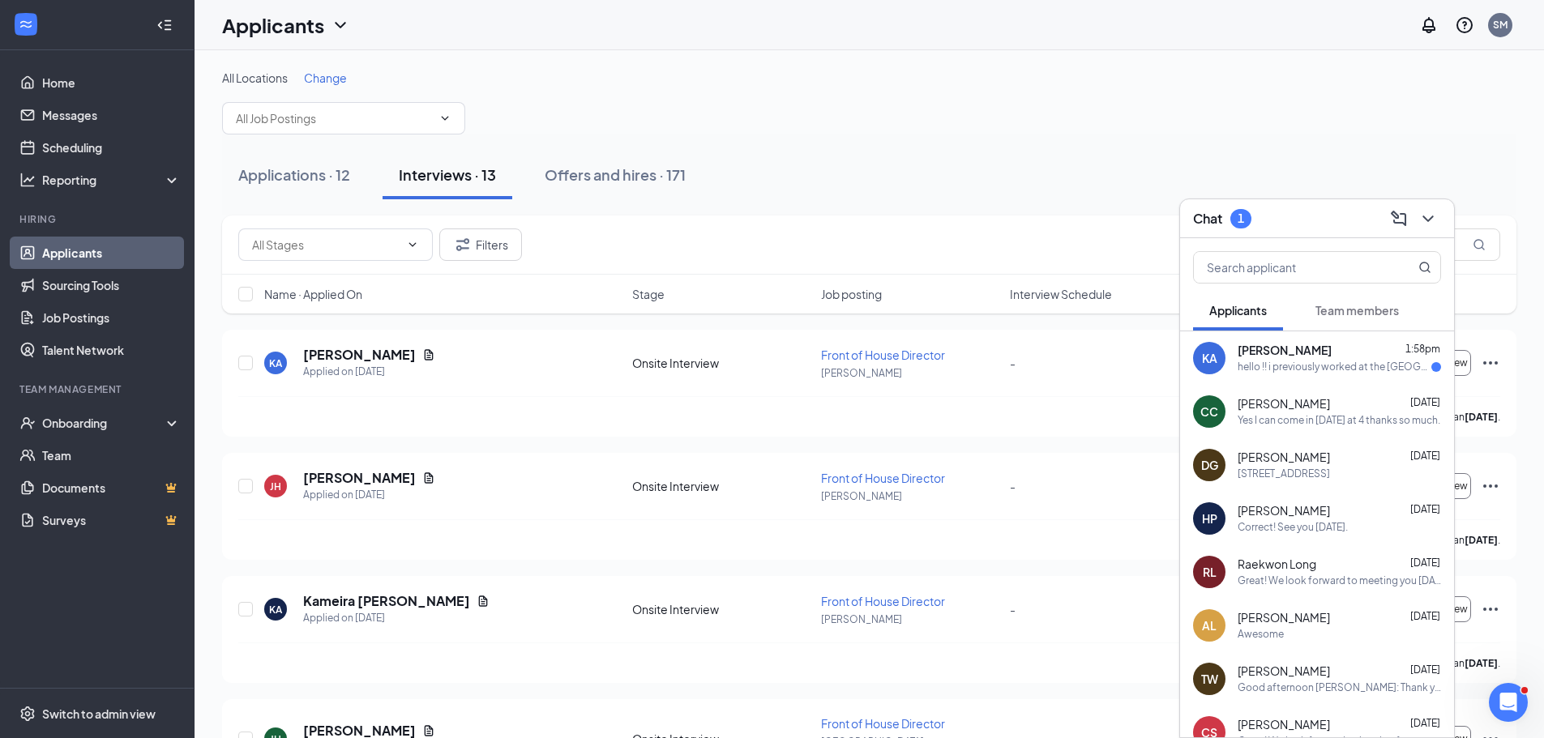
click at [1322, 366] on div "hello !! i previously worked at the [GEOGRAPHIC_DATA] location, and the locatio…" at bounding box center [1334, 368] width 194 height 14
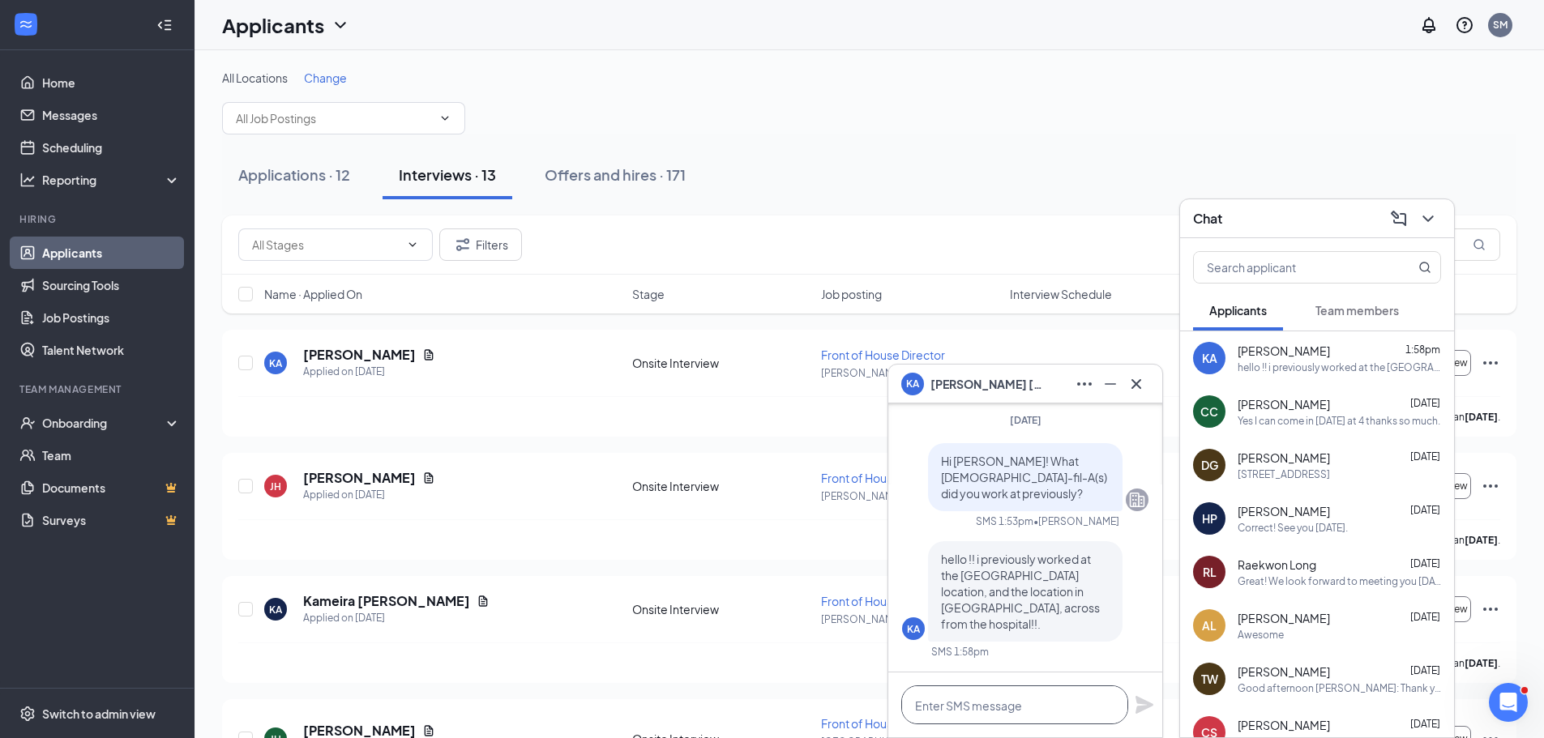
click at [964, 696] on textarea at bounding box center [1014, 704] width 227 height 39
drag, startPoint x: 1087, startPoint y: 705, endPoint x: 732, endPoint y: 671, distance: 355.7
type textarea "A"
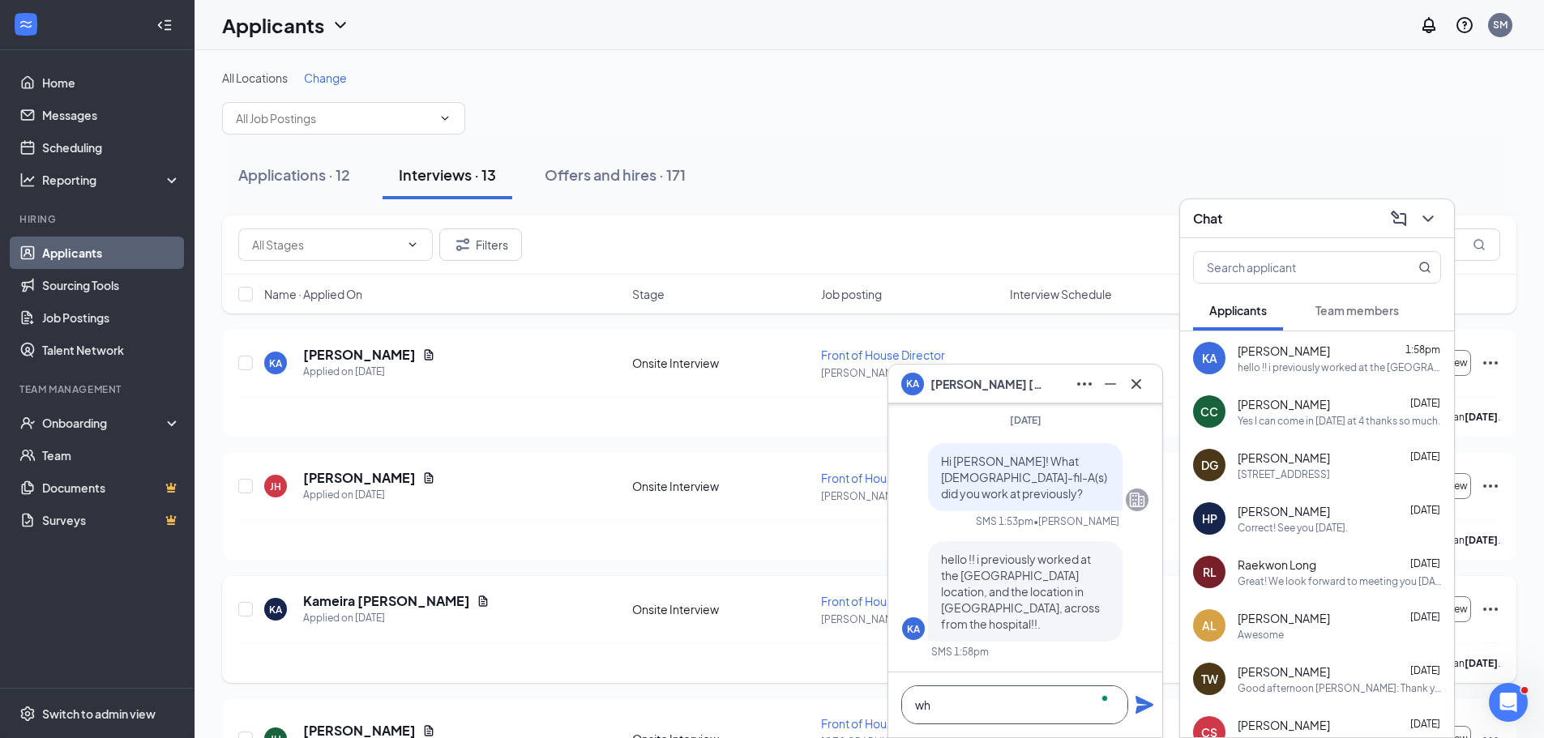
type textarea "w"
type textarea "W"
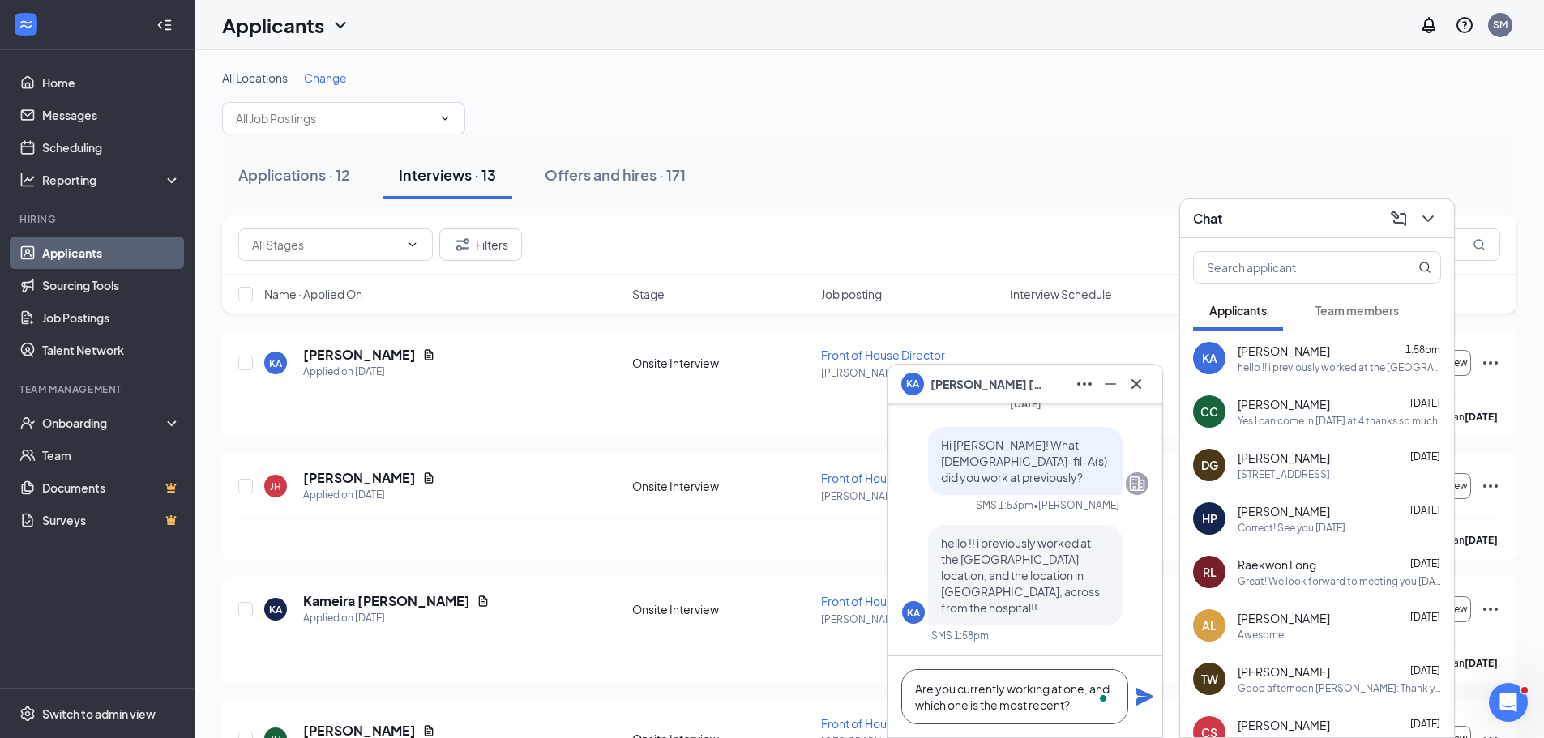
type textarea "Are you currently working at one, and which one is the most recent?"
click at [1134, 698] on icon "Plane" at bounding box center [1143, 696] width 19 height 19
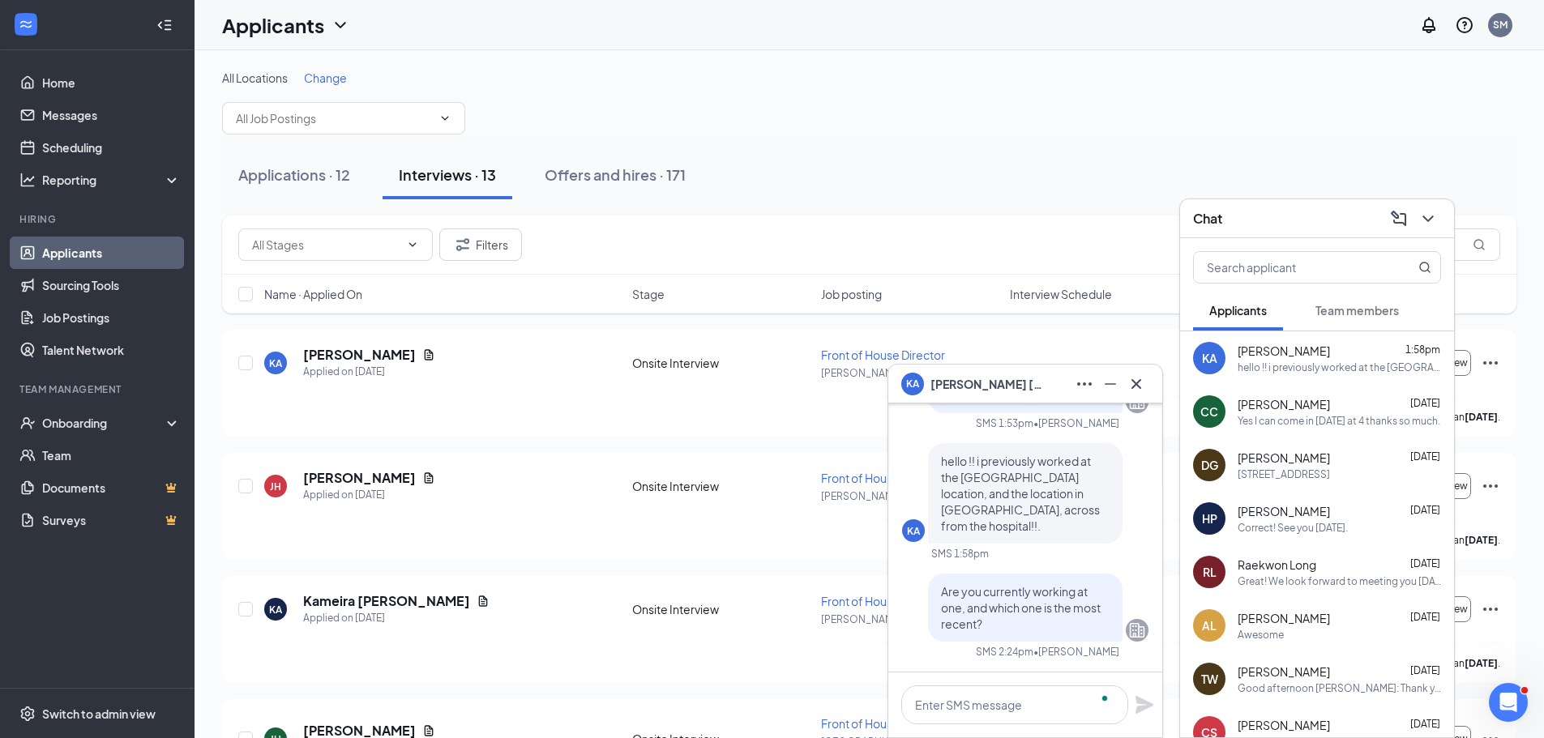
scroll to position [0, 0]
click at [1140, 389] on icon "Cross" at bounding box center [1135, 383] width 19 height 19
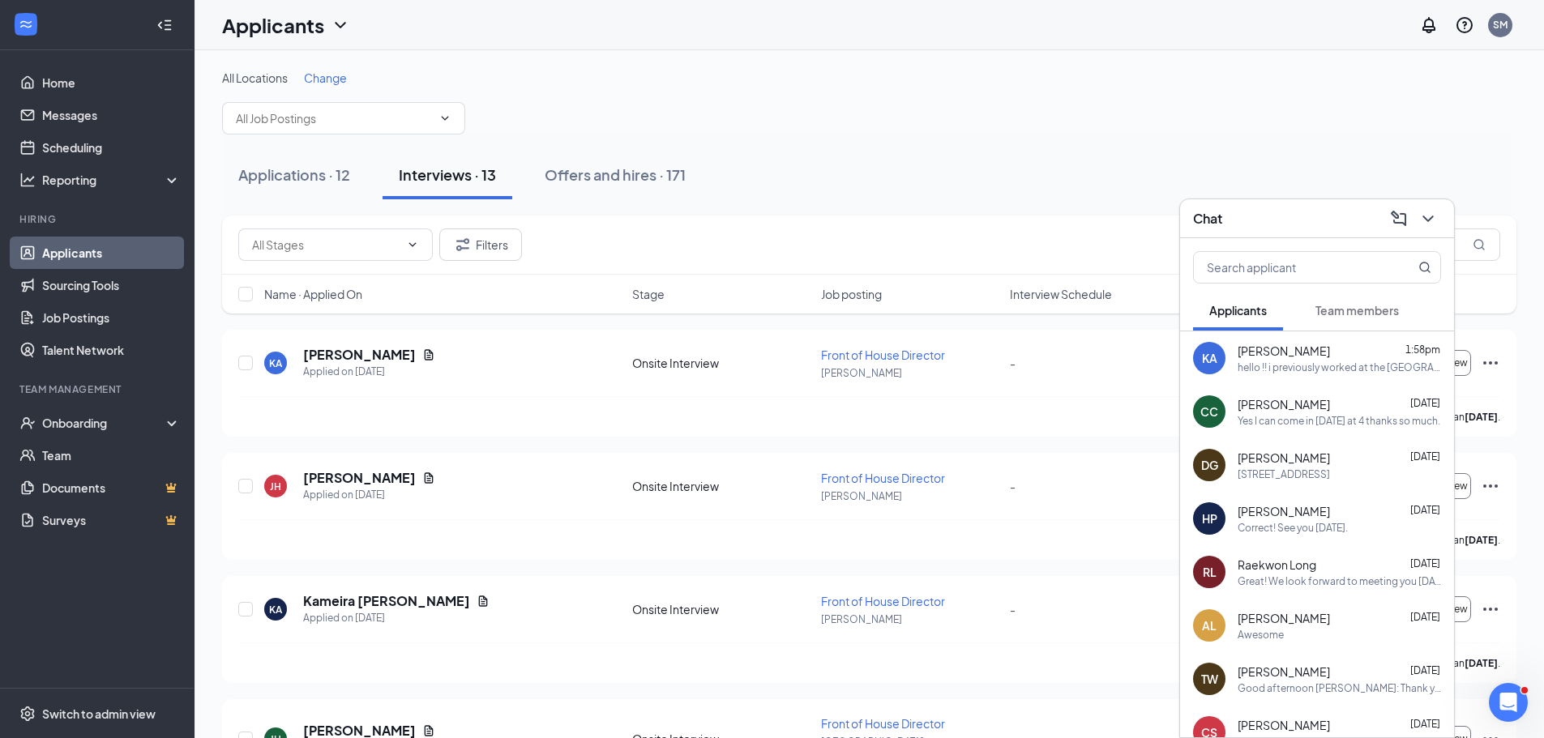
click at [1430, 212] on icon "ChevronDown" at bounding box center [1427, 218] width 19 height 19
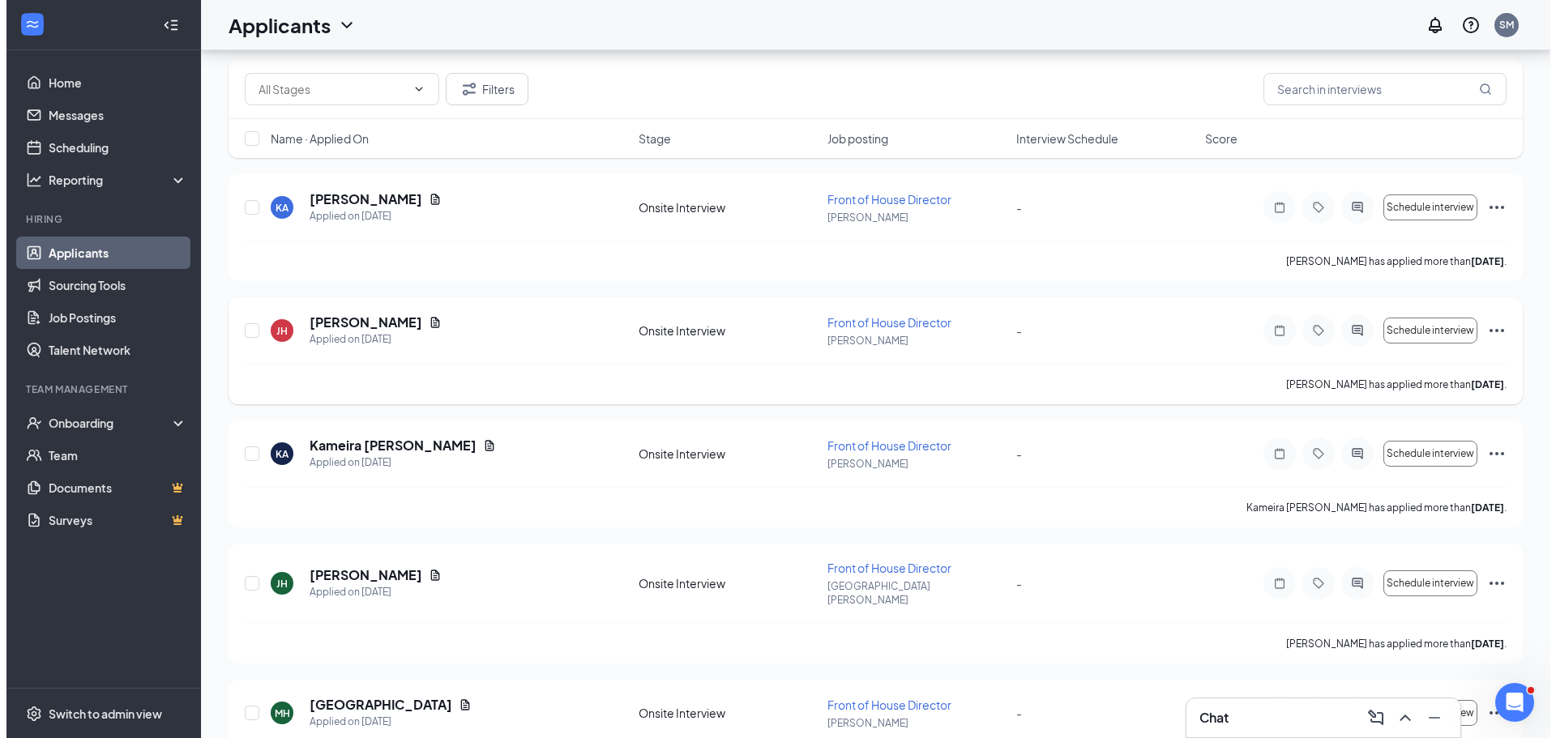
scroll to position [162, 0]
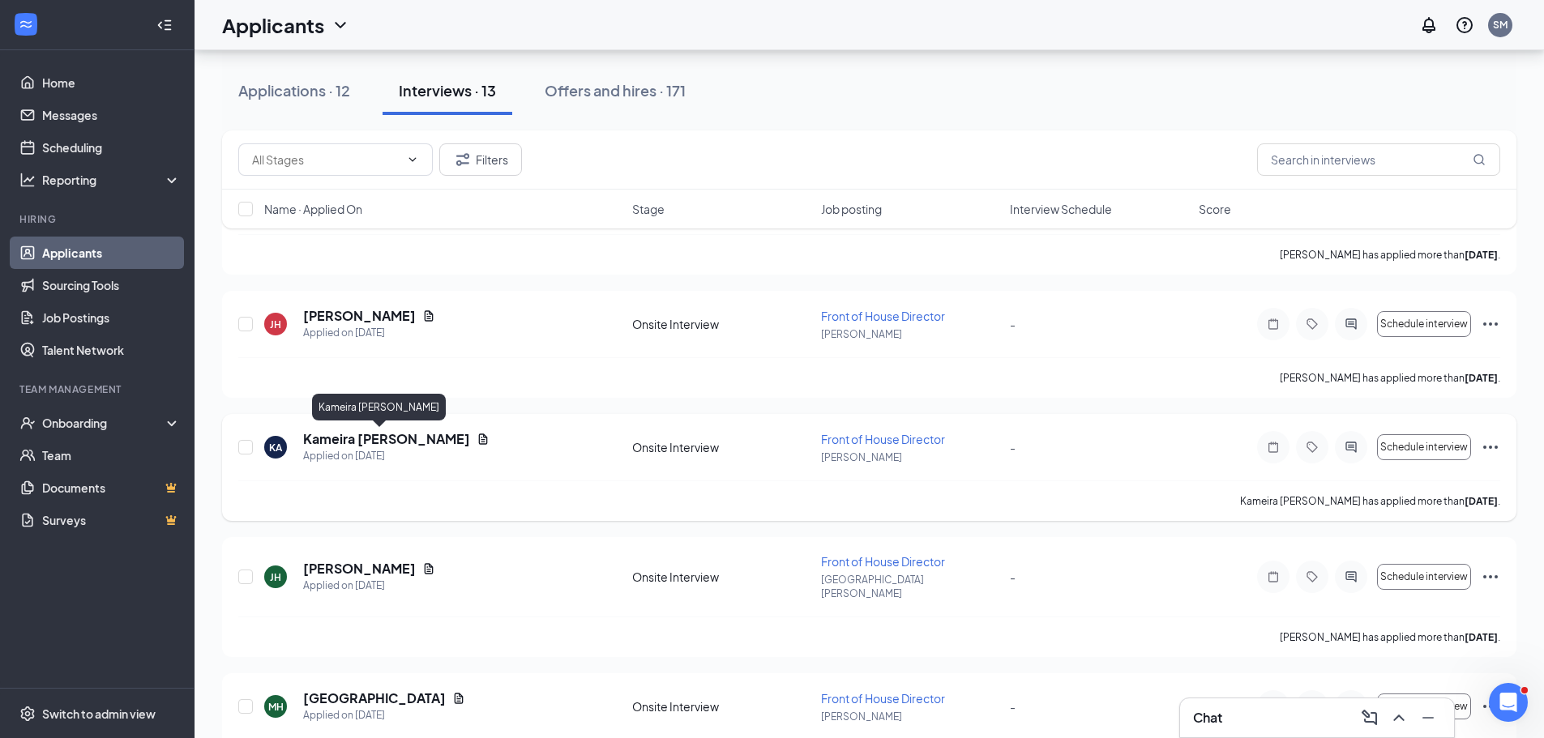
click at [378, 438] on h5 "Kameira [PERSON_NAME]" at bounding box center [386, 439] width 167 height 18
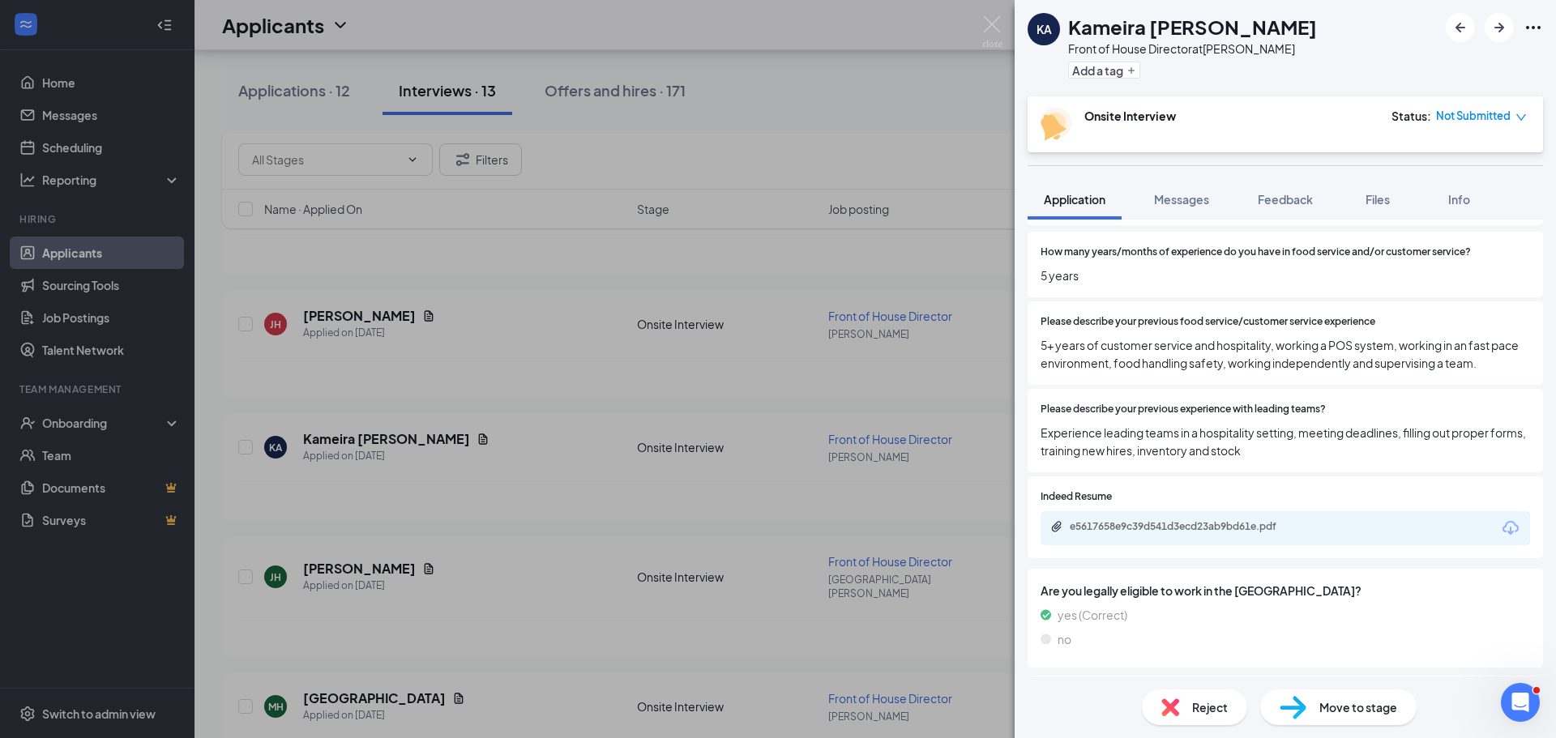
scroll to position [243, 0]
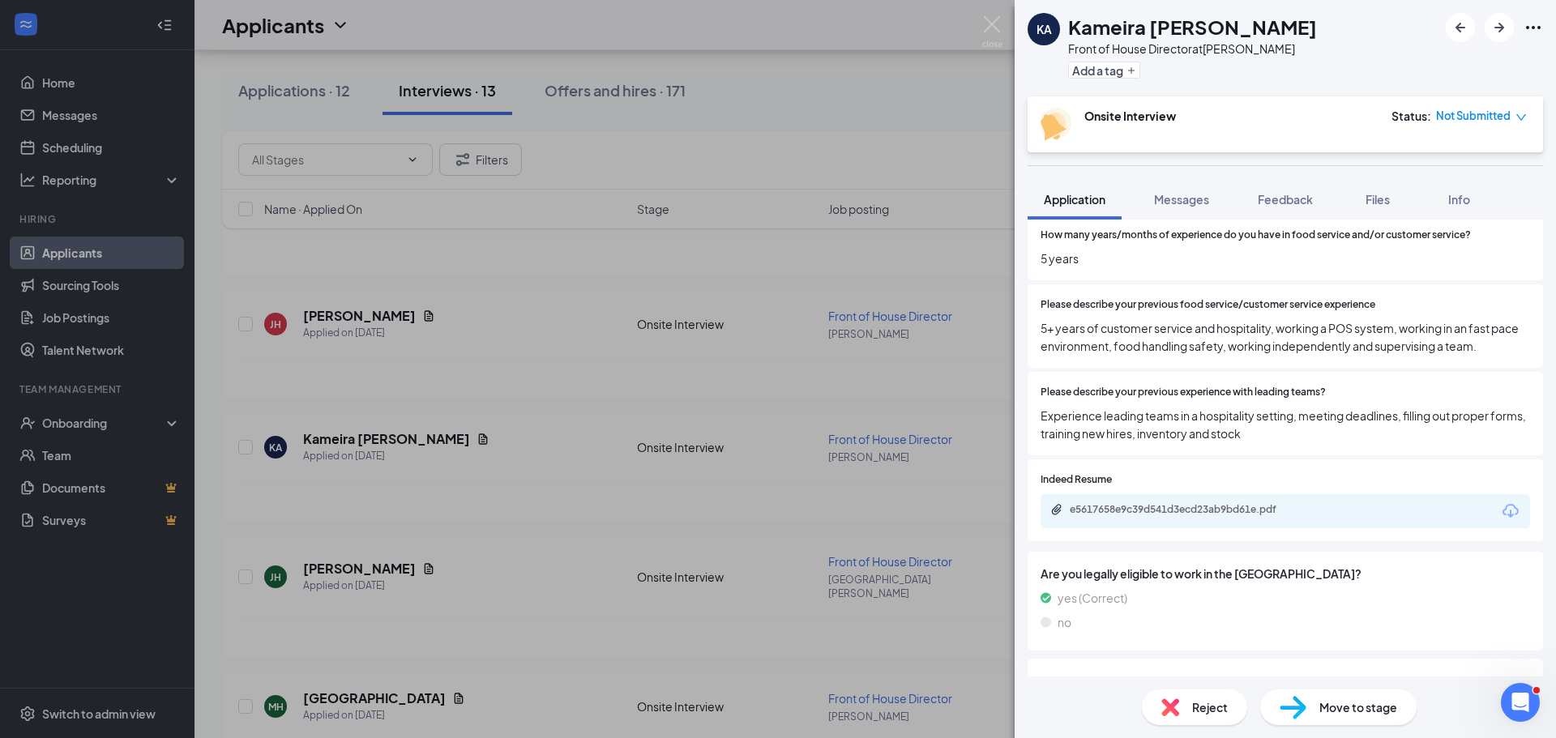
click at [1507, 513] on icon "Download" at bounding box center [1510, 511] width 19 height 19
click at [570, 418] on div "KA [PERSON_NAME] Front of House Director at [PERSON_NAME] Add a tag Onsite Inte…" at bounding box center [778, 369] width 1556 height 738
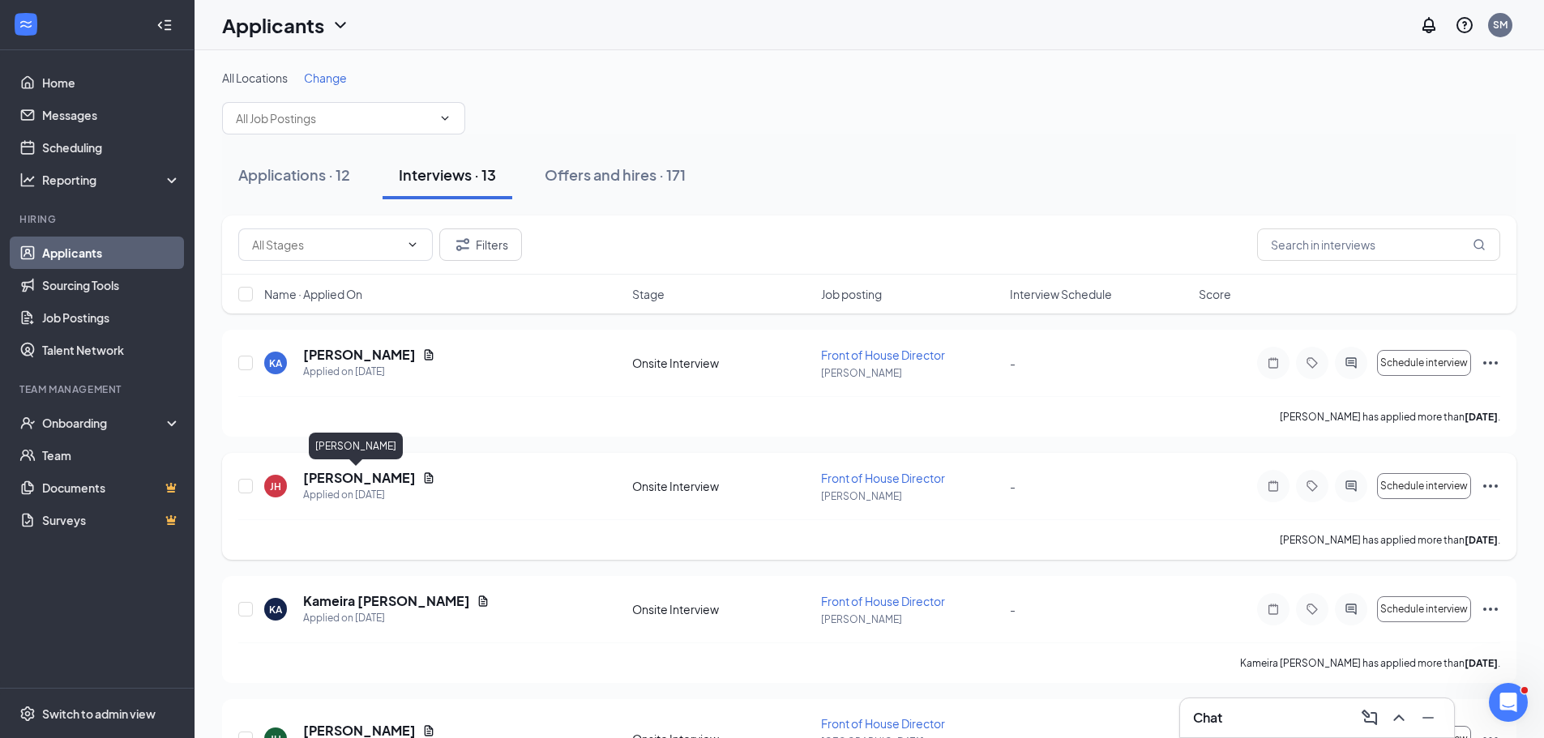
click at [381, 476] on h5 "[PERSON_NAME]" at bounding box center [359, 478] width 113 height 18
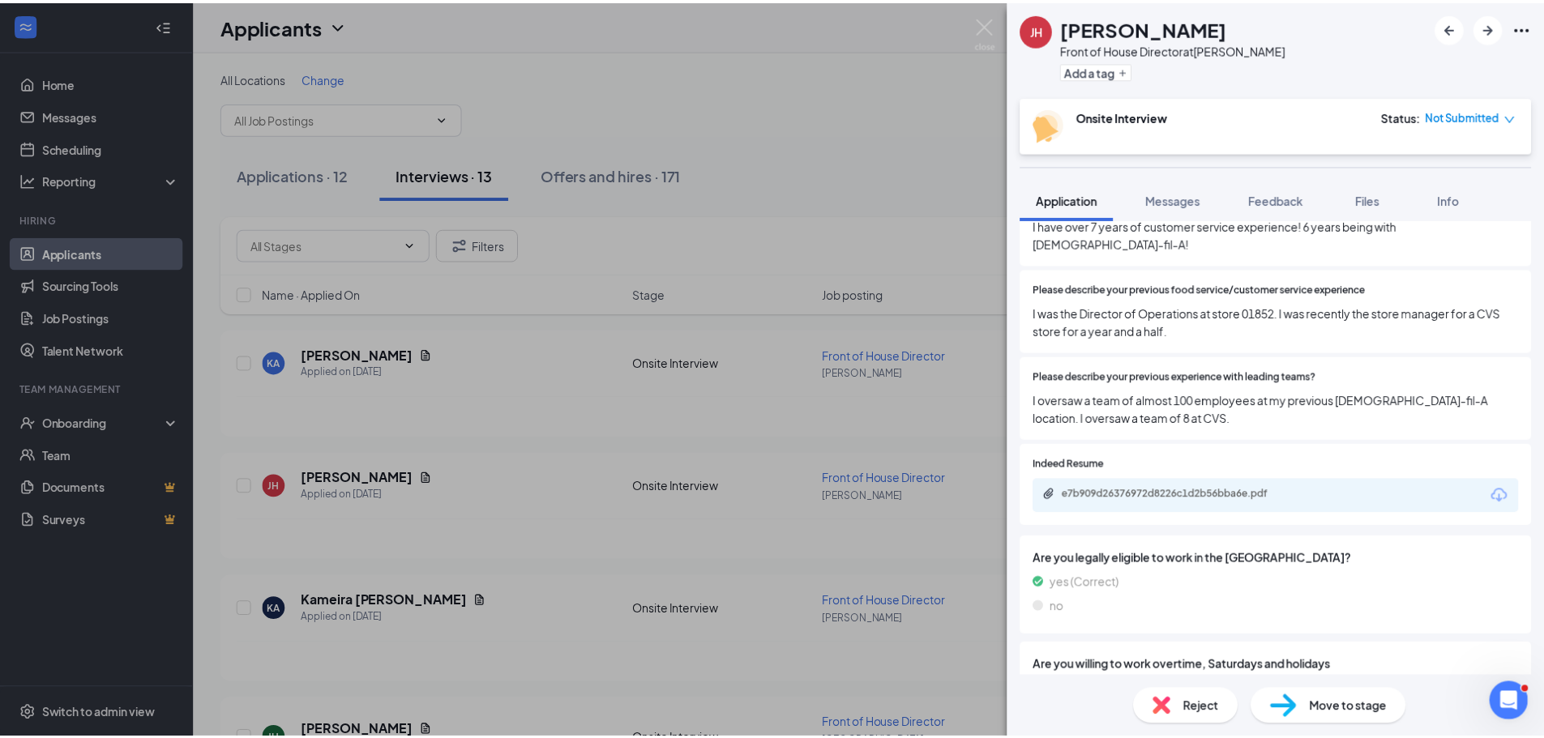
scroll to position [293, 0]
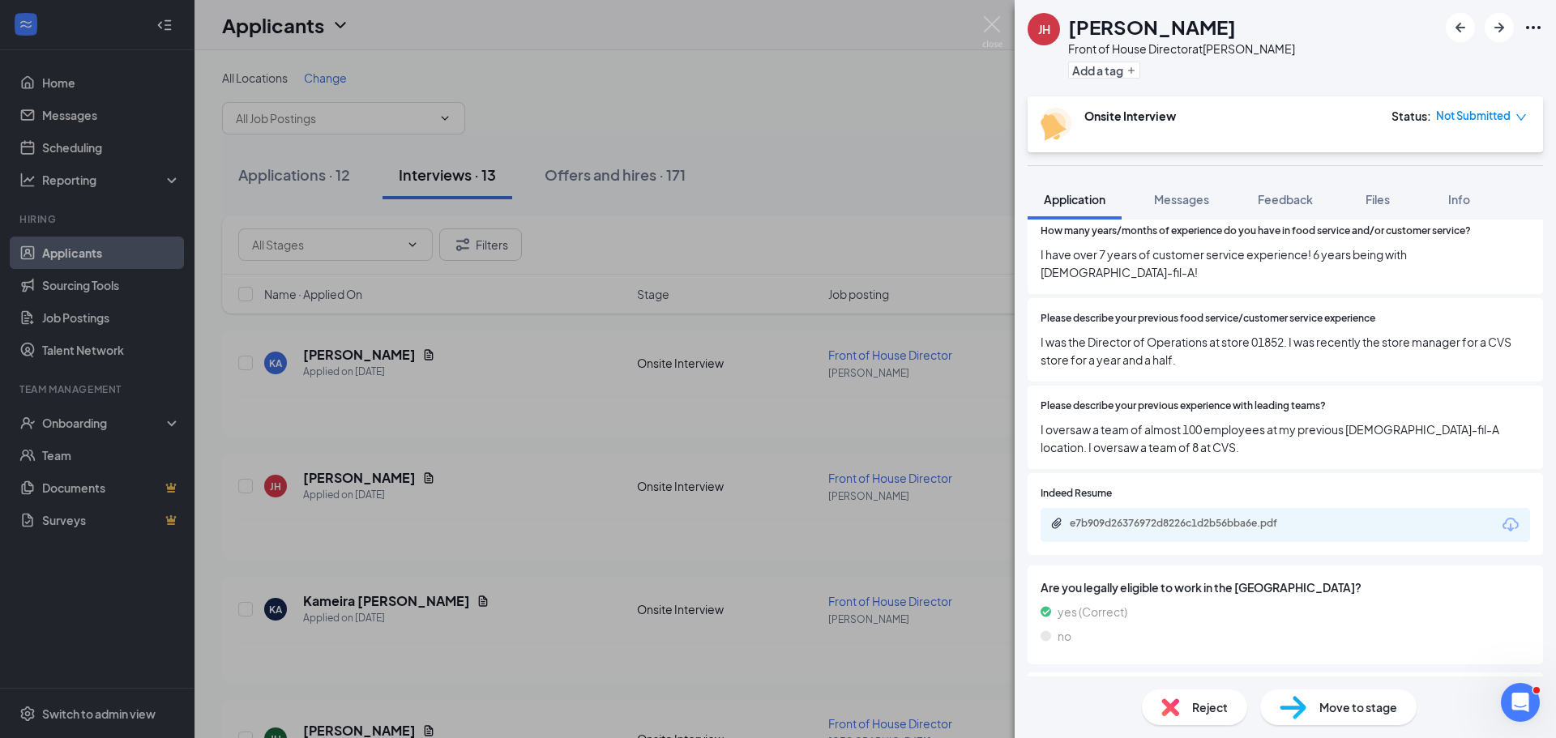
click at [1501, 515] on icon "Download" at bounding box center [1510, 524] width 19 height 19
click at [808, 156] on div "[PERSON_NAME] Front of House Director at [PERSON_NAME] Add a tag Onsite Intervi…" at bounding box center [778, 369] width 1556 height 738
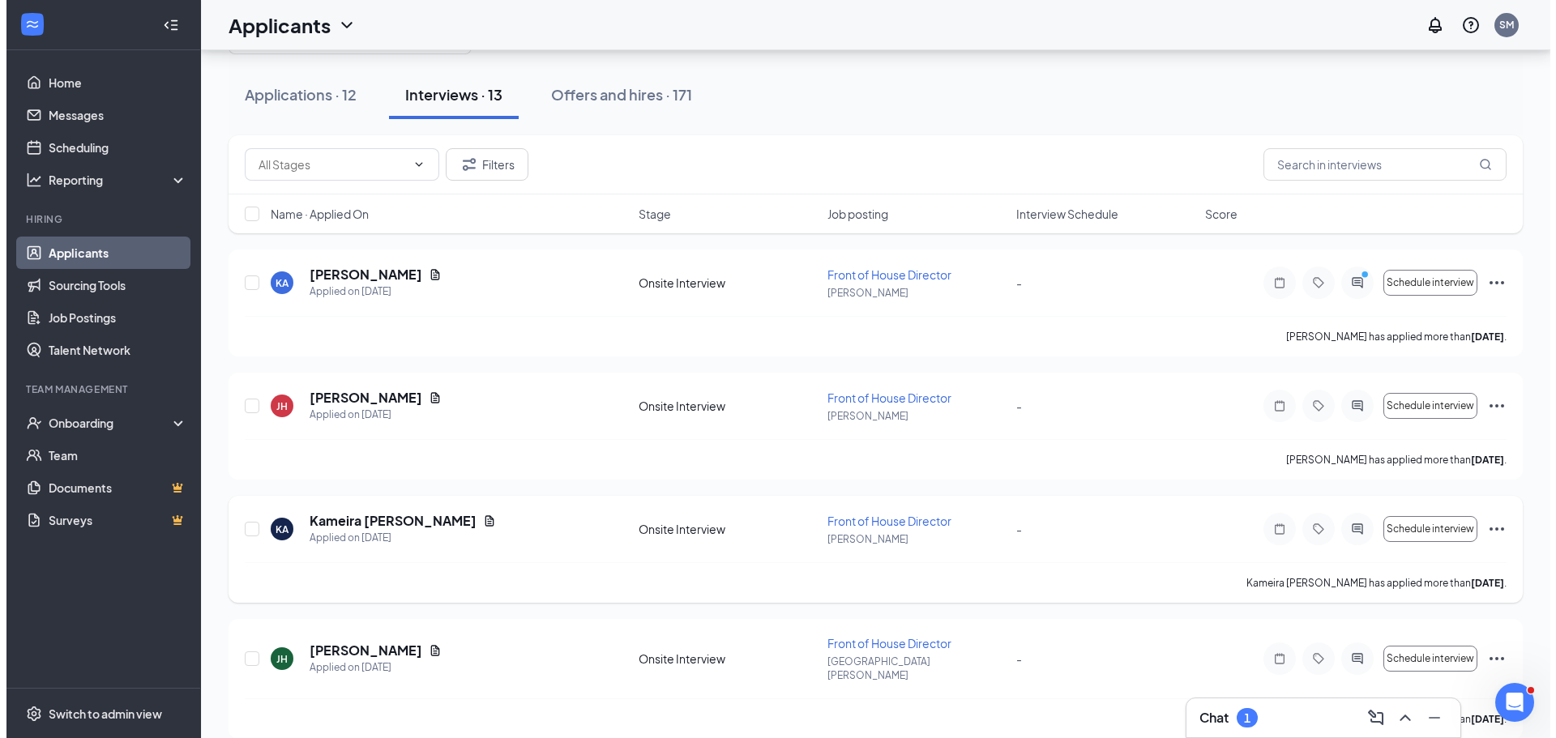
scroll to position [81, 0]
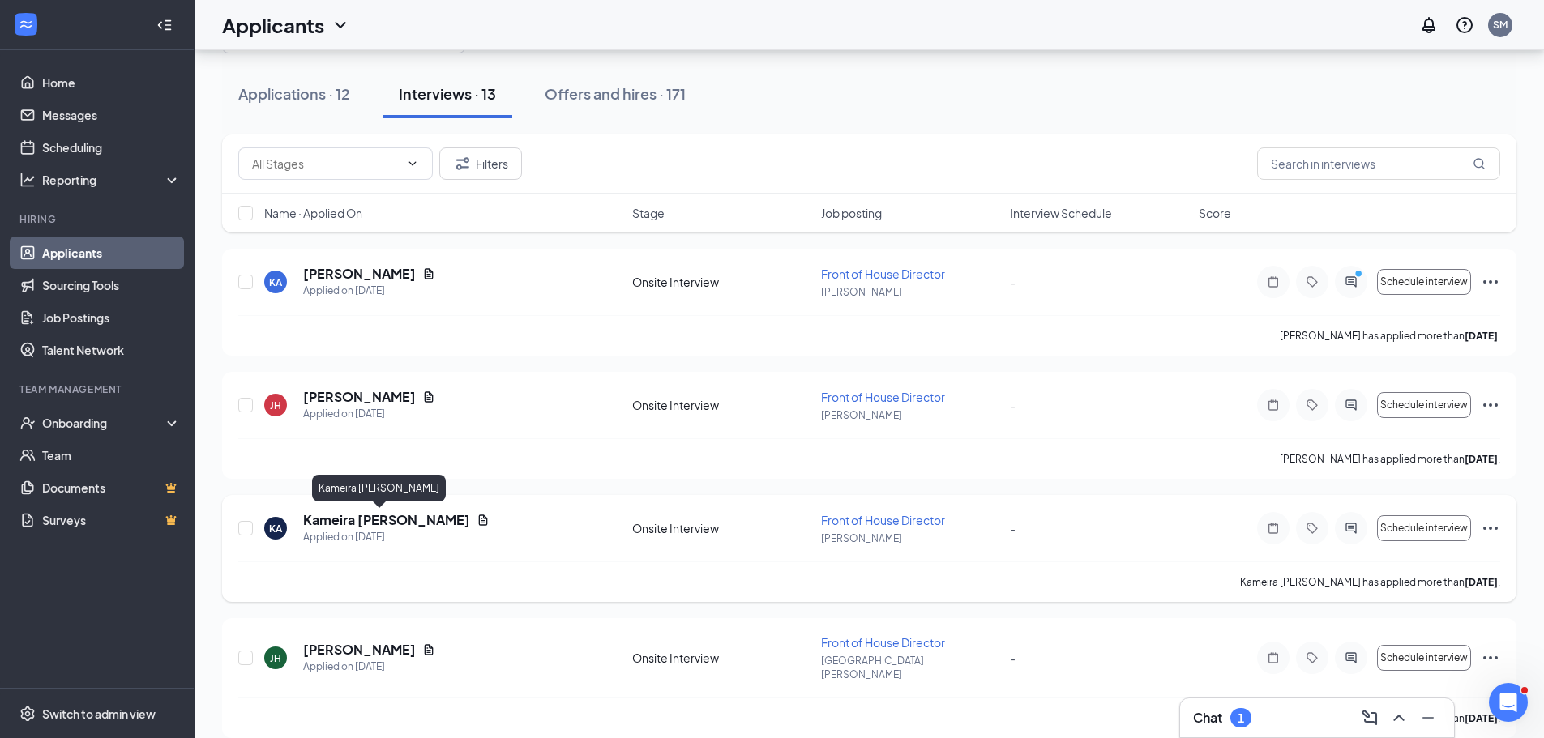
click at [369, 522] on h5 "Kameira [PERSON_NAME]" at bounding box center [386, 520] width 167 height 18
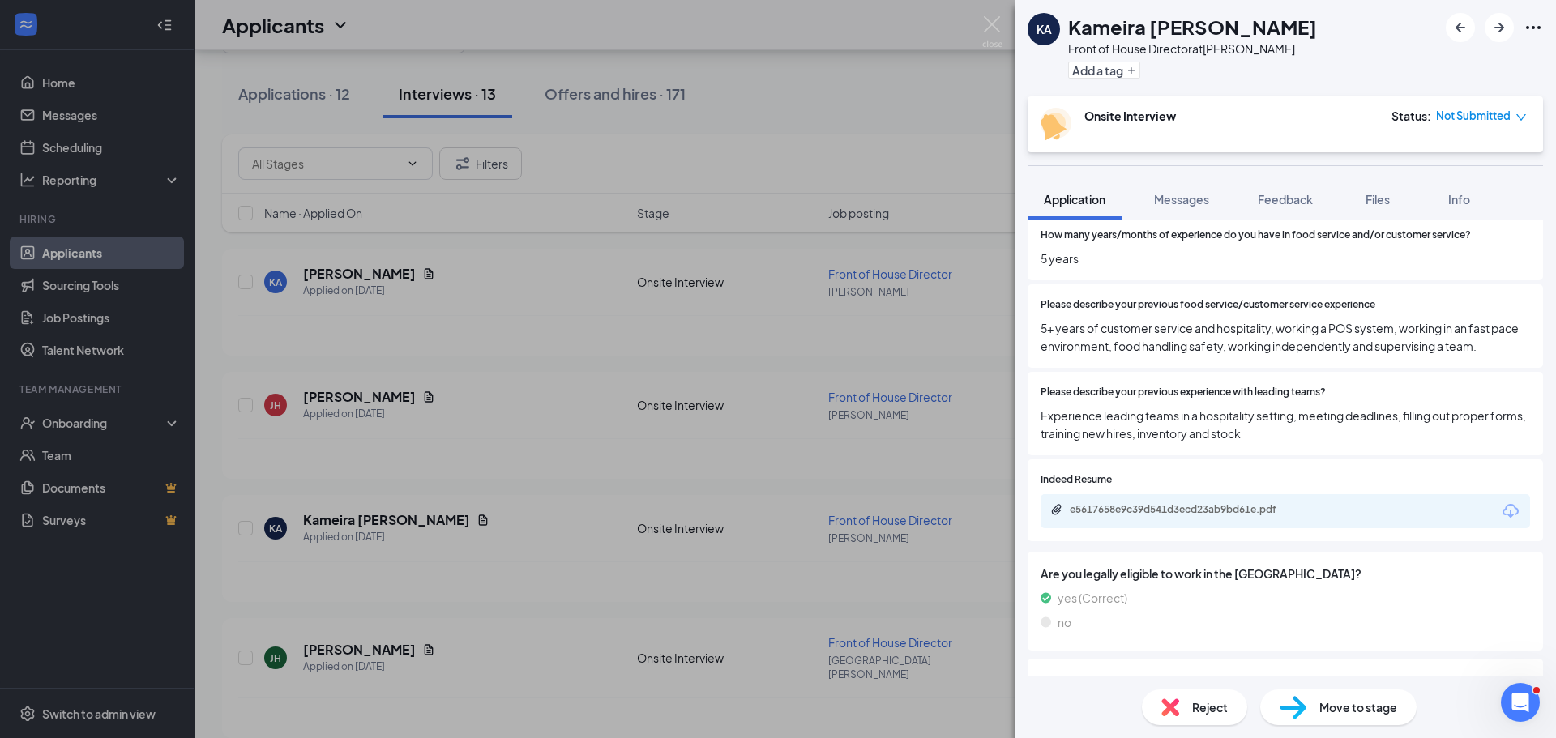
scroll to position [328, 0]
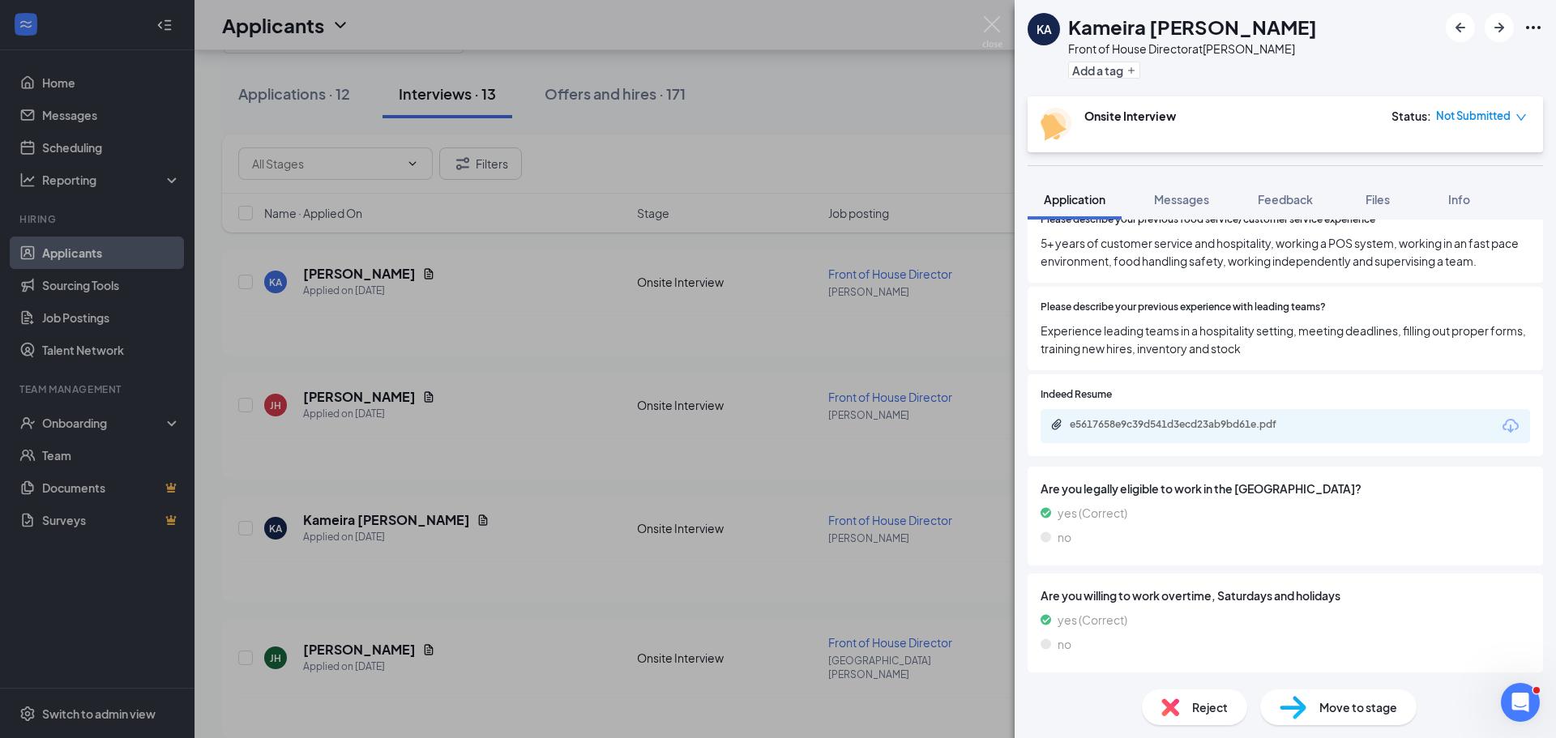
click at [1505, 429] on icon "Download" at bounding box center [1510, 425] width 19 height 19
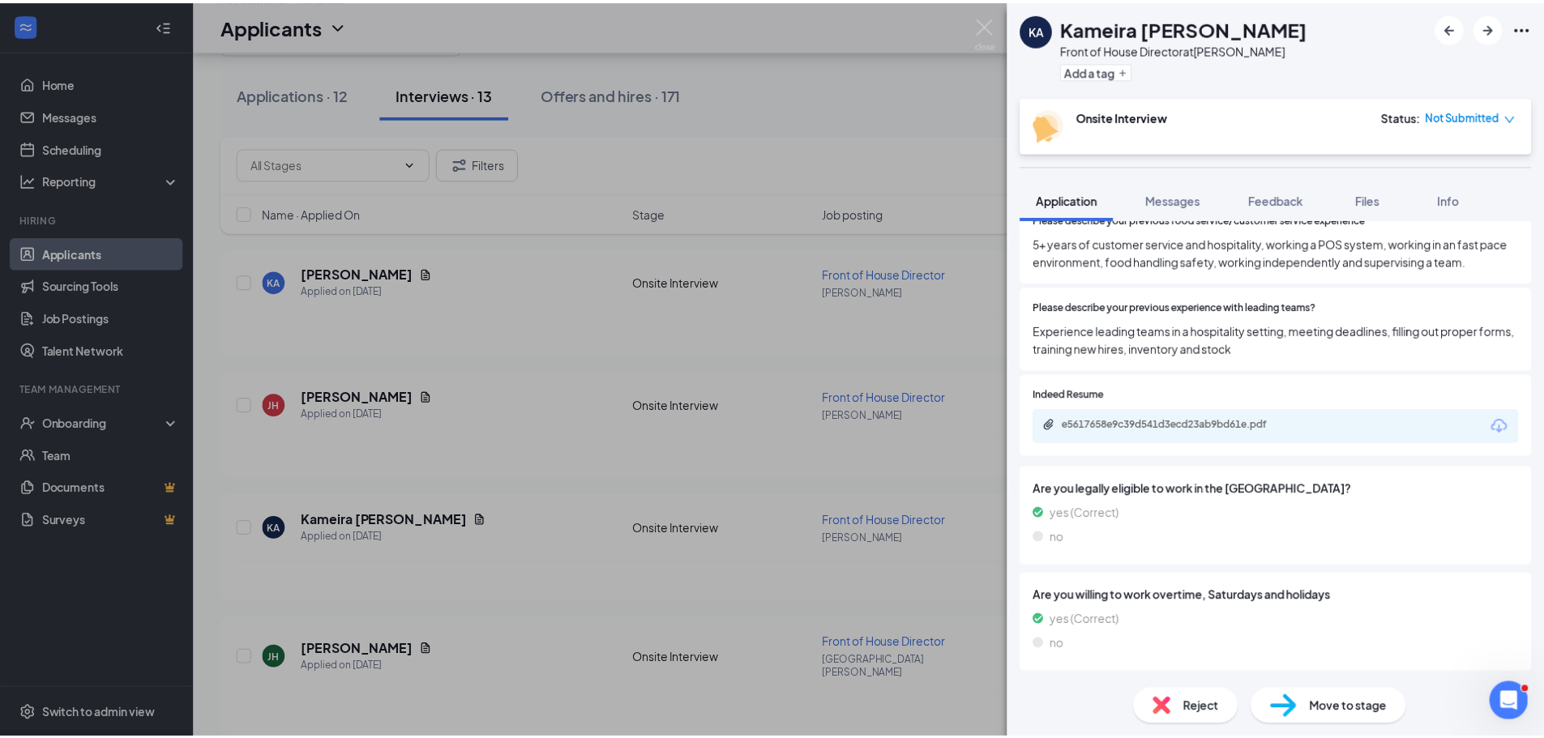
scroll to position [322, 0]
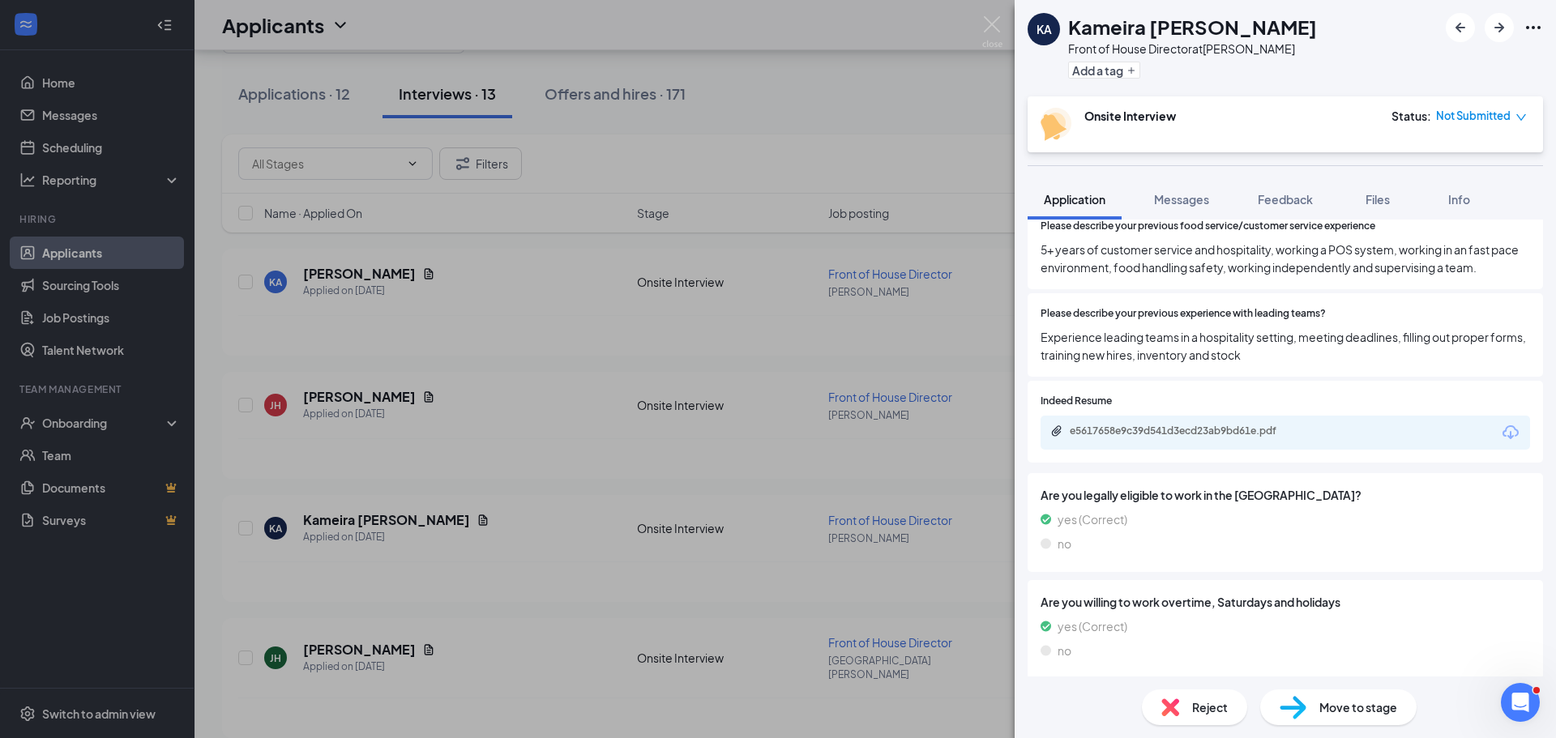
click at [395, 501] on div "KA [PERSON_NAME] Front of House Director at [PERSON_NAME] Add a tag Onsite Inte…" at bounding box center [778, 369] width 1556 height 738
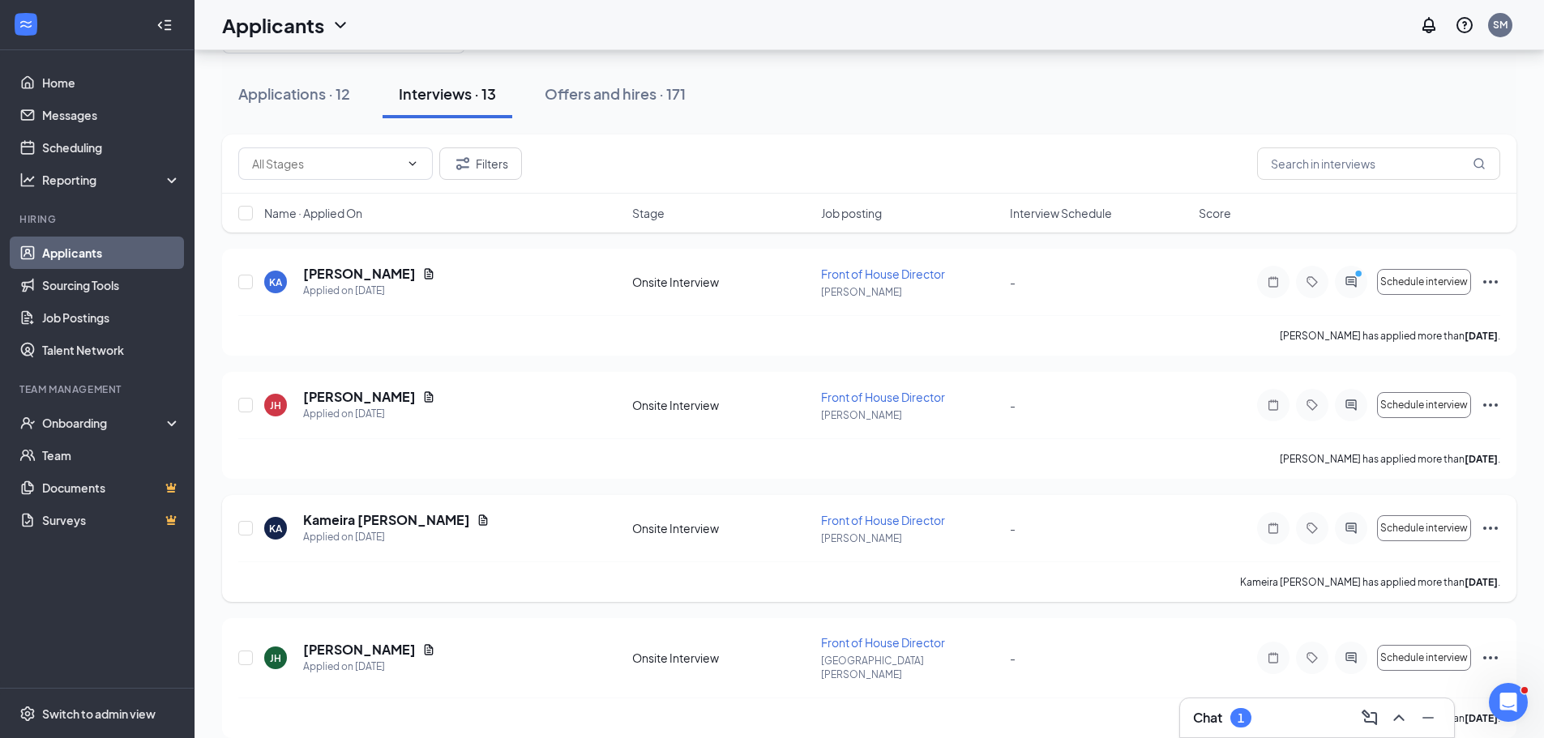
click at [1491, 524] on icon "Ellipses" at bounding box center [1489, 528] width 19 height 19
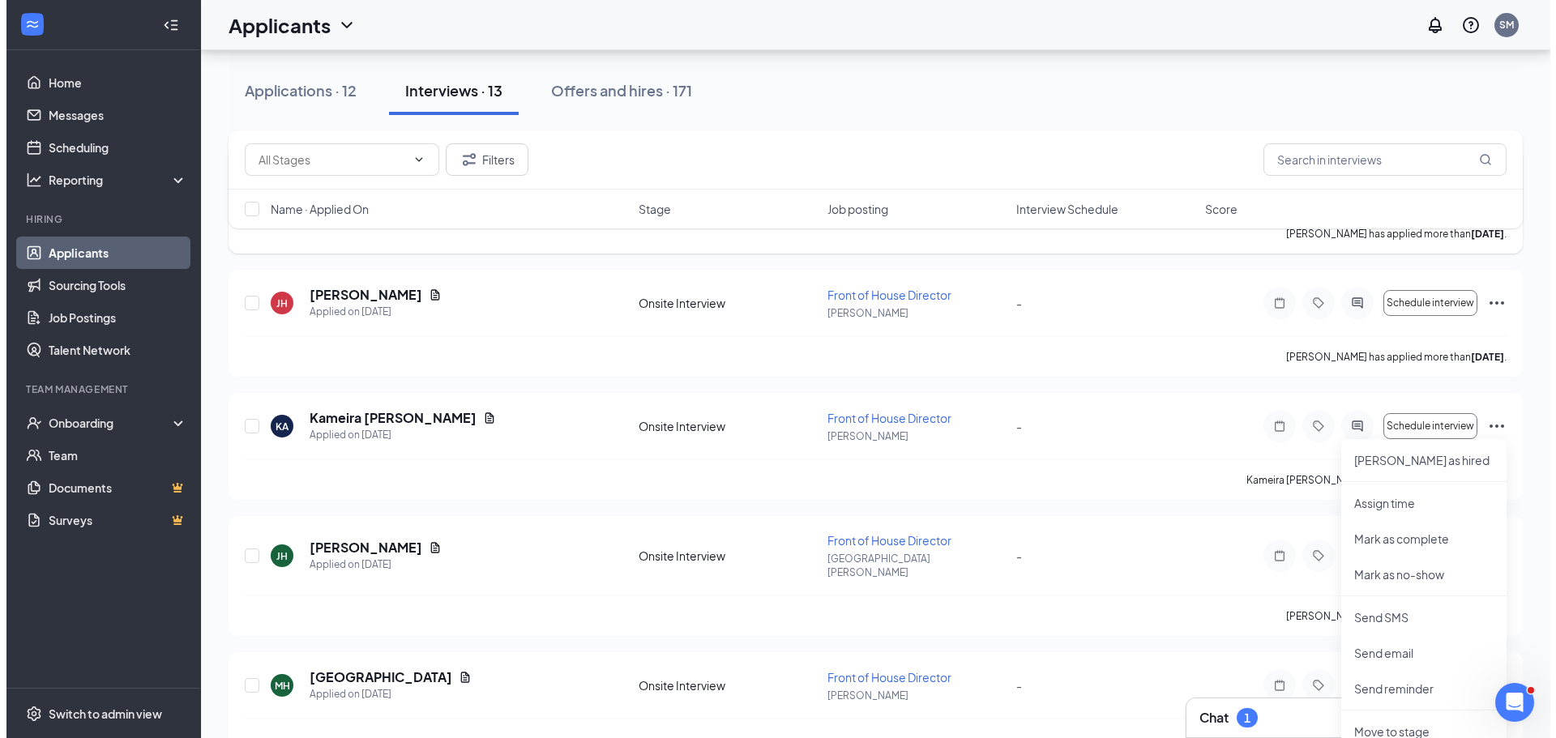
scroll to position [324, 0]
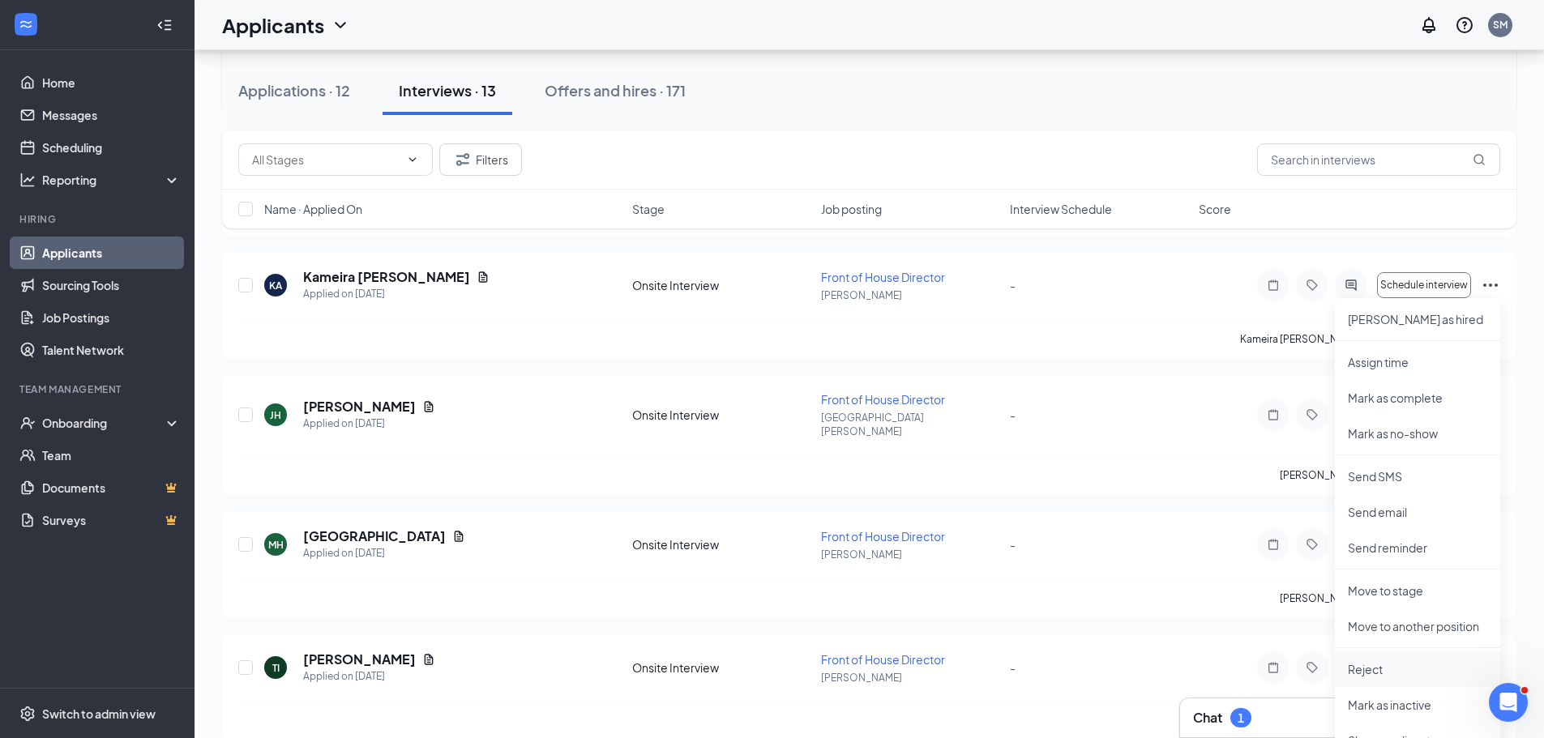
click at [1399, 664] on p "Reject" at bounding box center [1416, 669] width 139 height 16
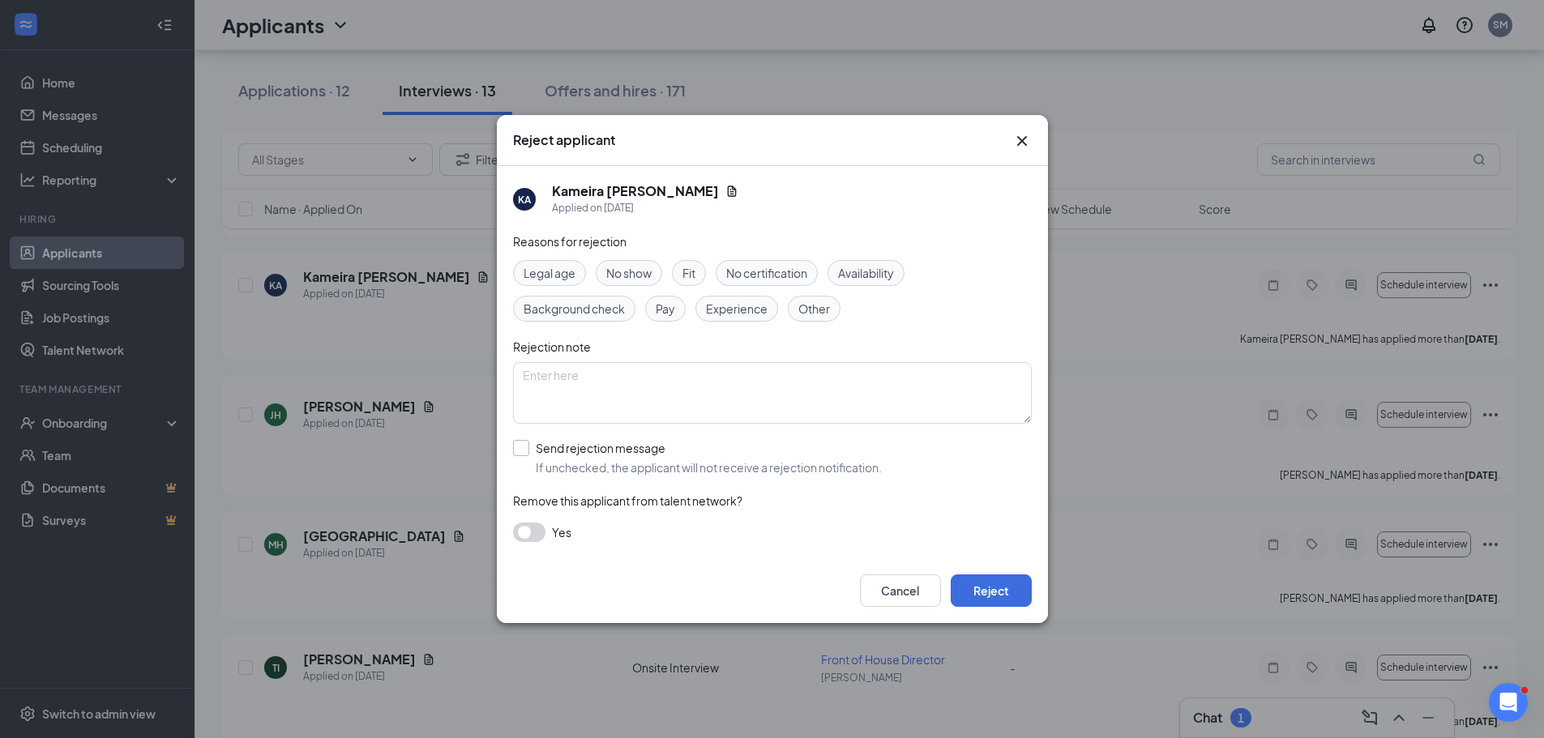
click at [534, 450] on input "Send rejection message If unchecked, the applicant will not receive a rejection…" at bounding box center [697, 458] width 369 height 36
checkbox input "true"
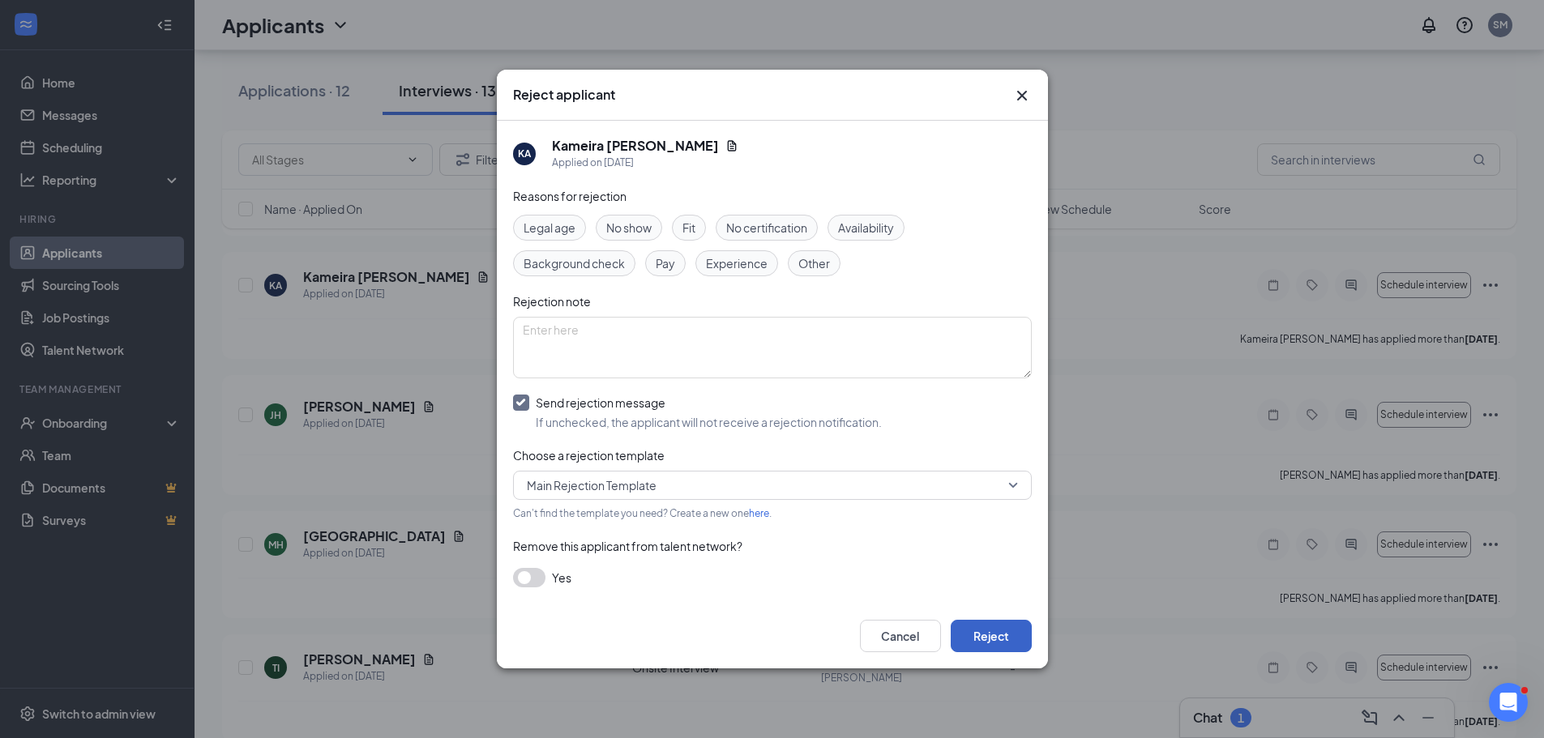
click at [997, 624] on button "Reject" at bounding box center [990, 636] width 81 height 32
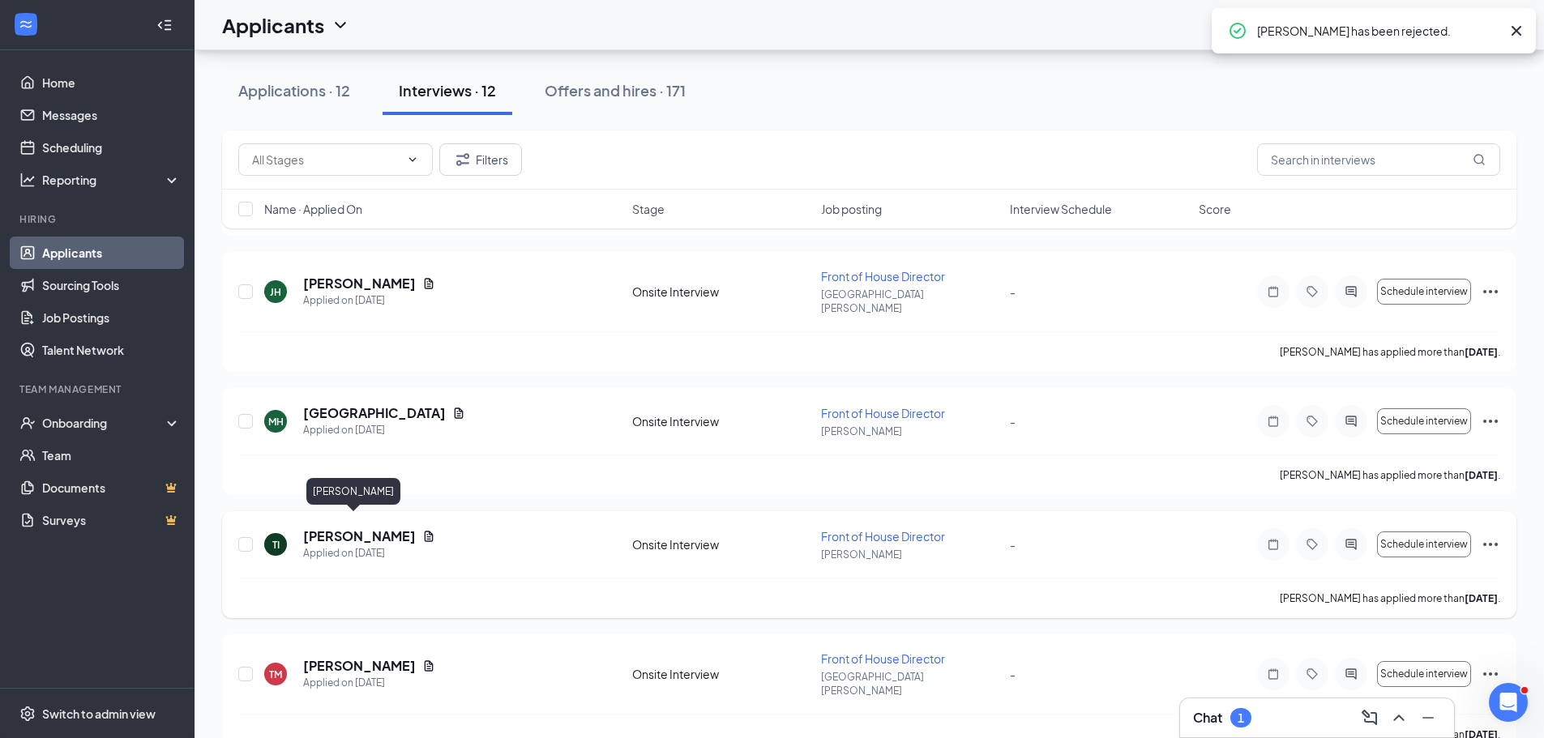
click at [364, 527] on h5 "[PERSON_NAME]" at bounding box center [359, 536] width 113 height 18
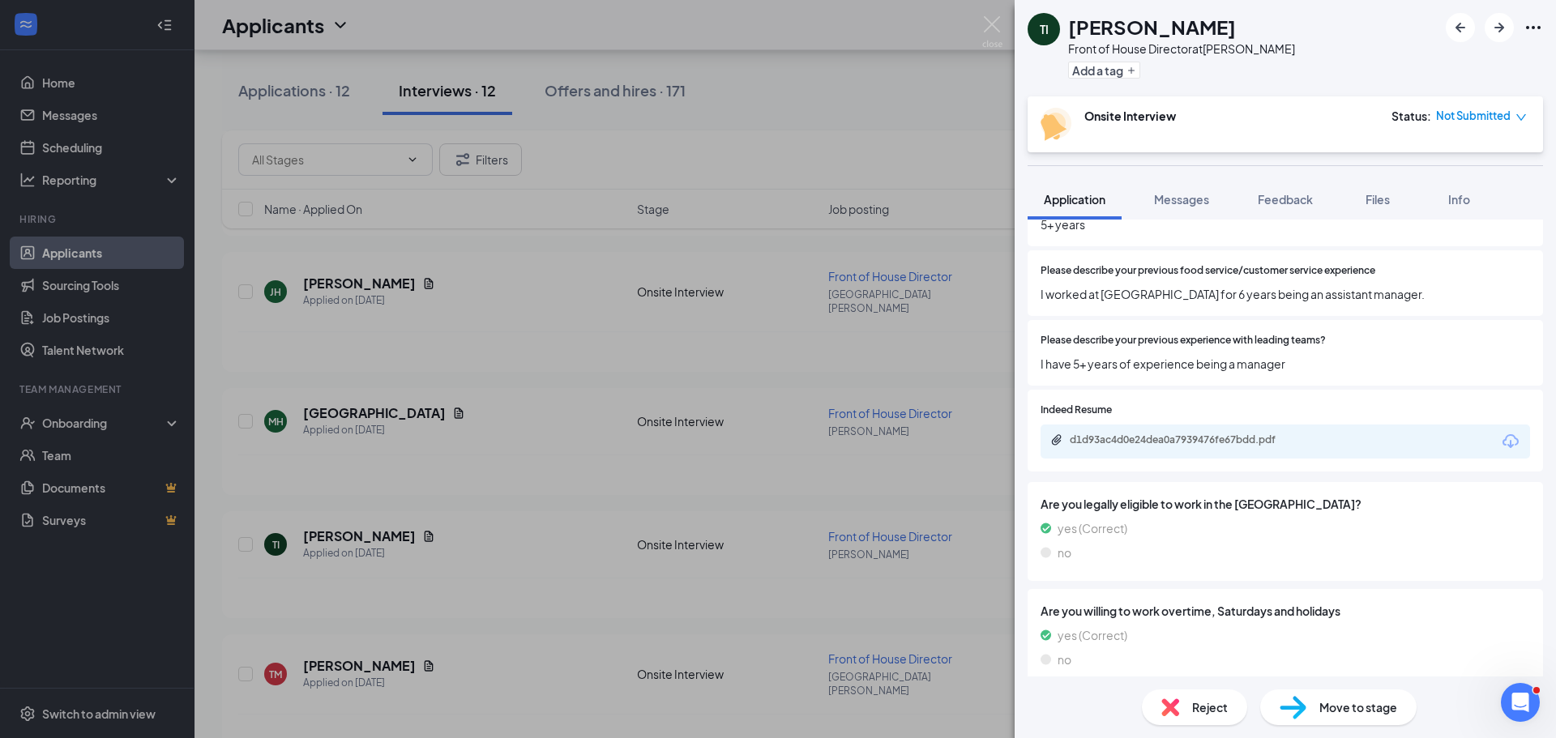
scroll to position [293, 0]
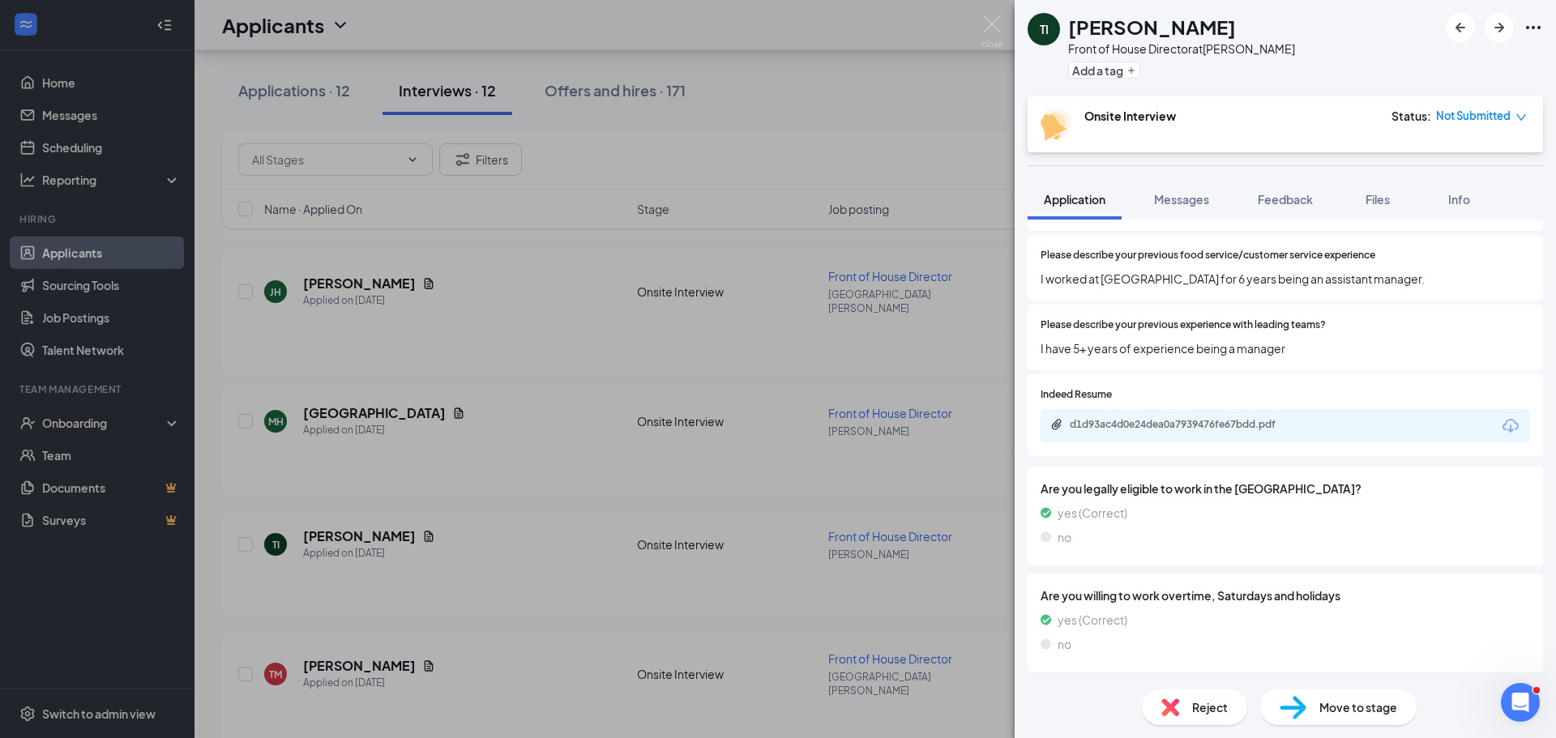
click at [1502, 429] on icon "Download" at bounding box center [1510, 426] width 16 height 14
click at [1175, 715] on img at bounding box center [1170, 707] width 18 height 18
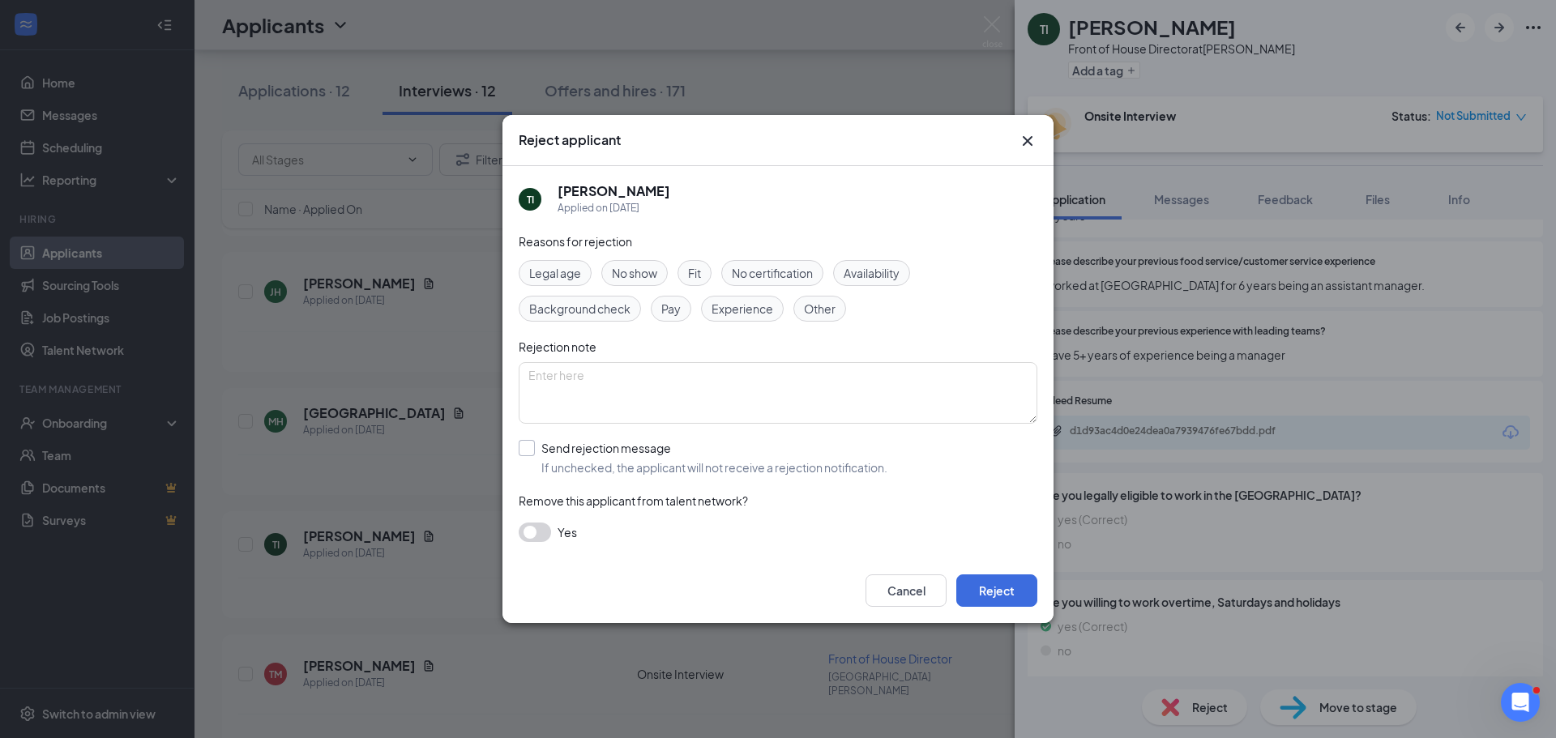
click at [539, 442] on input "Send rejection message If unchecked, the applicant will not receive a rejection…" at bounding box center [703, 458] width 369 height 36
checkbox input "true"
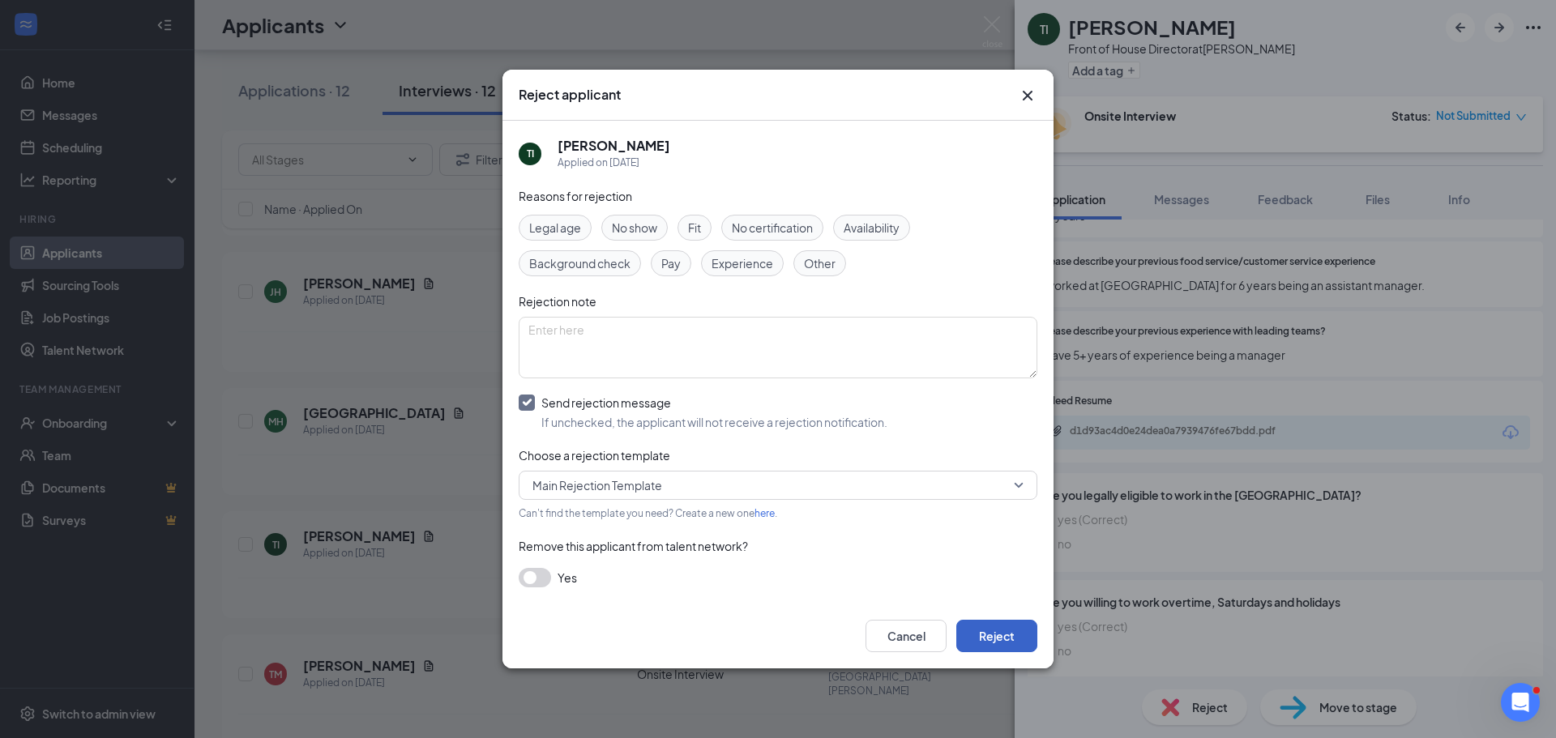
click at [1023, 626] on button "Reject" at bounding box center [996, 636] width 81 height 32
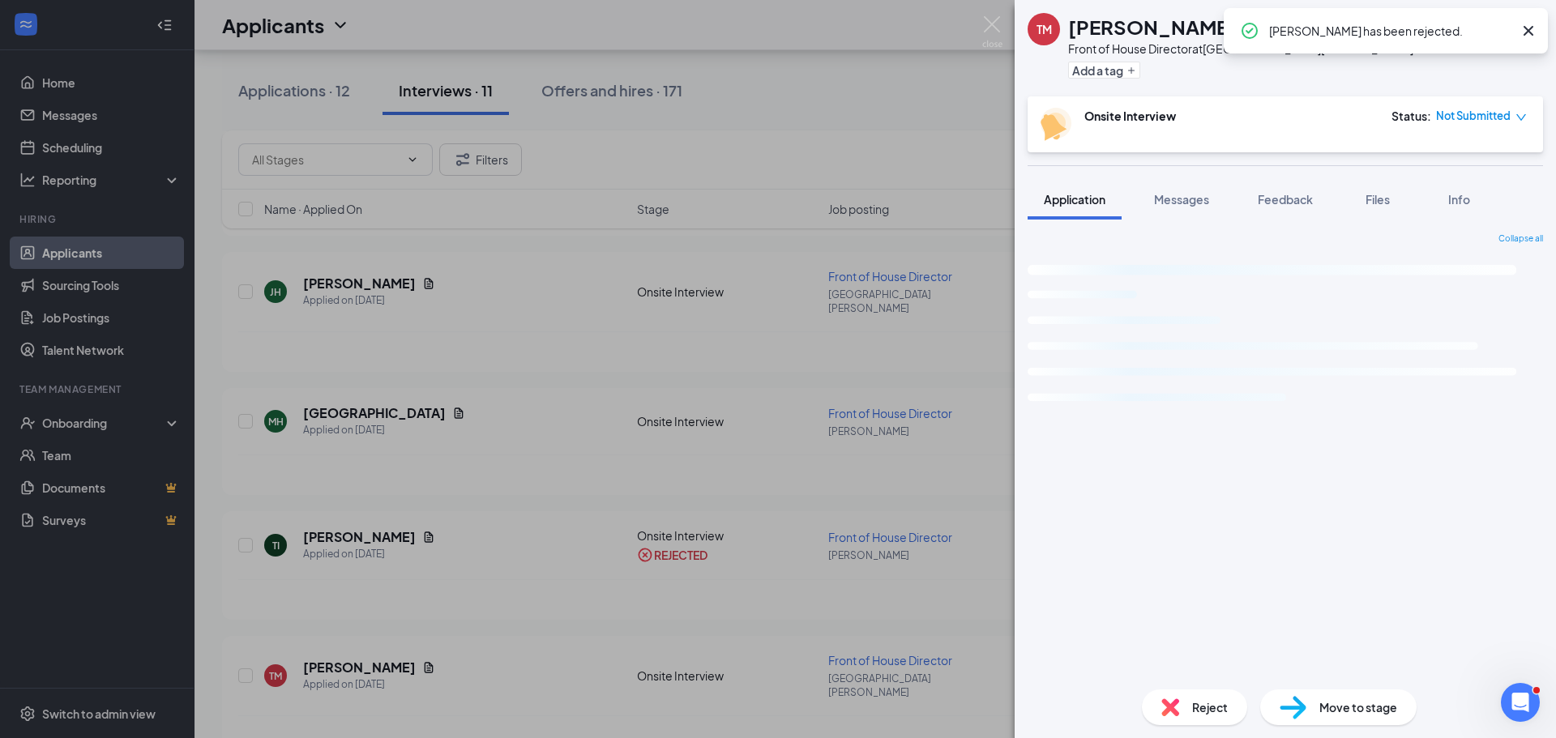
click at [461, 591] on div "TM Tiffany Moose Front of House Director at Lake Norman Add a tag Onsite Interv…" at bounding box center [778, 369] width 1556 height 738
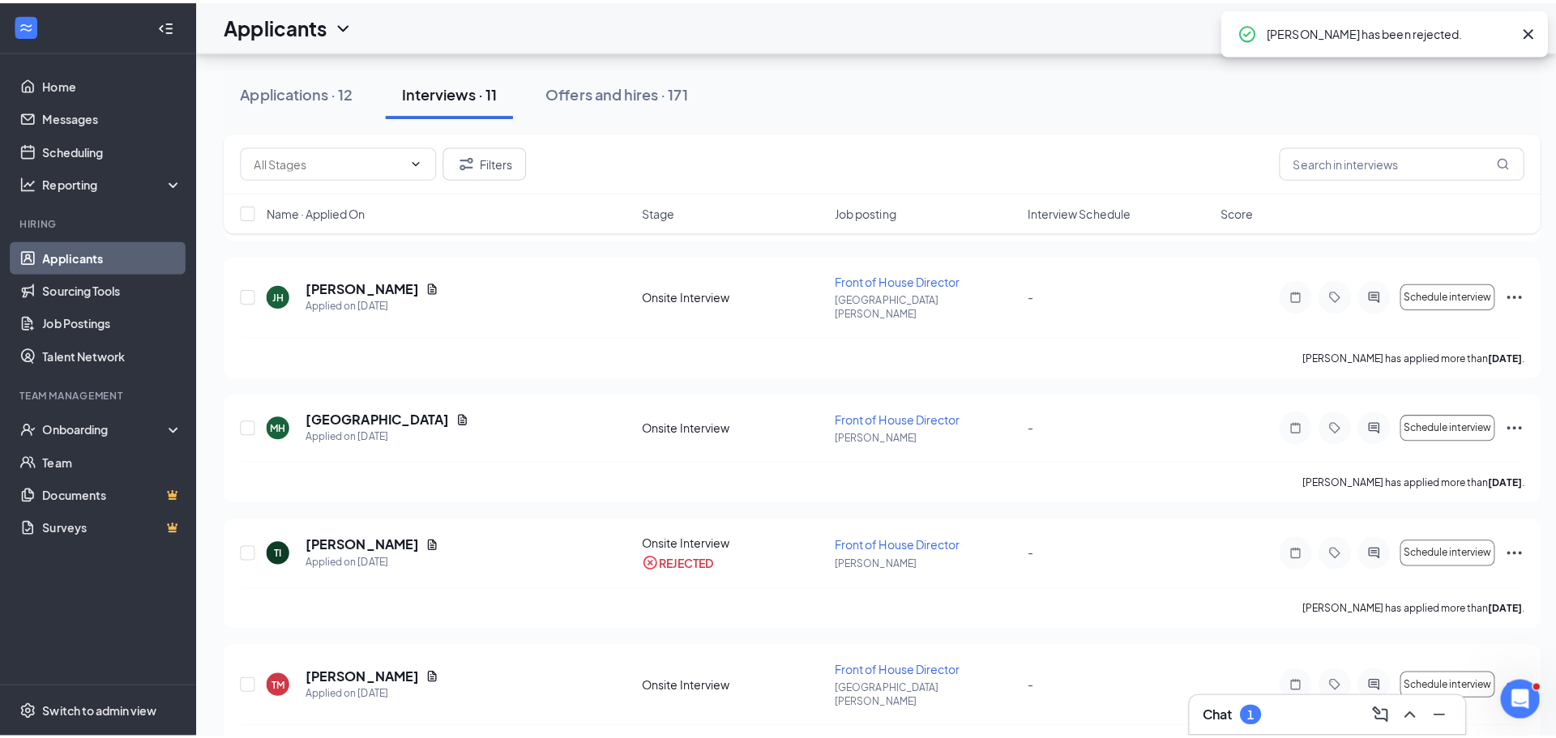
scroll to position [405, 0]
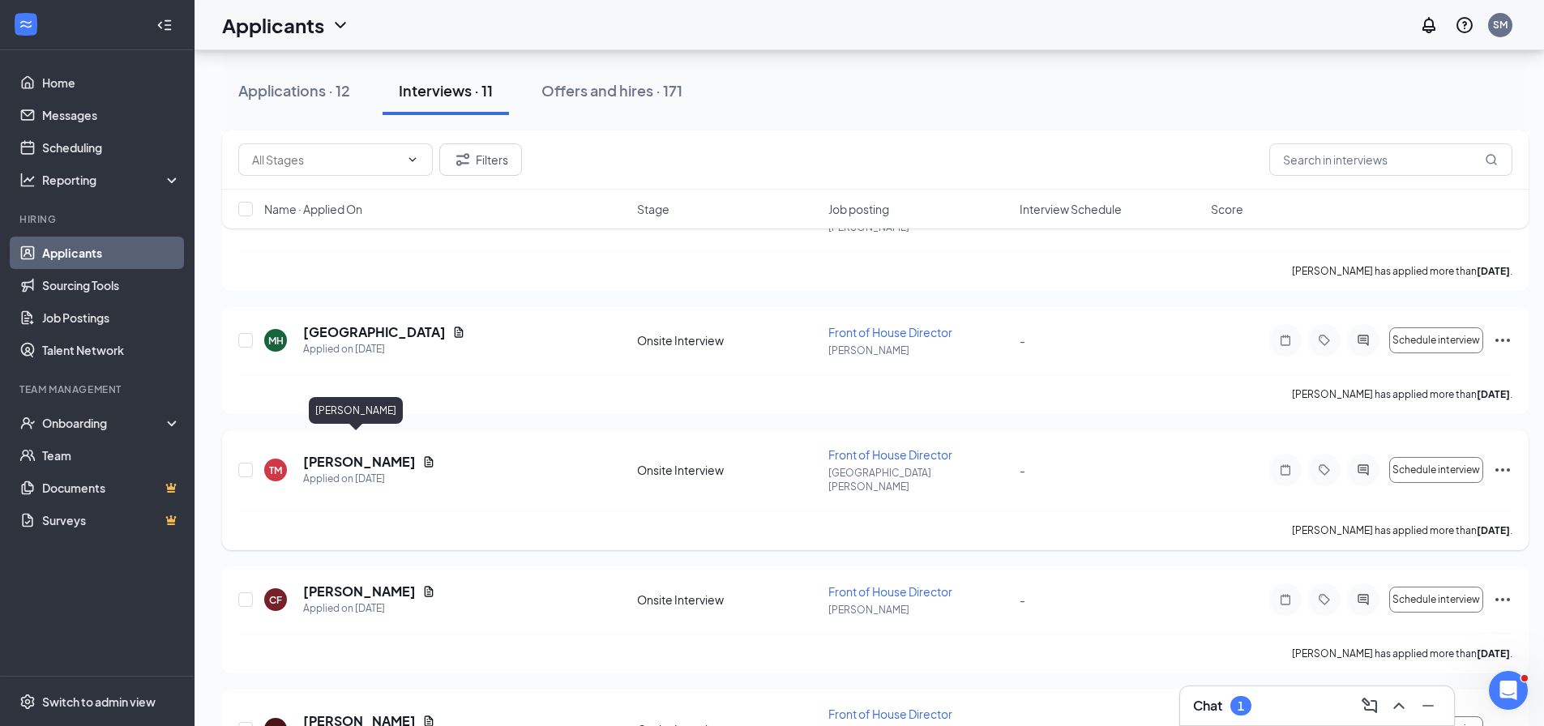
click at [368, 453] on h5 "[PERSON_NAME]" at bounding box center [359, 462] width 113 height 18
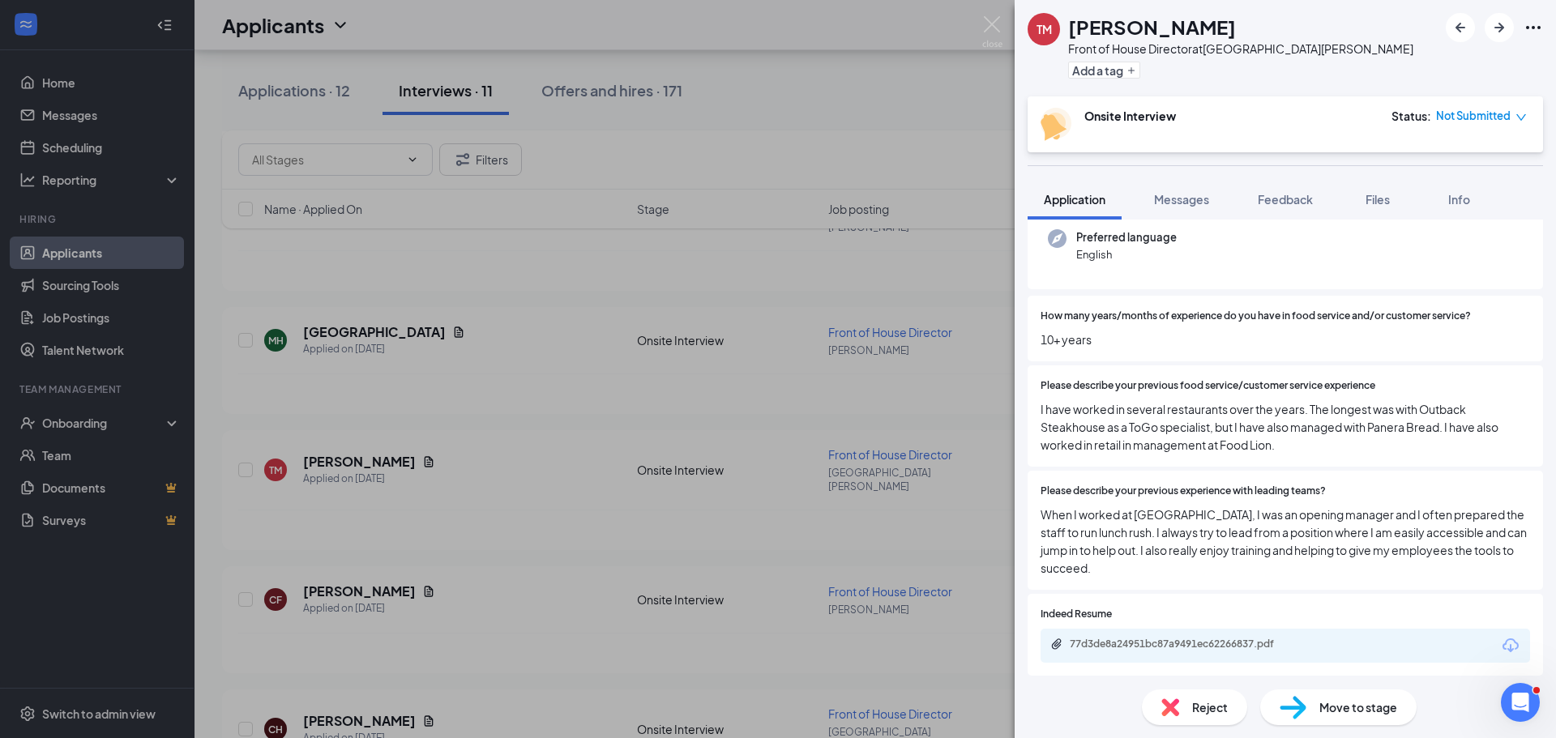
scroll to position [382, 0]
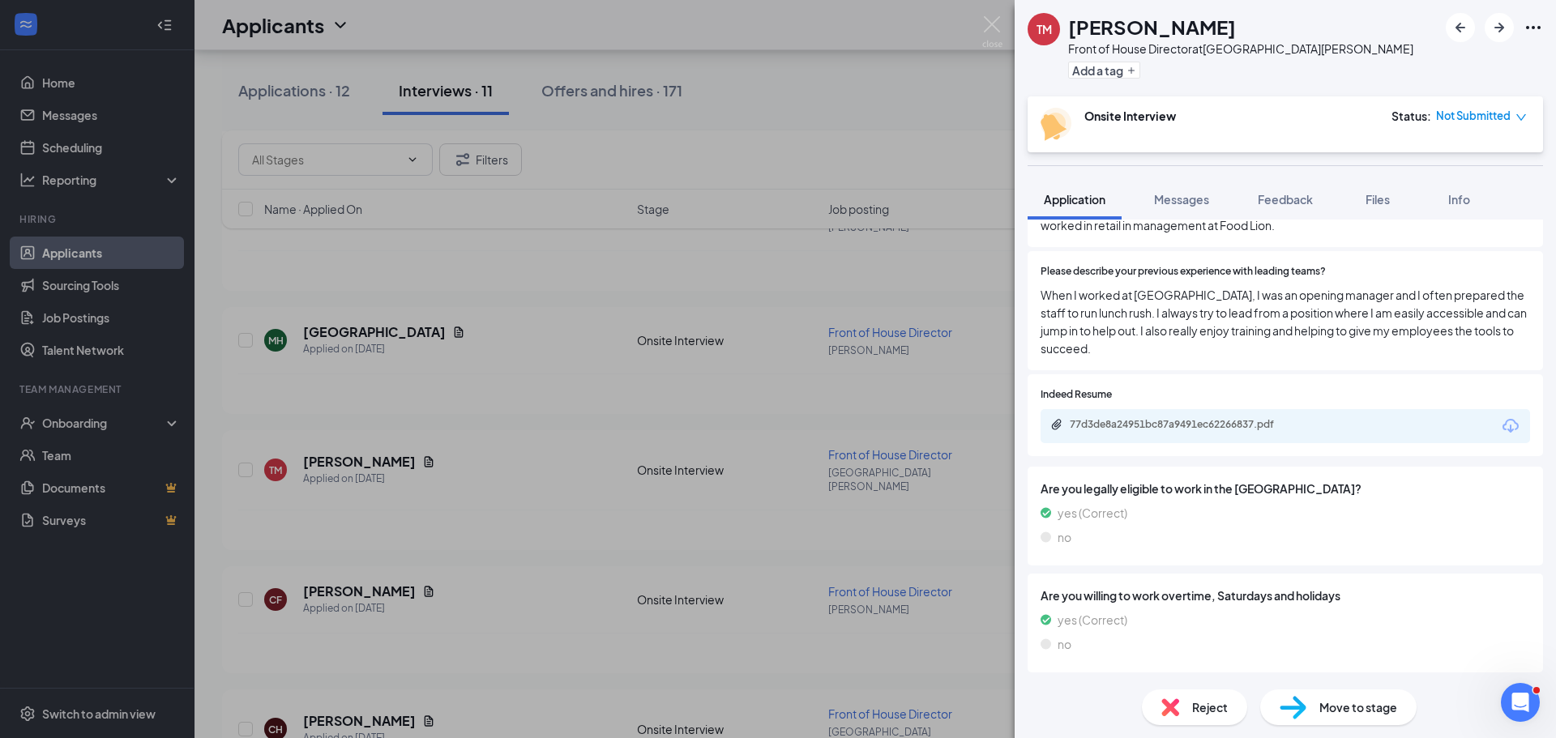
click at [1501, 427] on icon "Download" at bounding box center [1510, 425] width 19 height 19
click at [539, 542] on div "TM Tiffany Moose Front of House Director at Lake Norman Add a tag Onsite Interv…" at bounding box center [778, 369] width 1556 height 738
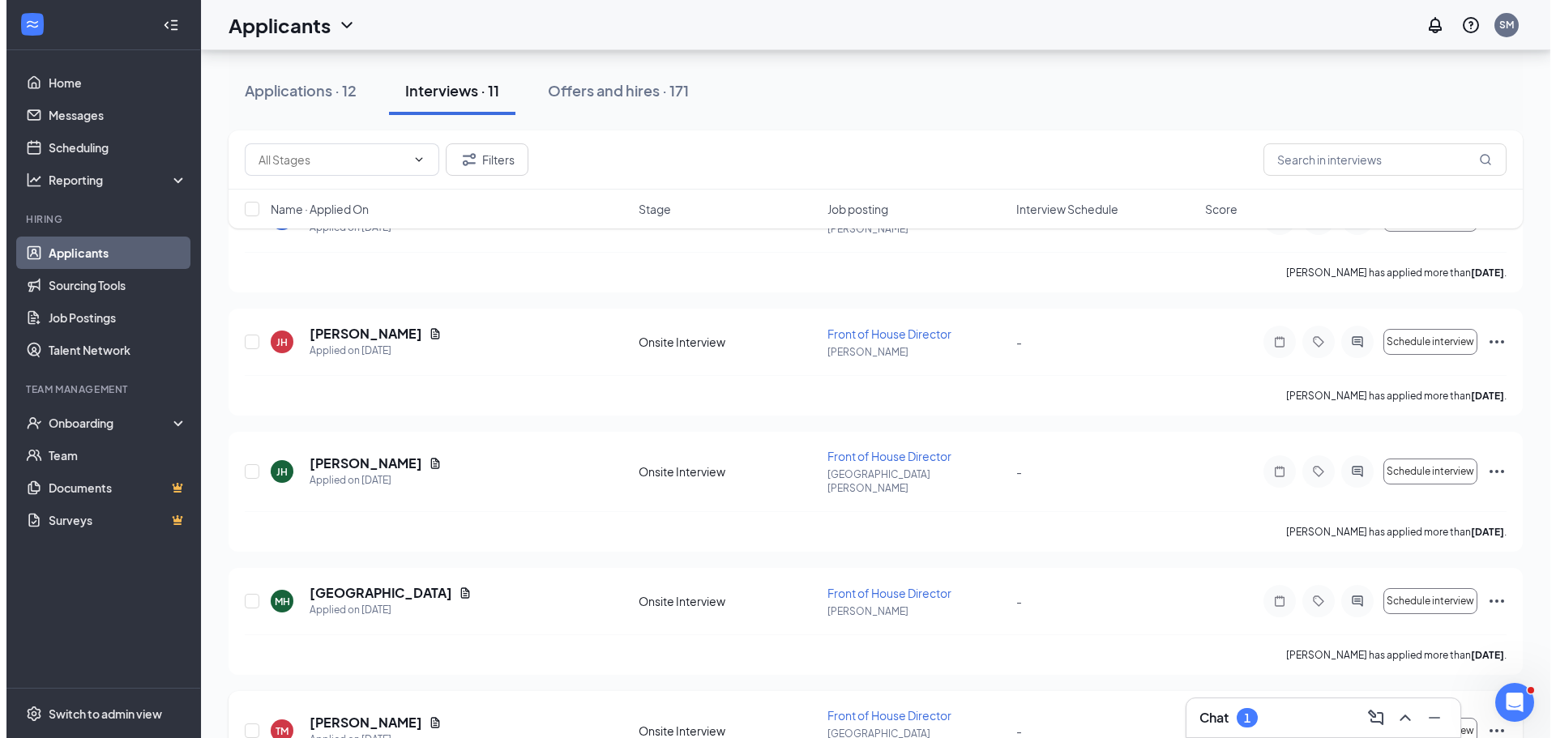
scroll to position [162, 0]
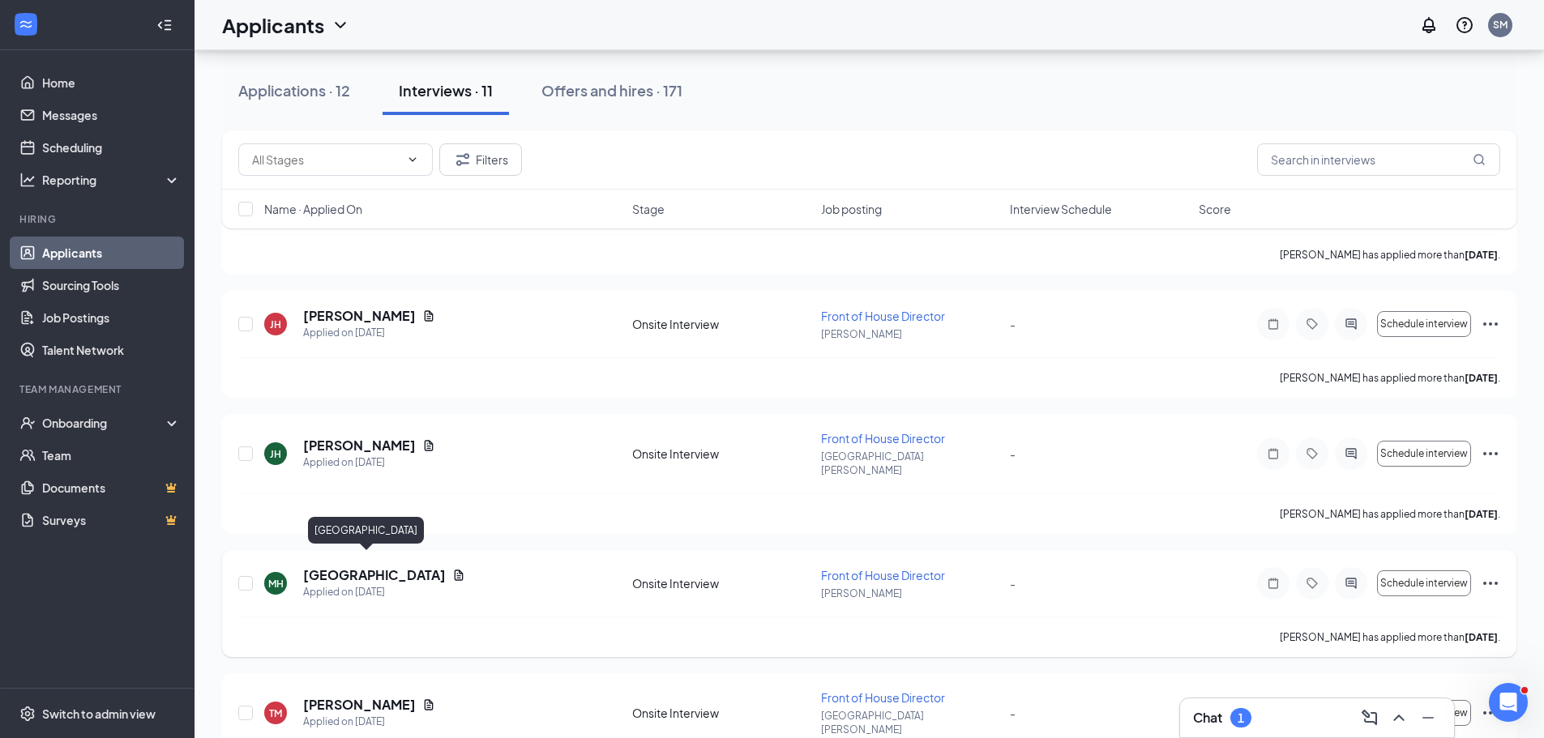
click at [350, 566] on h5 "[GEOGRAPHIC_DATA]" at bounding box center [374, 575] width 143 height 18
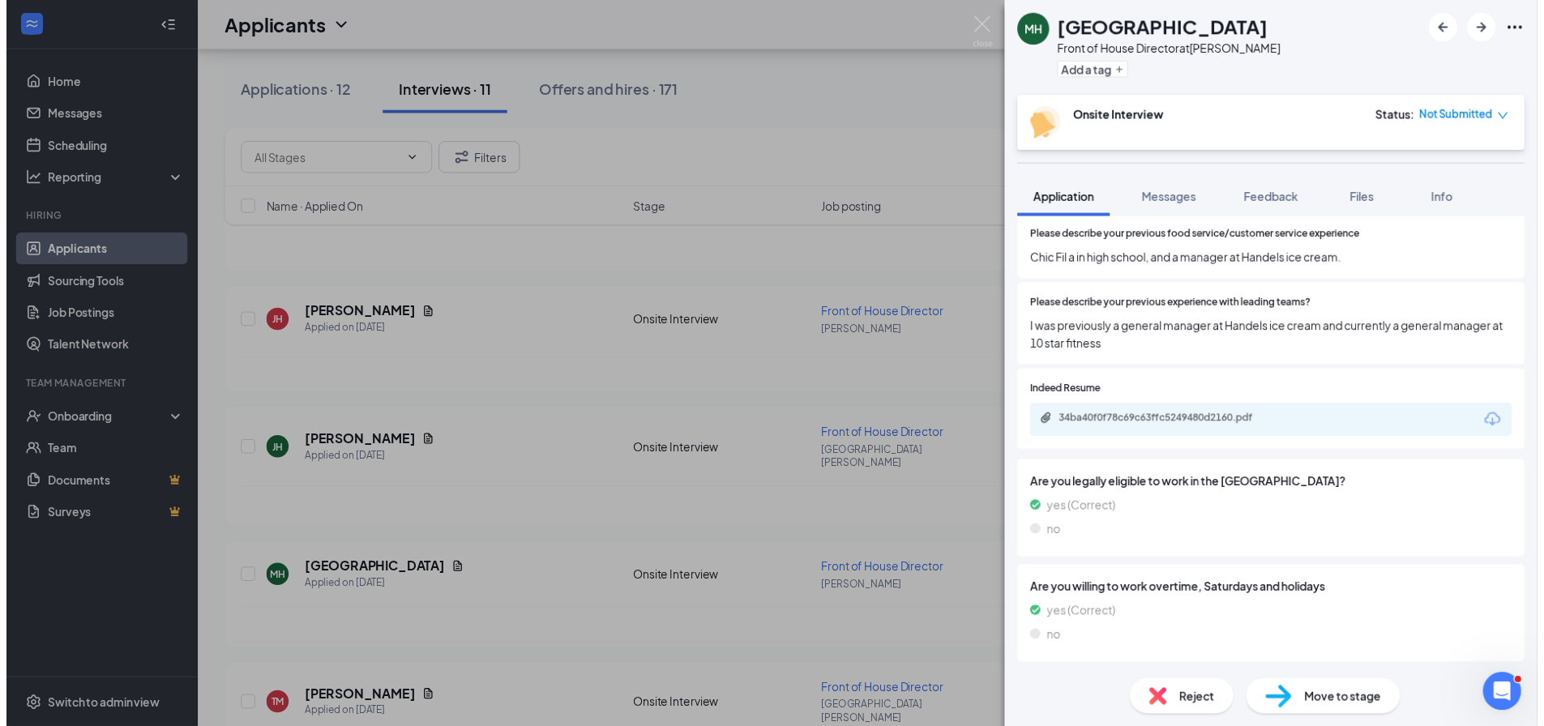
scroll to position [229, 0]
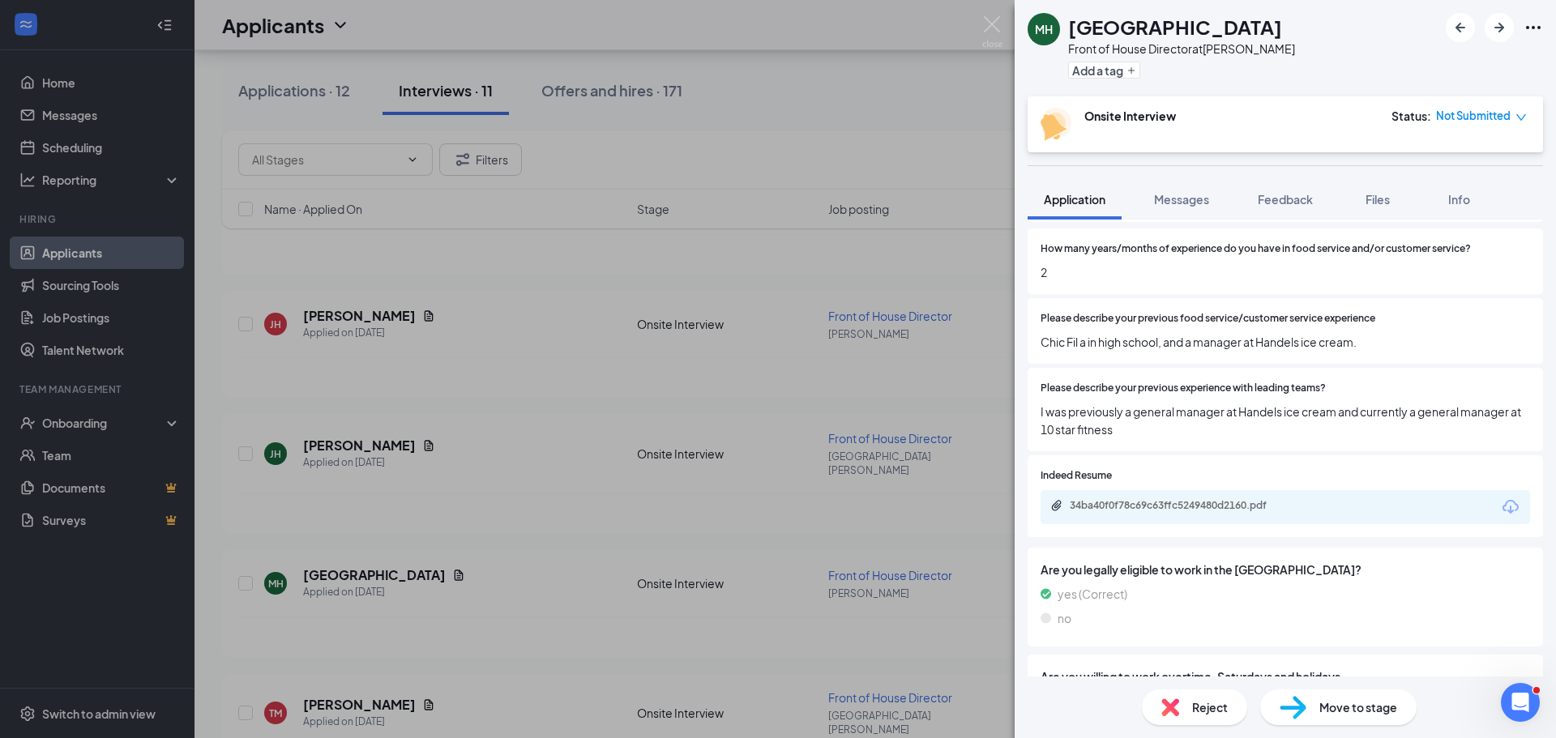
click at [1501, 506] on icon "Download" at bounding box center [1510, 507] width 19 height 19
click at [1189, 714] on div "Reject" at bounding box center [1194, 708] width 105 height 36
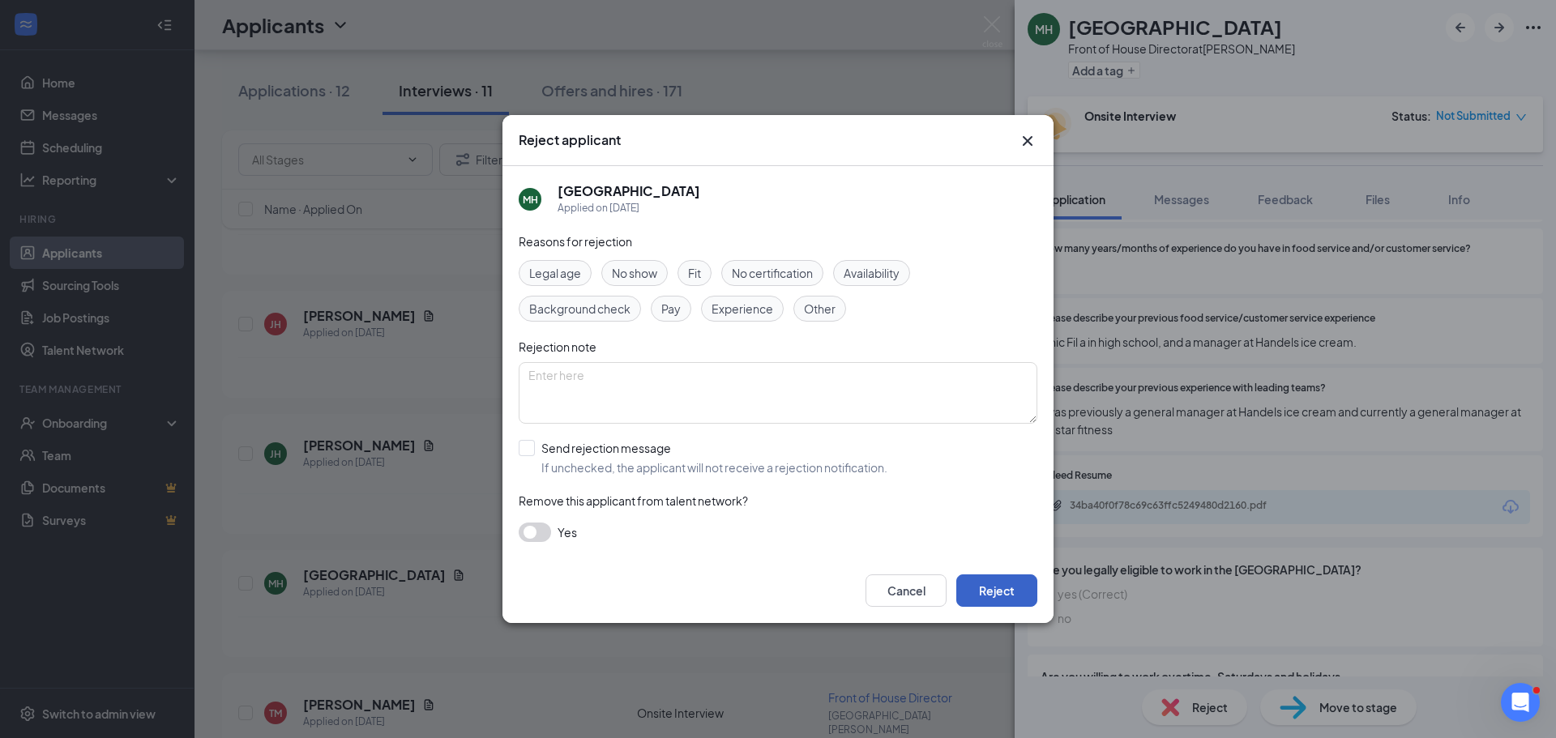
click at [1003, 581] on button "Reject" at bounding box center [996, 590] width 81 height 32
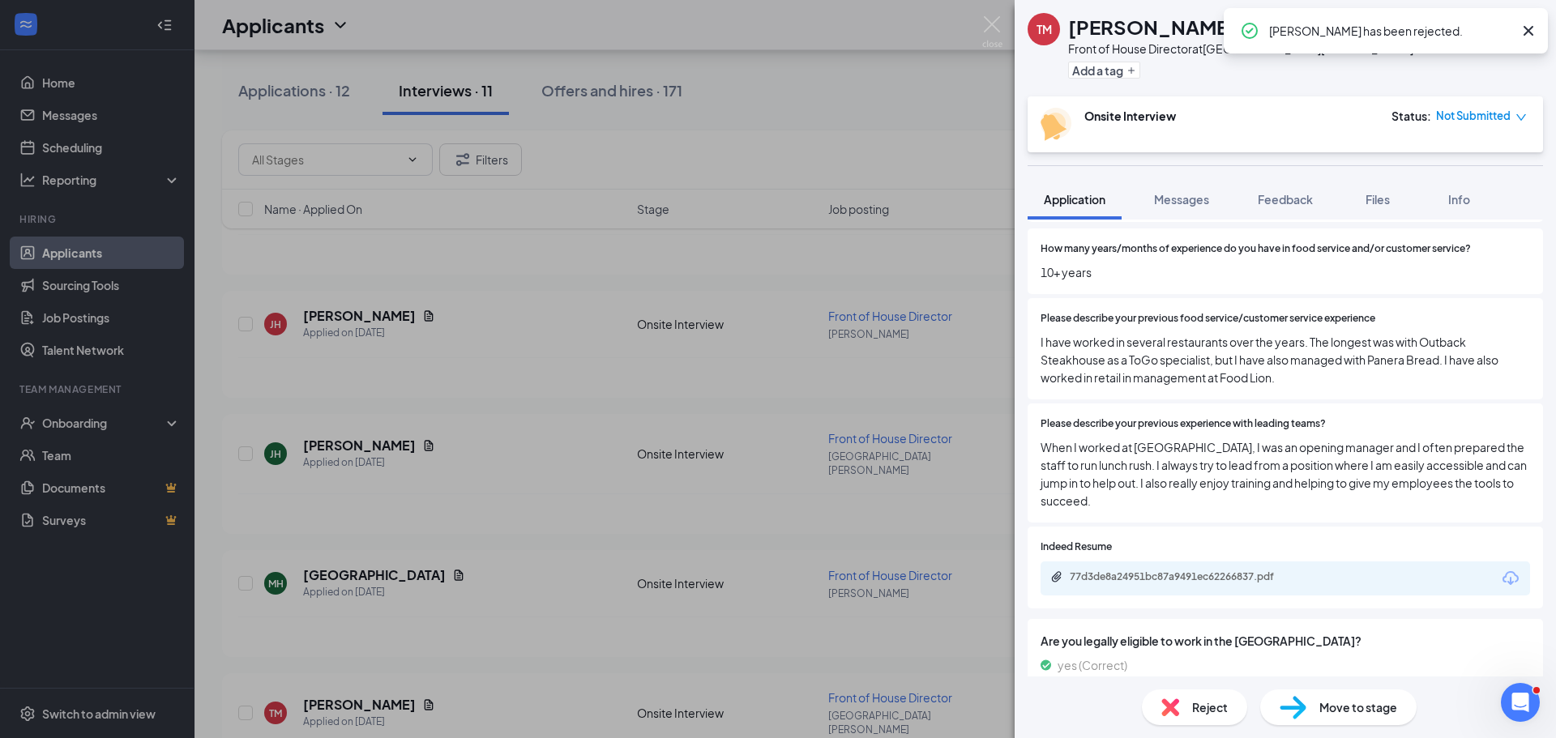
click at [476, 518] on div "TM Tiffany Moose Front of House Director at Lake Norman Add a tag Onsite Interv…" at bounding box center [778, 369] width 1556 height 738
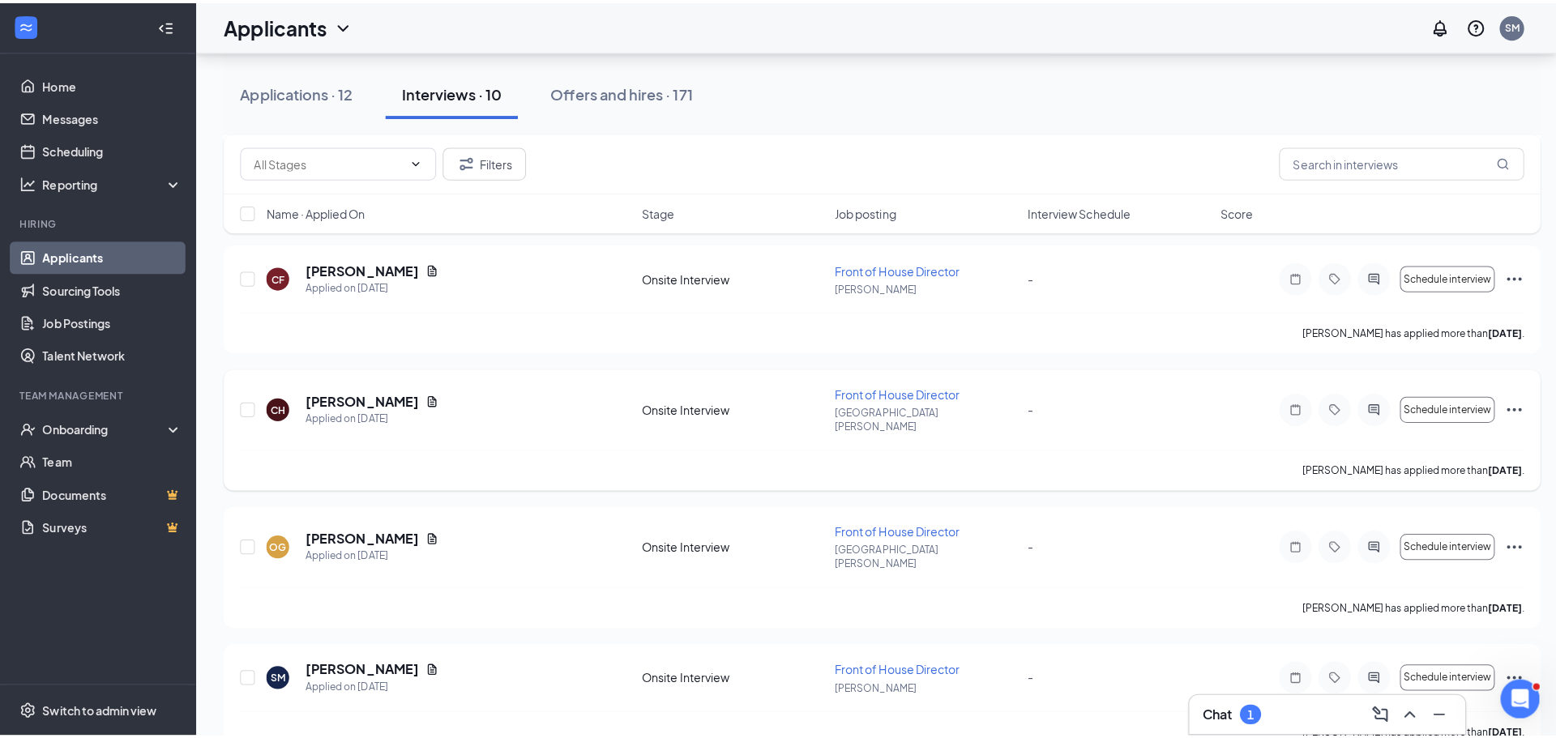
scroll to position [567, 0]
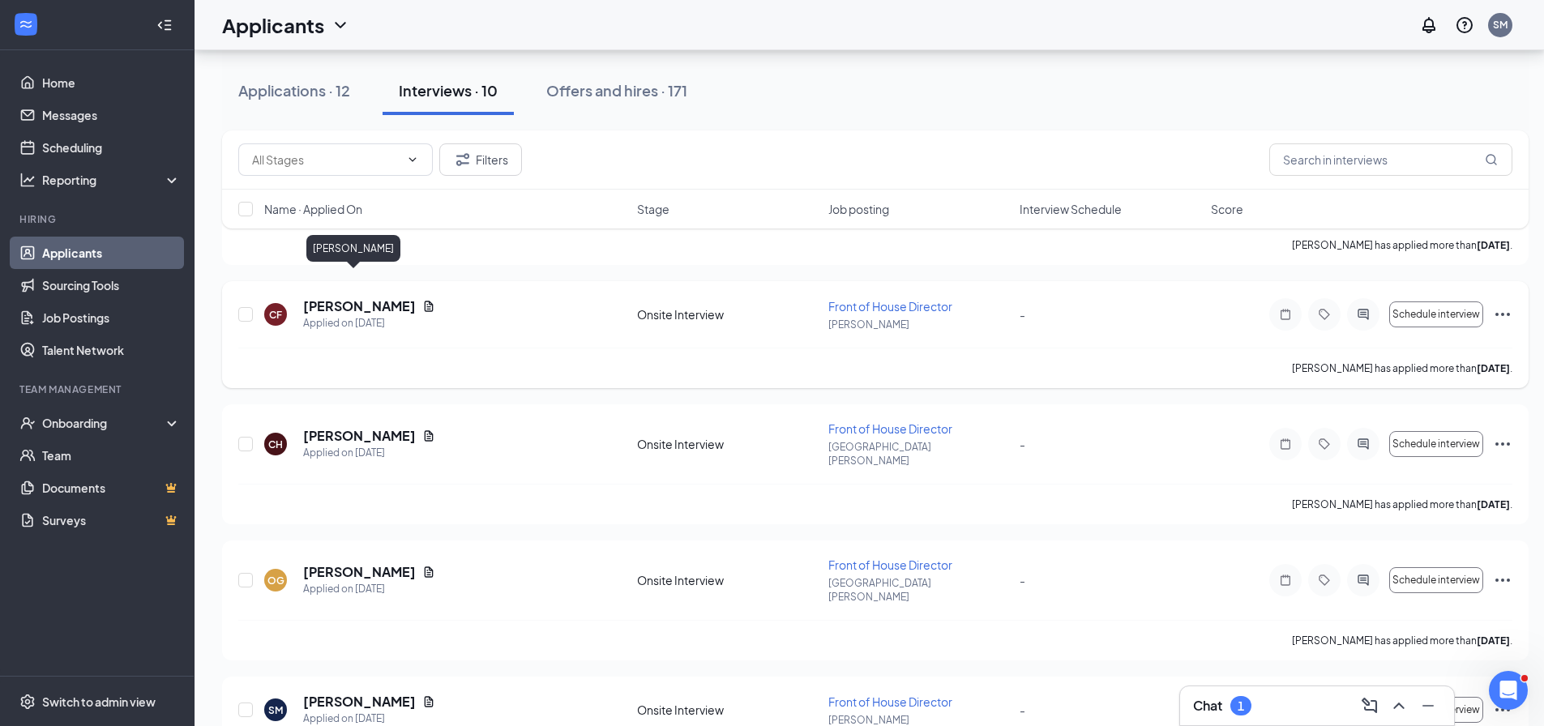
click at [353, 297] on h5 "[PERSON_NAME]" at bounding box center [359, 306] width 113 height 18
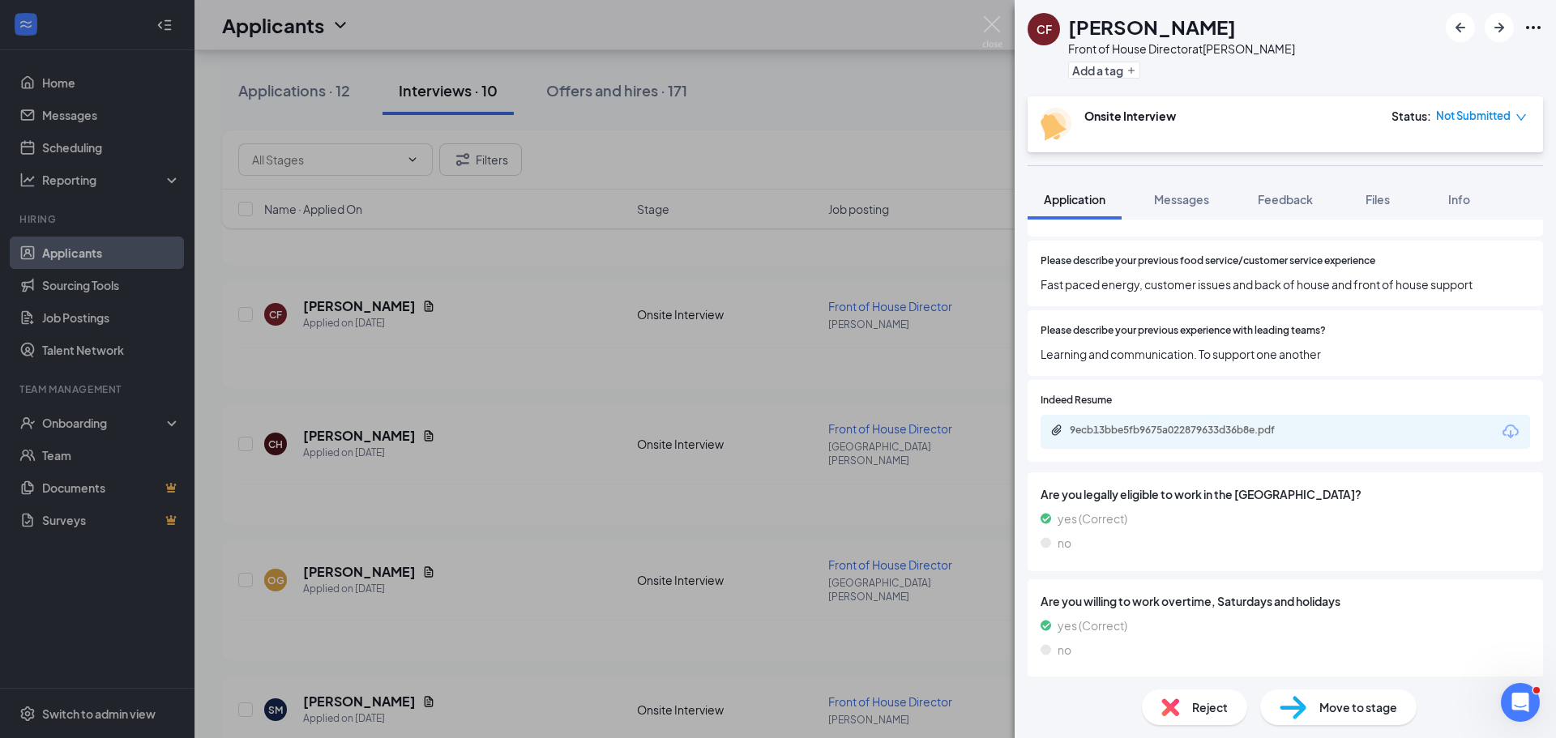
scroll to position [293, 0]
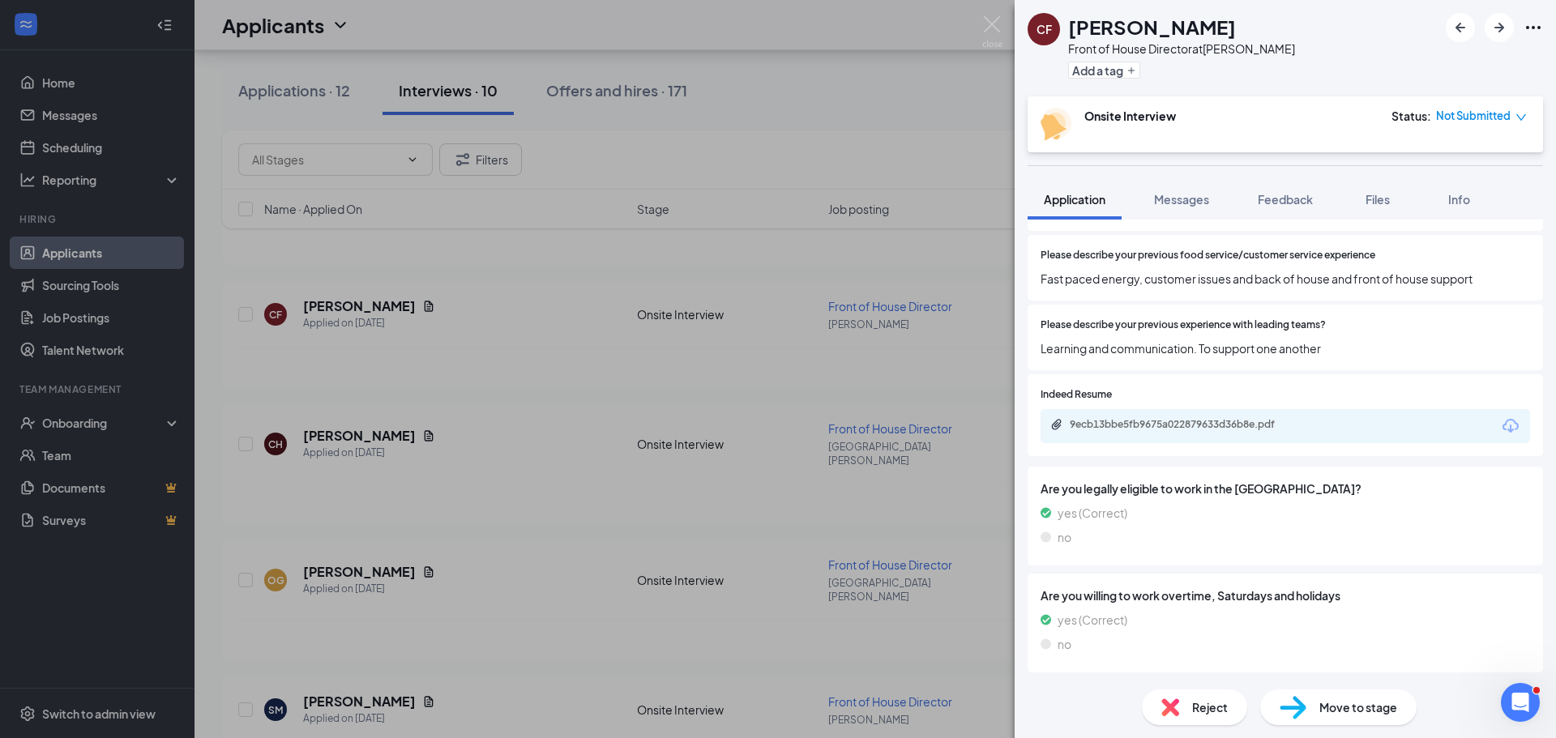
click at [1501, 423] on icon "Download" at bounding box center [1510, 425] width 19 height 19
click at [450, 485] on div "CF Cris Ferrari Front of House Director at Cornelius Add a tag Onsite Interview…" at bounding box center [778, 369] width 1556 height 738
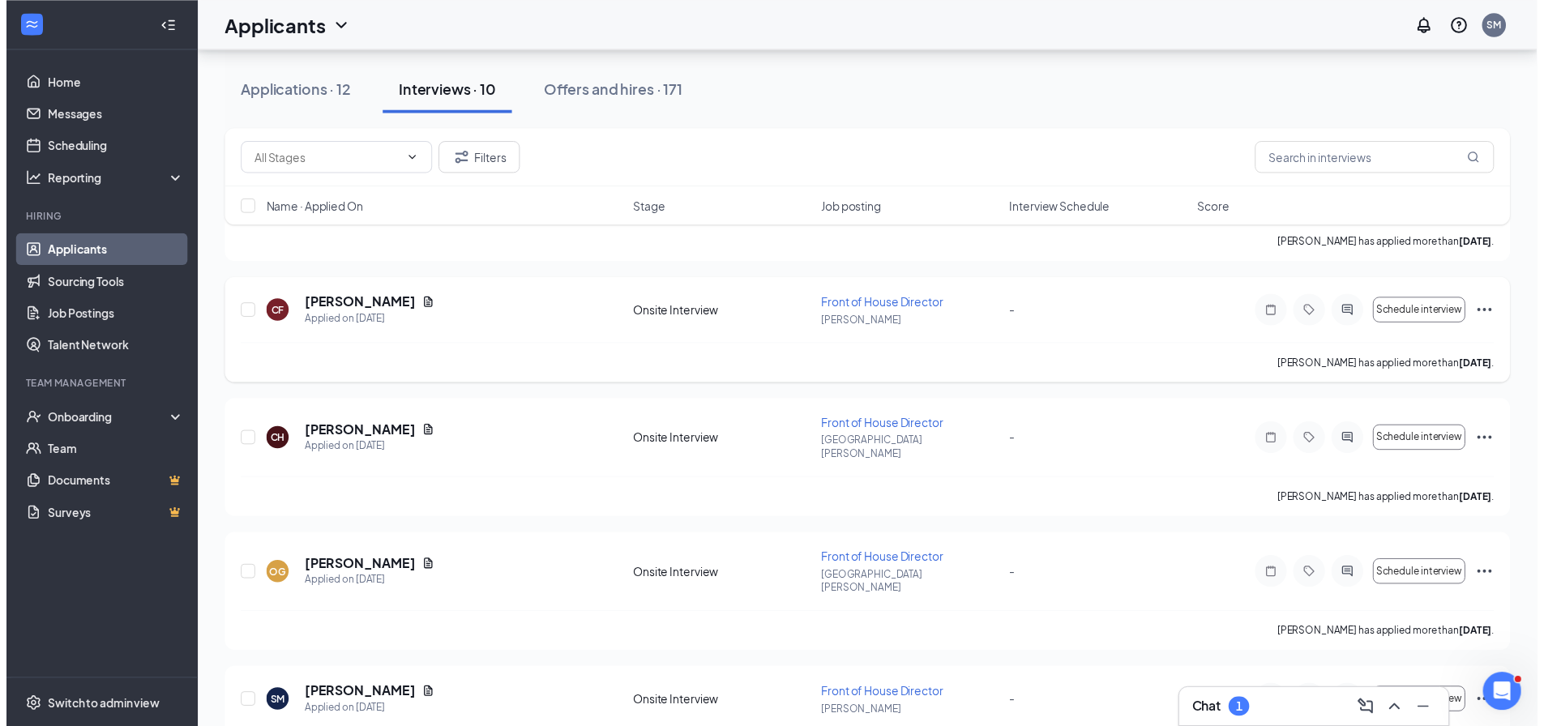
scroll to position [486, 0]
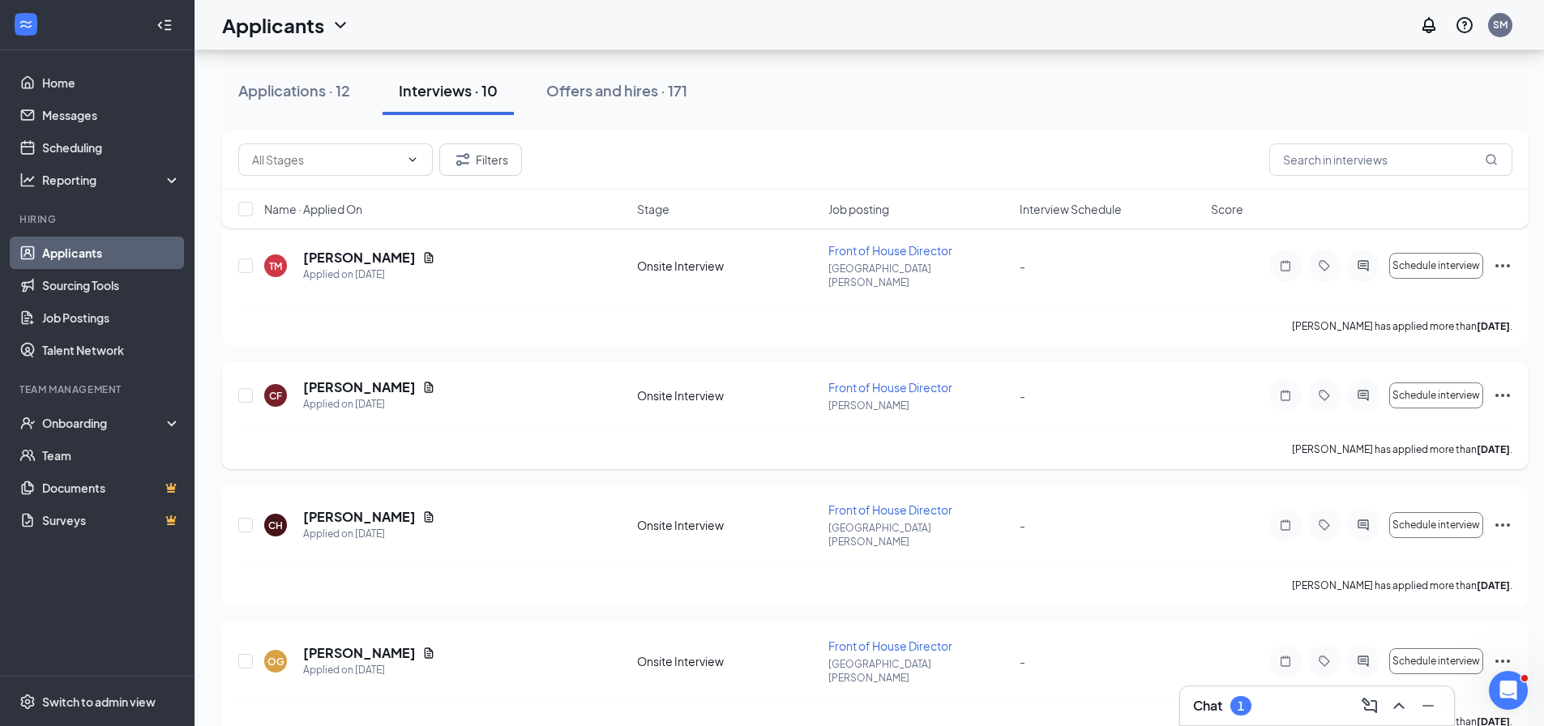
click at [1507, 386] on icon "Ellipses" at bounding box center [1502, 395] width 19 height 19
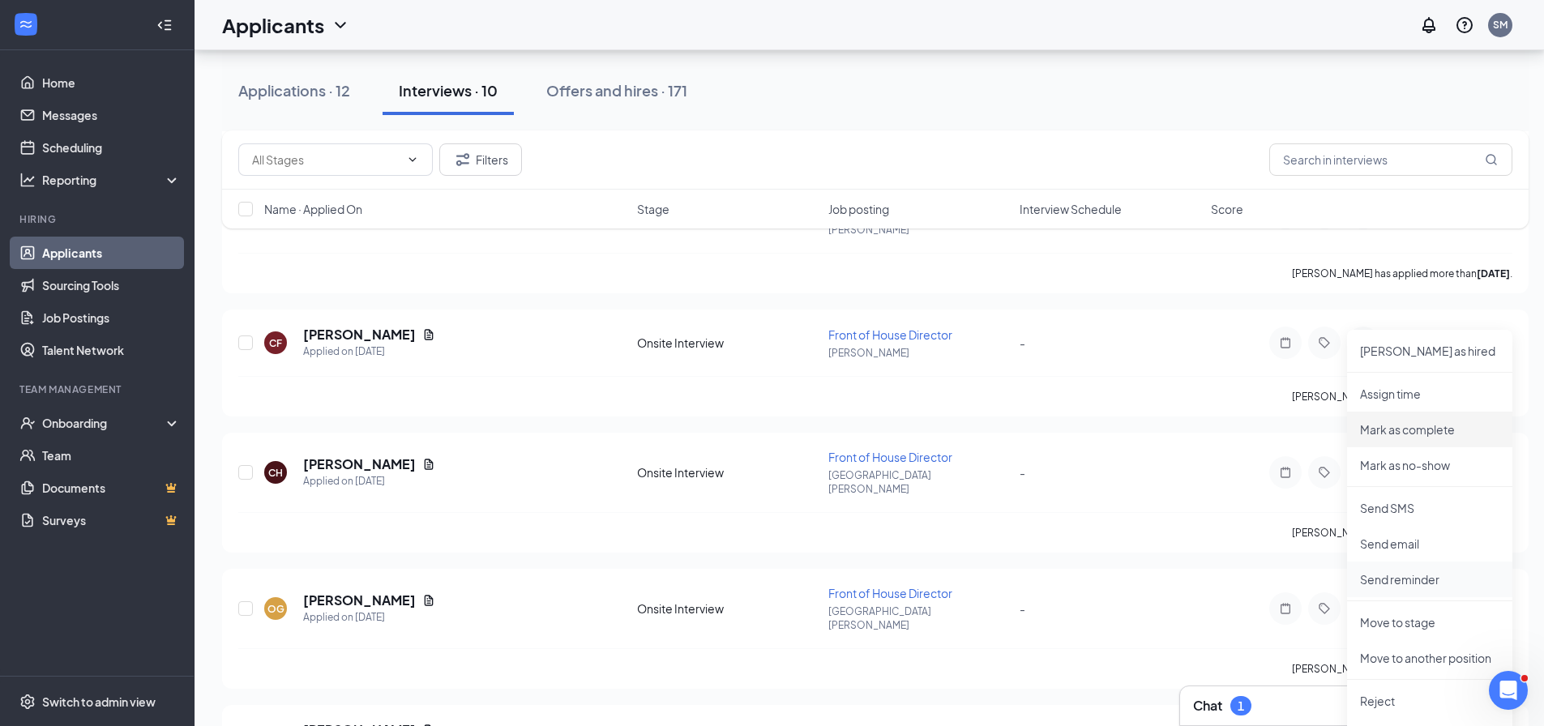
scroll to position [567, 0]
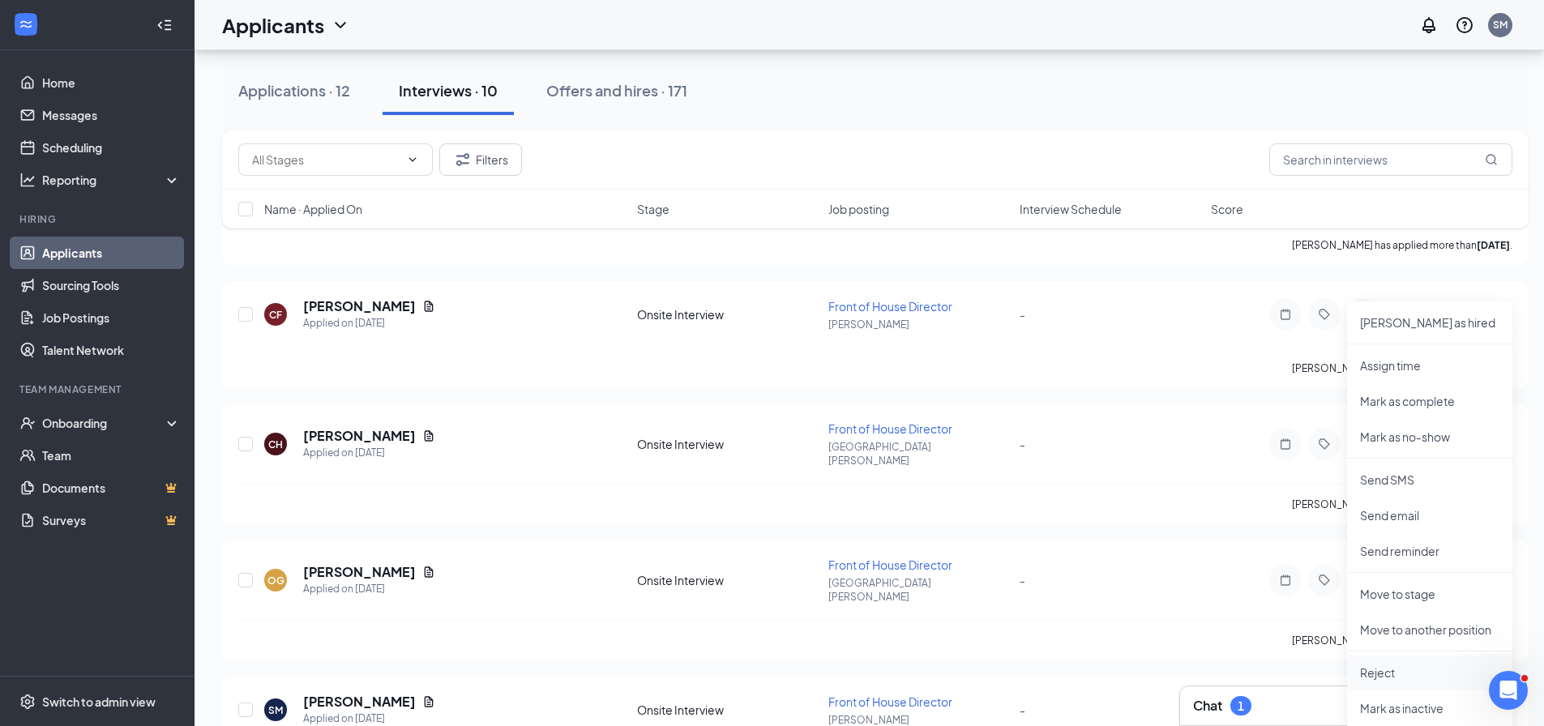
click at [1401, 672] on p "Reject" at bounding box center [1429, 672] width 139 height 16
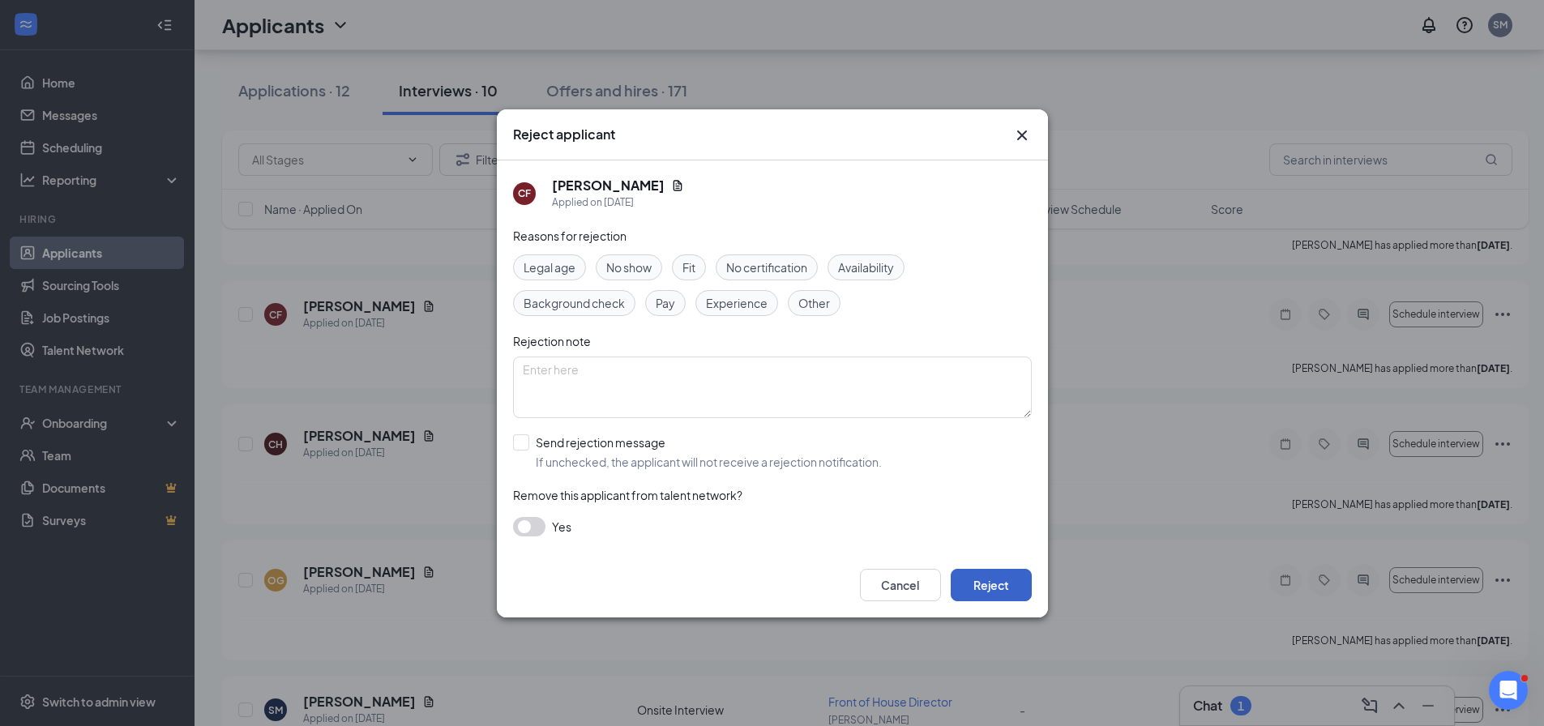
click at [1001, 588] on button "Reject" at bounding box center [990, 585] width 81 height 32
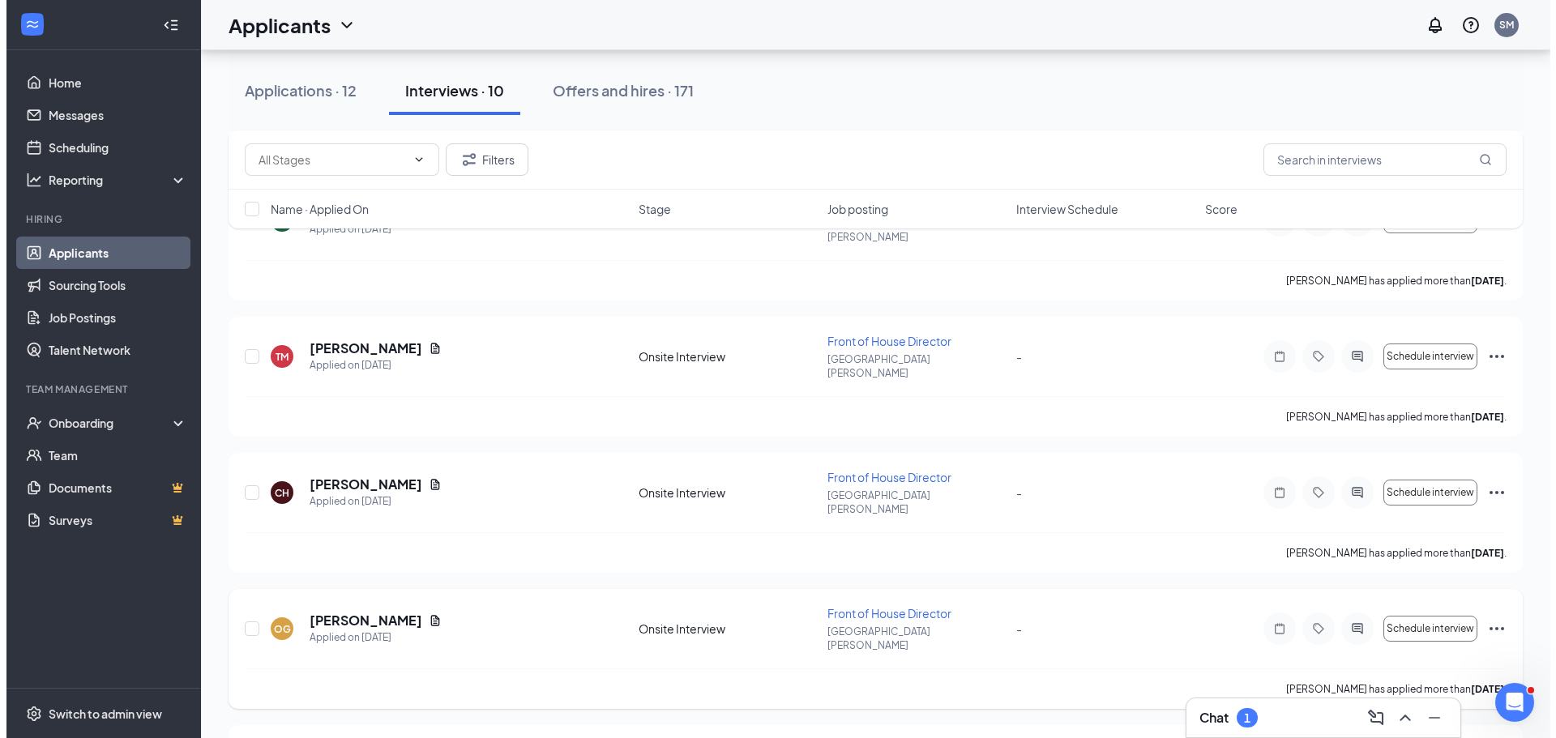
scroll to position [405, 0]
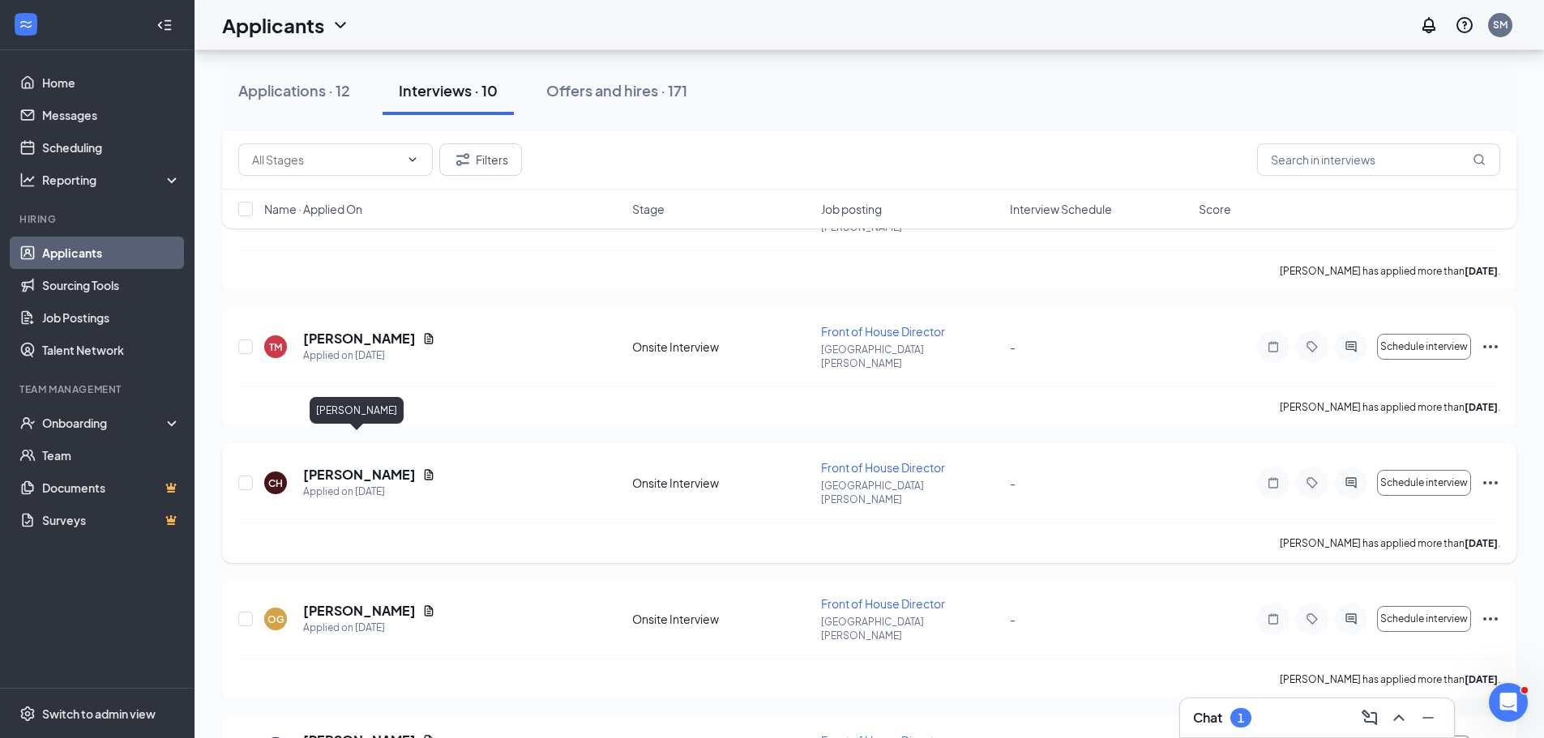
click at [370, 466] on h5 "[PERSON_NAME]" at bounding box center [359, 475] width 113 height 18
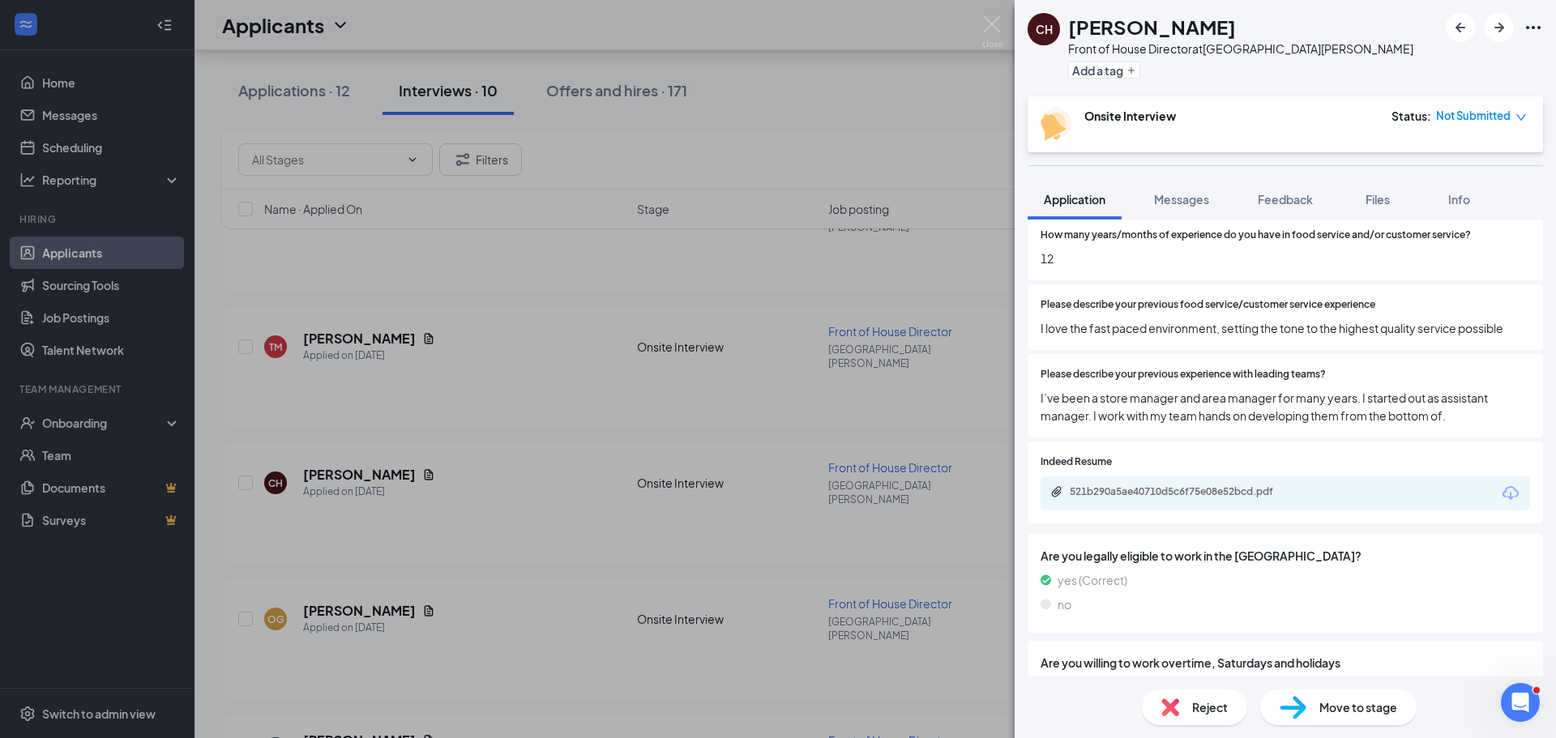
scroll to position [310, 0]
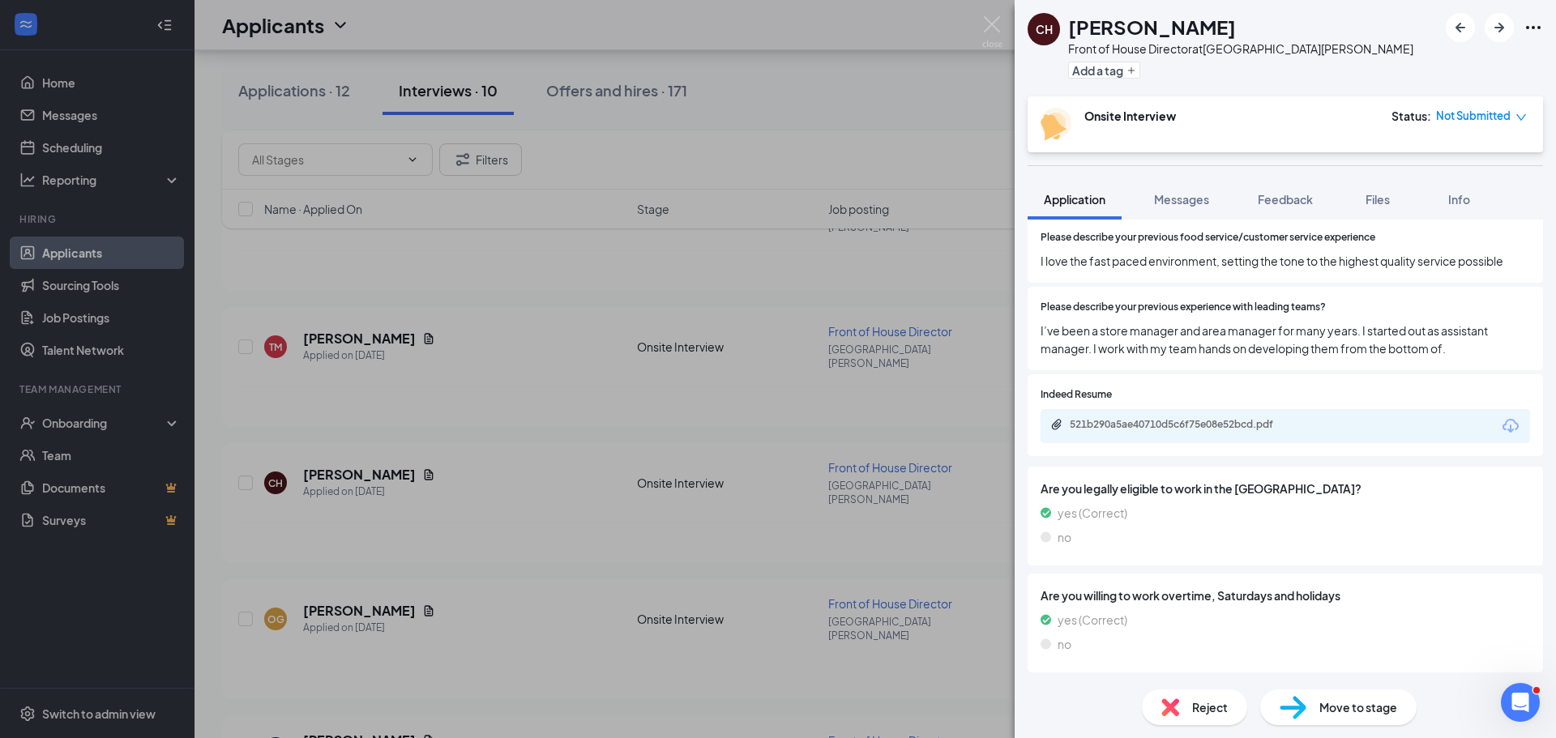
click at [1504, 423] on icon "Download" at bounding box center [1510, 426] width 16 height 14
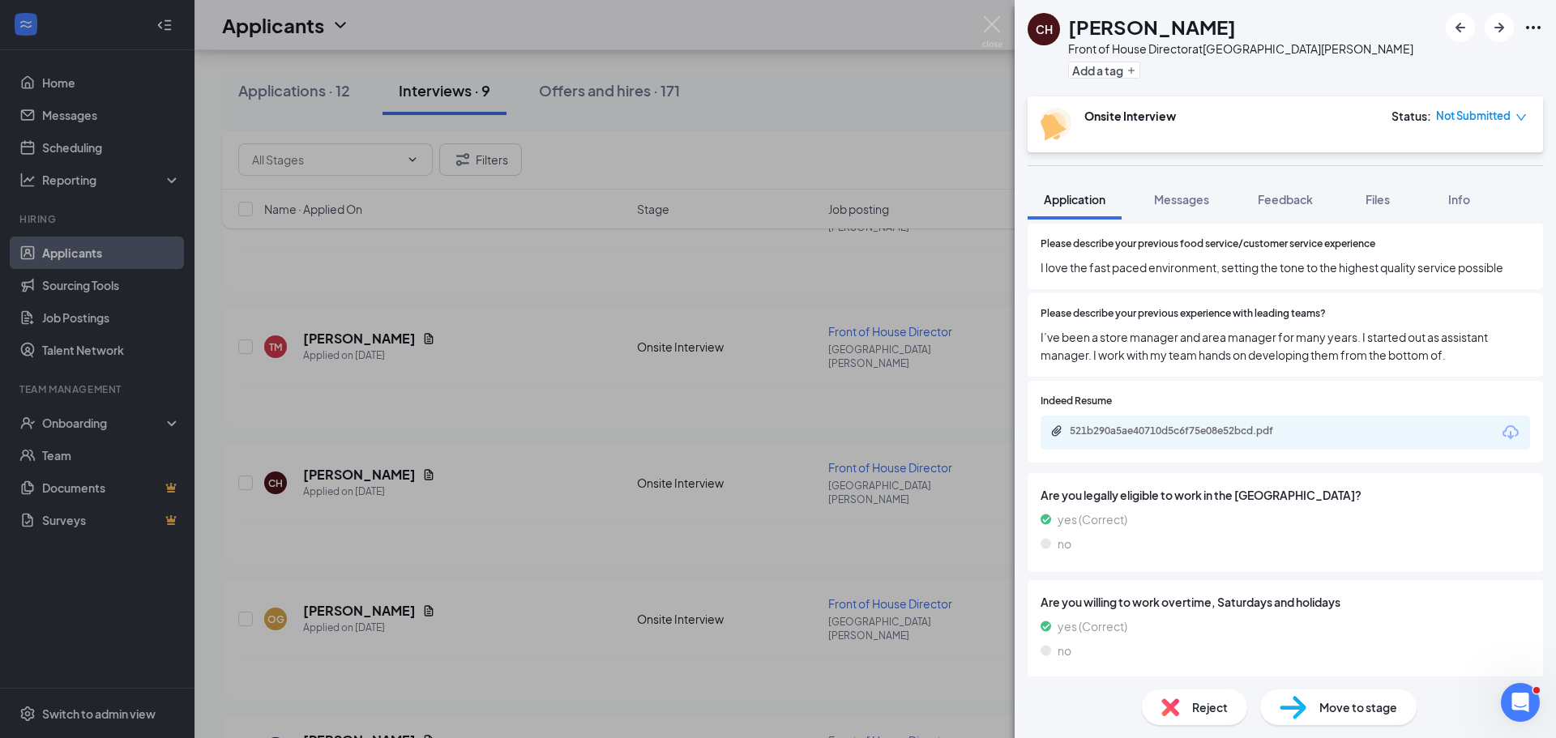
click at [1192, 730] on div "Reject Move to stage" at bounding box center [1284, 708] width 541 height 62
click at [1196, 706] on span "Reject" at bounding box center [1210, 707] width 36 height 18
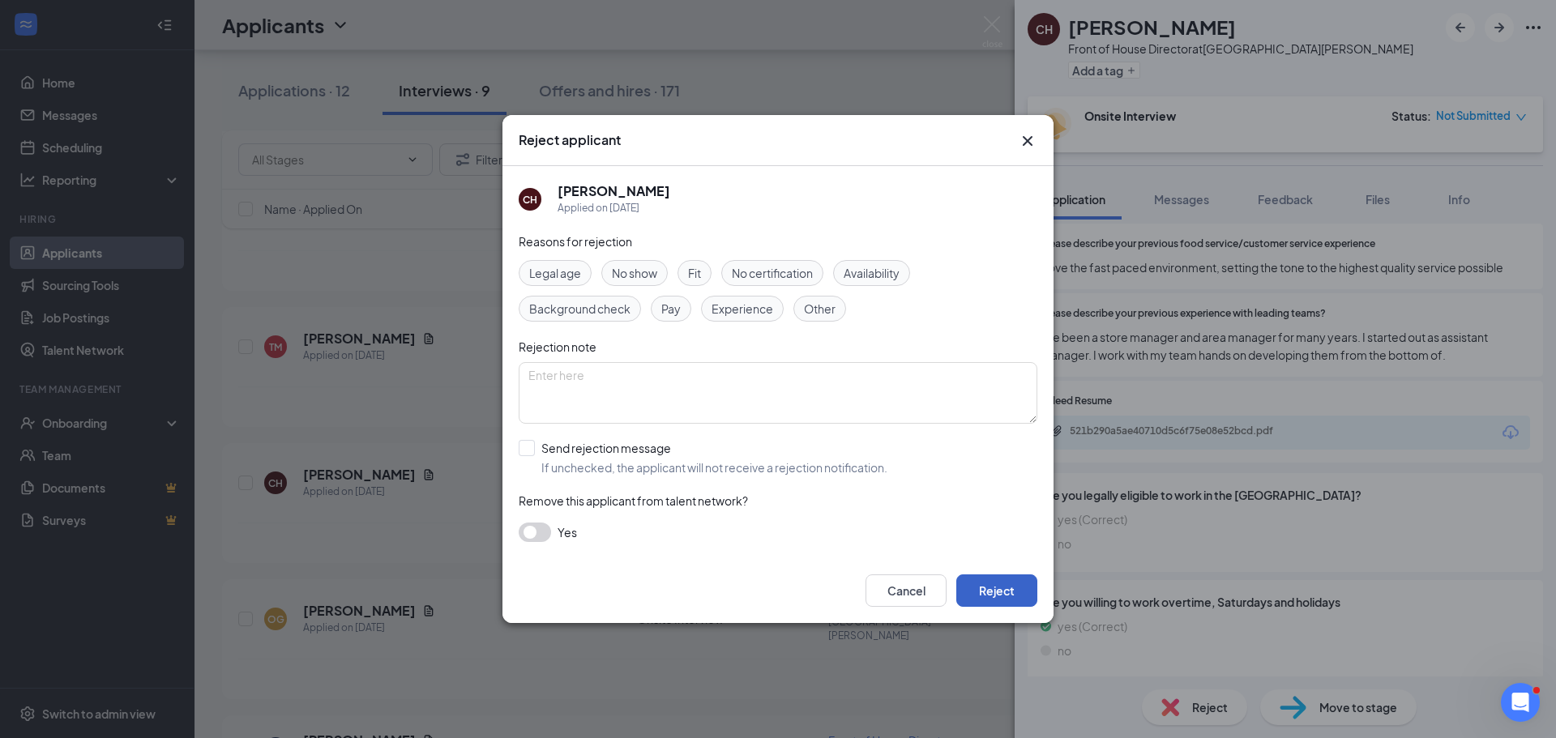
click at [1030, 591] on button "Reject" at bounding box center [996, 590] width 81 height 32
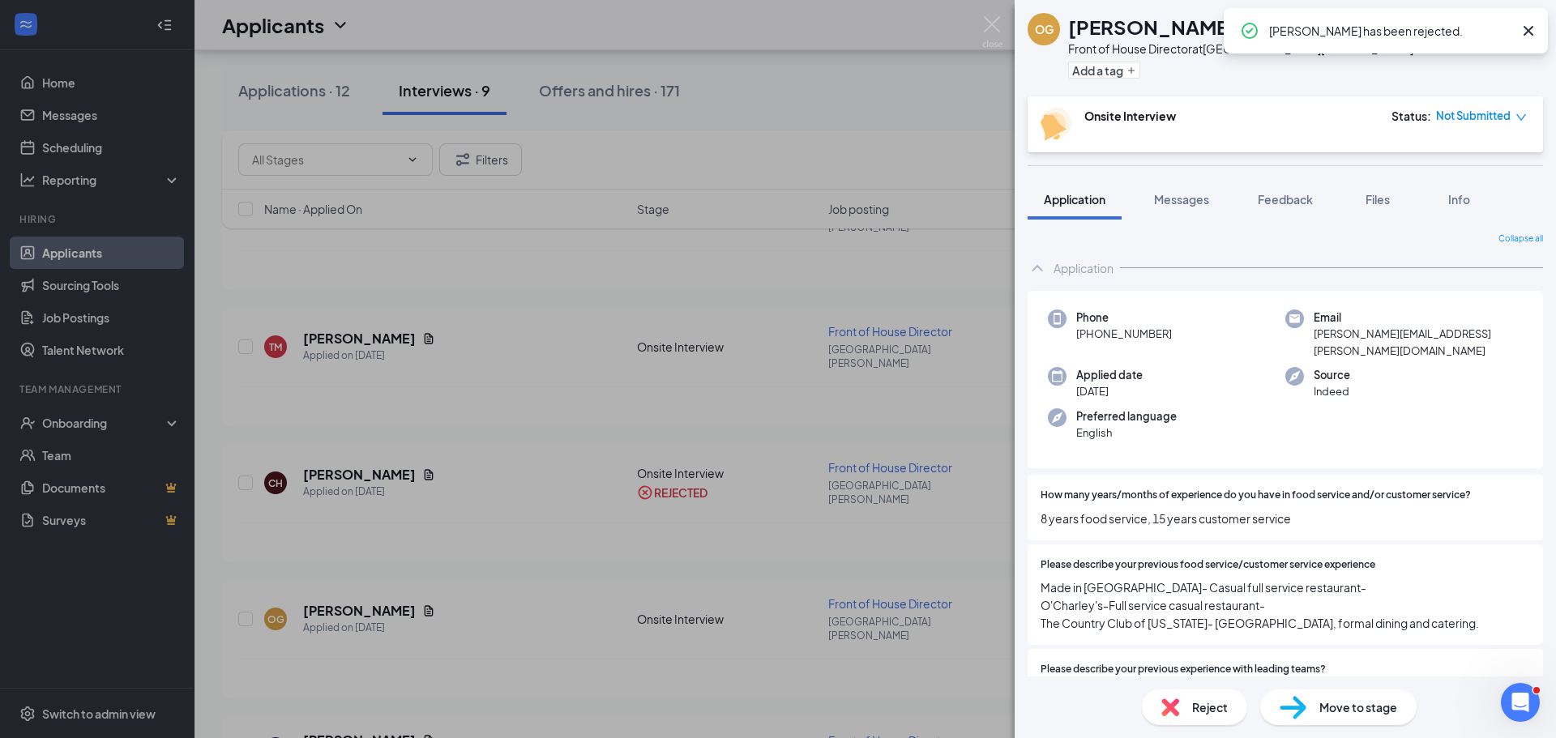
click at [549, 577] on div "OG Olivia Guimond Front of House Director at Lake Norman Add a tag Onsite Inter…" at bounding box center [778, 369] width 1556 height 738
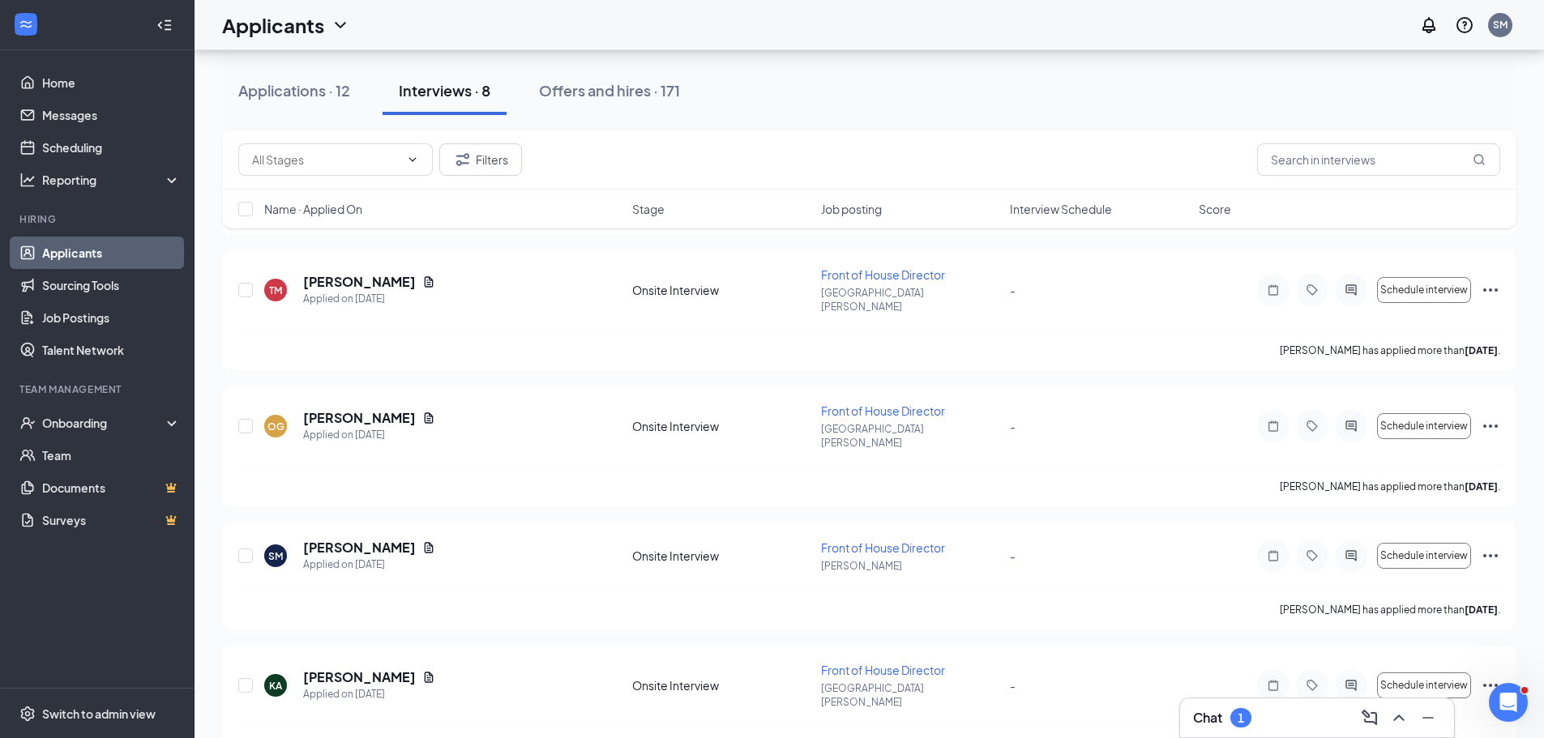
scroll to position [1565, 0]
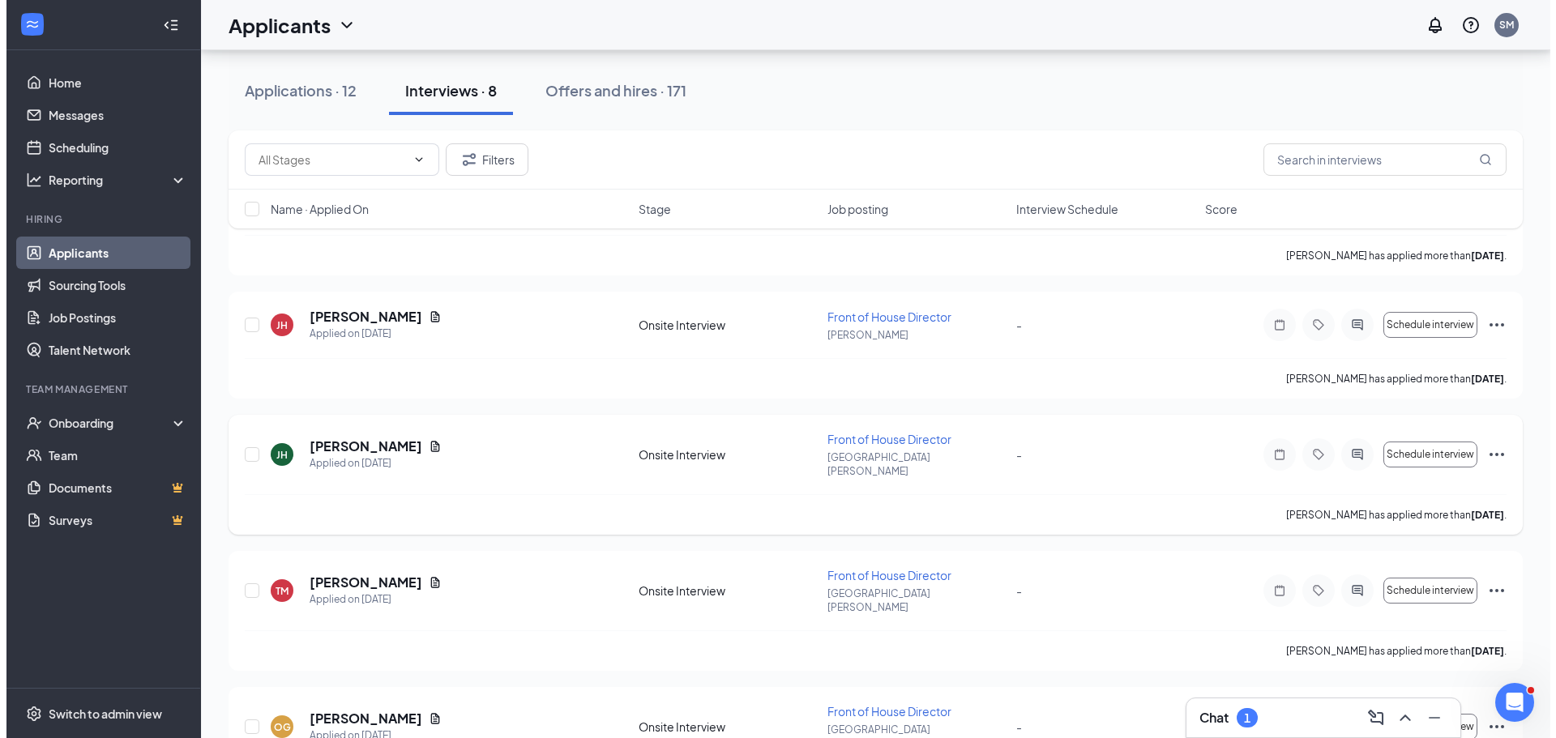
scroll to position [162, 0]
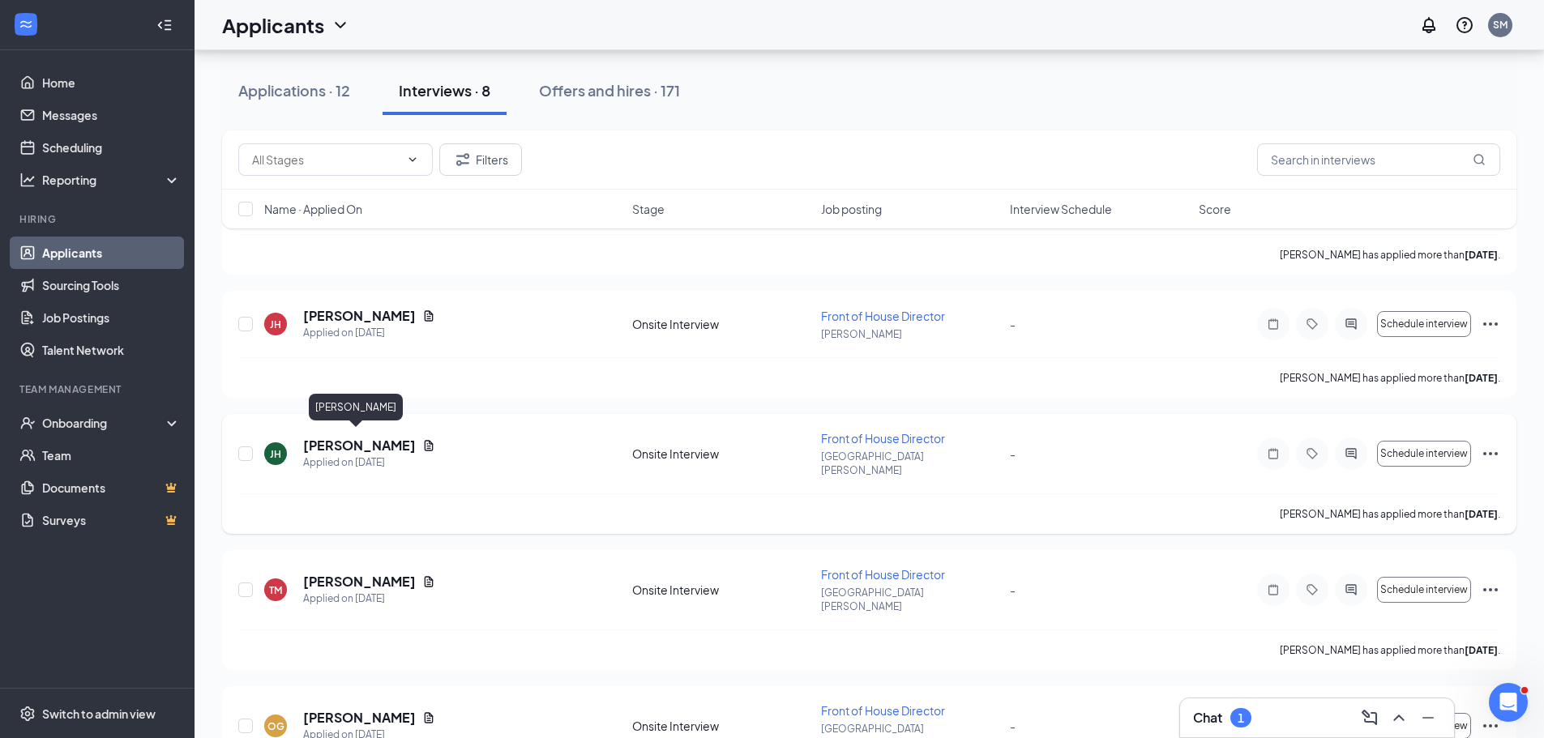
click at [364, 447] on h5 "[PERSON_NAME]" at bounding box center [359, 446] width 113 height 18
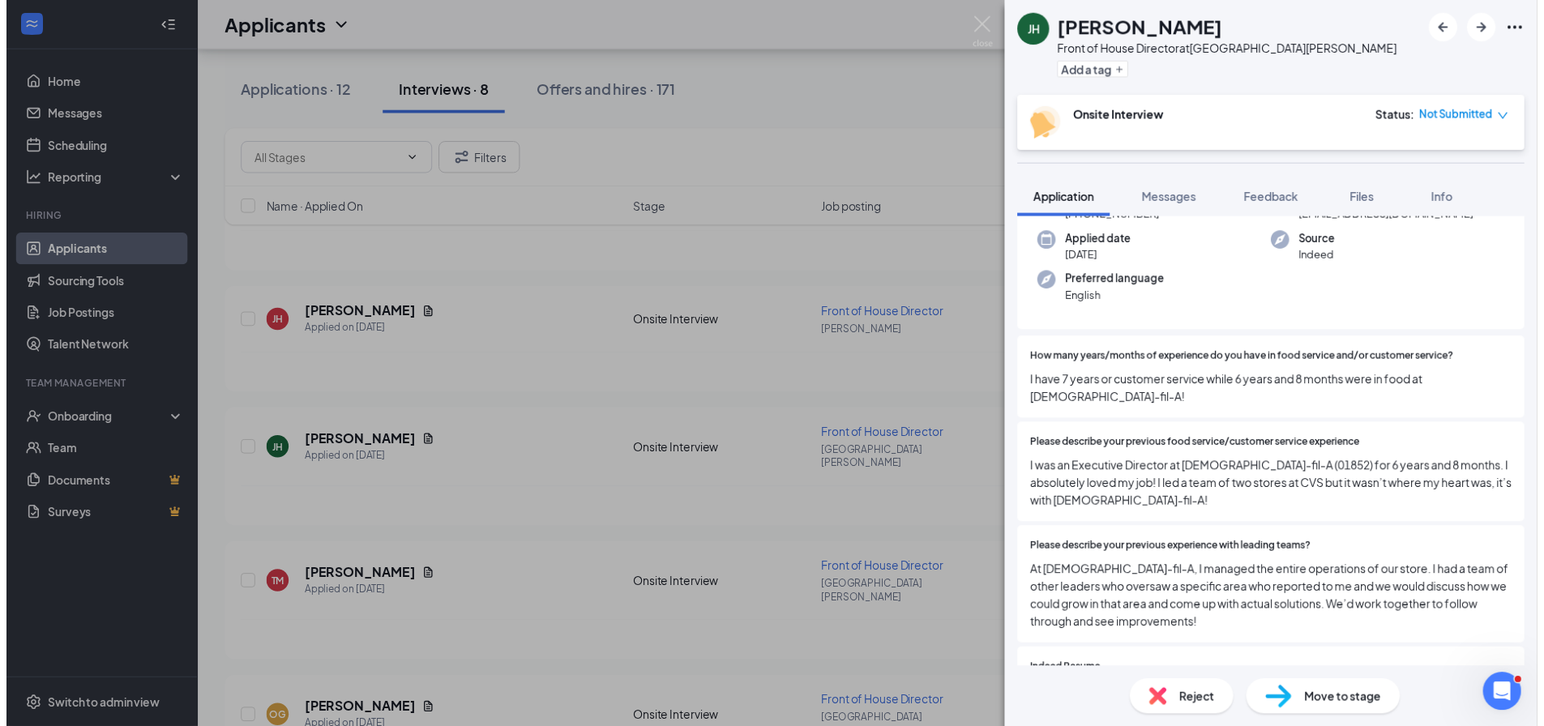
scroll to position [324, 0]
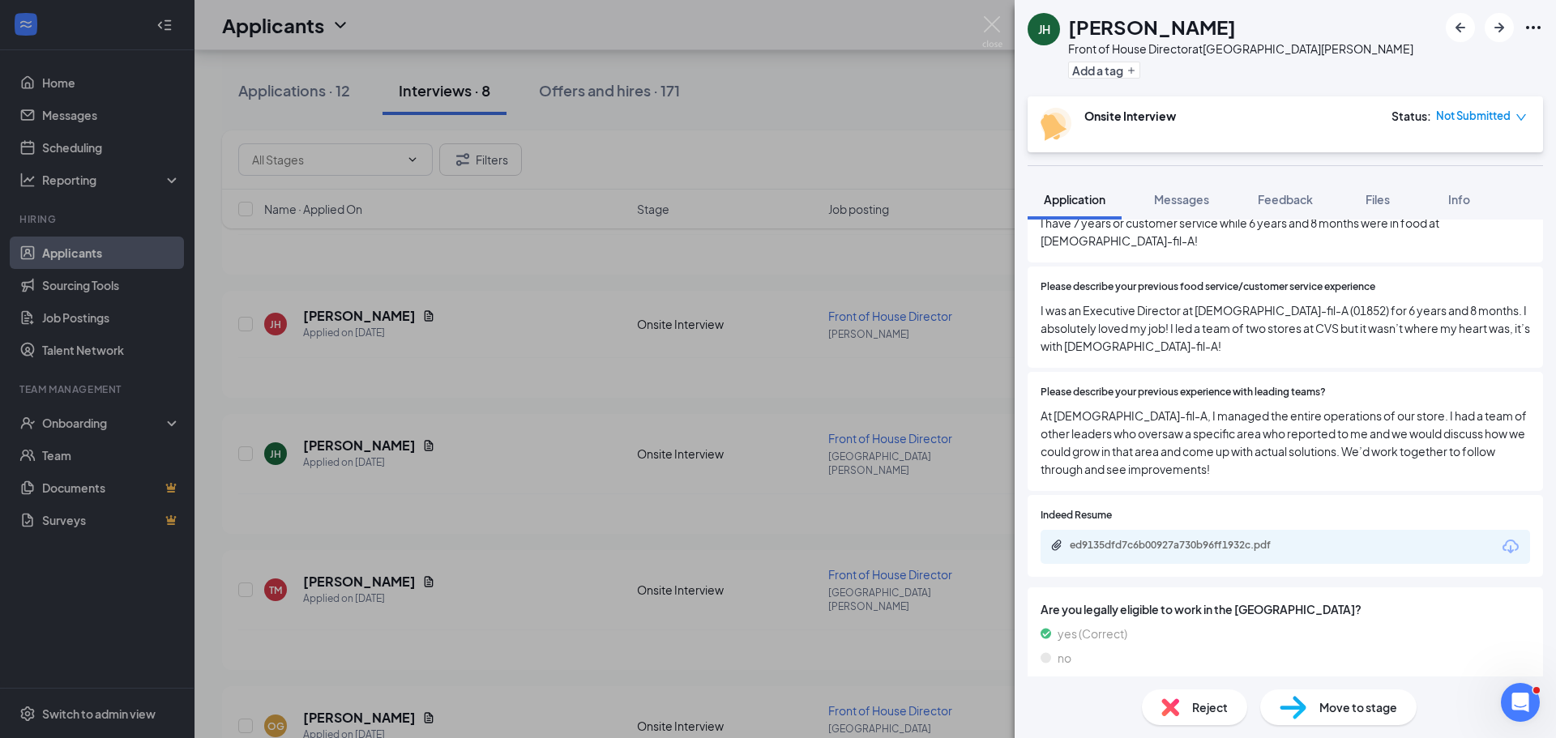
click at [570, 541] on div "JH Joshua Hanner Front of House Director at Lake Norman Add a tag Onsite Interv…" at bounding box center [778, 369] width 1556 height 738
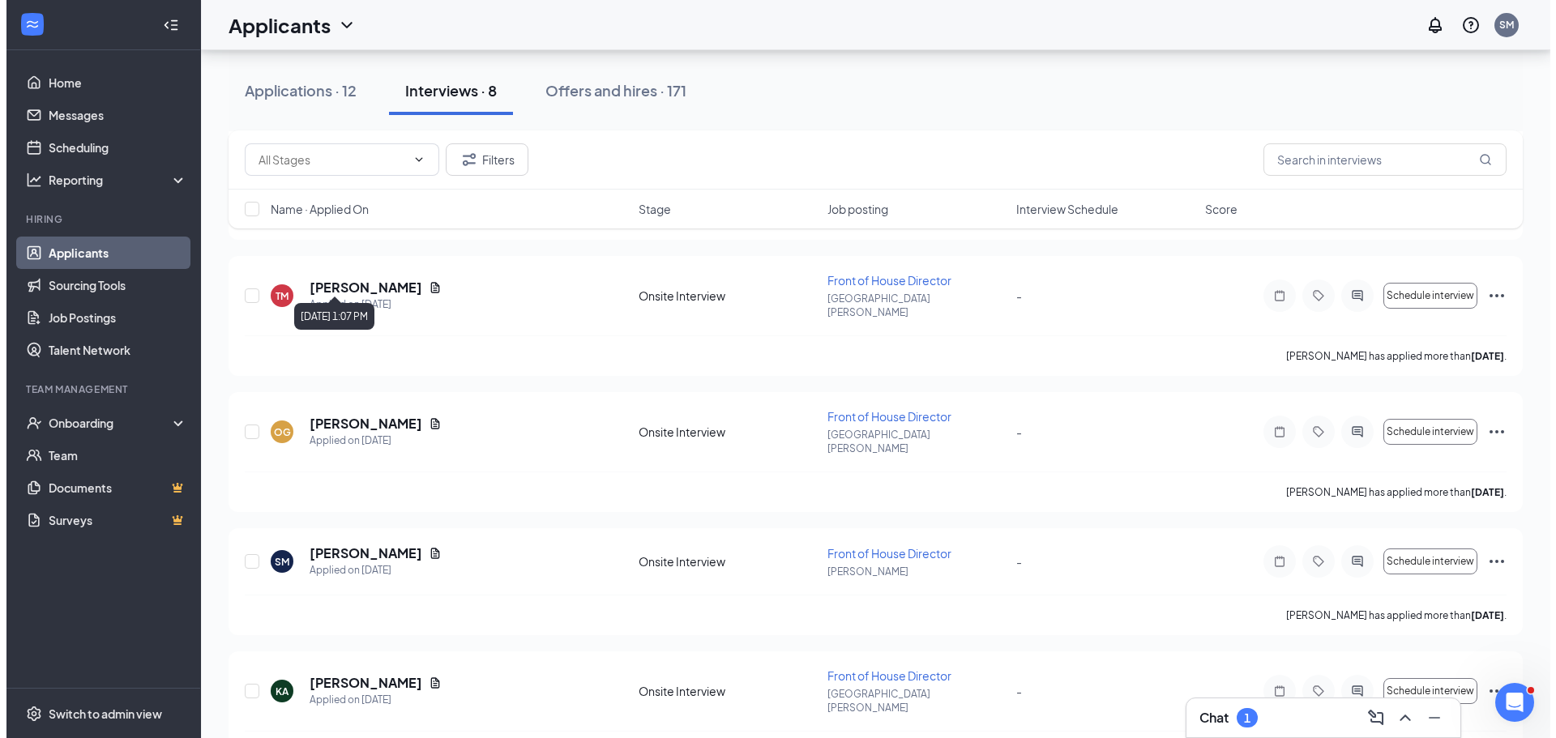
scroll to position [486, 0]
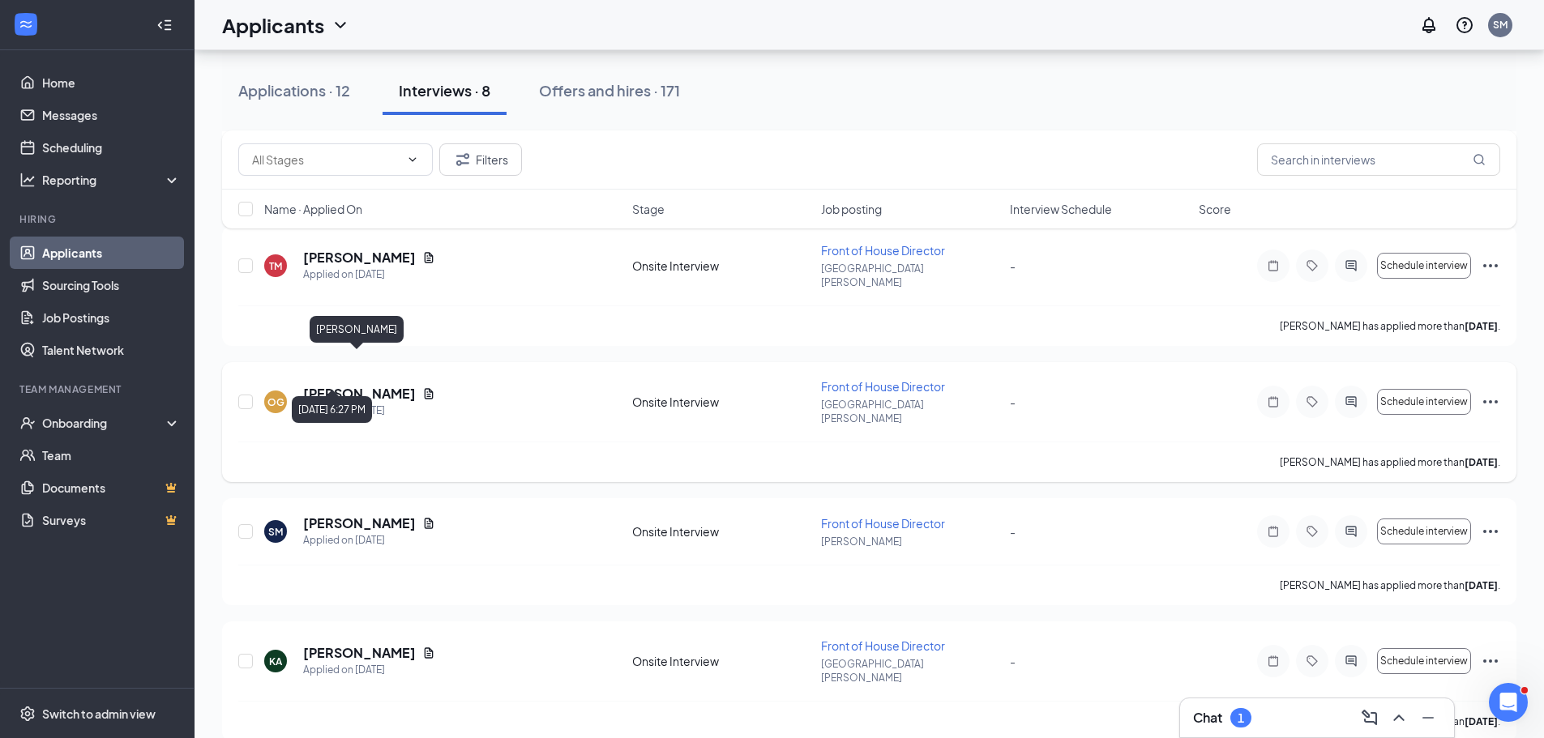
click at [371, 385] on h5 "[PERSON_NAME]" at bounding box center [359, 394] width 113 height 18
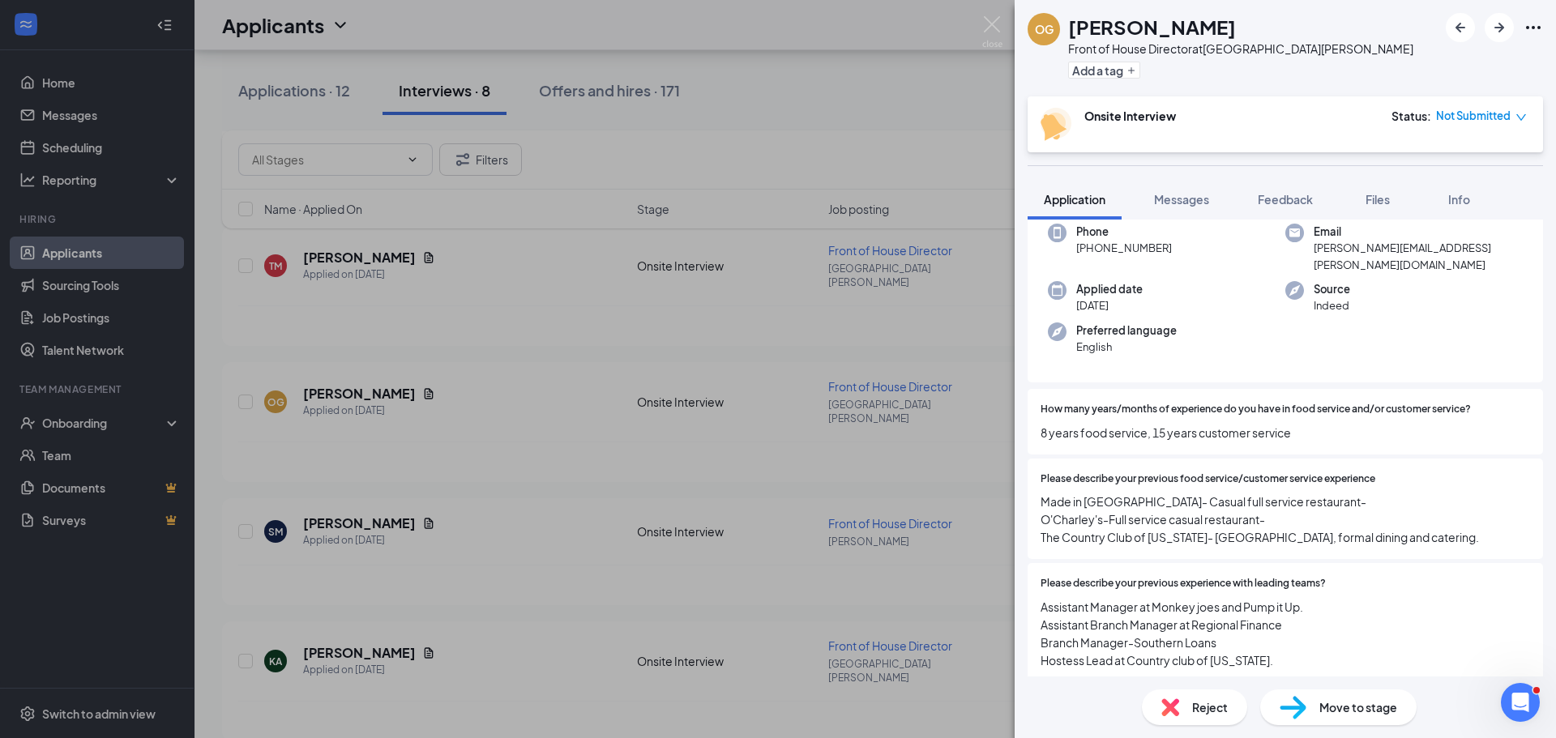
scroll to position [162, 0]
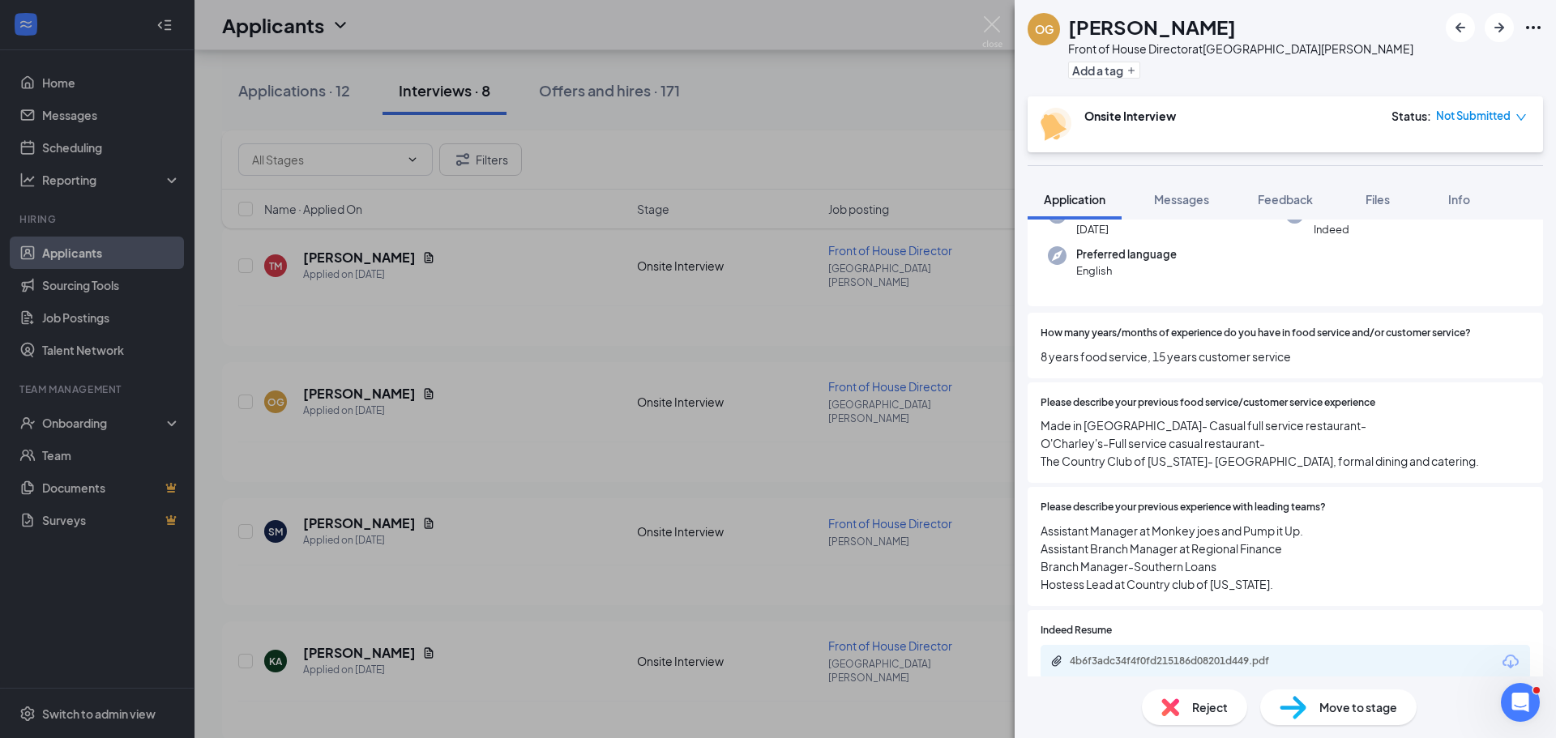
click at [1217, 720] on div "Reject" at bounding box center [1194, 708] width 105 height 36
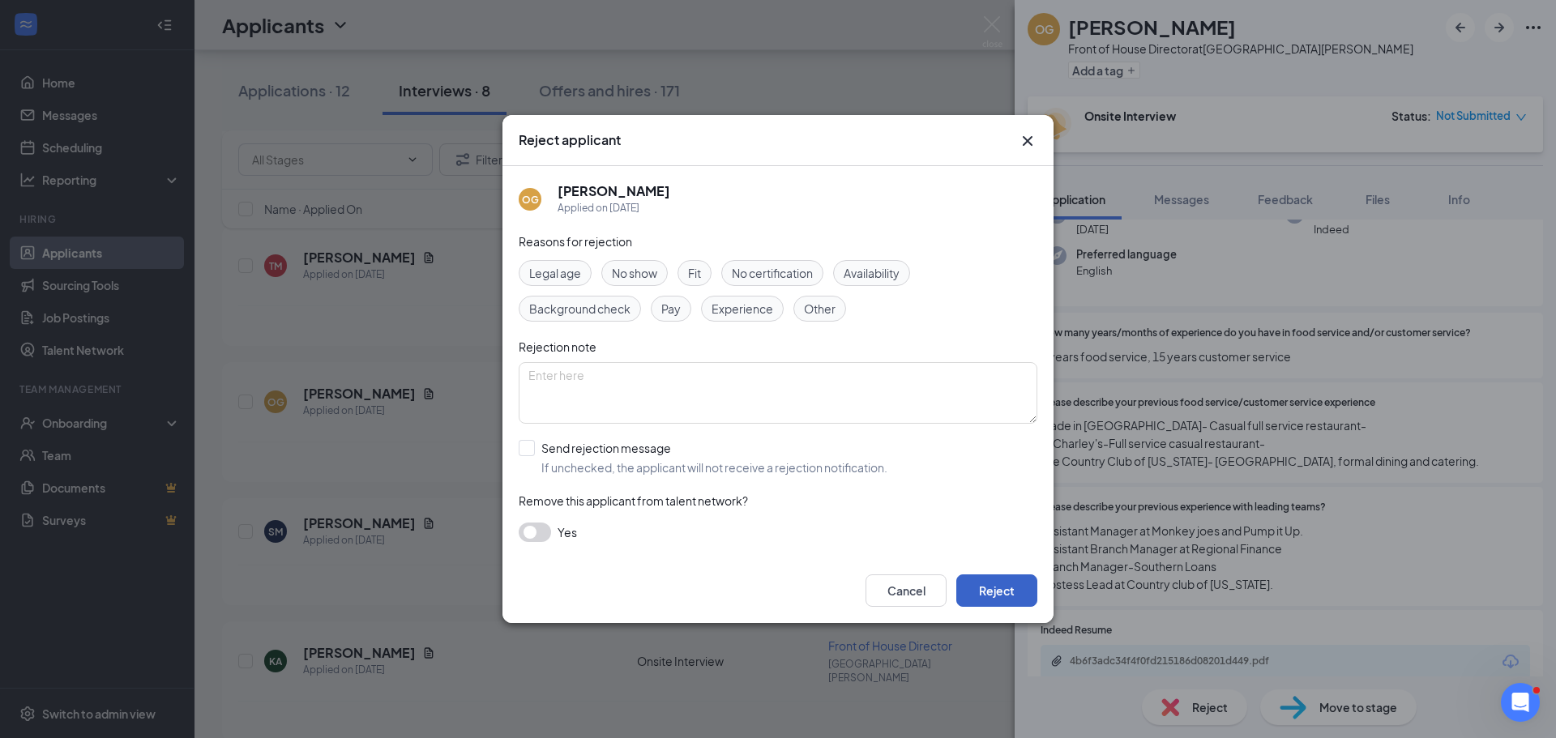
click at [992, 588] on button "Reject" at bounding box center [996, 590] width 81 height 32
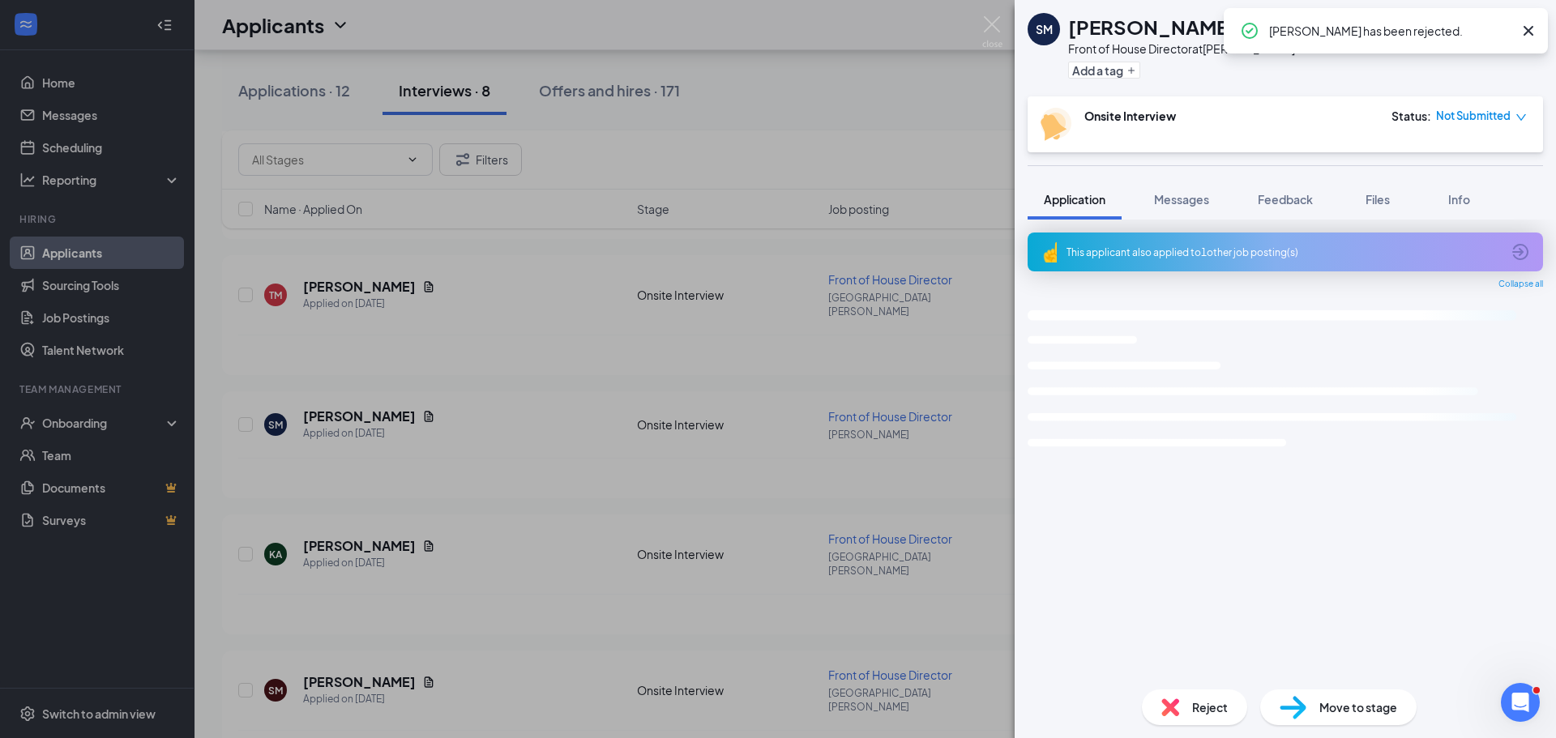
click at [590, 586] on div "SM SHAWN MYERS Front of House Director at Cornelius Add a tag Onsite Interview …" at bounding box center [778, 369] width 1556 height 738
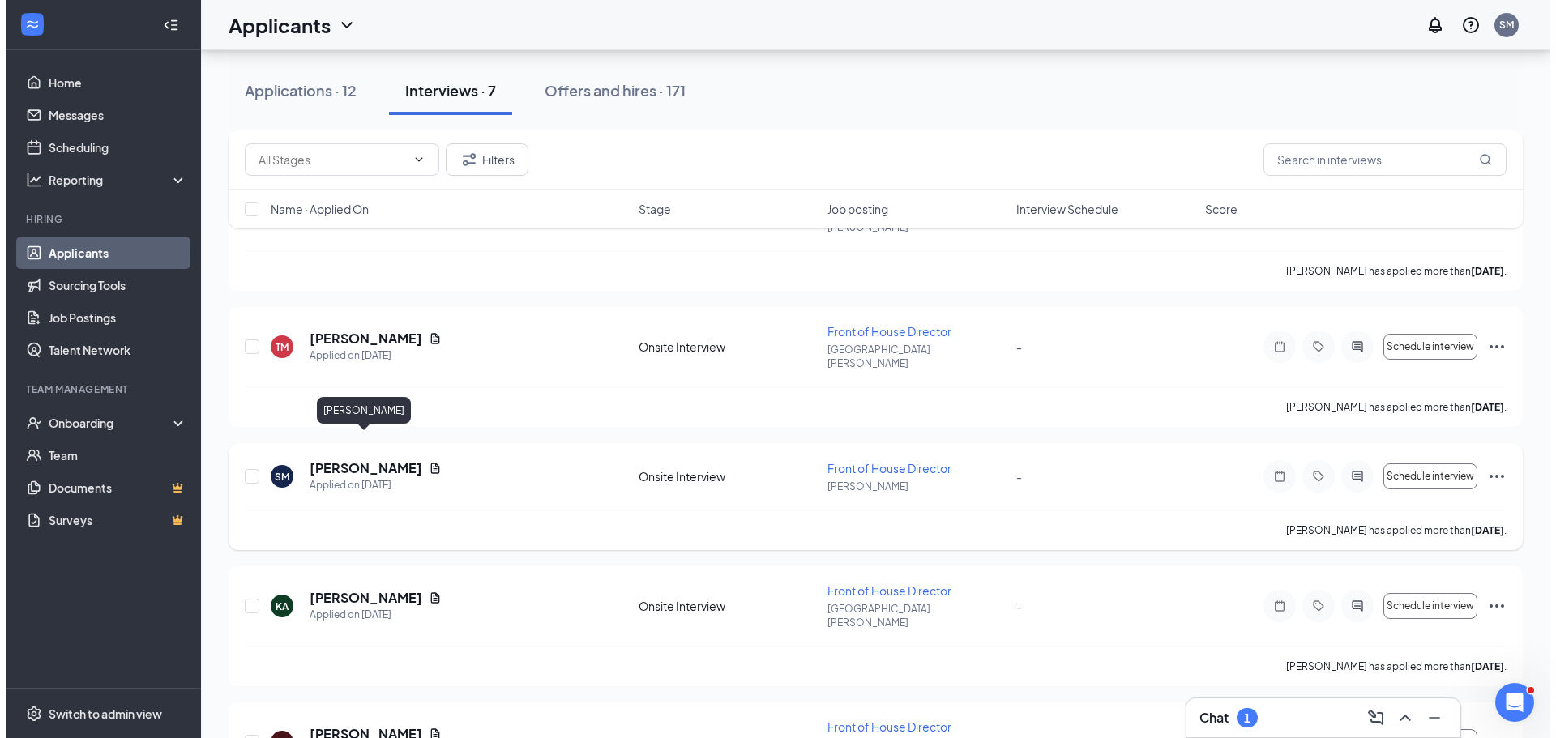
scroll to position [457, 0]
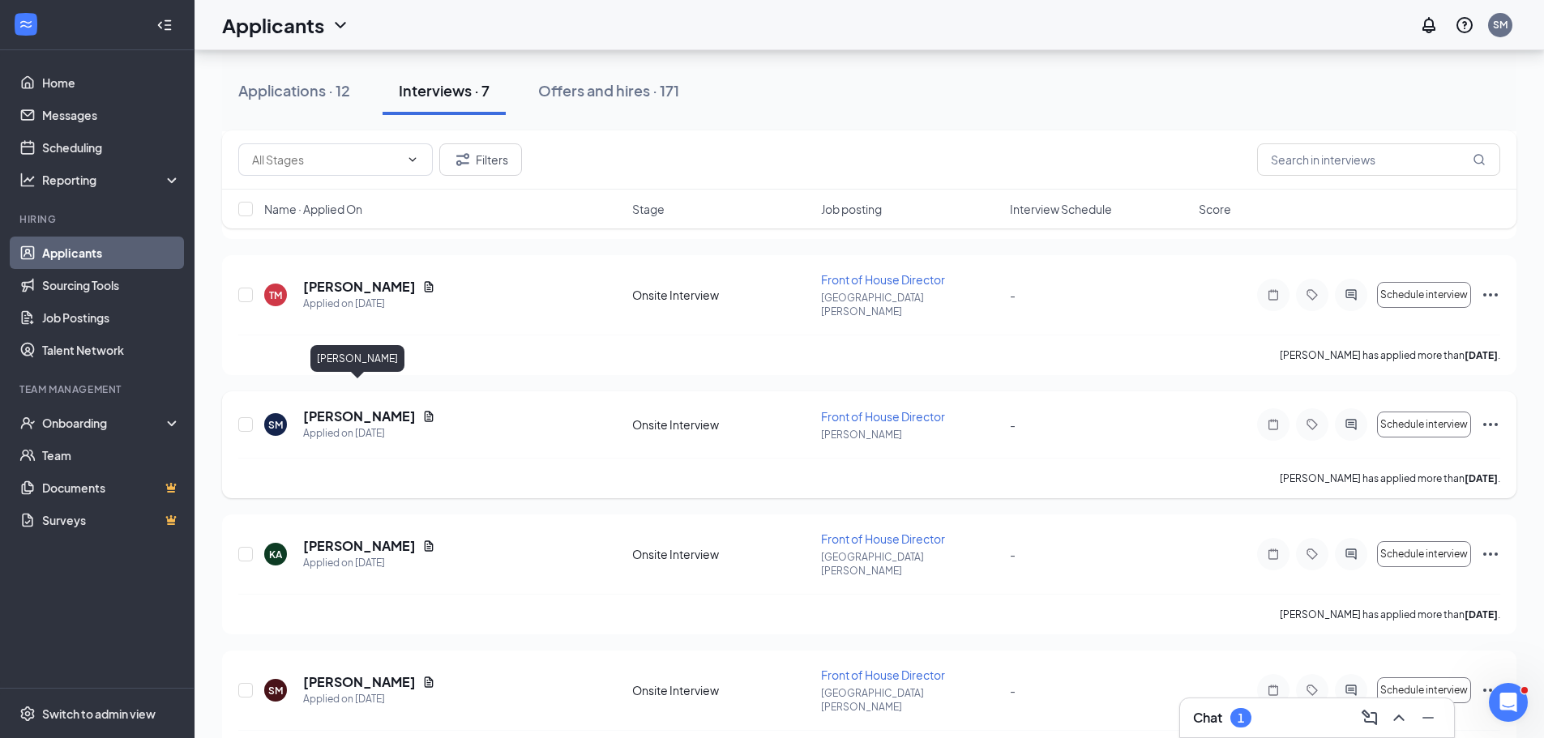
click at [378, 408] on h5 "[PERSON_NAME]" at bounding box center [359, 417] width 113 height 18
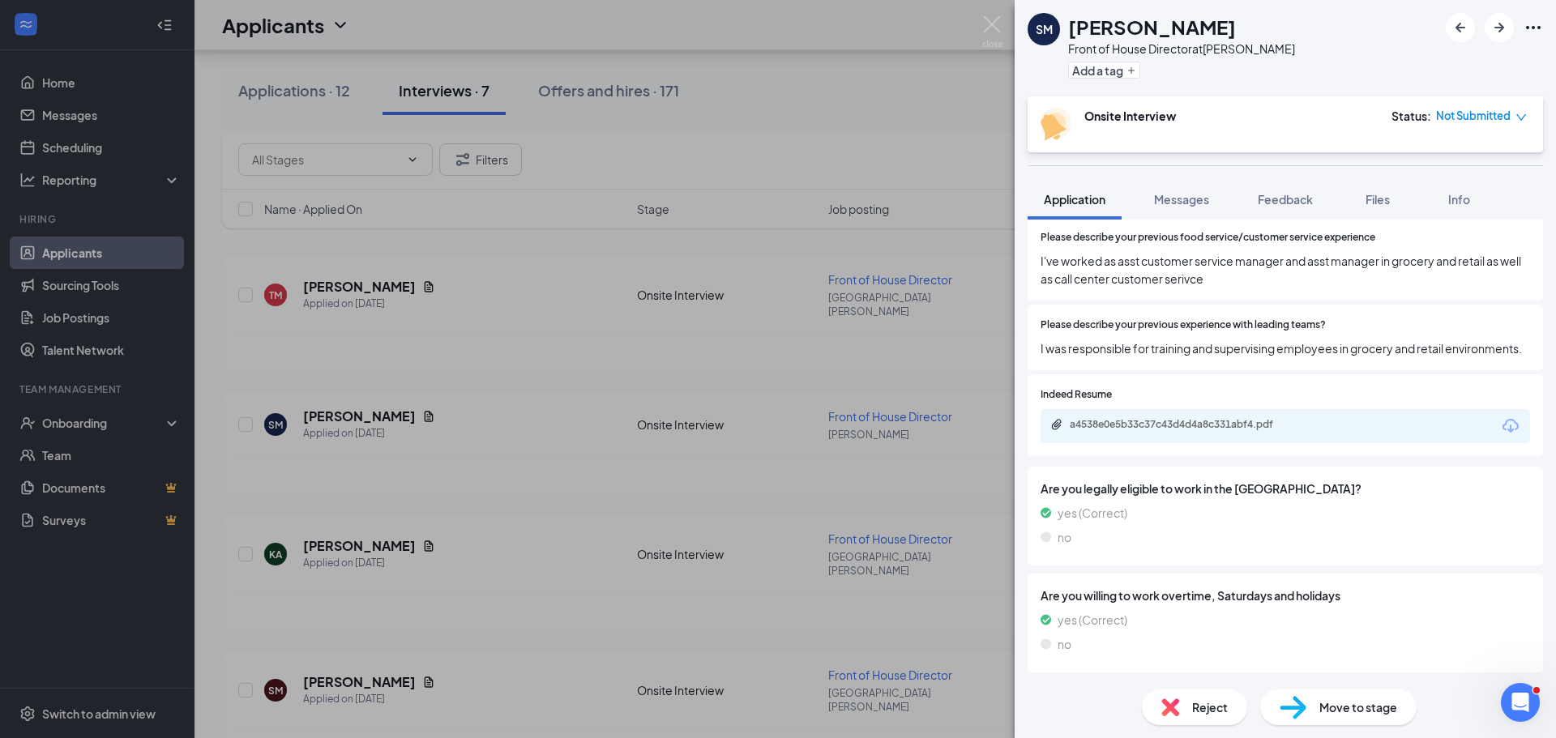
scroll to position [374, 0]
click at [1501, 417] on icon "Download" at bounding box center [1510, 425] width 19 height 19
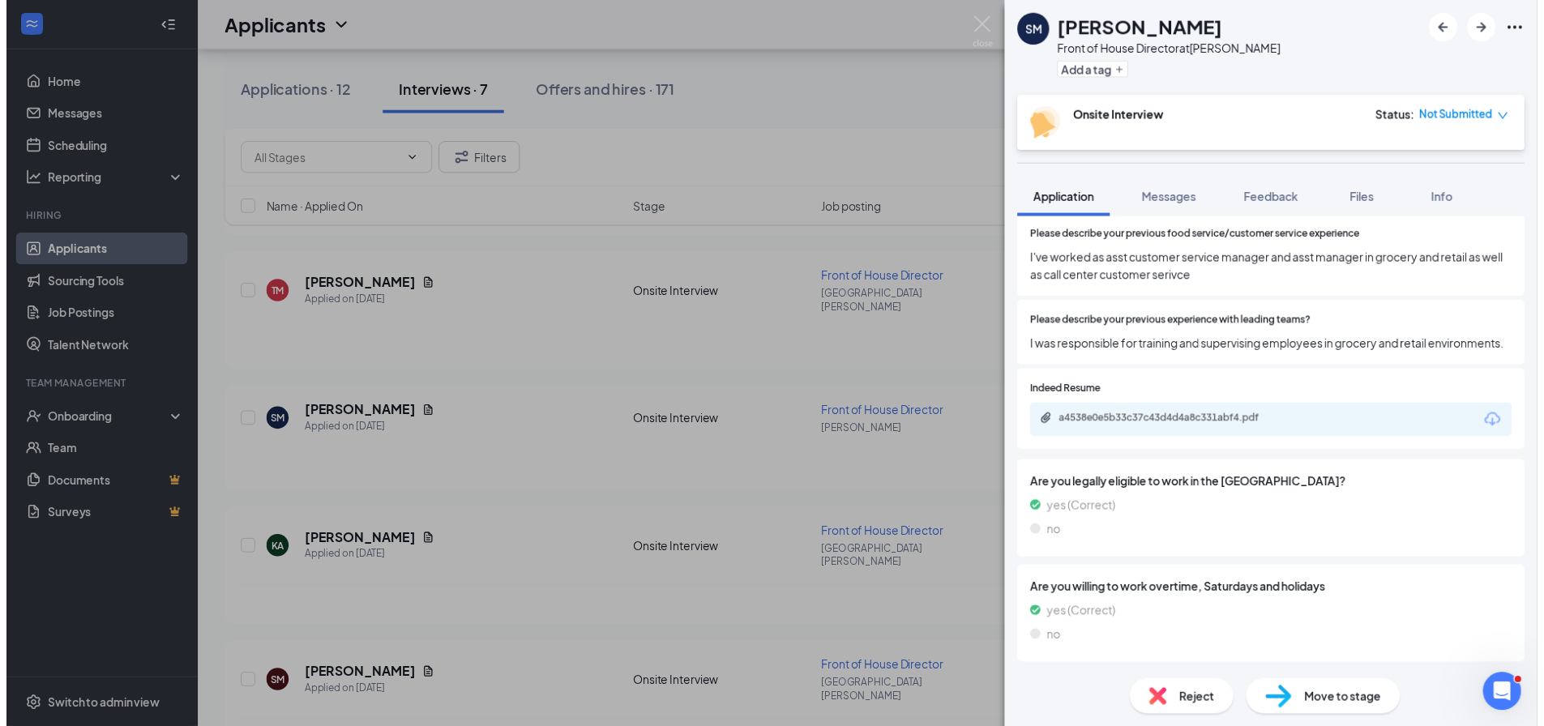
scroll to position [367, 0]
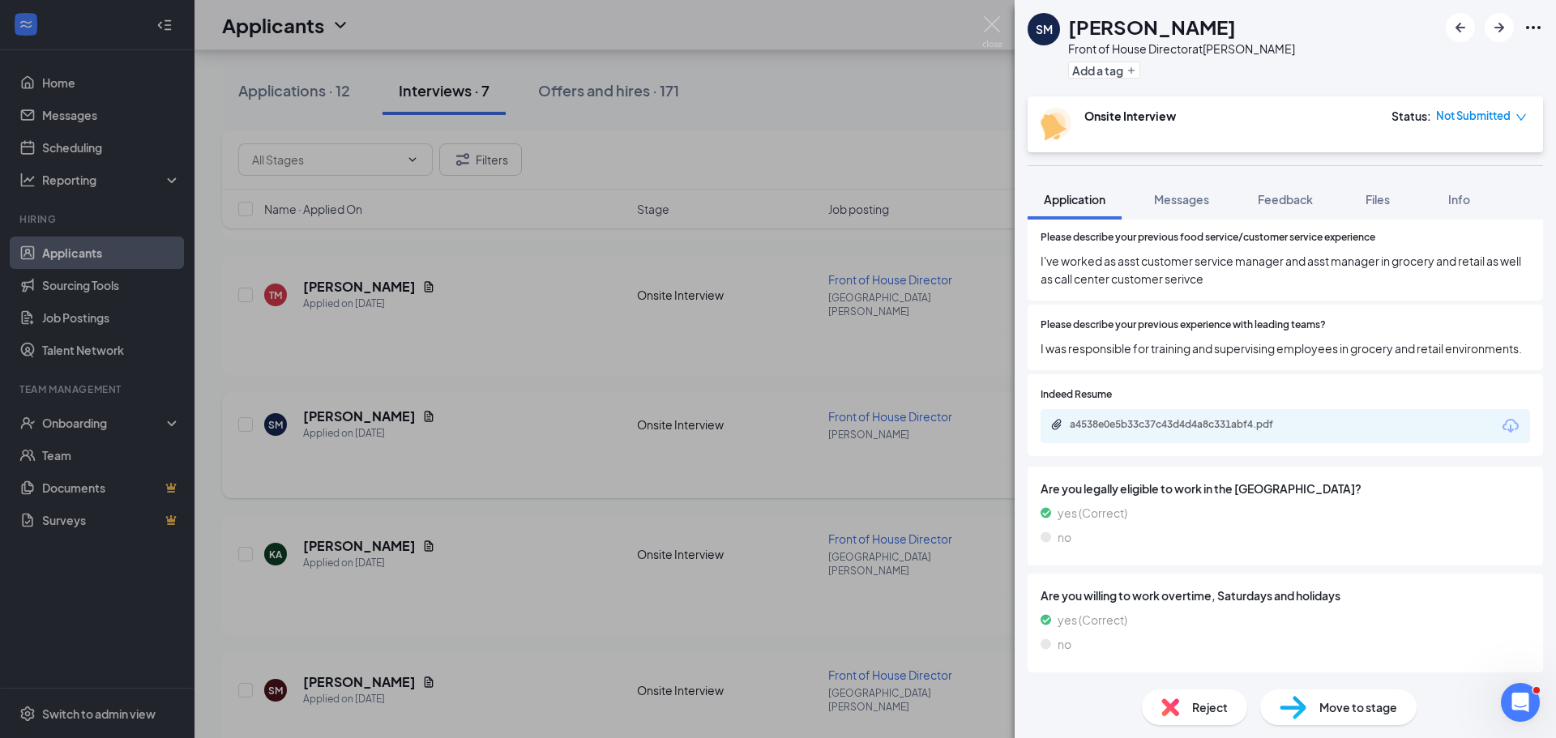
drag, startPoint x: 776, startPoint y: 288, endPoint x: 720, endPoint y: 399, distance: 125.4
click at [776, 288] on div "SM SHAWN MYERS Front of House Director at Cornelius Add a tag Onsite Interview …" at bounding box center [778, 369] width 1556 height 738
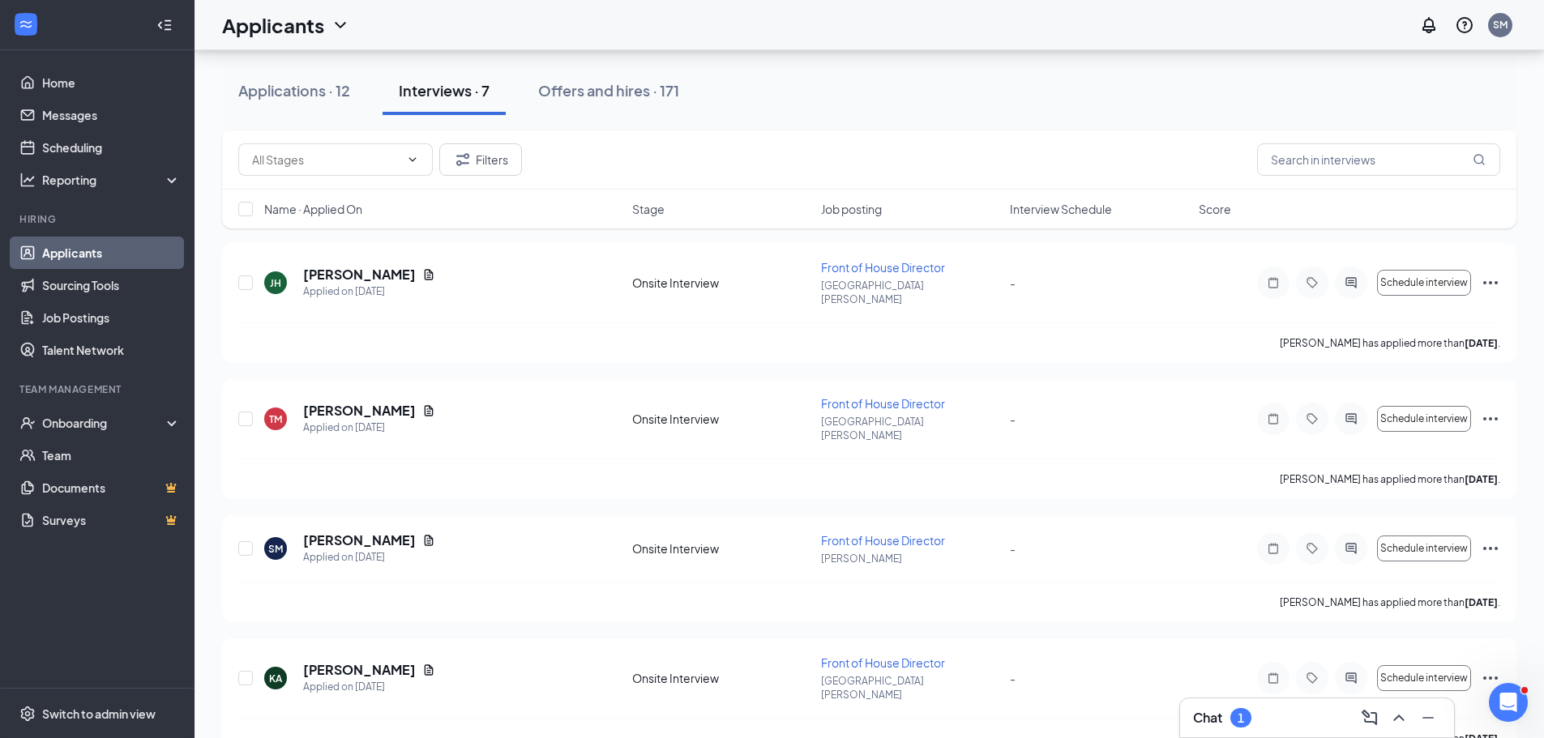
scroll to position [457, 0]
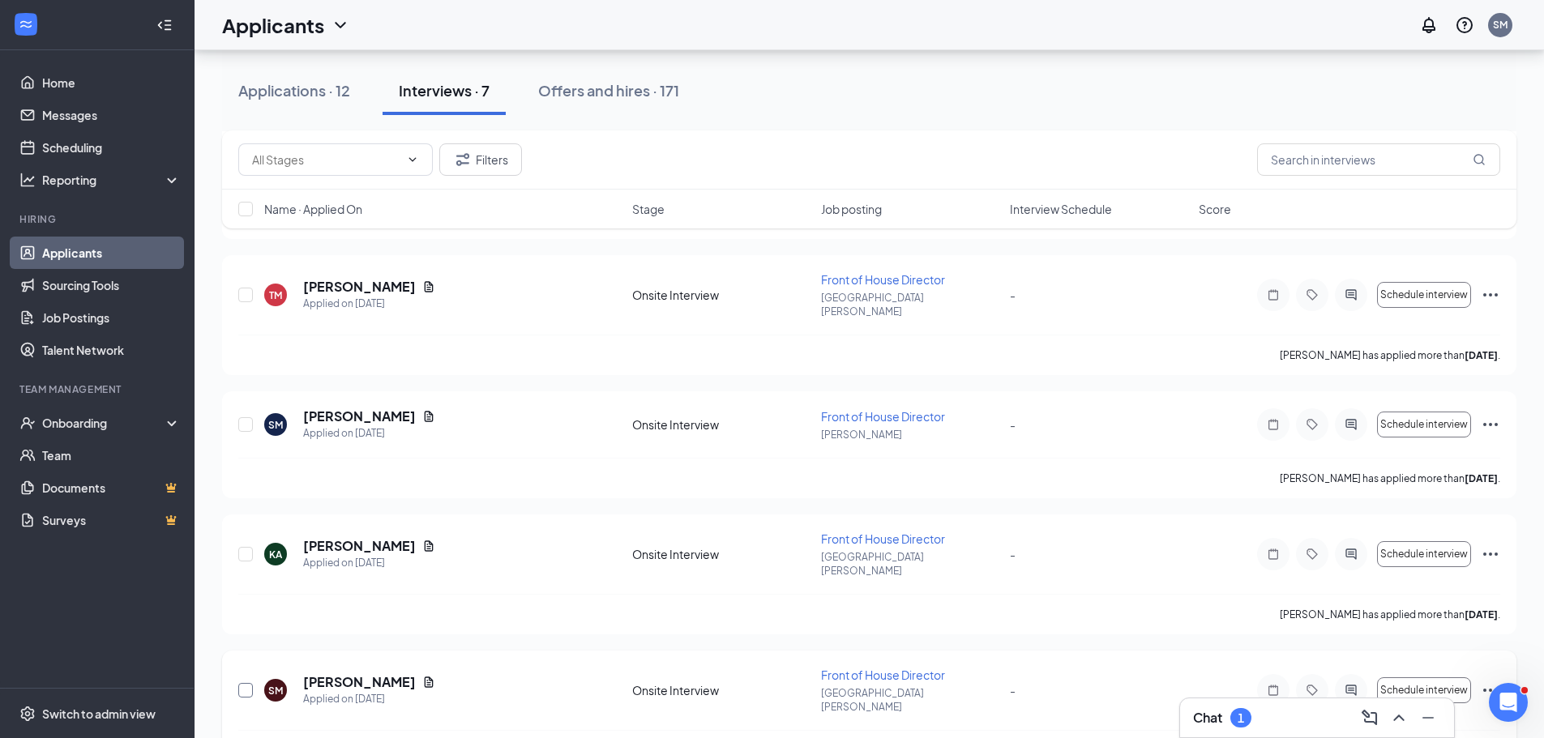
click at [252, 683] on input "checkbox" at bounding box center [245, 690] width 15 height 15
checkbox input "true"
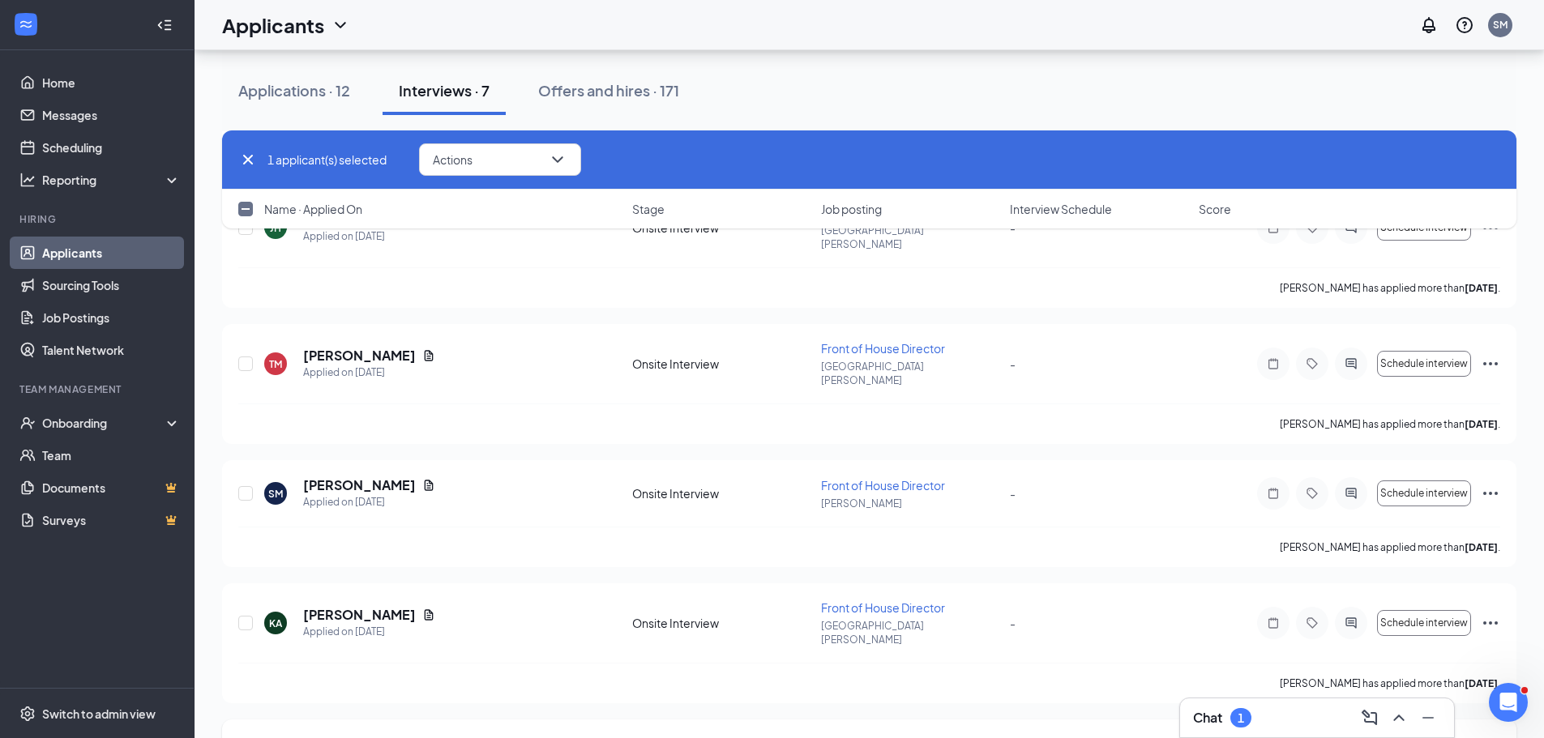
scroll to position [295, 0]
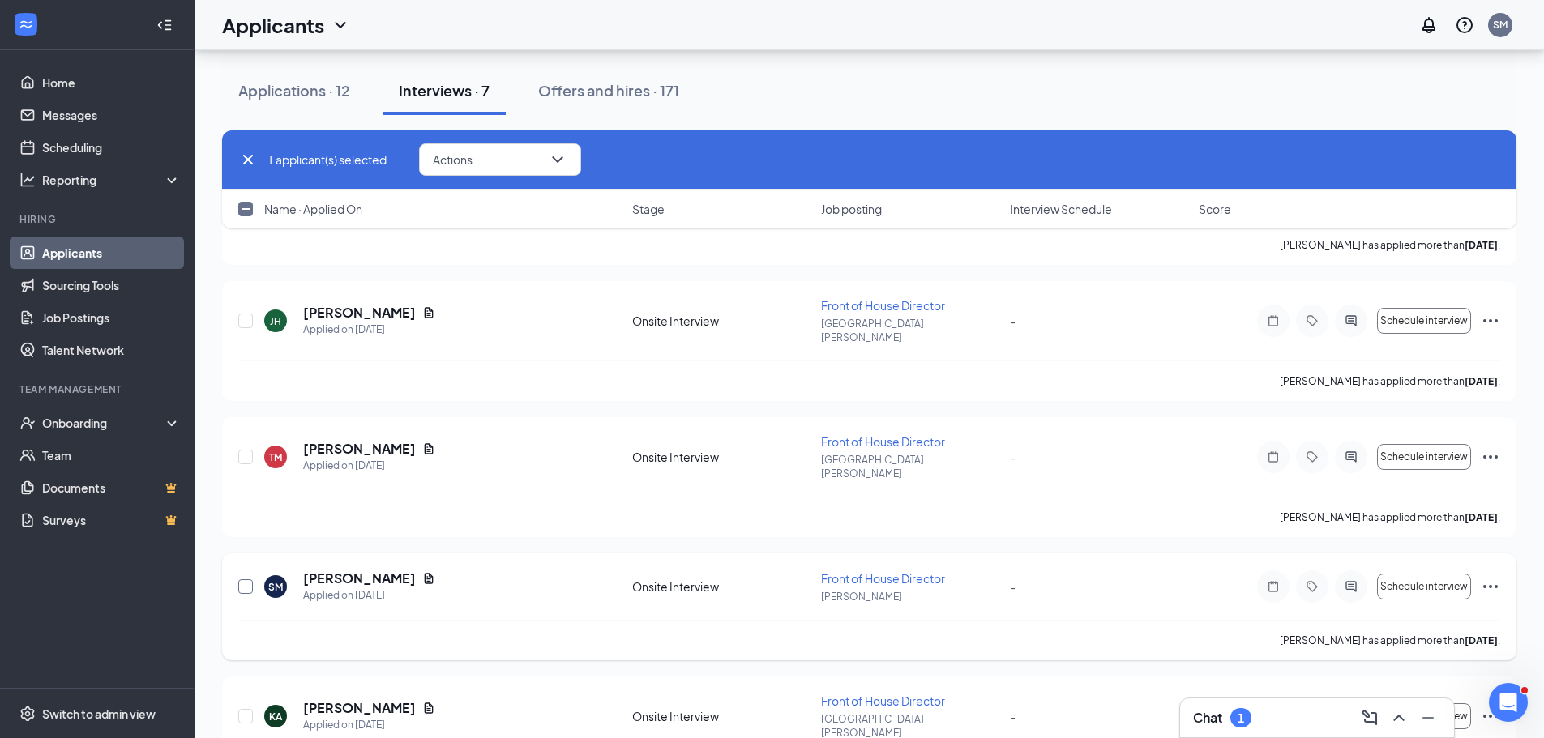
click at [250, 579] on input "checkbox" at bounding box center [245, 586] width 15 height 15
checkbox input "true"
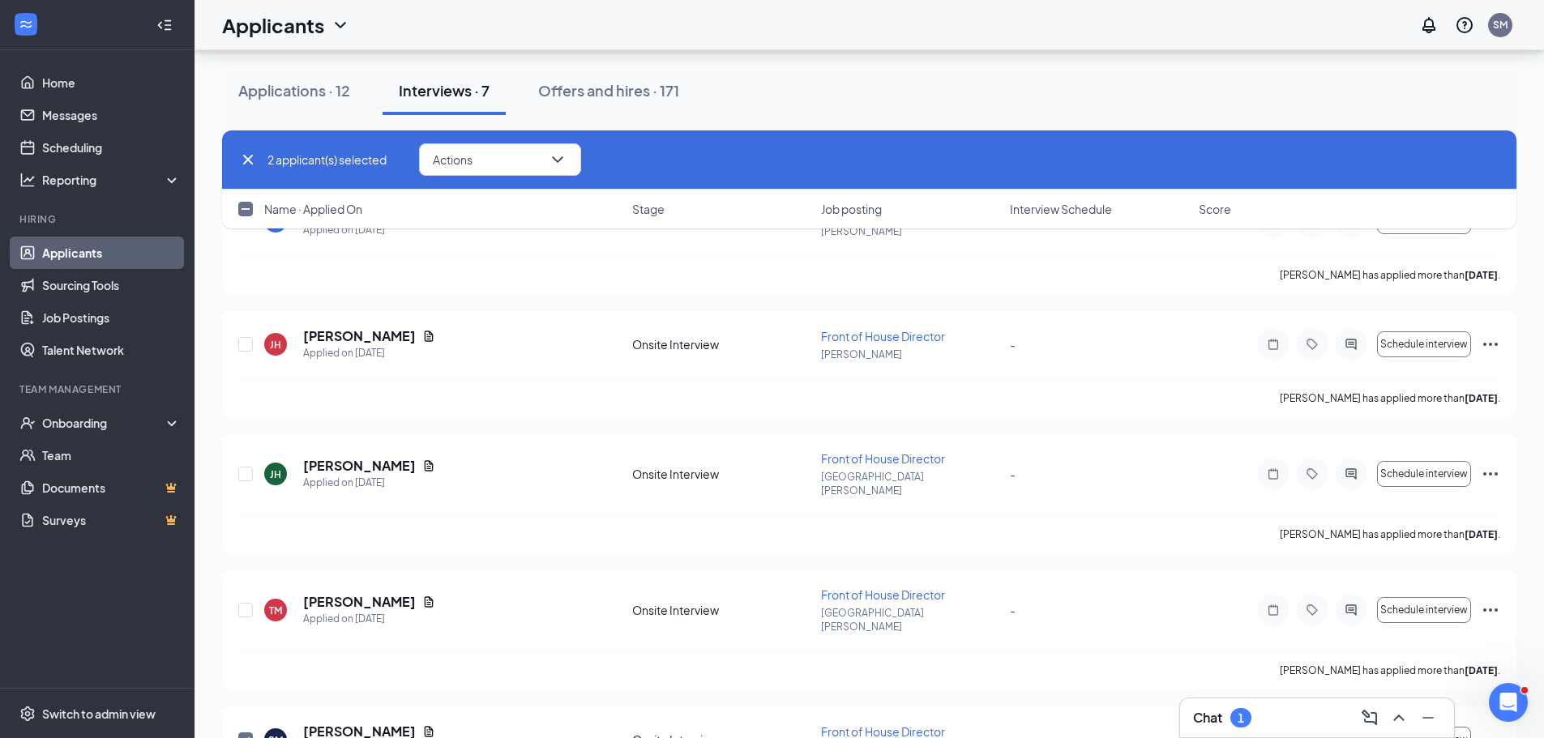
scroll to position [133, 0]
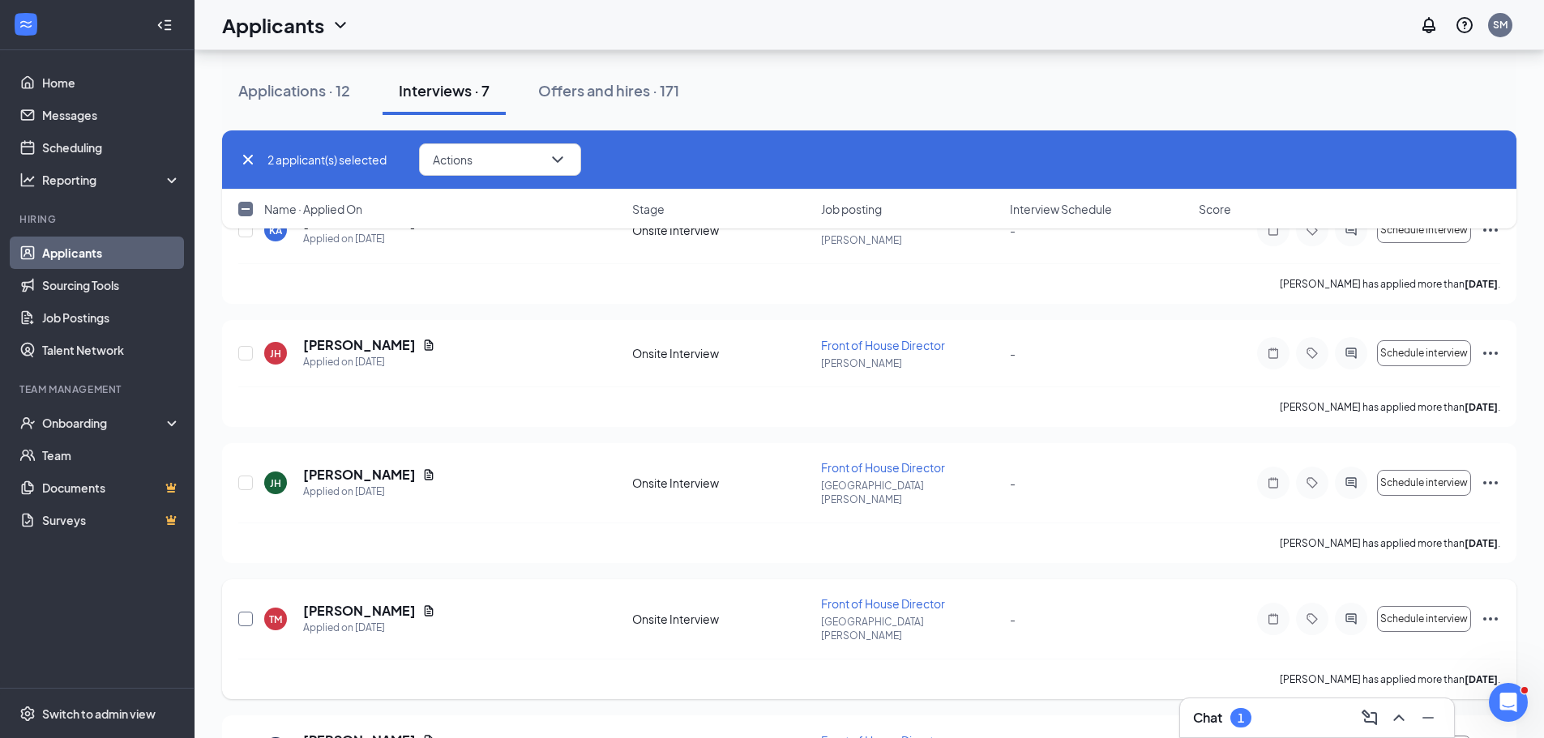
click at [249, 612] on input "checkbox" at bounding box center [245, 619] width 15 height 15
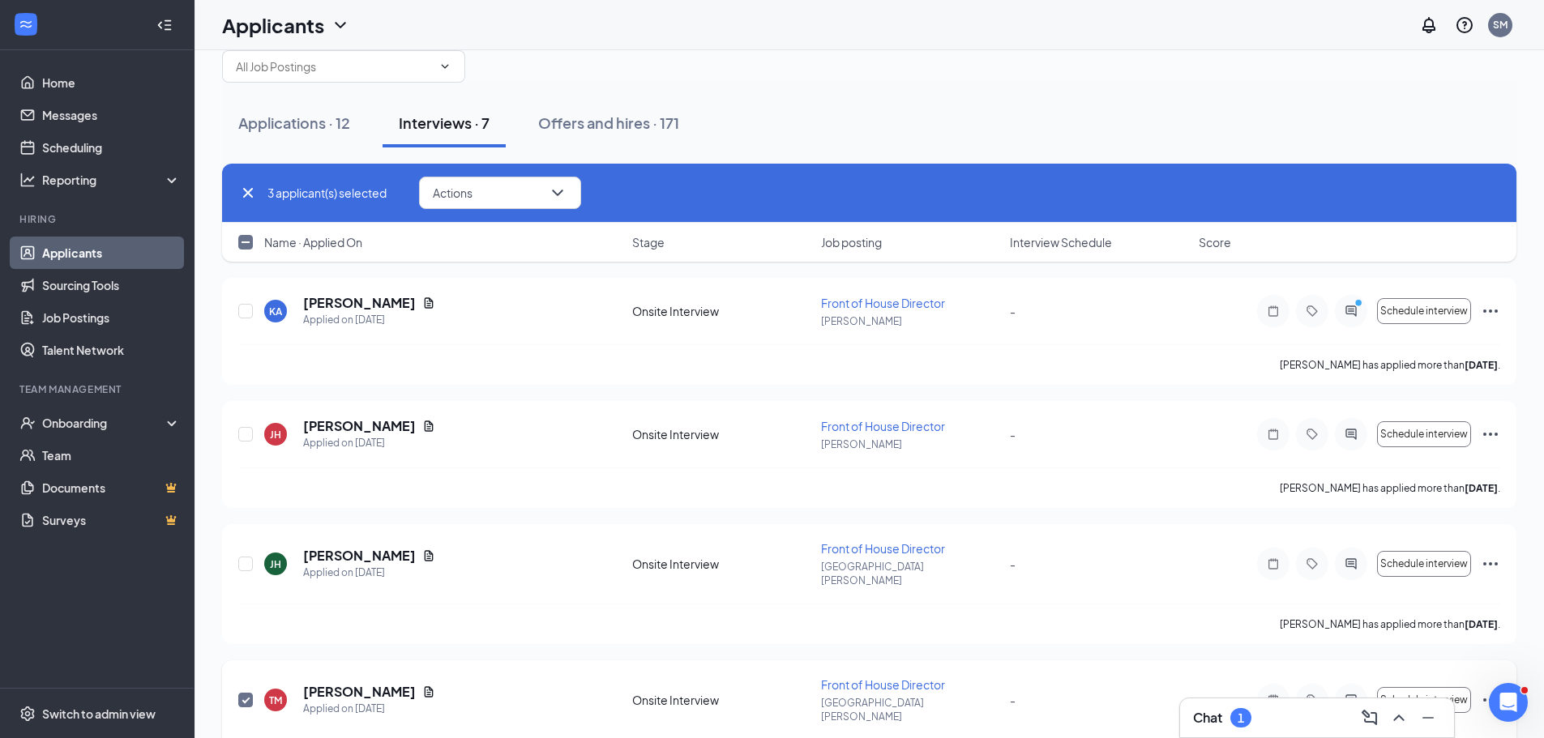
scroll to position [0, 0]
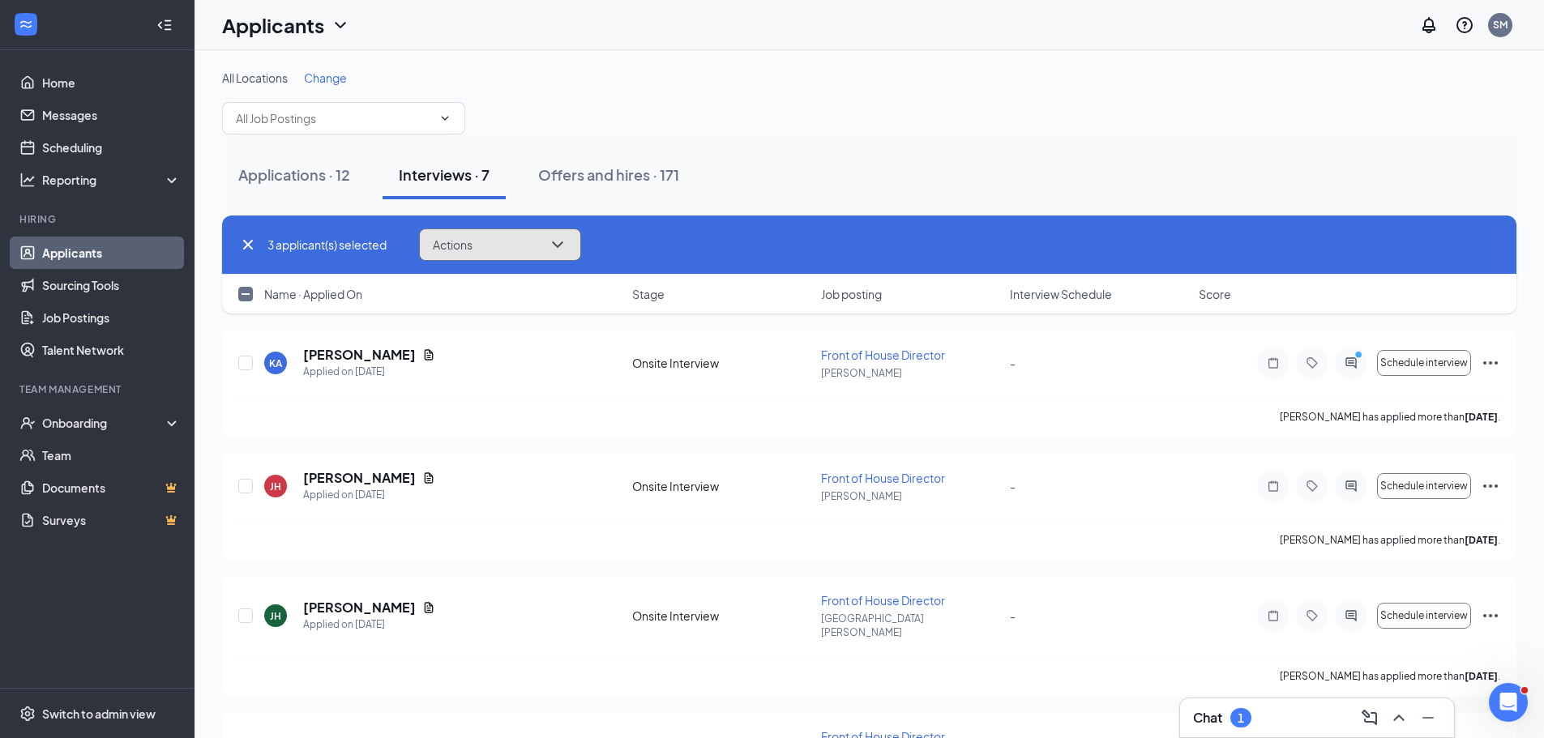
click at [510, 247] on button "Actions" at bounding box center [500, 244] width 162 height 32
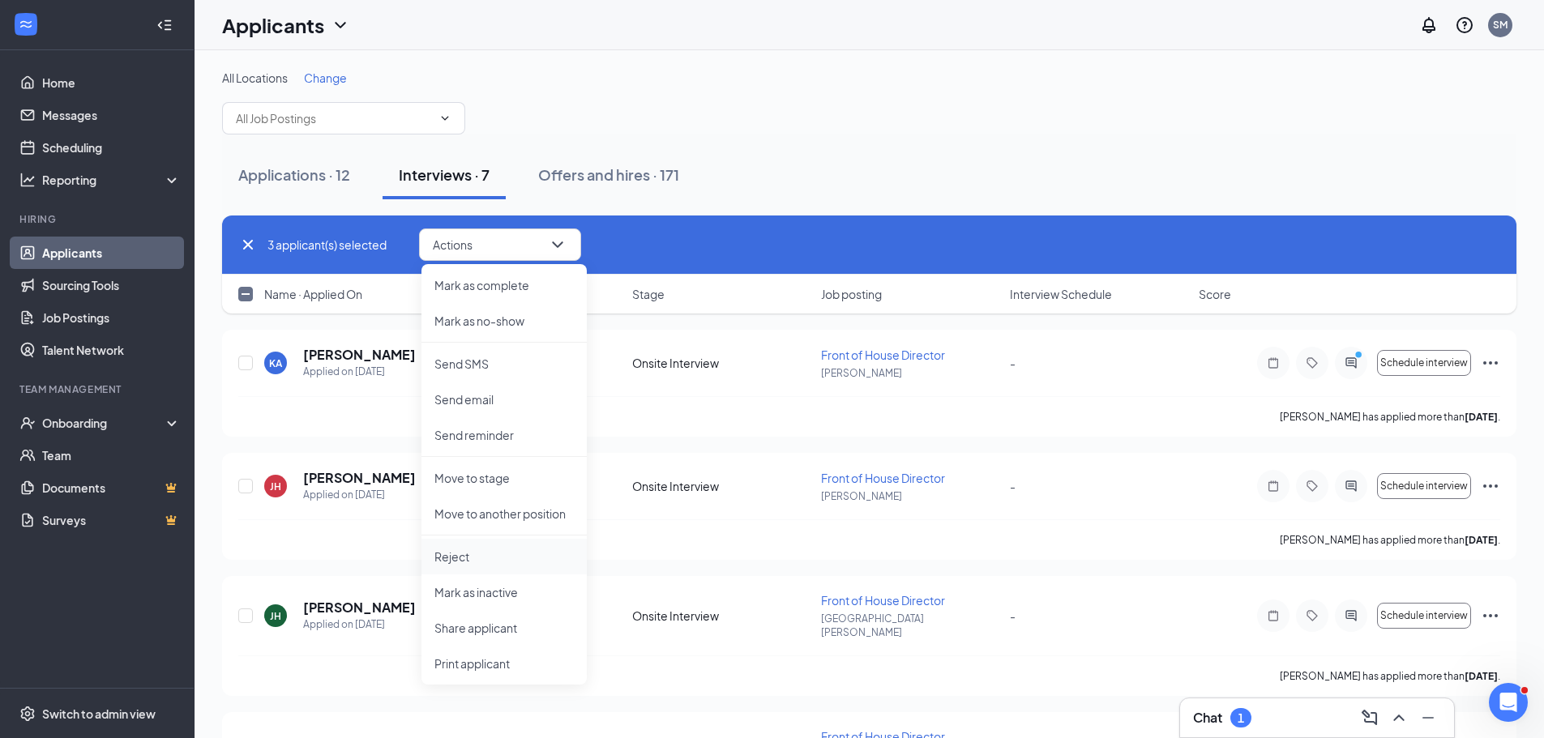
click at [492, 560] on p "Reject" at bounding box center [503, 557] width 139 height 16
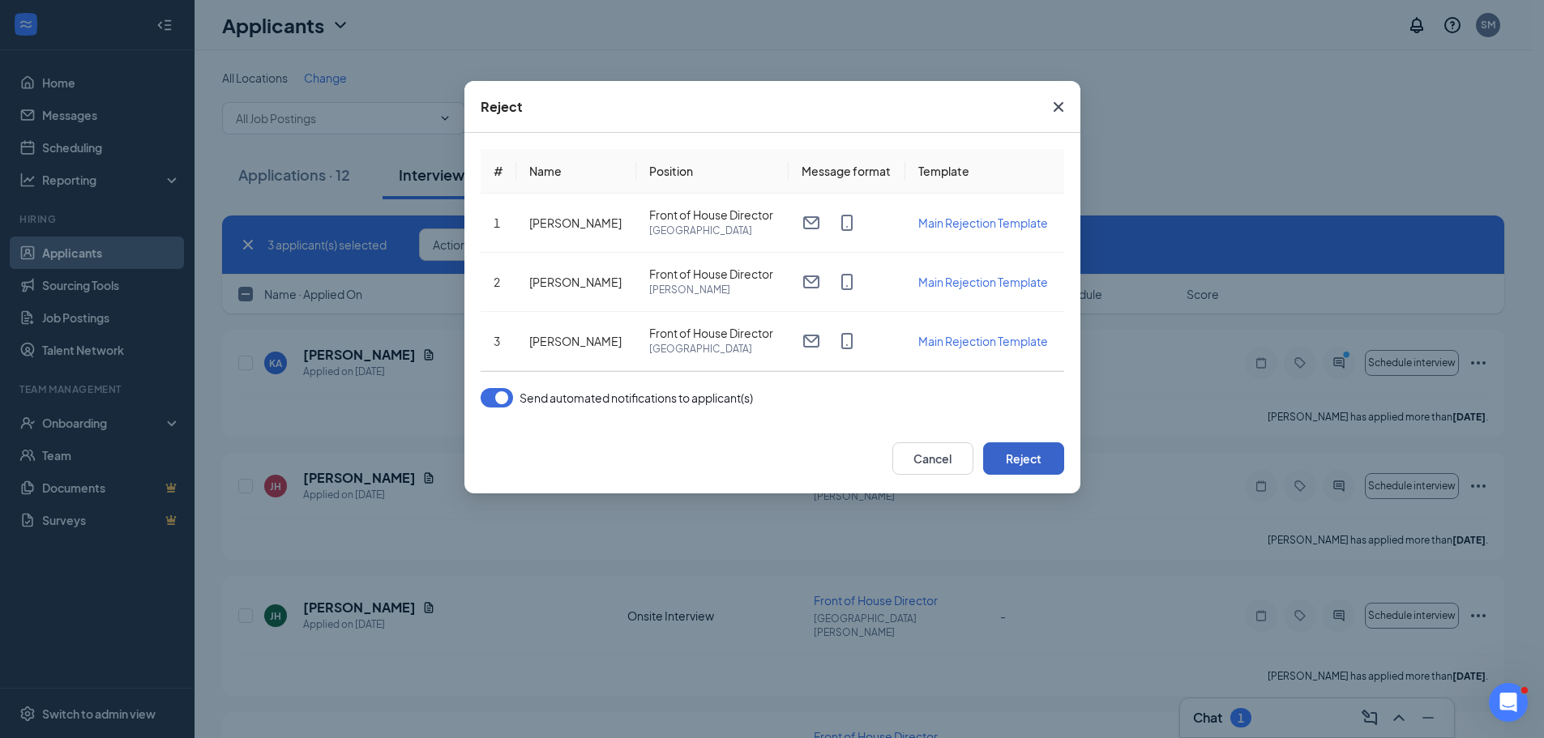
click at [1029, 459] on button "Reject" at bounding box center [1023, 458] width 81 height 32
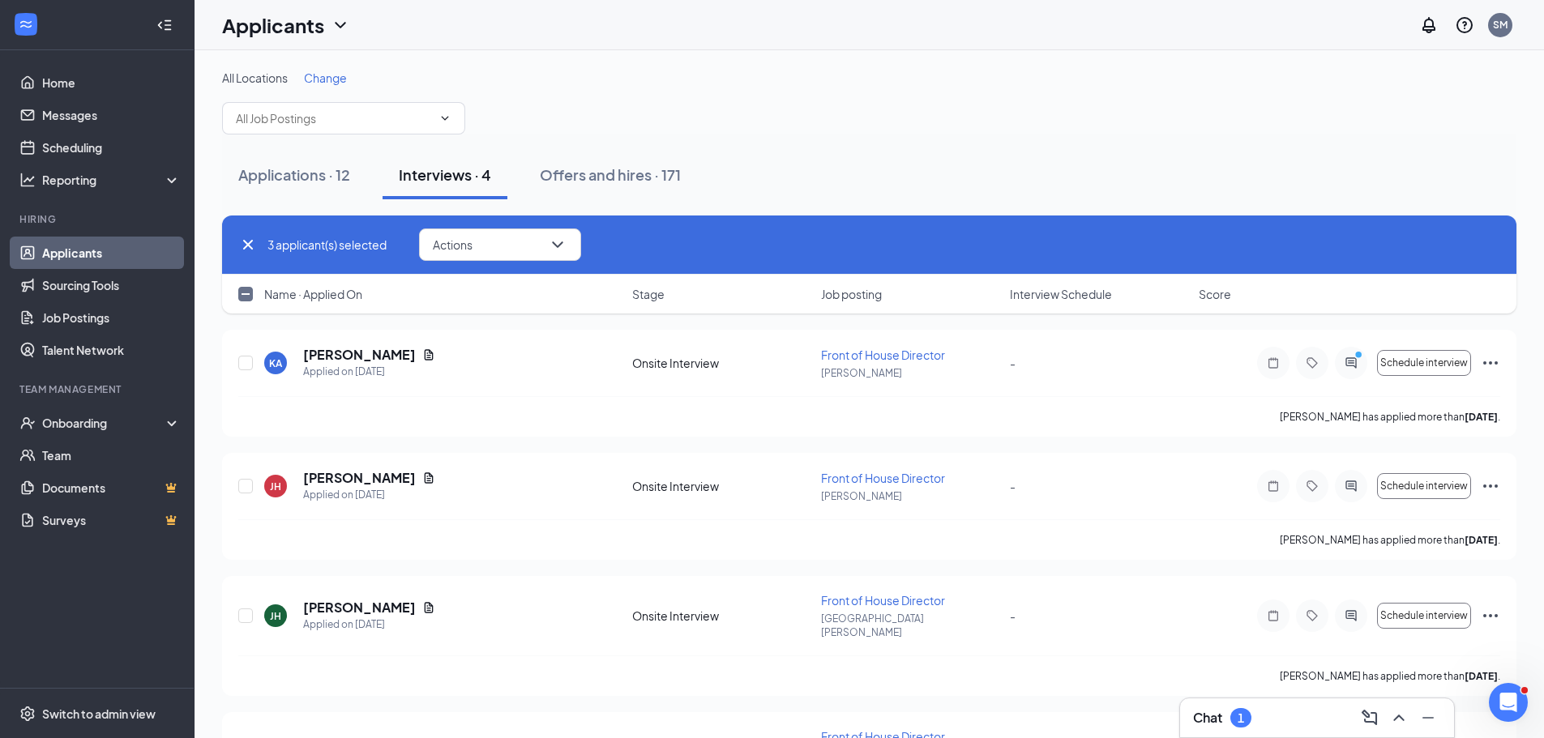
checkbox input "false"
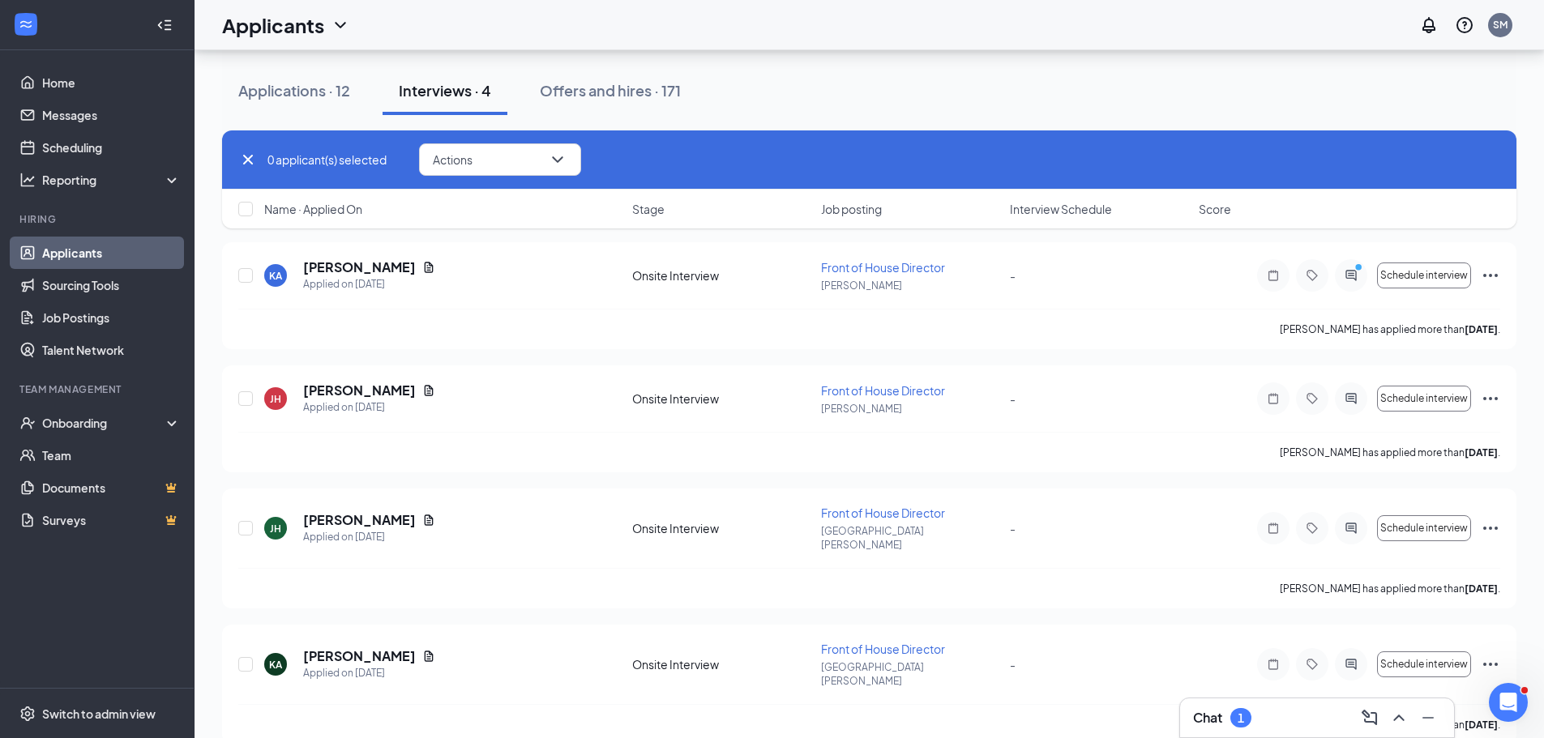
click at [1234, 721] on div "1" at bounding box center [1240, 717] width 21 height 19
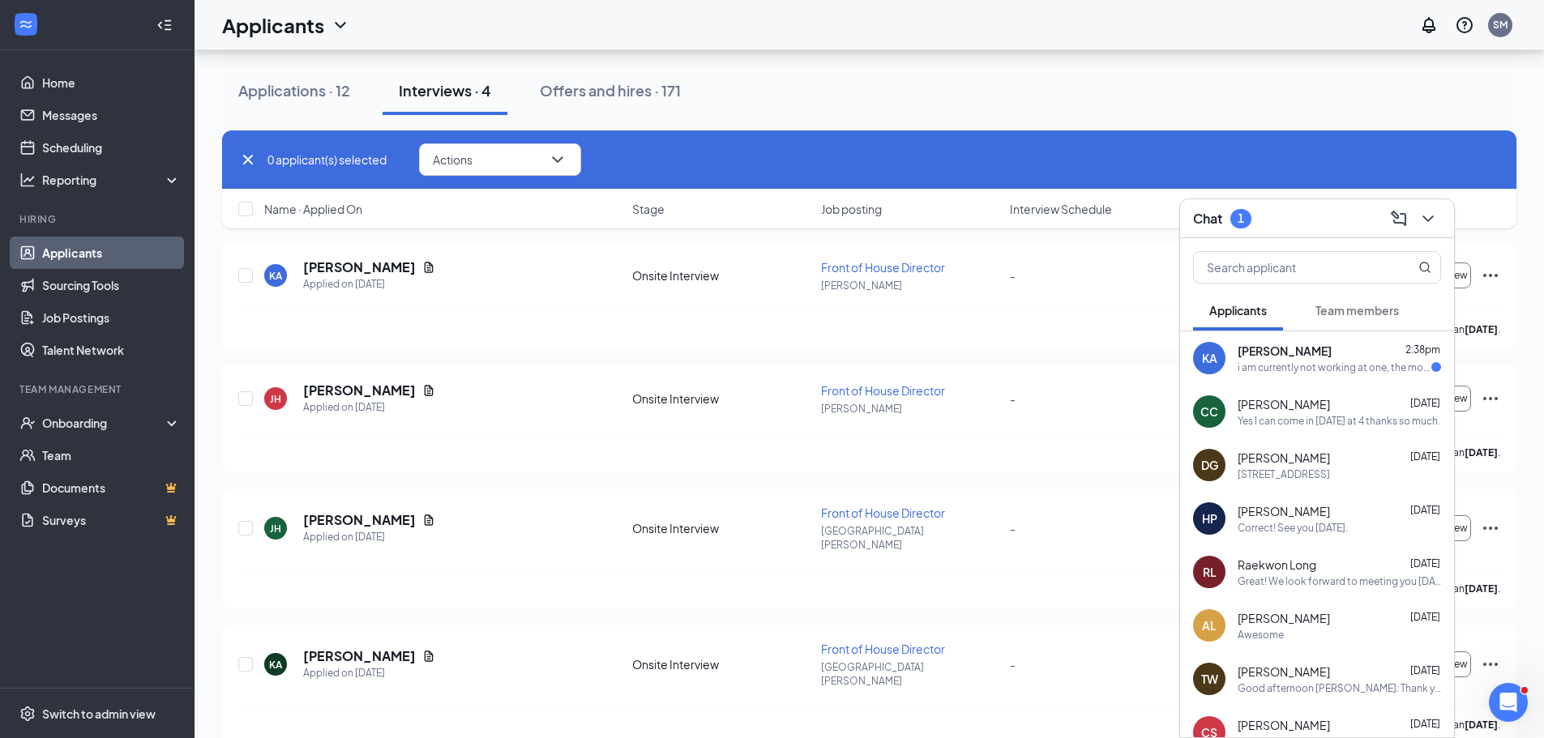
click at [1306, 359] on div "kalika adams 2:38pm i am currently not working at one, the most recent was the …" at bounding box center [1338, 359] width 203 height 32
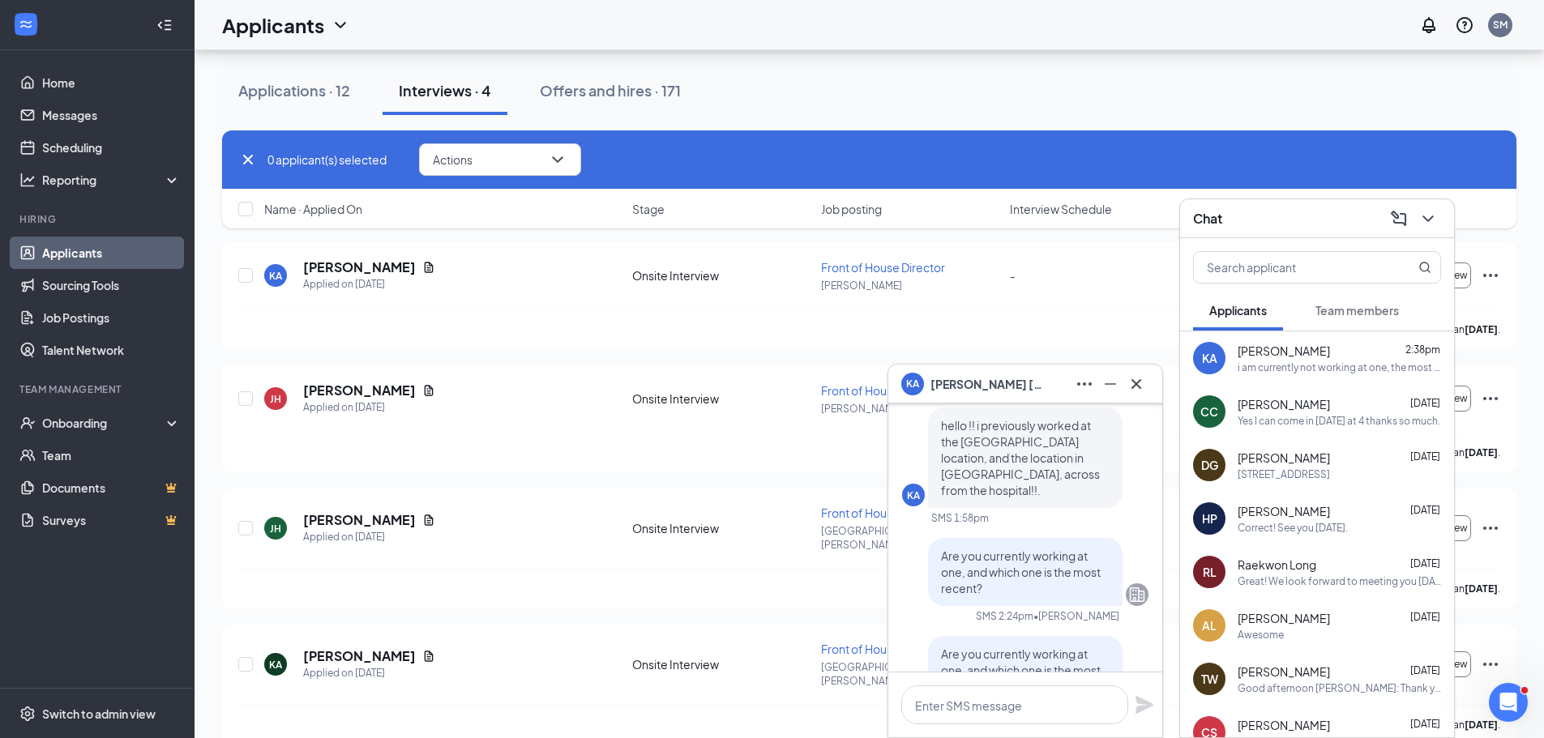
scroll to position [-162, 0]
click at [1140, 394] on button at bounding box center [1136, 384] width 26 height 26
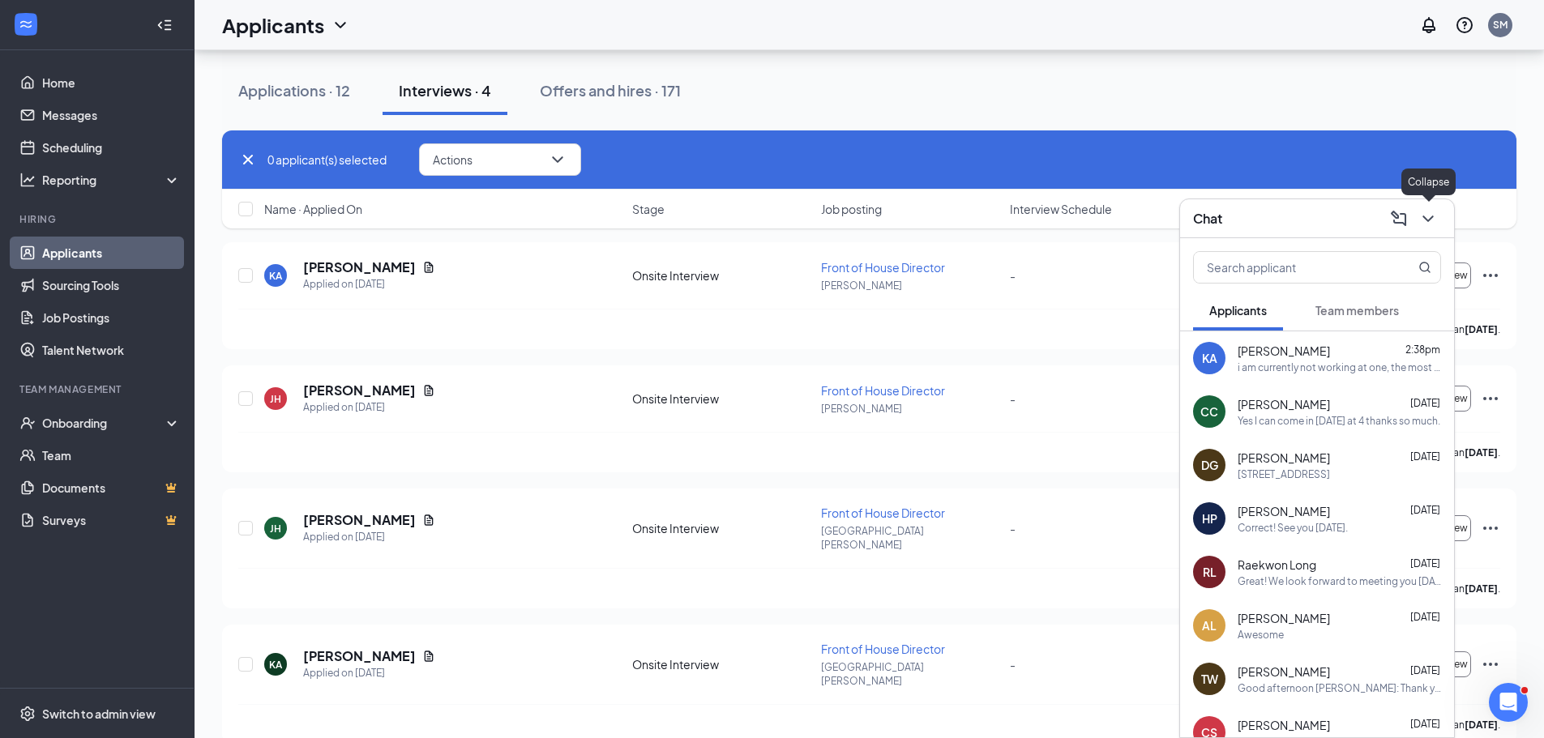
click at [1427, 223] on icon "ChevronDown" at bounding box center [1427, 218] width 19 height 19
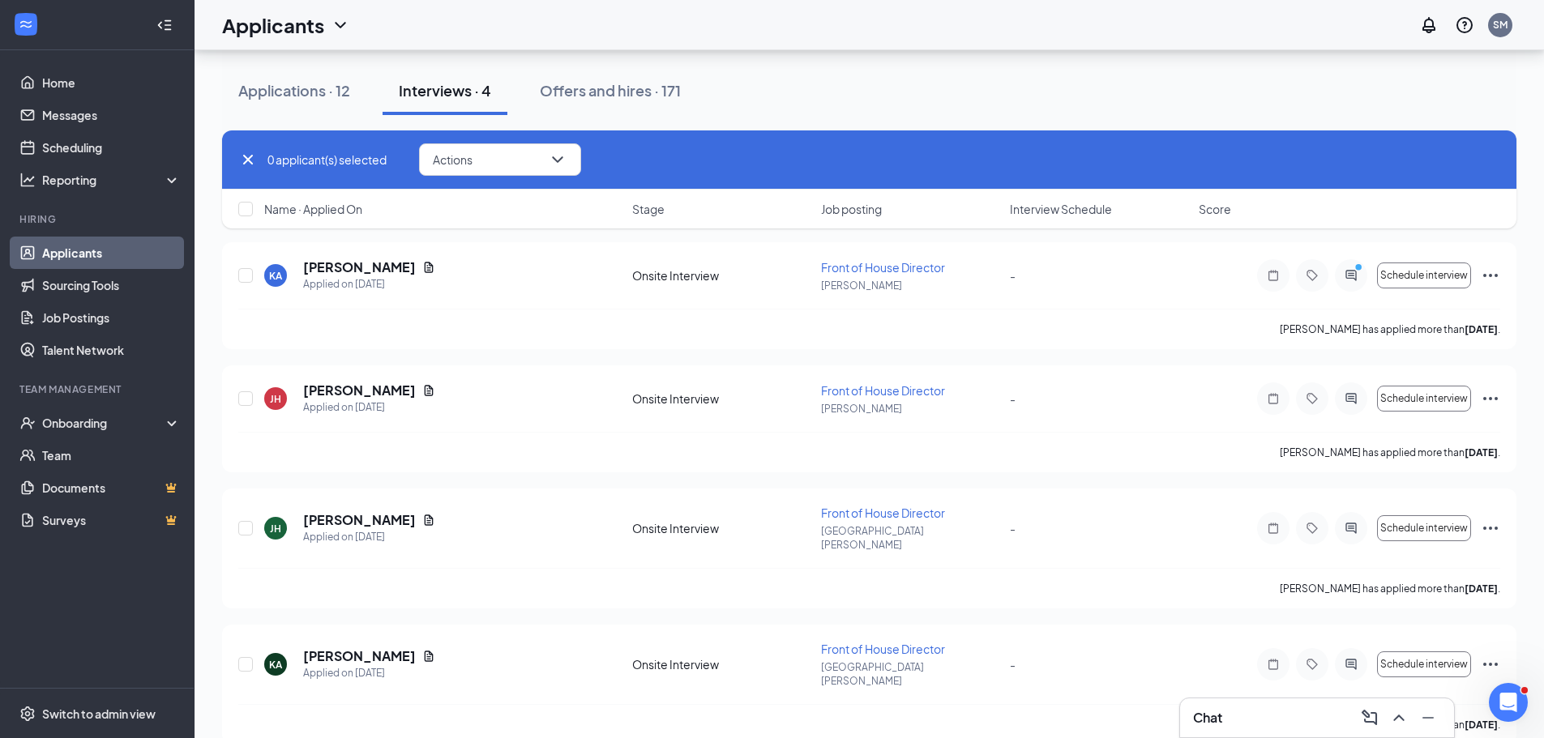
click at [1266, 703] on div "Chat" at bounding box center [1317, 717] width 274 height 39
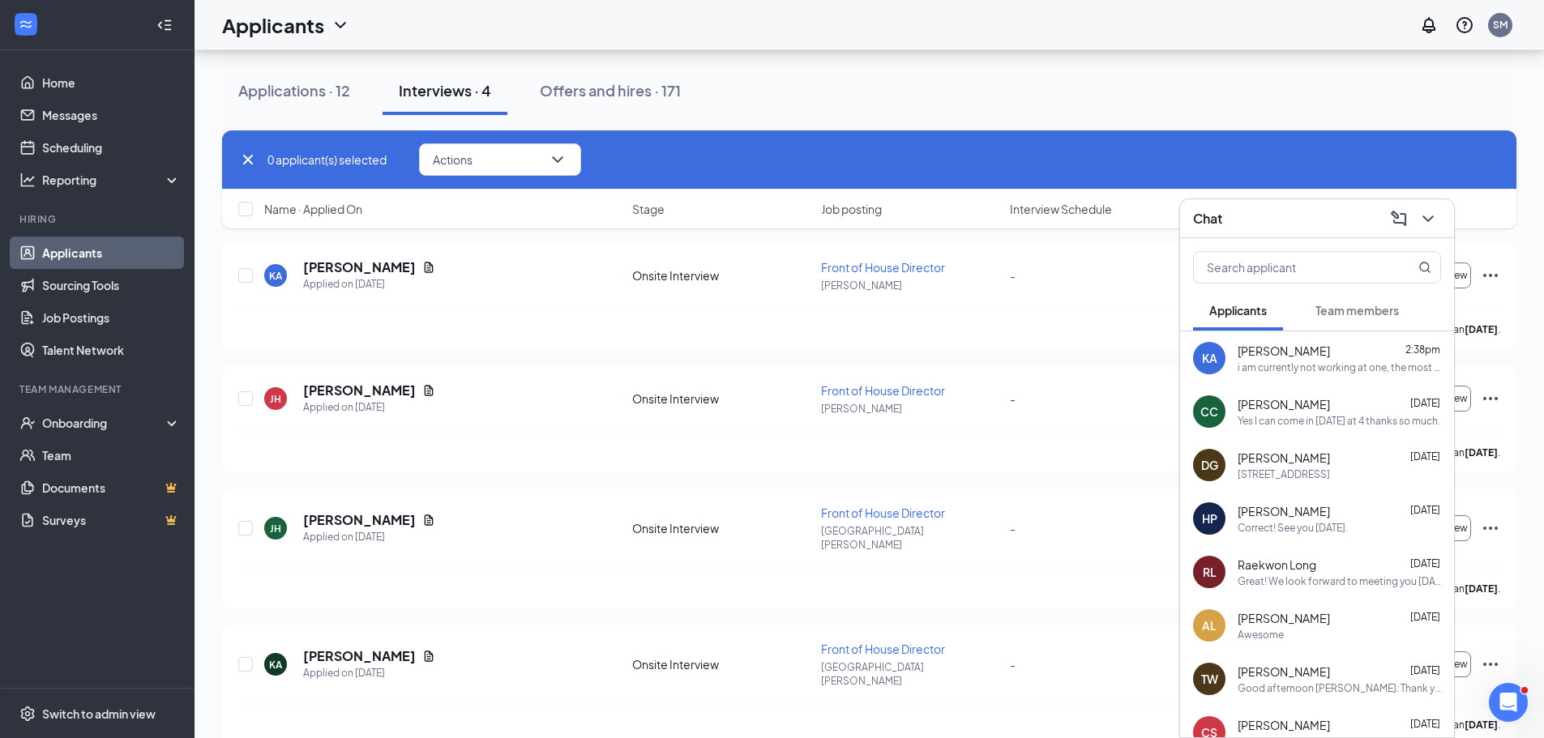
click at [1345, 369] on div "i am currently not working at one, the most recent was the concord location" at bounding box center [1338, 368] width 203 height 14
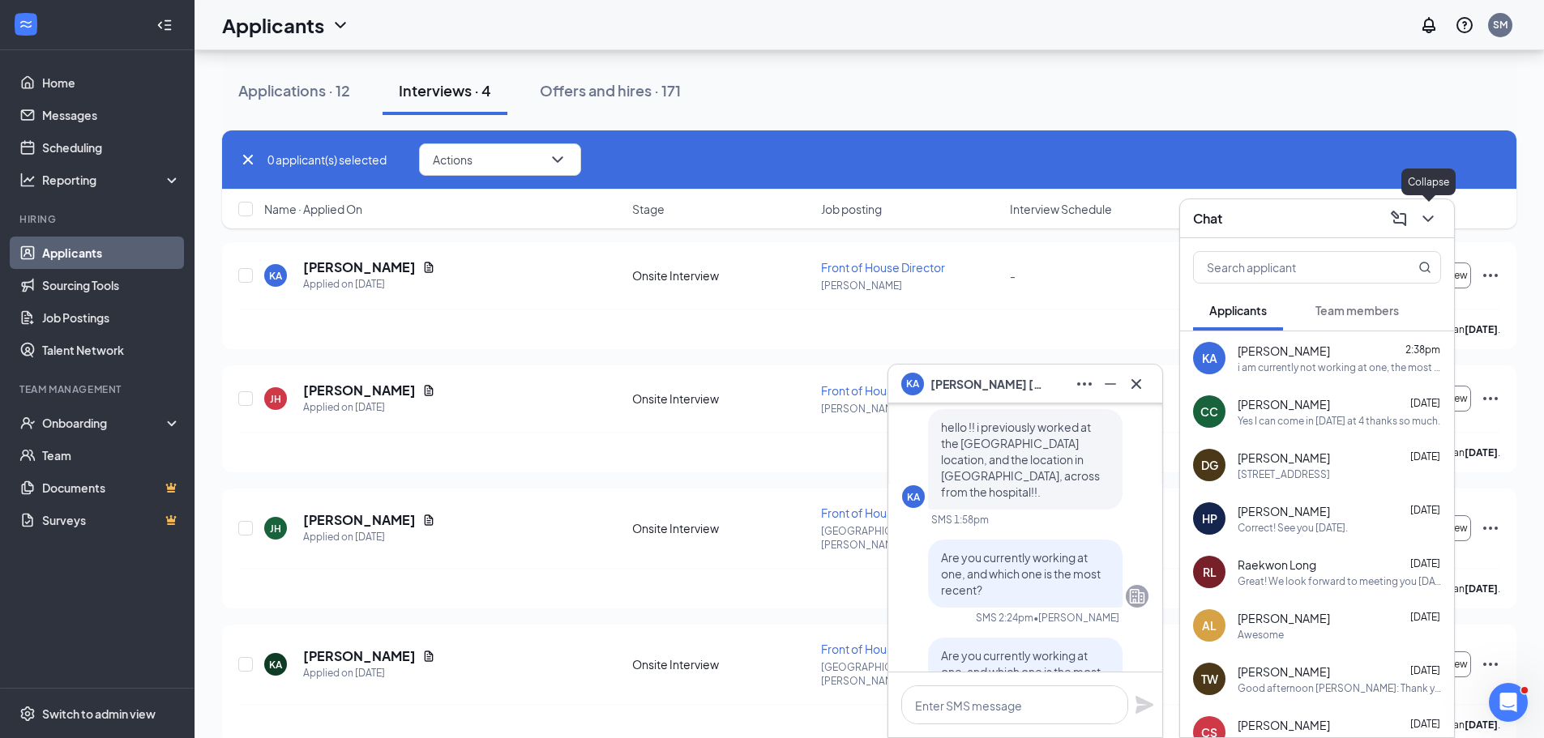
click at [1429, 216] on icon "ChevronDown" at bounding box center [1427, 218] width 19 height 19
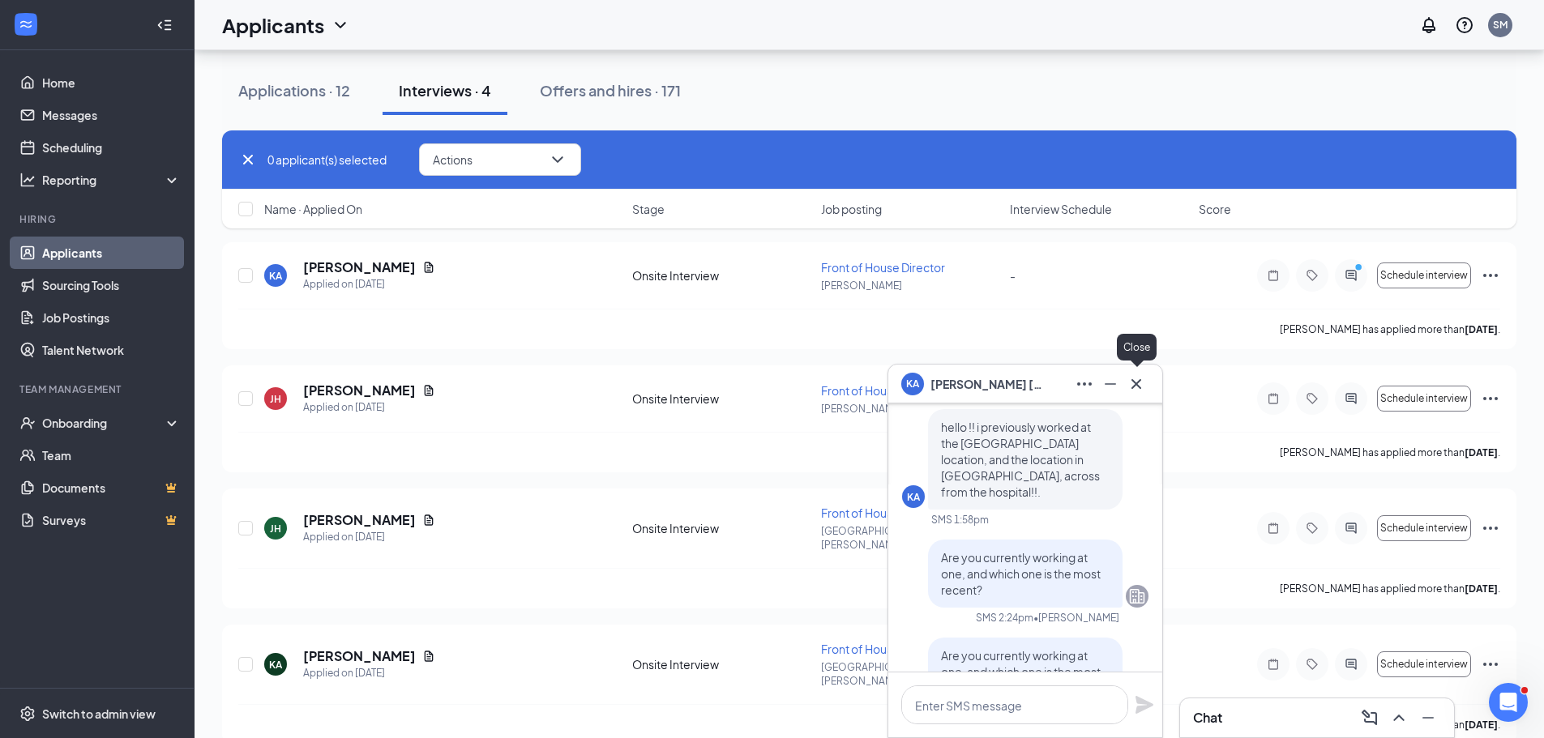
click at [1143, 380] on icon "Cross" at bounding box center [1135, 383] width 19 height 19
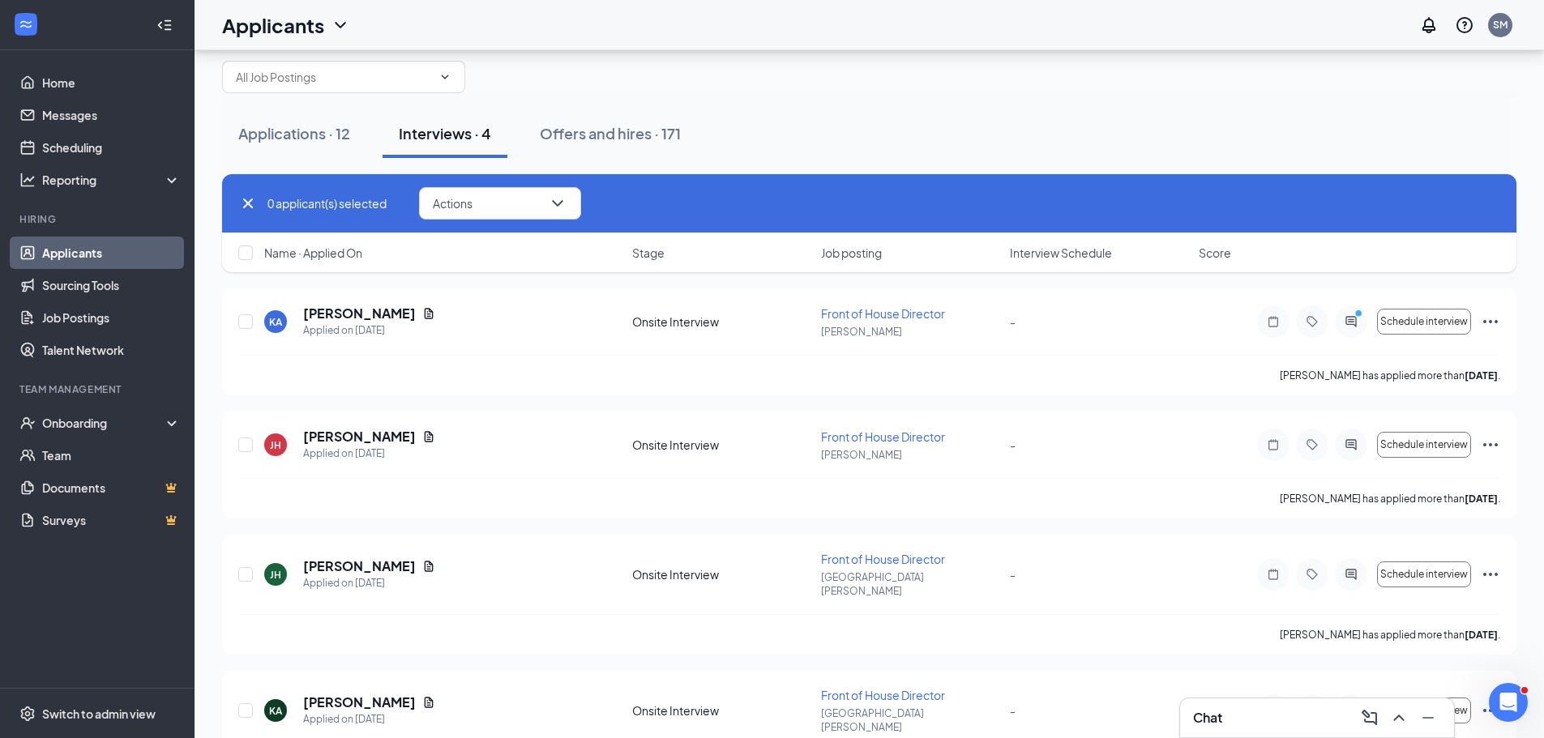
scroll to position [0, 0]
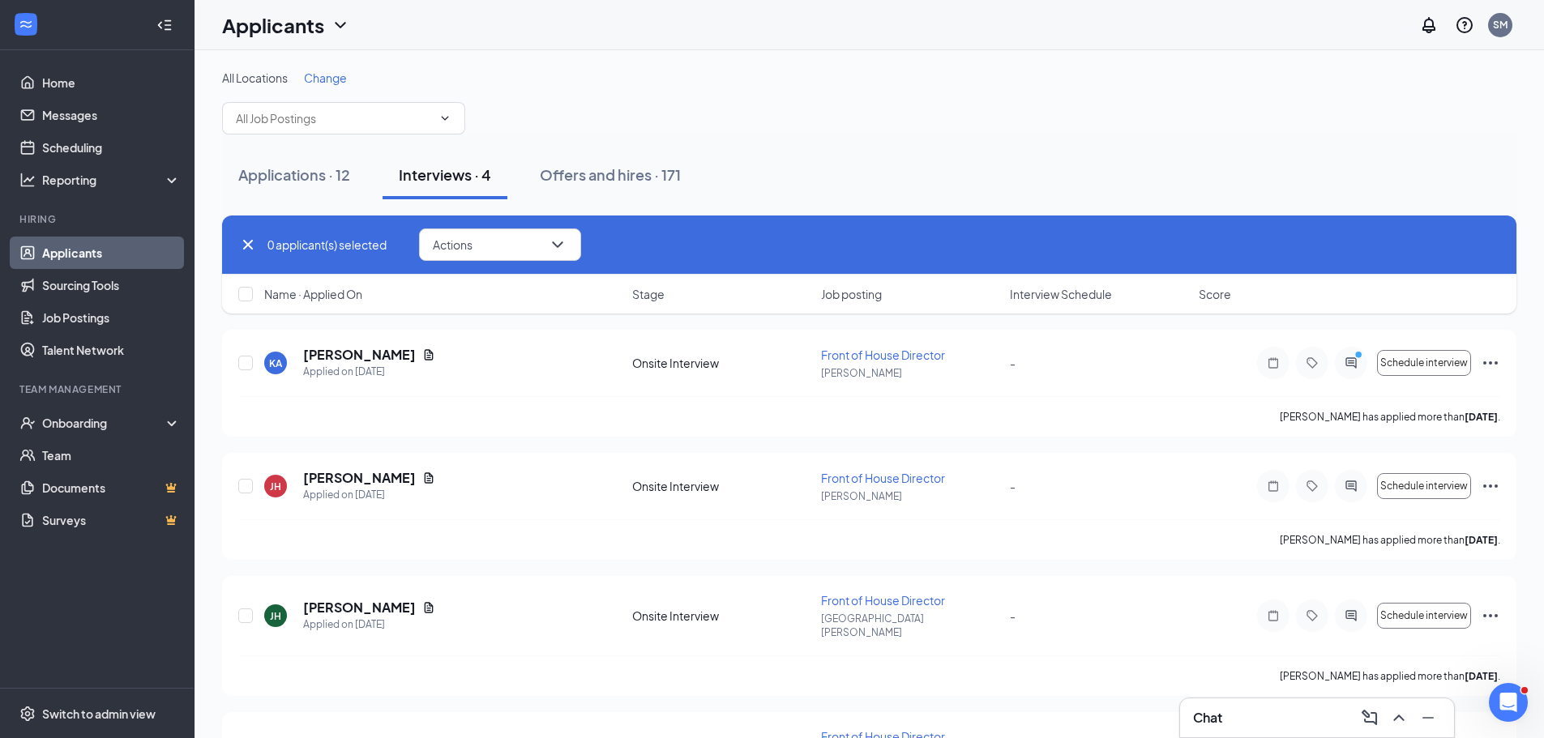
click at [240, 247] on icon "Cross" at bounding box center [247, 244] width 19 height 19
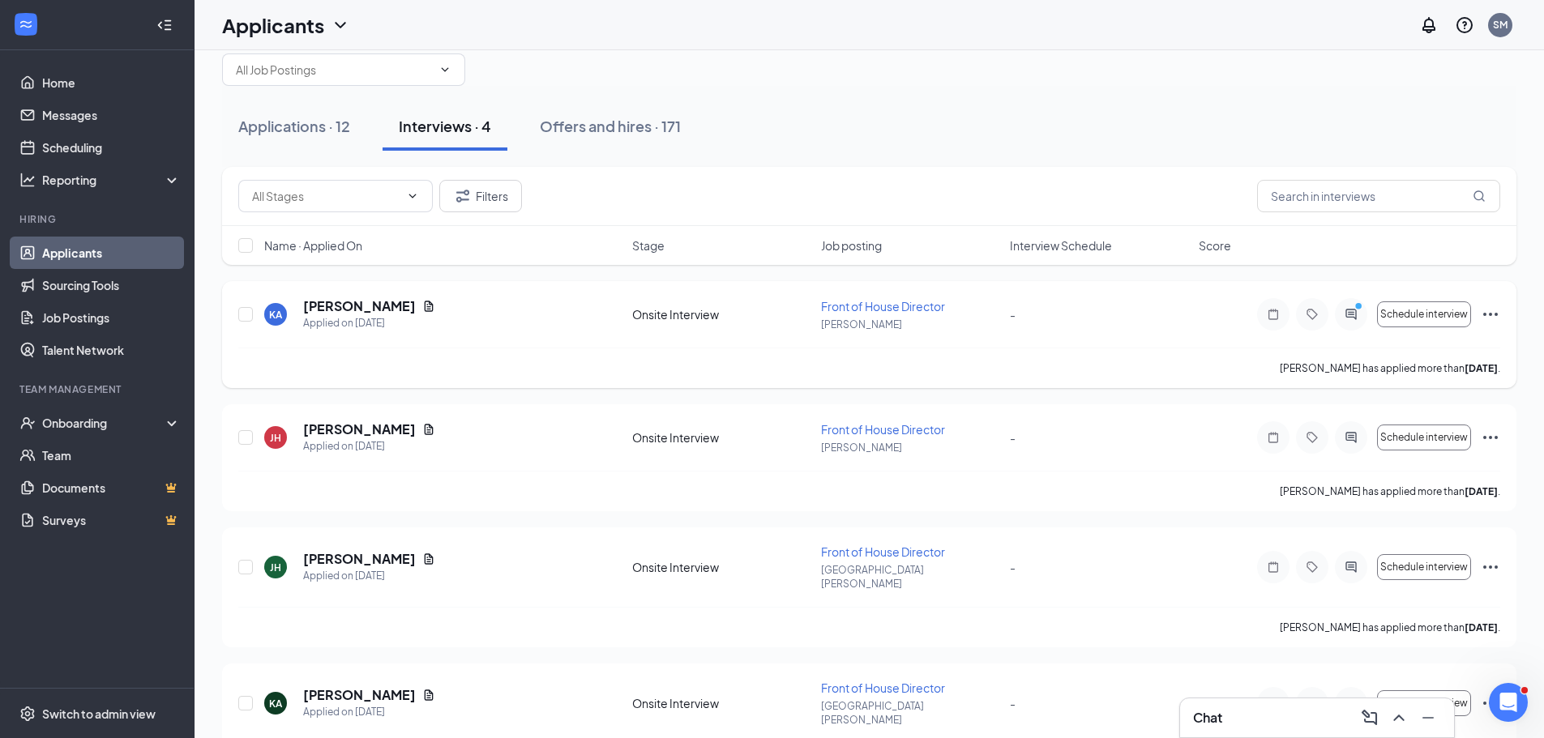
scroll to position [88, 0]
